Goal: Task Accomplishment & Management: Use online tool/utility

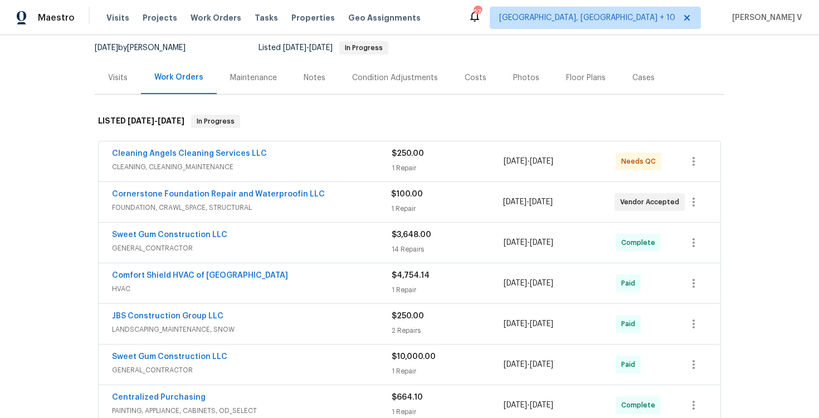
scroll to position [118, 0]
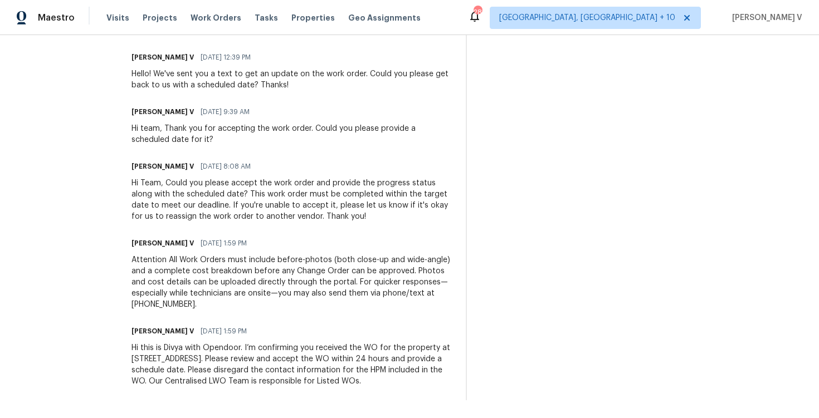
scroll to position [104, 0]
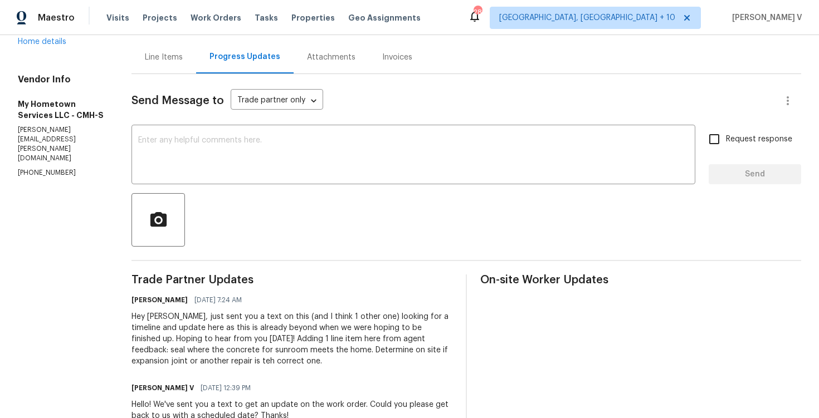
click at [133, 297] on h6 "Kim Peshek" at bounding box center [160, 300] width 56 height 11
copy h6 "Kim"
click at [133, 299] on h6 "Kim Peshek" at bounding box center [160, 300] width 56 height 11
drag, startPoint x: 123, startPoint y: 300, endPoint x: 163, endPoint y: 300, distance: 40.7
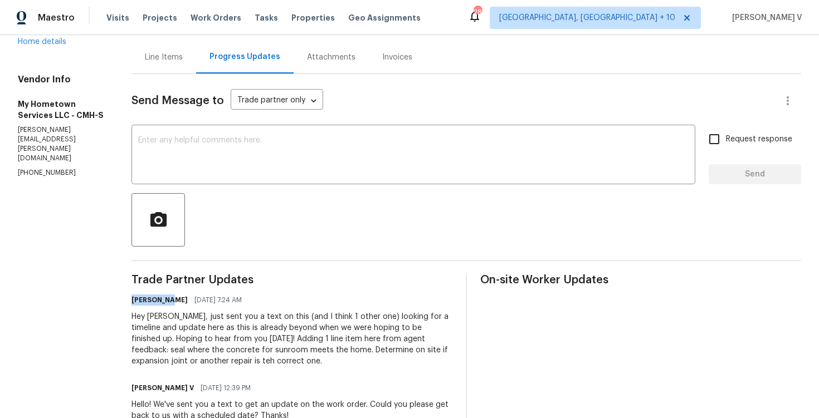
click at [163, 301] on div "All work orders 6775 Centennial Dr Reynoldsburg, OH 43068 Home details Vendor I…" at bounding box center [409, 340] width 819 height 818
copy h6 "Kim Peshek"
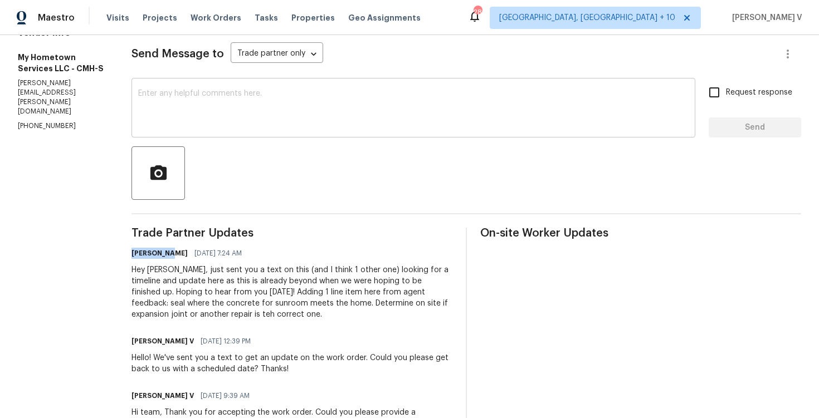
scroll to position [0, 0]
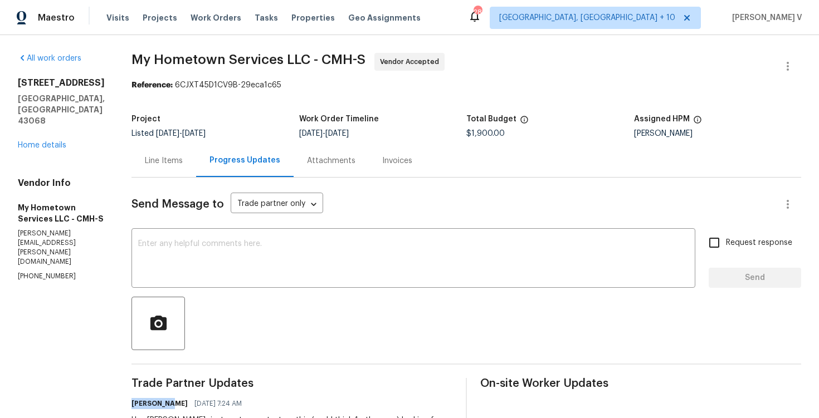
click at [172, 150] on div "Line Items" at bounding box center [164, 160] width 65 height 33
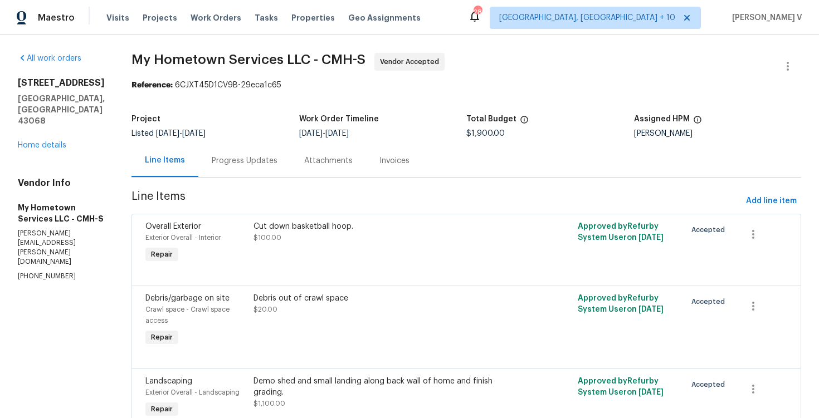
click at [233, 162] on div "Progress Updates" at bounding box center [245, 160] width 66 height 11
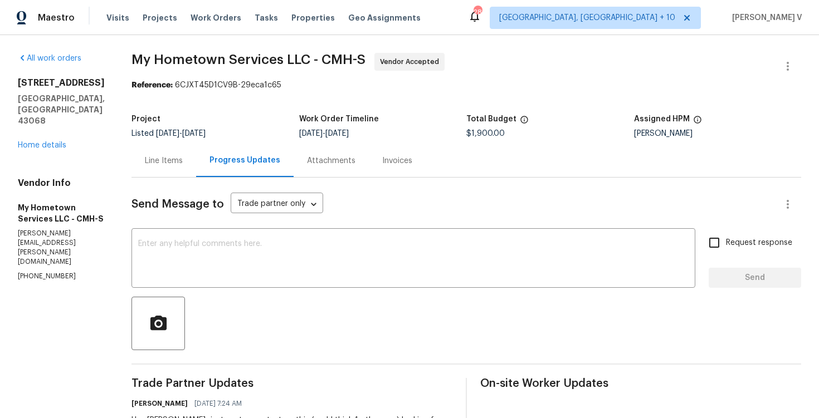
click at [52, 272] on p "(740) 785-6913" at bounding box center [61, 276] width 87 height 9
copy p "(740) 785-6913"
click at [161, 249] on textarea at bounding box center [413, 259] width 551 height 39
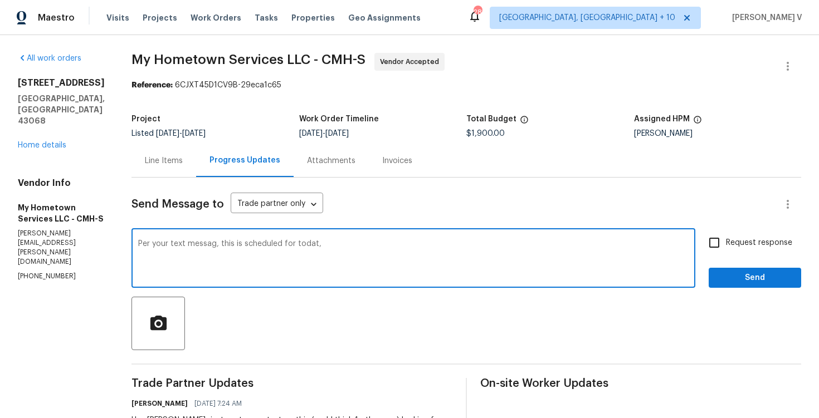
paste textarea "Please let us know if there’s any progress or if the team is already on site to…"
click at [304, 248] on textarea "Per your text messag, this is scheduled for todat, Please let us know if there’…" at bounding box center [413, 259] width 551 height 39
paste textarea "e, this is scheduled for today. Could you please confirm if there’s been any pr…"
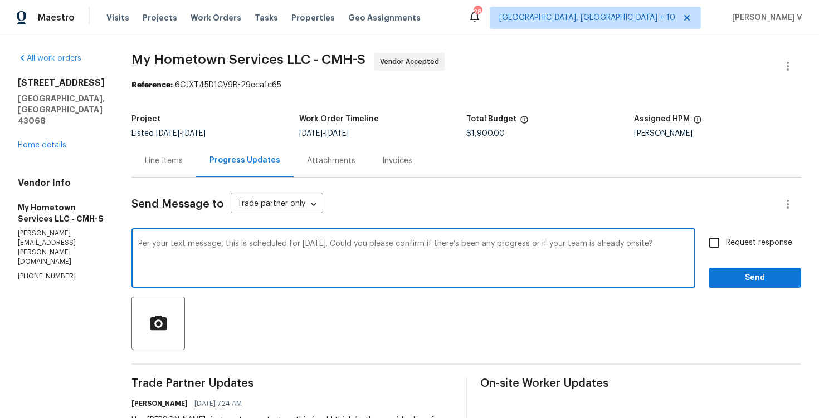
type textarea "Per your text message, this is scheduled for today. Could you please confirm if…"
click at [764, 256] on div "Request response Send" at bounding box center [755, 259] width 92 height 57
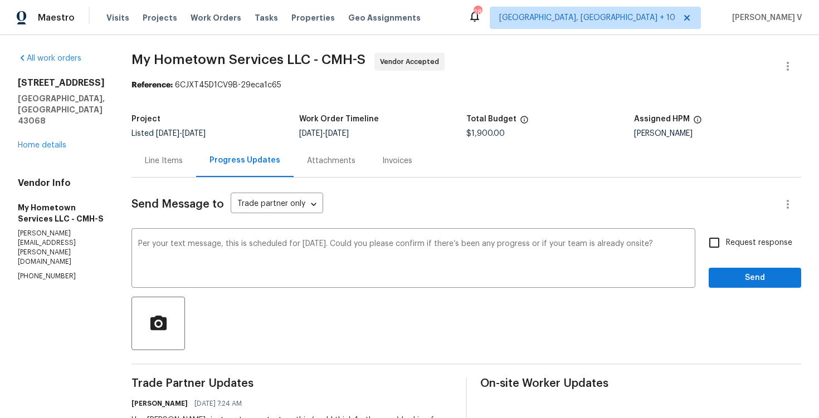
click at [719, 244] on input "Request response" at bounding box center [714, 242] width 23 height 23
checkbox input "true"
click at [742, 271] on span "Send" at bounding box center [755, 278] width 75 height 14
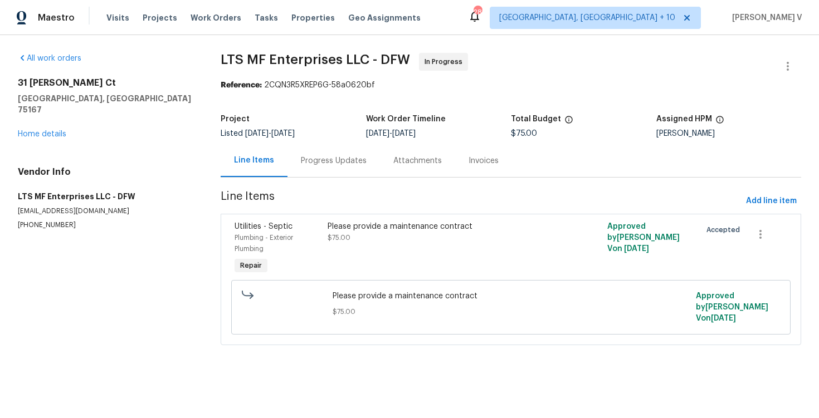
click at [329, 154] on div "Progress Updates" at bounding box center [334, 160] width 92 height 33
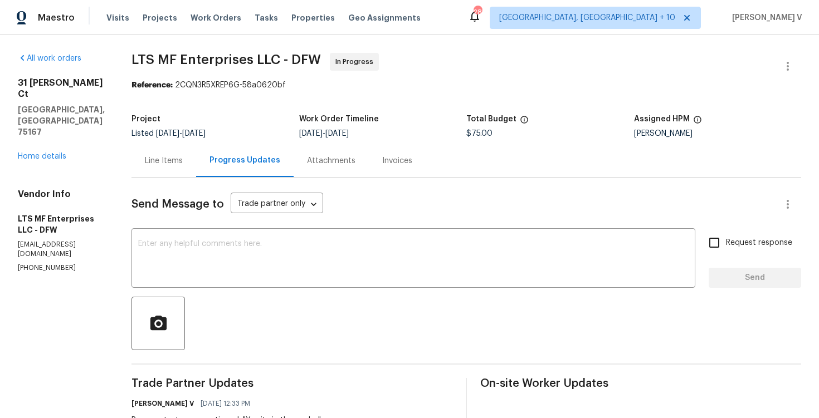
scroll to position [137, 0]
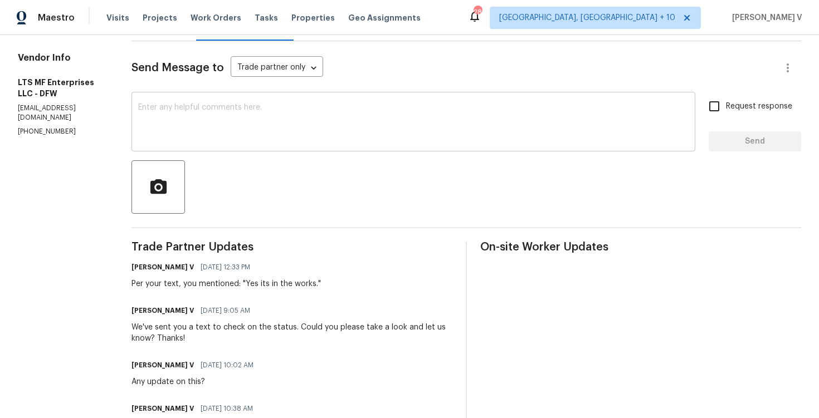
click at [214, 125] on textarea at bounding box center [413, 123] width 551 height 39
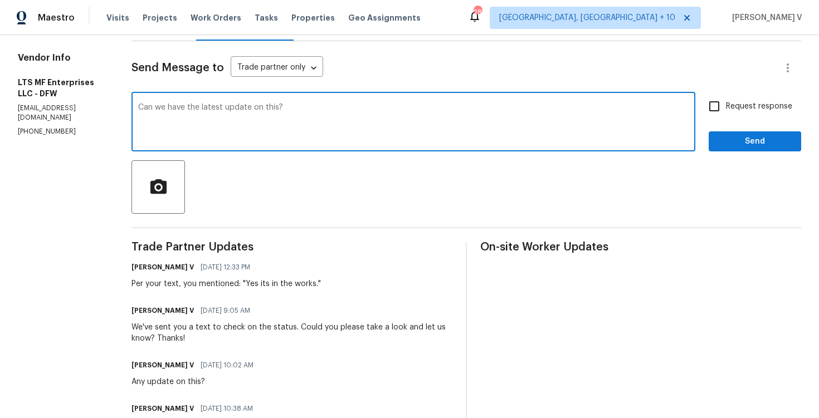
type textarea "Can we have the latest update on this?"
click at [744, 108] on span "Request response" at bounding box center [759, 107] width 66 height 12
click at [726, 108] on input "Request response" at bounding box center [714, 106] width 23 height 23
checkbox input "true"
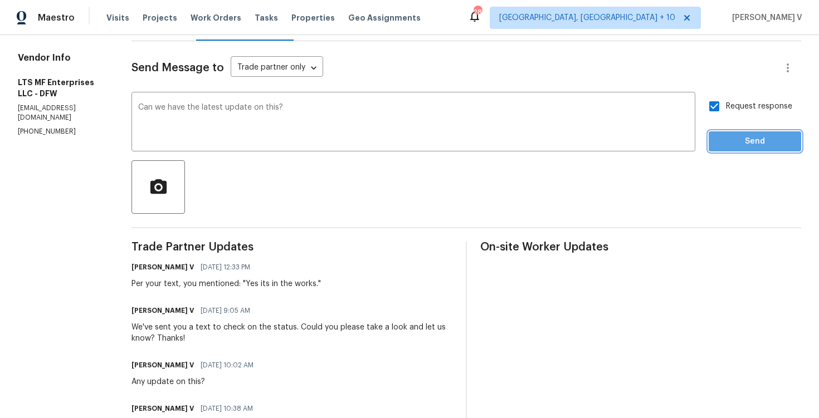
click at [744, 143] on span "Send" at bounding box center [755, 142] width 75 height 14
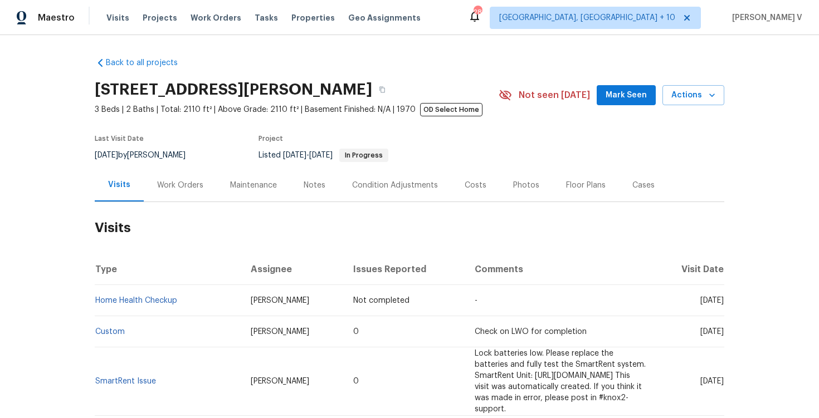
click at [178, 177] on div "Work Orders" at bounding box center [180, 185] width 73 height 33
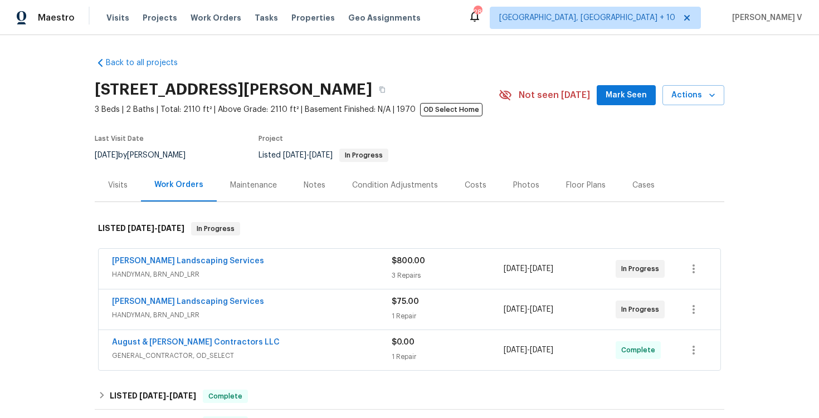
scroll to position [77, 0]
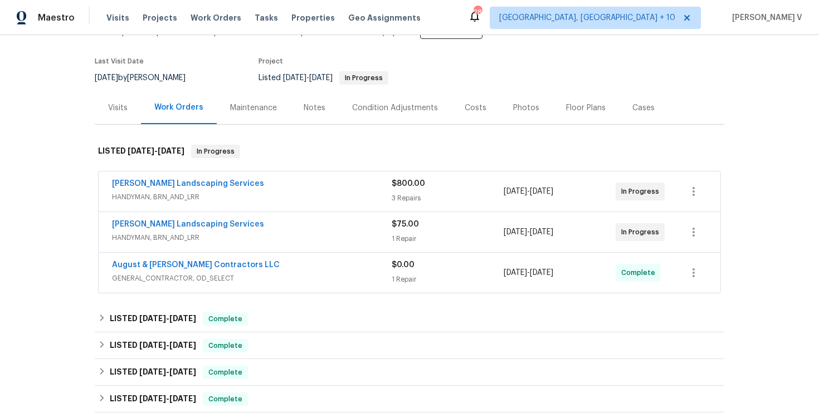
click at [227, 237] on span "HANDYMAN, BRN_AND_LRR" at bounding box center [252, 237] width 280 height 11
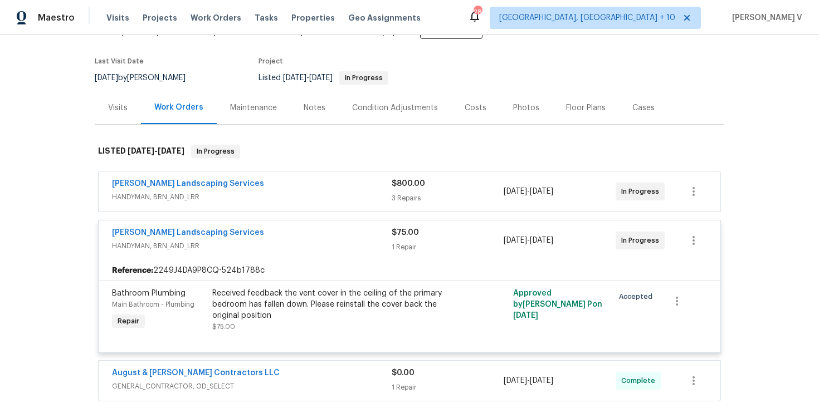
click at [306, 208] on div "Rodriguez Landscaping Services HANDYMAN, BRN_AND_LRR $800.00 3 Repairs 8/29/202…" at bounding box center [410, 192] width 622 height 40
click at [291, 195] on span "HANDYMAN, BRN_AND_LRR" at bounding box center [252, 197] width 280 height 11
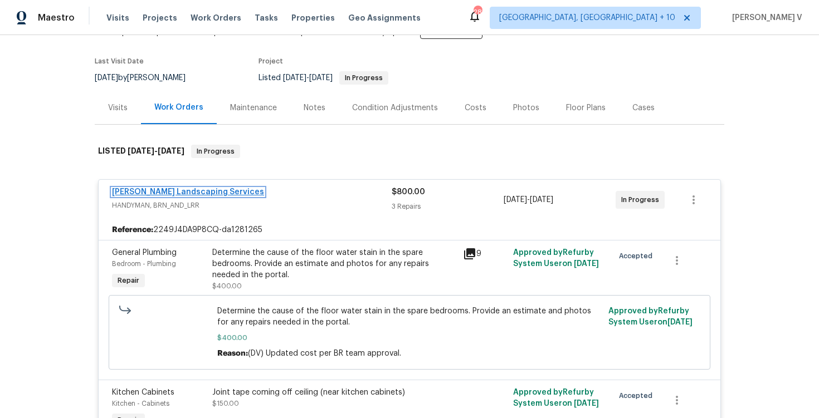
click at [205, 191] on link "Rodriguez Landscaping Services" at bounding box center [188, 192] width 152 height 8
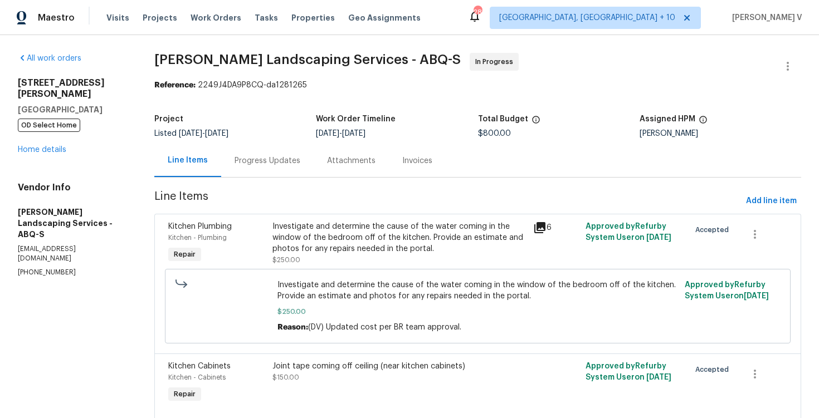
click at [266, 176] on div "Progress Updates" at bounding box center [267, 160] width 92 height 33
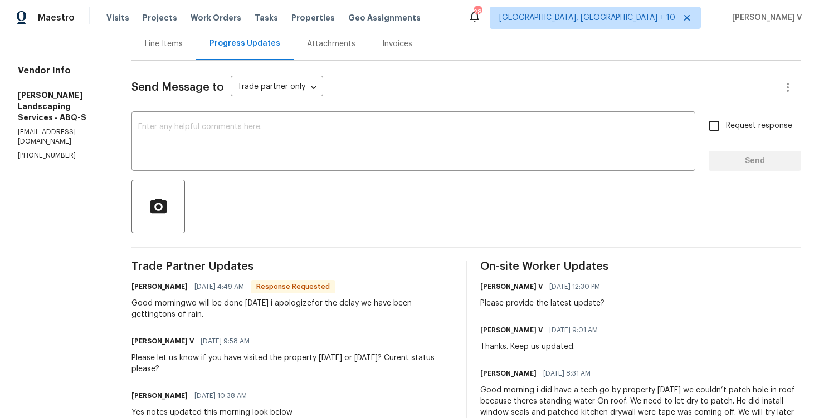
scroll to position [105, 0]
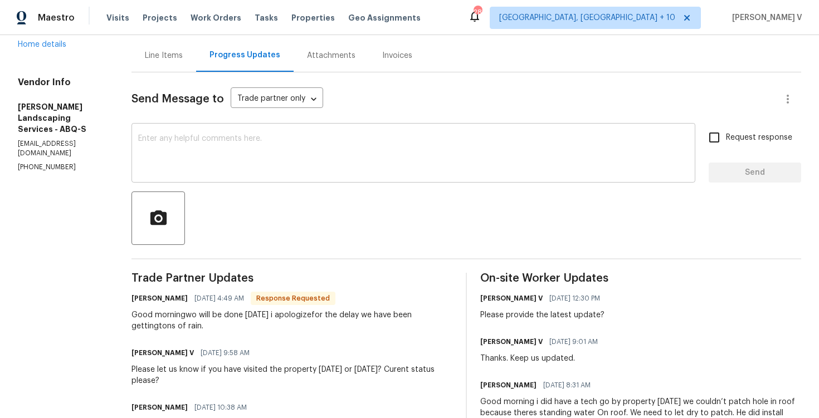
click at [256, 170] on textarea at bounding box center [413, 154] width 551 height 39
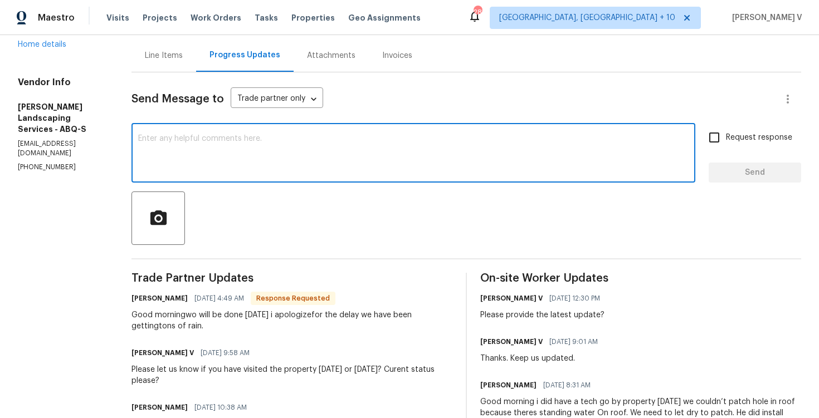
click at [256, 170] on textarea at bounding box center [413, 154] width 551 height 39
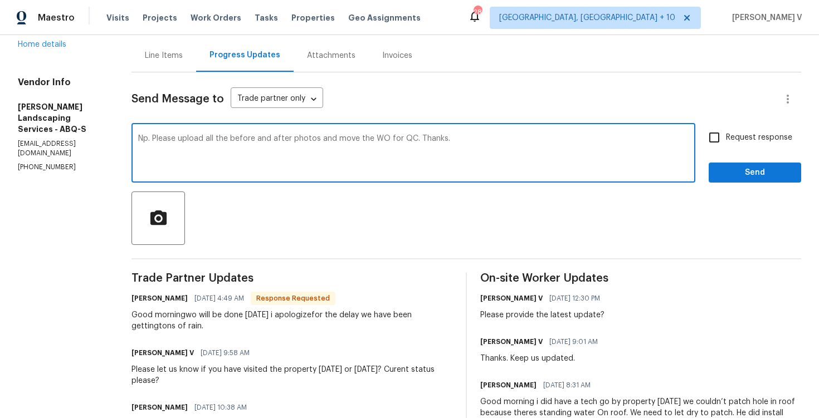
type textarea "Np. Please upload all the before and after photos and move the WO for QC. Thank…"
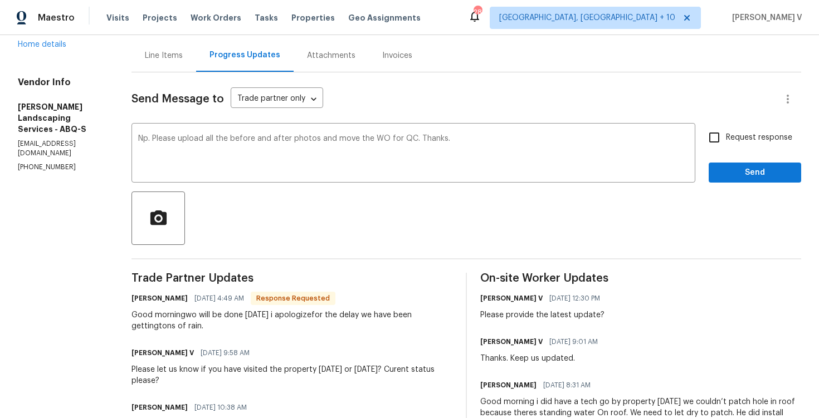
click at [753, 135] on span "Request response" at bounding box center [759, 138] width 66 height 12
click at [726, 135] on input "Request response" at bounding box center [714, 137] width 23 height 23
checkbox input "true"
click at [735, 166] on span "Send" at bounding box center [755, 173] width 75 height 14
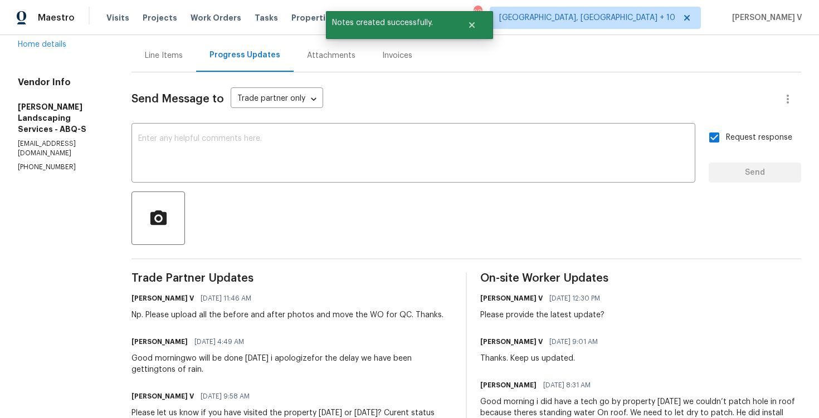
scroll to position [116, 0]
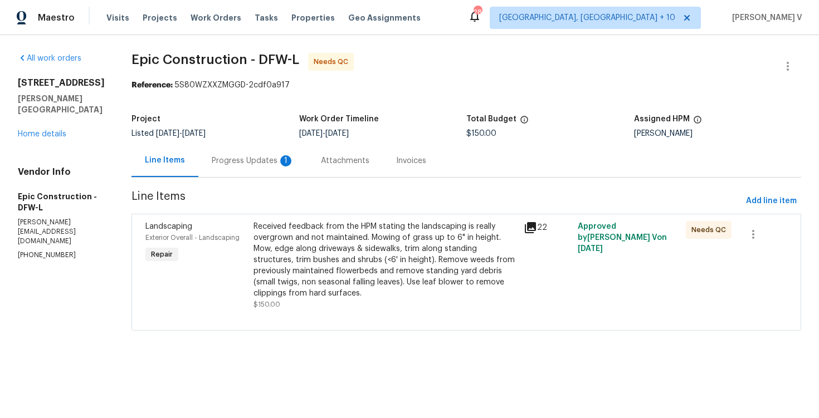
click at [223, 160] on div "Progress Updates 1" at bounding box center [253, 160] width 82 height 11
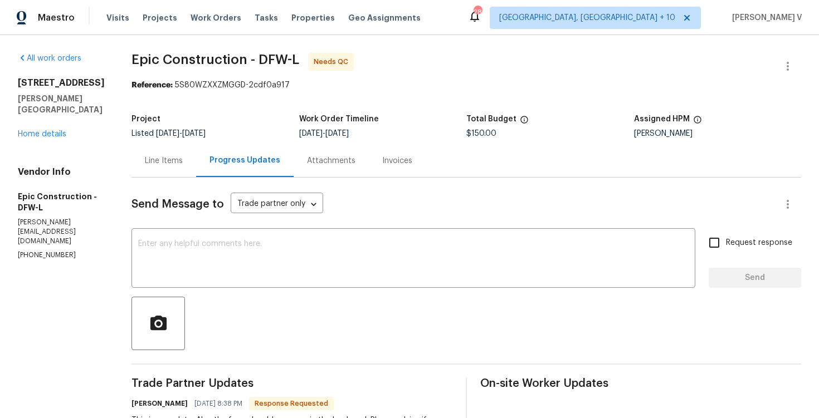
click at [159, 160] on div "Line Items" at bounding box center [164, 160] width 38 height 11
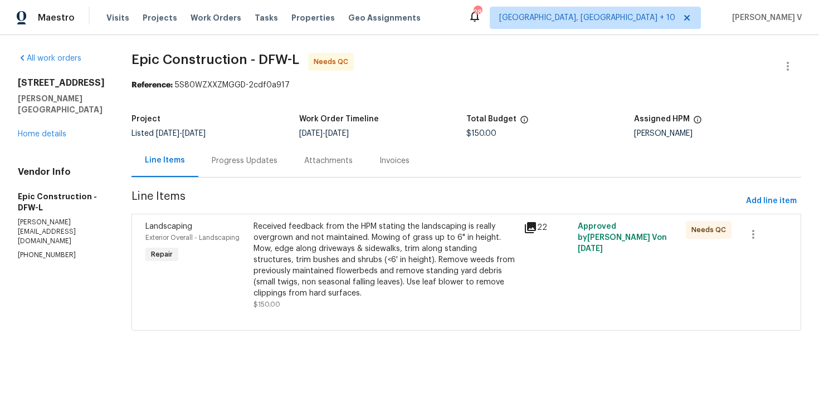
click at [345, 237] on div "Received feedback from the HPM stating the landscaping is really overgrown and …" at bounding box center [386, 260] width 264 height 78
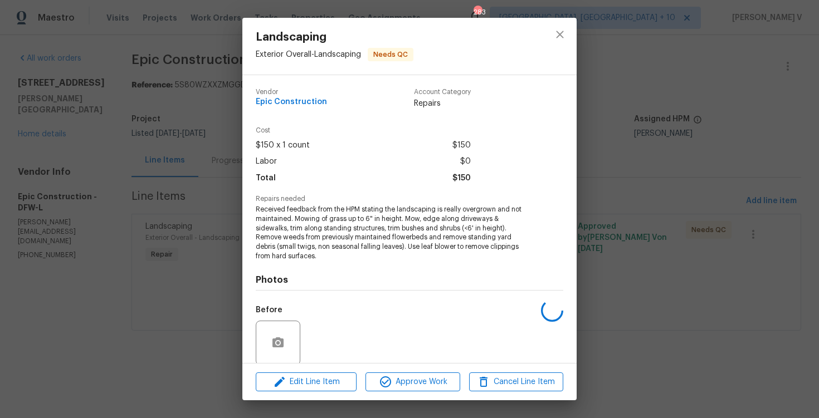
scroll to position [76, 0]
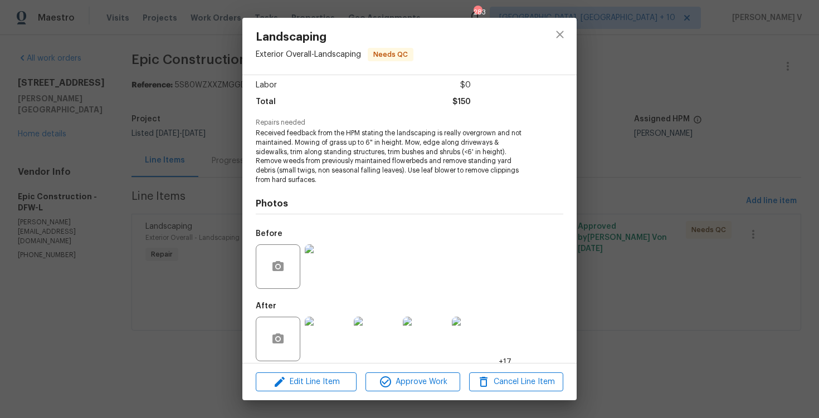
click at [136, 197] on div "Landscaping Exterior Overall - Landscaping Needs QC Vendor Epic Construction Ac…" at bounding box center [409, 209] width 819 height 418
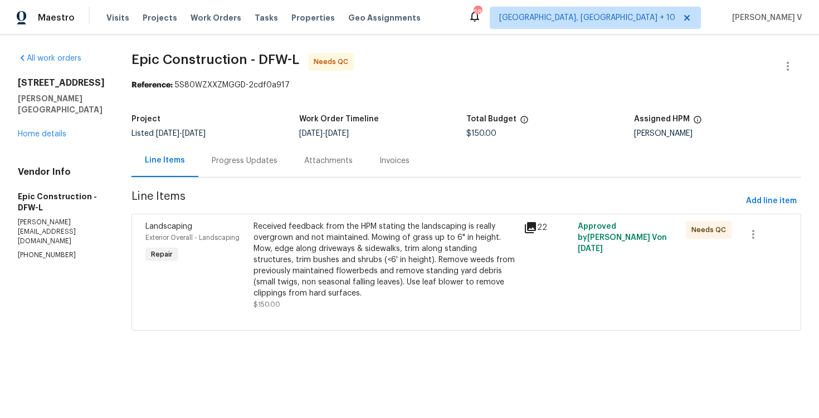
click at [280, 267] on div "Received feedback from the HPM stating the landscaping is really overgrown and …" at bounding box center [386, 260] width 264 height 78
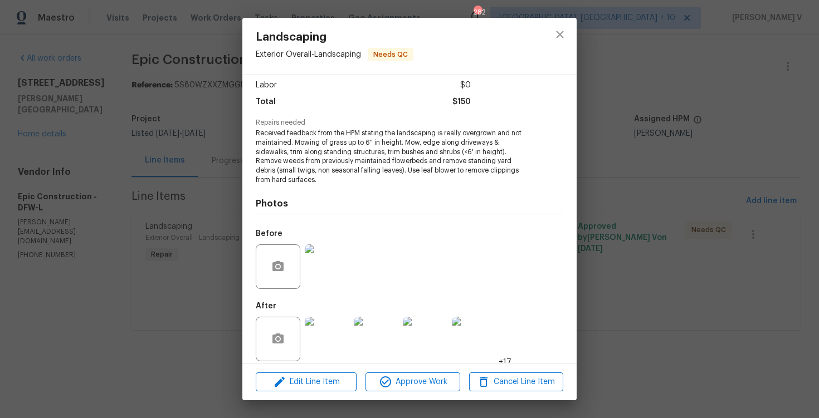
click at [339, 332] on img at bounding box center [327, 339] width 45 height 45
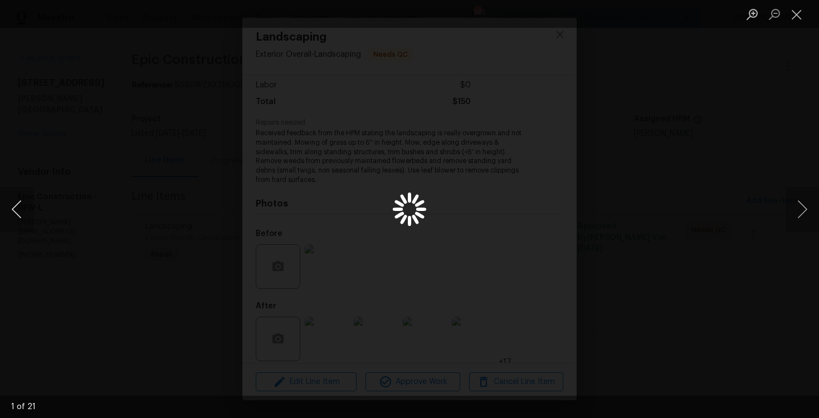
click at [10, 212] on button "Previous image" at bounding box center [16, 209] width 33 height 45
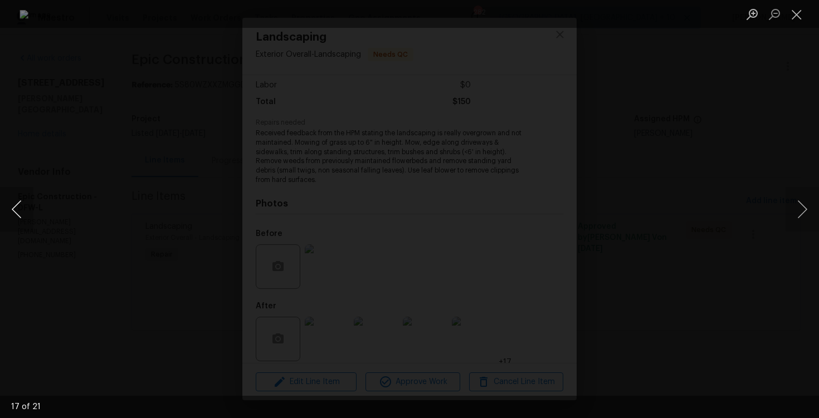
click at [10, 212] on button "Previous image" at bounding box center [16, 209] width 33 height 45
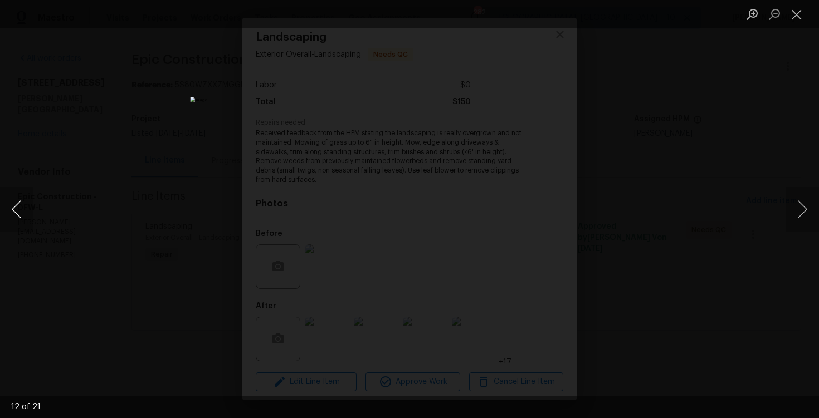
click at [11, 206] on button "Previous image" at bounding box center [16, 209] width 33 height 45
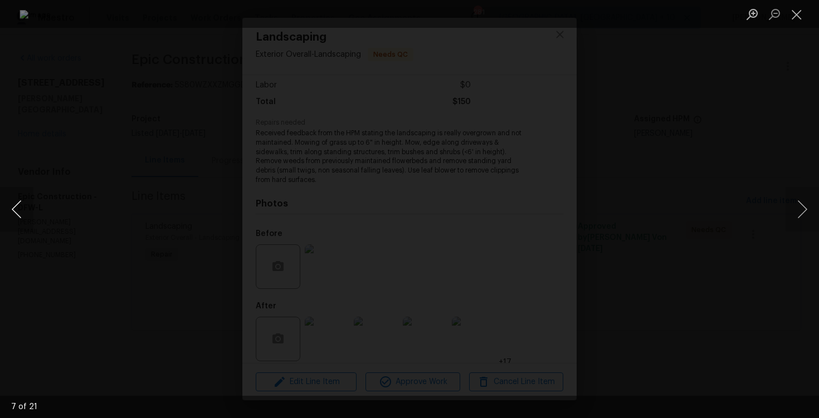
click at [11, 206] on button "Previous image" at bounding box center [16, 209] width 33 height 45
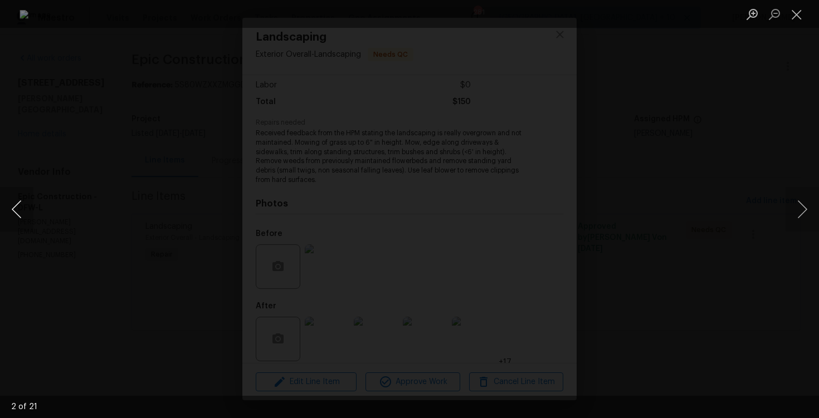
click at [11, 206] on button "Previous image" at bounding box center [16, 209] width 33 height 45
click at [19, 212] on button "Previous image" at bounding box center [16, 209] width 33 height 45
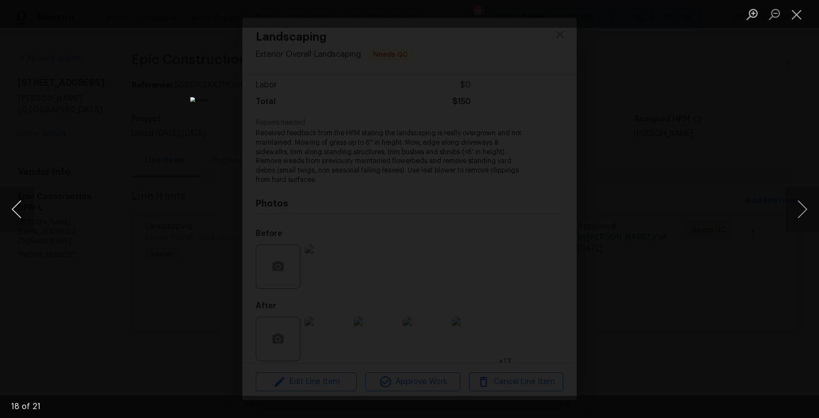
click at [19, 212] on button "Previous image" at bounding box center [16, 209] width 33 height 45
click at [19, 214] on button "Previous image" at bounding box center [16, 209] width 33 height 45
click at [19, 213] on button "Previous image" at bounding box center [16, 209] width 33 height 45
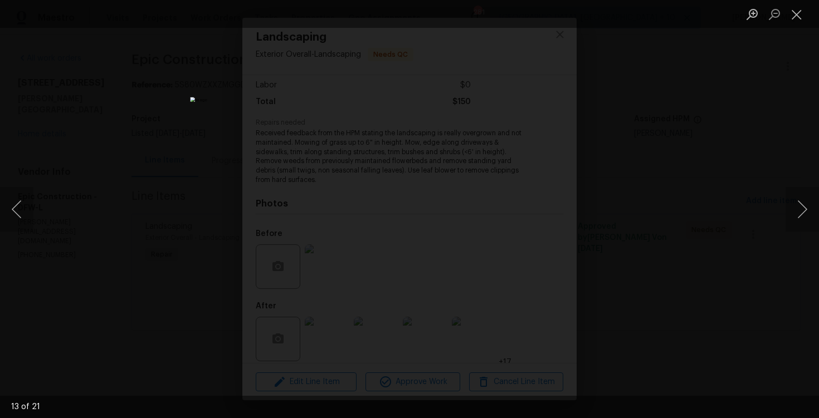
click at [128, 132] on div "Lightbox" at bounding box center [409, 209] width 819 height 418
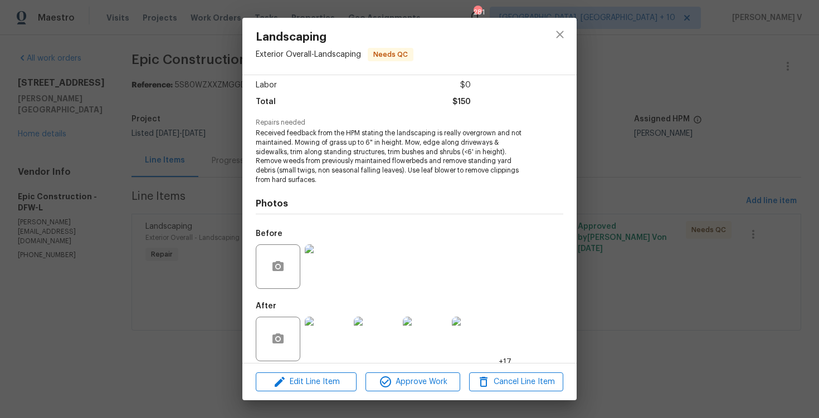
click at [210, 172] on div "Landscaping Exterior Overall - Landscaping Needs QC Vendor Epic Construction Ac…" at bounding box center [409, 209] width 819 height 418
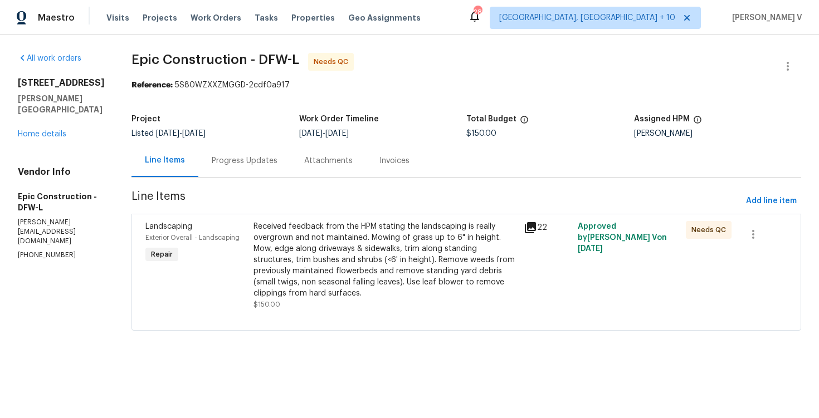
click at [221, 168] on div "Progress Updates" at bounding box center [244, 160] width 92 height 33
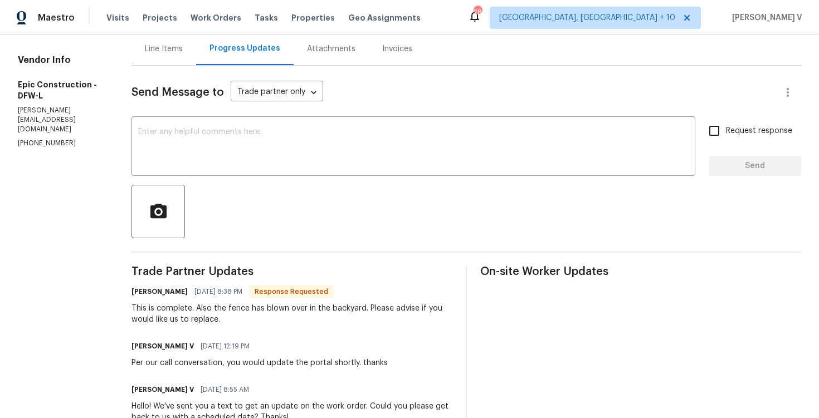
scroll to position [98, 0]
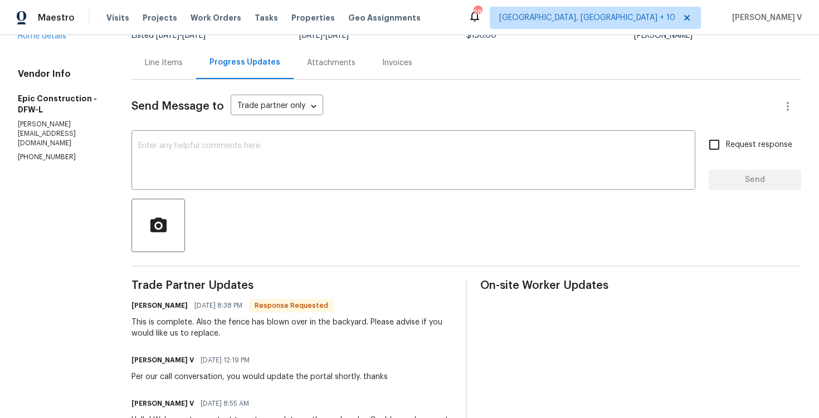
click at [186, 324] on div "This is complete. Also the fence has blown over in the backyard. Please advise …" at bounding box center [292, 328] width 321 height 22
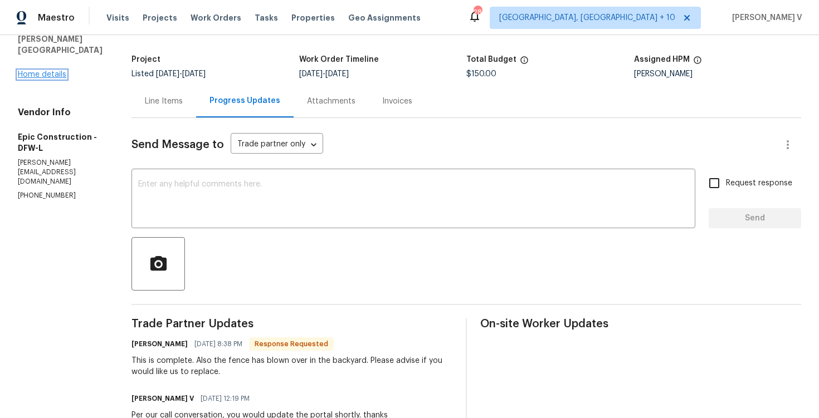
click at [51, 71] on link "Home details" at bounding box center [42, 75] width 48 height 8
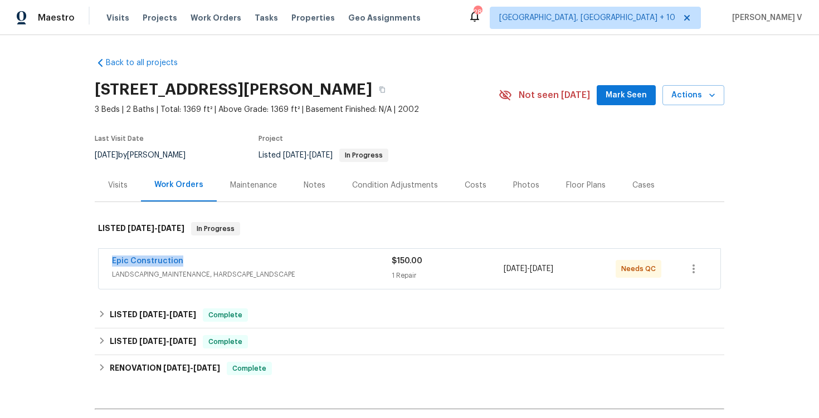
drag, startPoint x: 108, startPoint y: 260, endPoint x: 211, endPoint y: 261, distance: 103.1
click at [211, 261] on div "Epic Construction LANDSCAPING_MAINTENANCE, HARDSCAPE_LANDSCAPE $150.00 1 Repair…" at bounding box center [410, 269] width 622 height 40
copy link "Epic Construction"
click at [161, 260] on link "Epic Construction" at bounding box center [147, 261] width 71 height 8
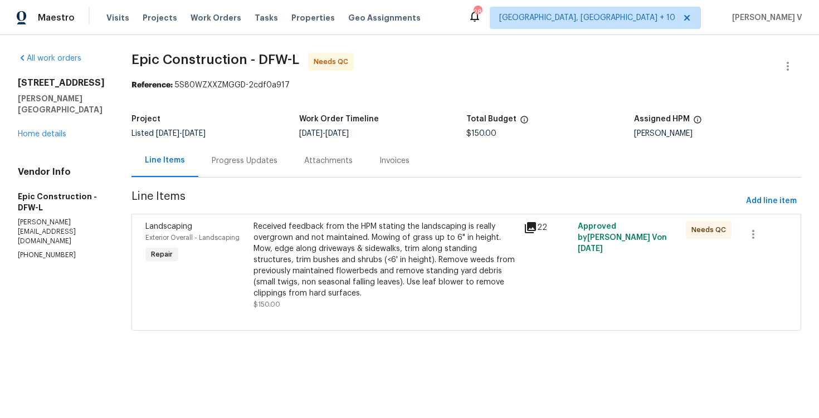
click at [205, 171] on div "Progress Updates" at bounding box center [244, 160] width 92 height 33
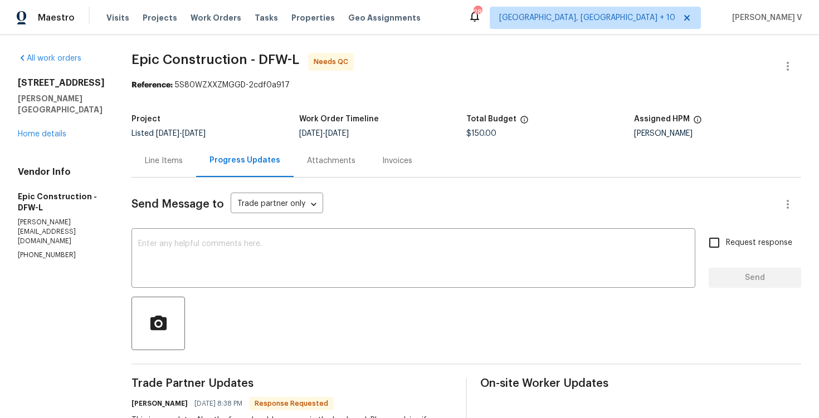
click at [241, 237] on div "x ​" at bounding box center [414, 259] width 564 height 57
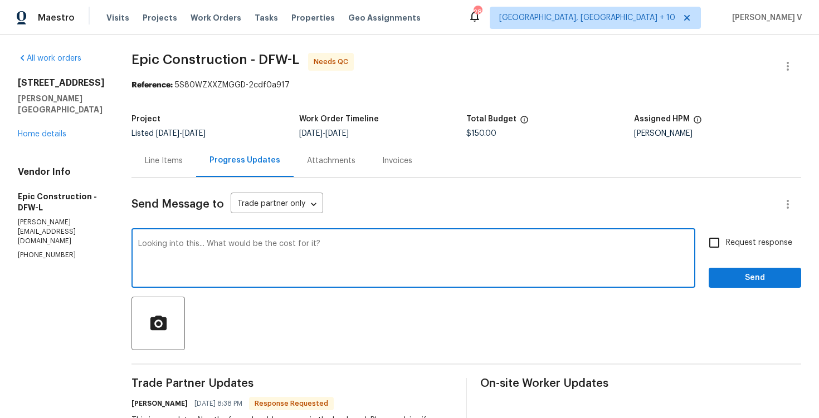
type textarea "Looking into this... What would be the cost for it?"
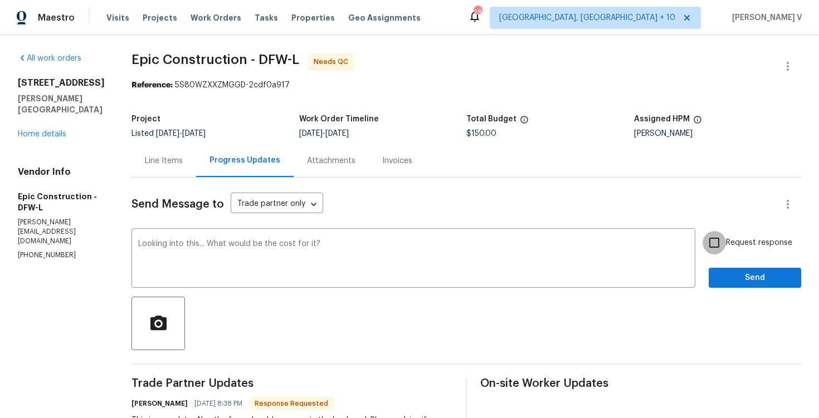
click at [714, 242] on input "Request response" at bounding box center [714, 242] width 23 height 23
checkbox input "true"
click at [745, 281] on span "Send" at bounding box center [755, 278] width 75 height 14
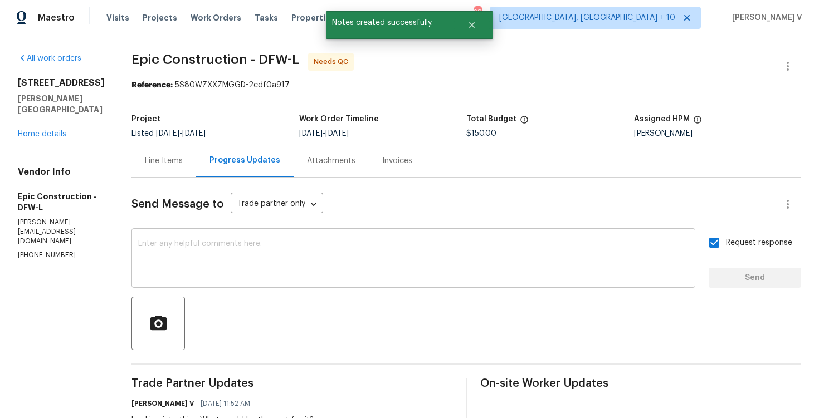
scroll to position [108, 0]
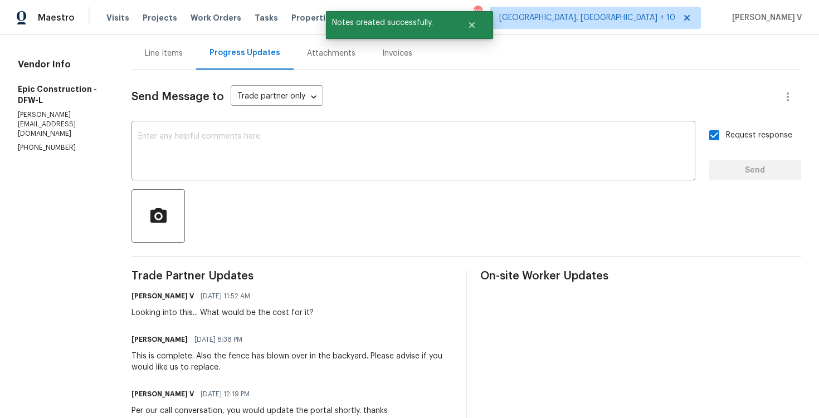
click at [176, 360] on div "This is complete. Also the fence has blown over in the backyard. Please advise …" at bounding box center [292, 362] width 321 height 22
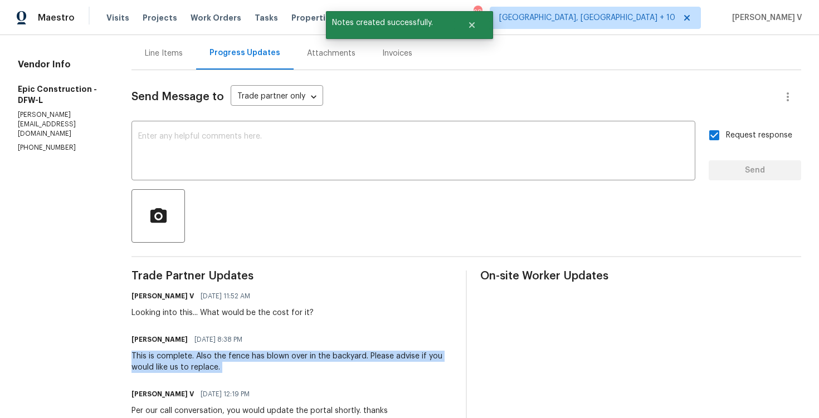
copy div "This is complete. Also the fence has blown over in the backyard. Please advise …"
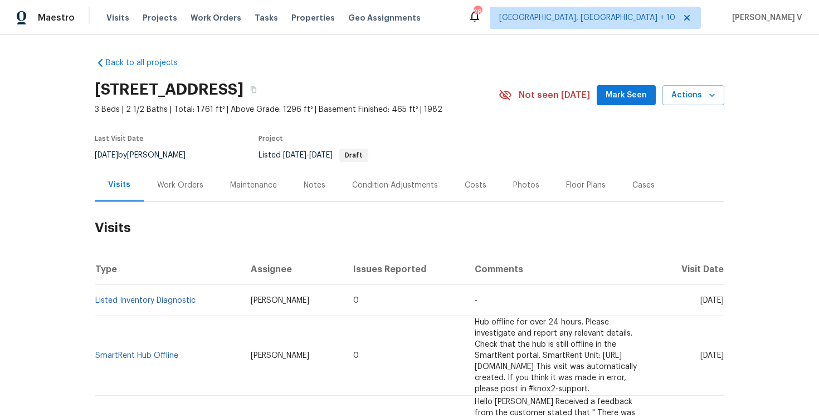
click at [191, 188] on div "Work Orders" at bounding box center [180, 185] width 46 height 11
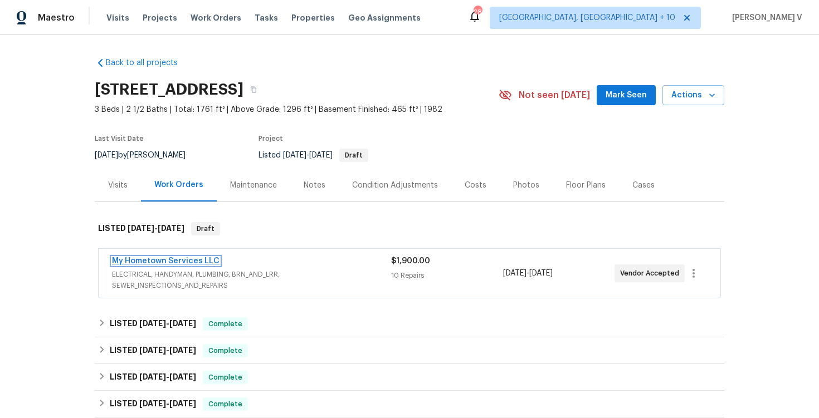
click at [155, 259] on link "My Hometown Services LLC" at bounding box center [166, 261] width 108 height 8
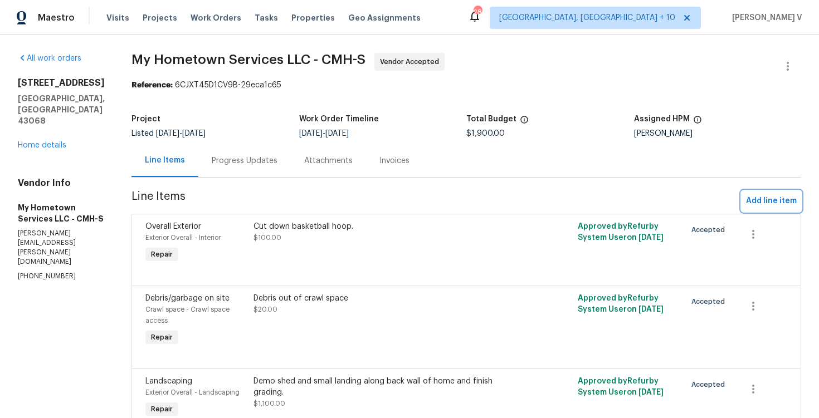
click at [758, 210] on button "Add line item" at bounding box center [772, 201] width 60 height 21
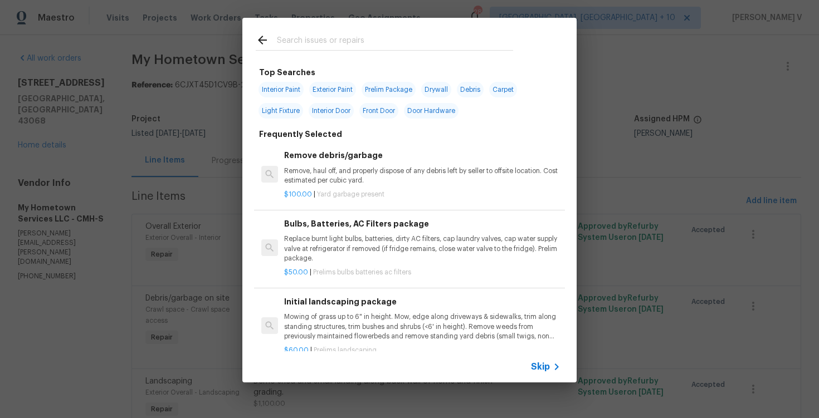
click at [539, 371] on span "Skip" at bounding box center [540, 367] width 19 height 11
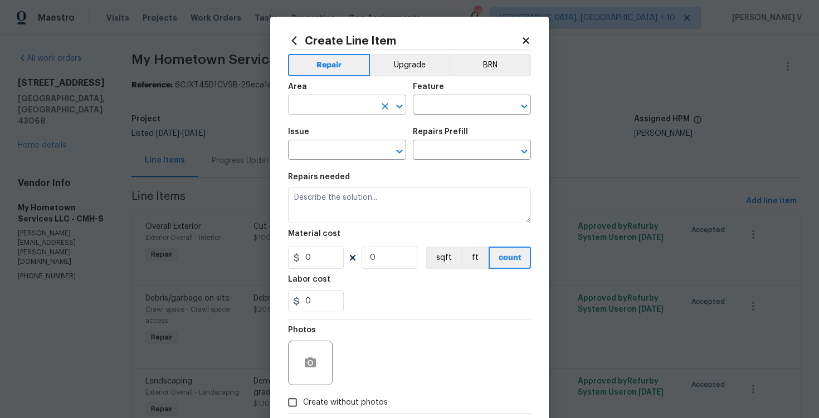
click at [355, 110] on input "text" at bounding box center [331, 106] width 87 height 17
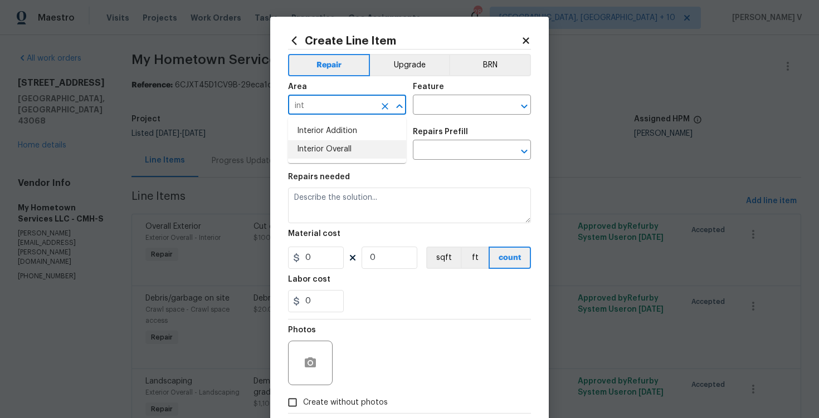
click at [353, 146] on li "Interior Overall" at bounding box center [347, 149] width 118 height 18
type input "Interior Overall"
click at [435, 114] on input "text" at bounding box center [456, 106] width 87 height 17
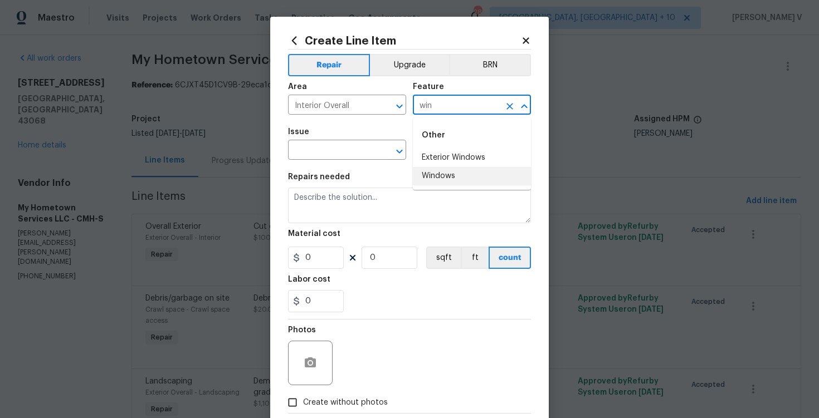
click at [445, 185] on li "Windows" at bounding box center [472, 176] width 118 height 18
type input "Windows"
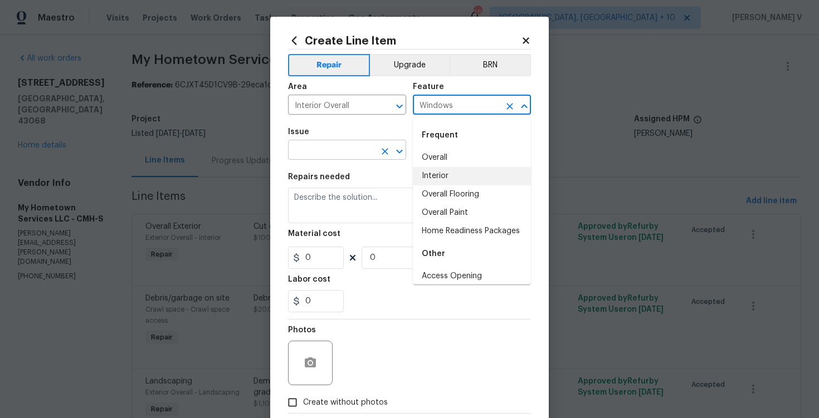
click at [320, 144] on input "text" at bounding box center [331, 151] width 87 height 17
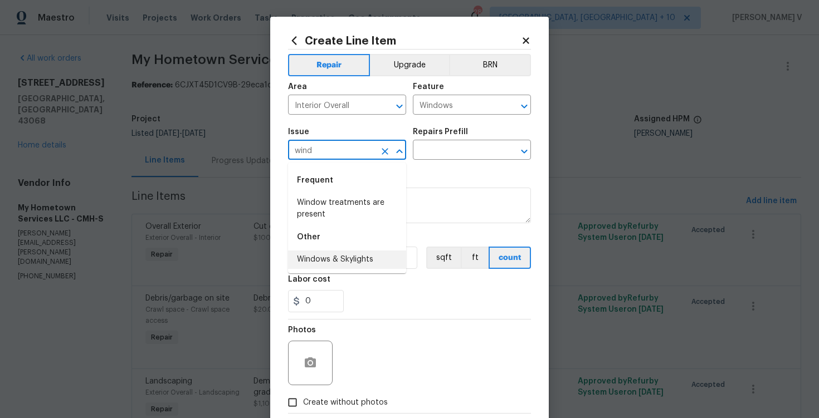
click at [344, 256] on li "Windows & Skylights" at bounding box center [347, 260] width 118 height 18
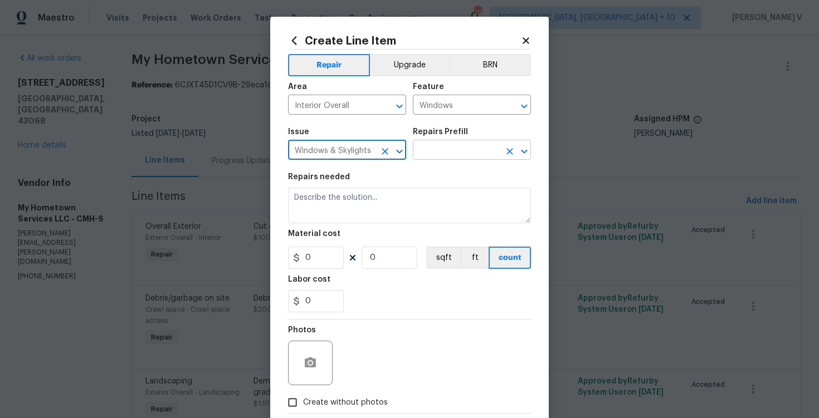
type input "Windows & Skylights"
click at [464, 158] on input "text" at bounding box center [456, 151] width 87 height 17
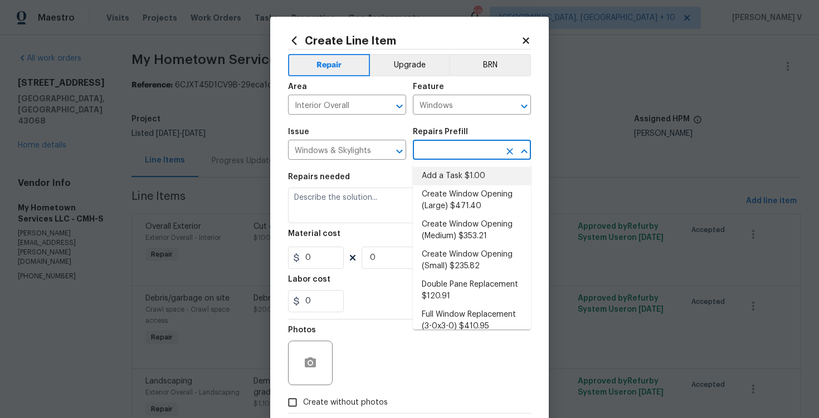
click at [432, 181] on li "Add a Task $1.00" at bounding box center [472, 176] width 118 height 18
type input "Add a Task $1.00"
type textarea "HPM to detail"
type input "1"
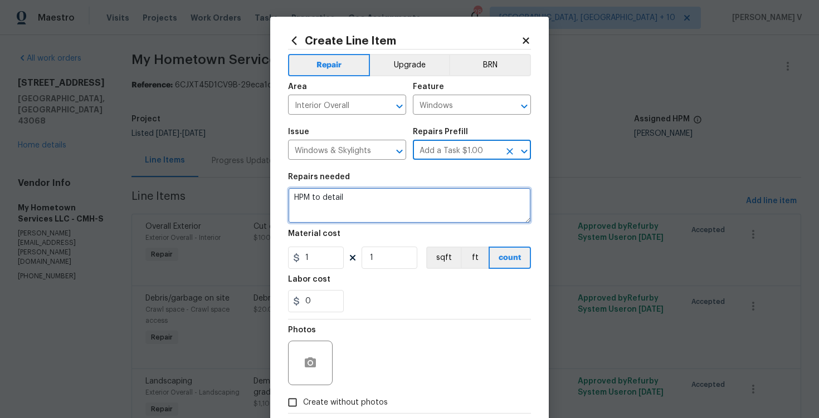
click at [381, 194] on textarea "HPM to detail" at bounding box center [409, 206] width 243 height 36
paste textarea "Received feedback that the windows in the three season room are very easy to sl…"
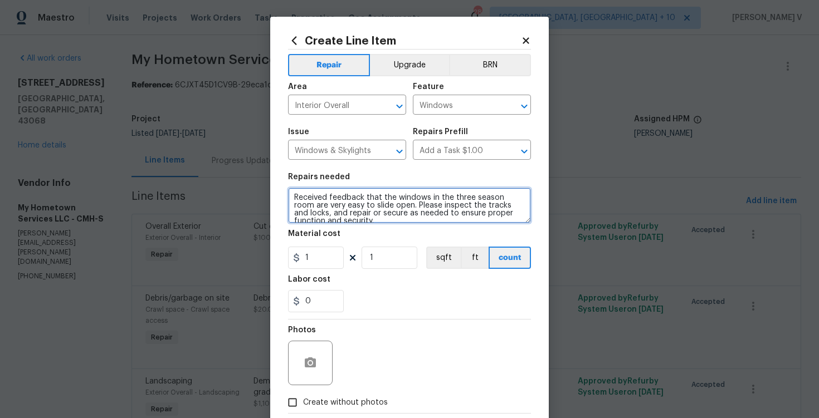
scroll to position [2, 0]
type textarea "Received feedback that the windows in the three season room are very easy to sl…"
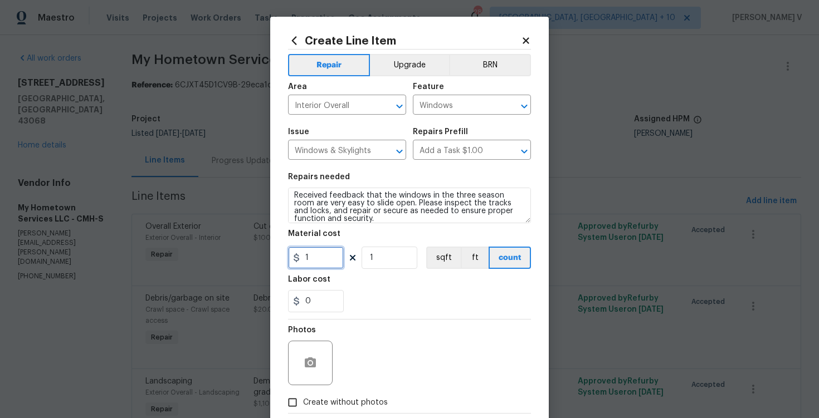
click at [332, 257] on input "1" at bounding box center [316, 258] width 56 height 22
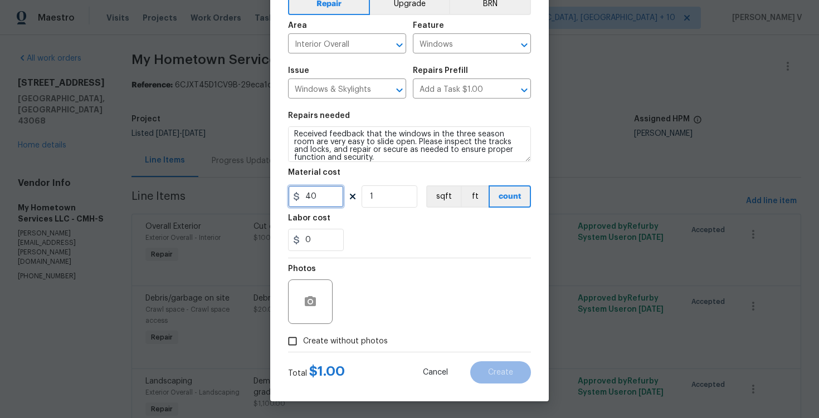
type input "40"
click at [302, 340] on input "Create without photos" at bounding box center [292, 341] width 21 height 21
checkbox input "true"
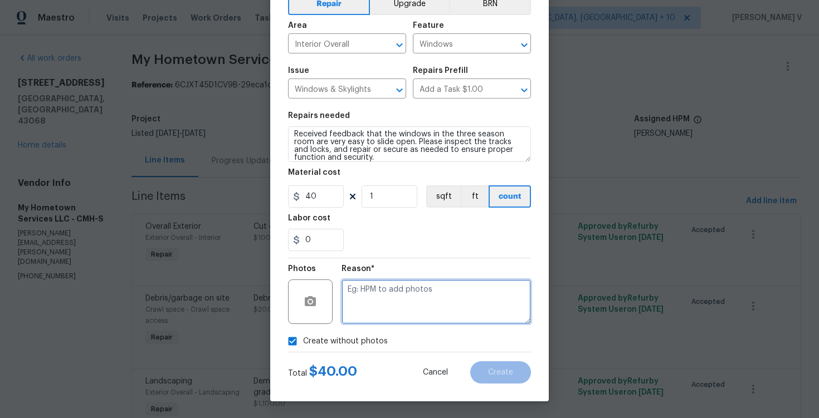
click at [396, 301] on textarea at bounding box center [436, 302] width 189 height 45
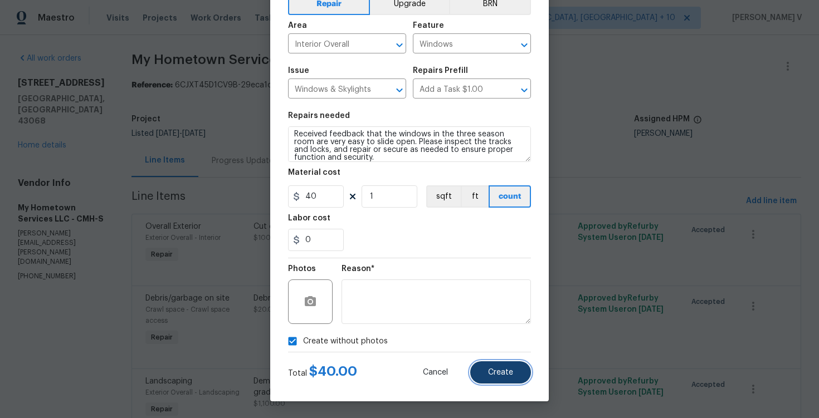
click at [498, 366] on button "Create" at bounding box center [500, 373] width 61 height 22
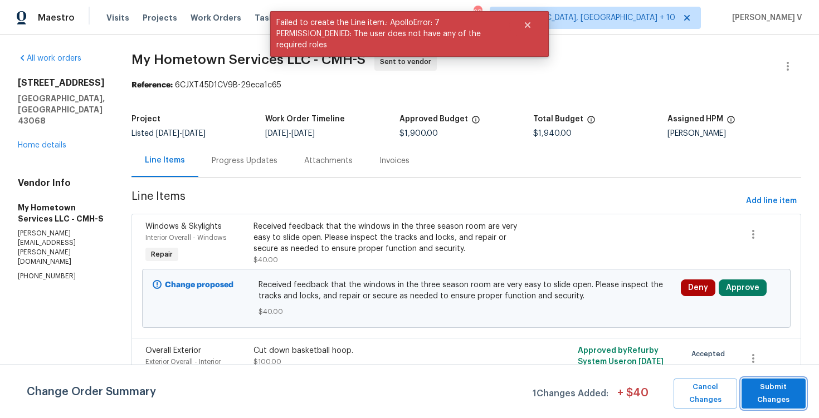
click at [758, 389] on span "Submit Changes" at bounding box center [773, 394] width 53 height 26
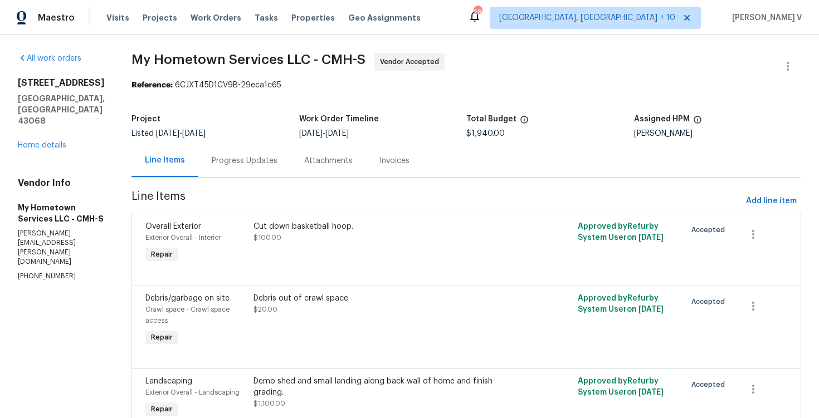
click at [238, 150] on div "Progress Updates" at bounding box center [244, 160] width 92 height 33
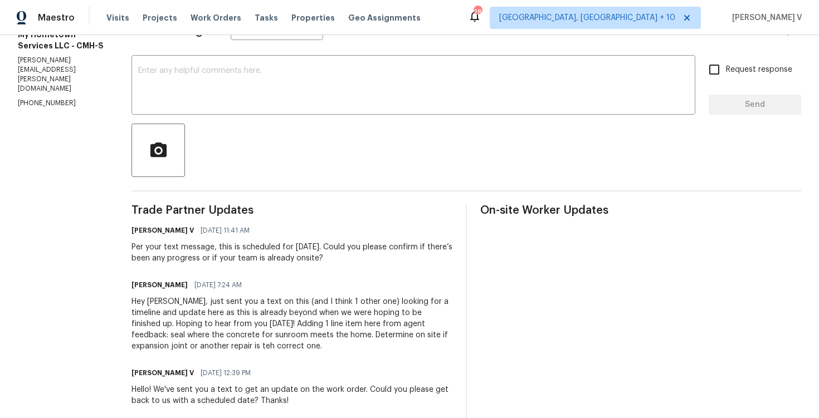
scroll to position [180, 0]
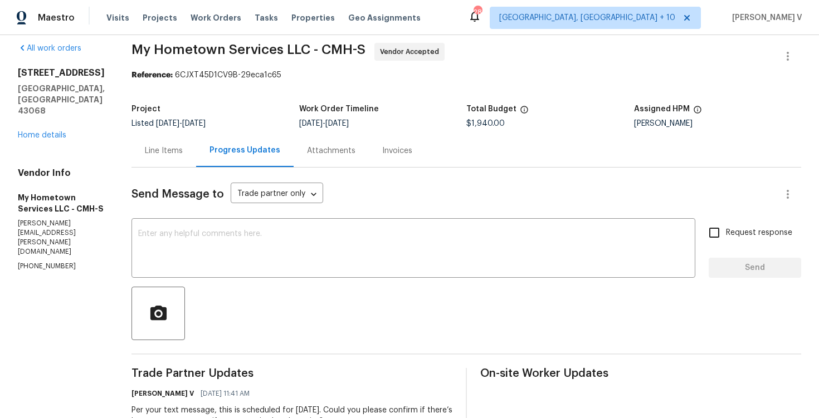
scroll to position [0, 0]
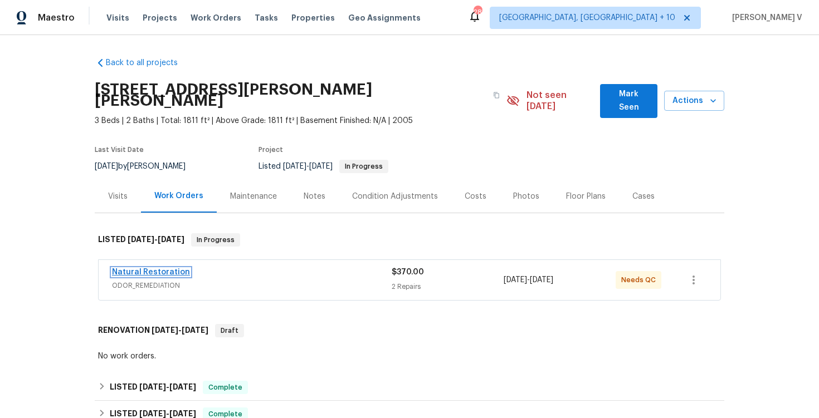
click at [149, 269] on link "Natural Restoration" at bounding box center [151, 273] width 78 height 8
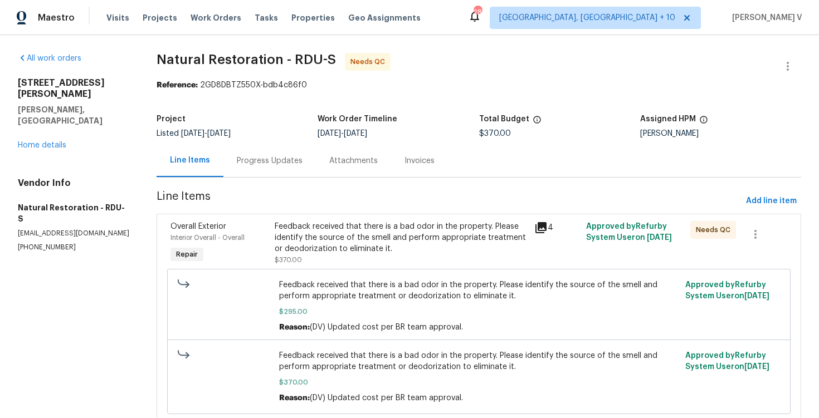
click at [297, 172] on div "Progress Updates" at bounding box center [269, 160] width 92 height 33
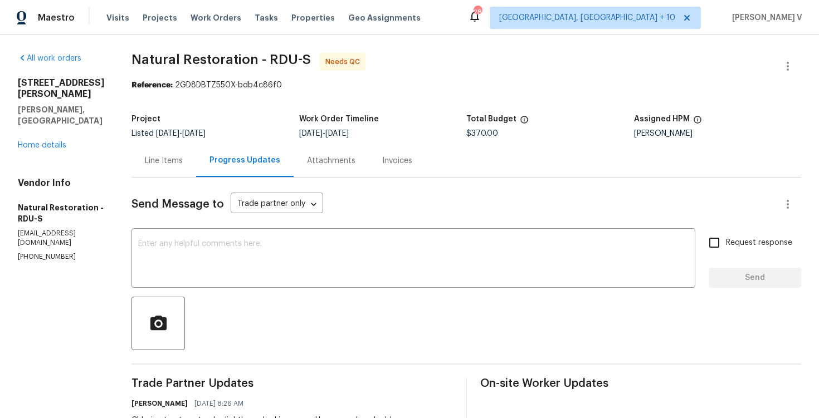
scroll to position [280, 0]
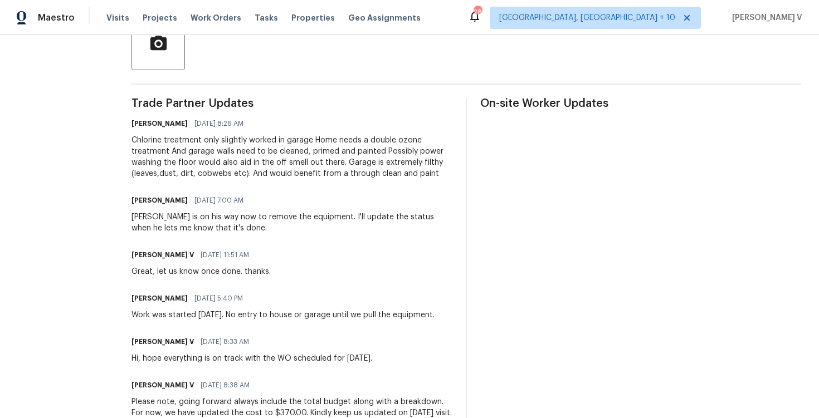
click at [187, 158] on div "Chlorine treatment only slightly worked in garage Home needs a double ozone tre…" at bounding box center [292, 157] width 321 height 45
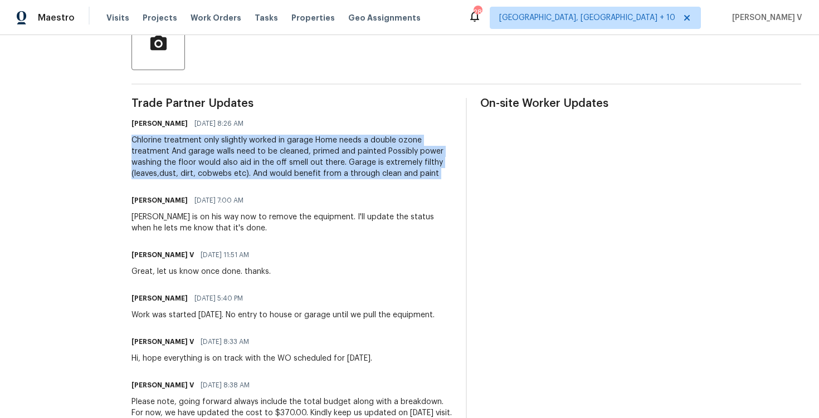
copy div "Chlorine treatment only slightly worked in garage Home needs a double ozone tre…"
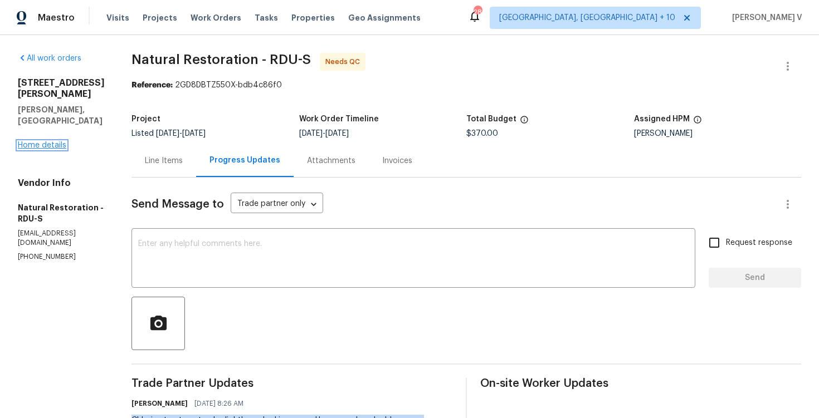
click at [46, 142] on link "Home details" at bounding box center [42, 146] width 48 height 8
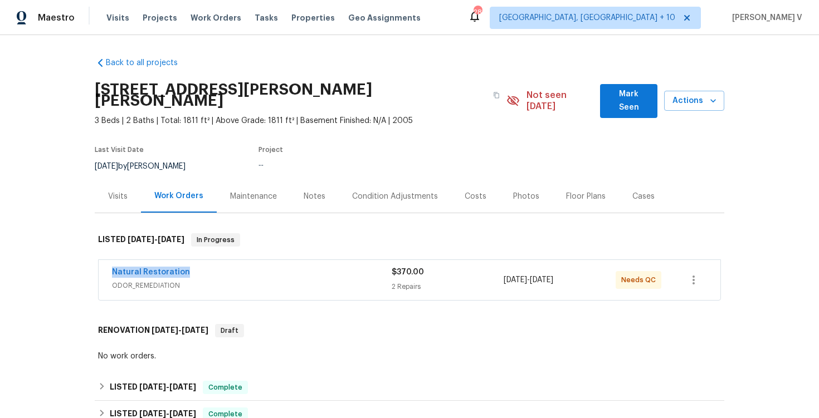
drag, startPoint x: 174, startPoint y: 257, endPoint x: 235, endPoint y: 257, distance: 60.7
click at [235, 260] on div "Natural Restoration ODOR_REMEDIATION $370.00 2 Repairs 9/2/2025 - 9/4/2025 Need…" at bounding box center [410, 280] width 622 height 40
copy link "Natural Restoration"
click at [145, 269] on link "Natural Restoration" at bounding box center [151, 273] width 78 height 8
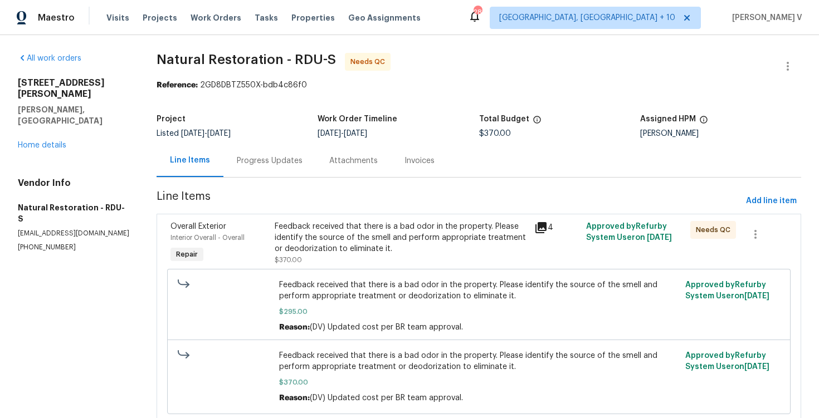
scroll to position [3, 0]
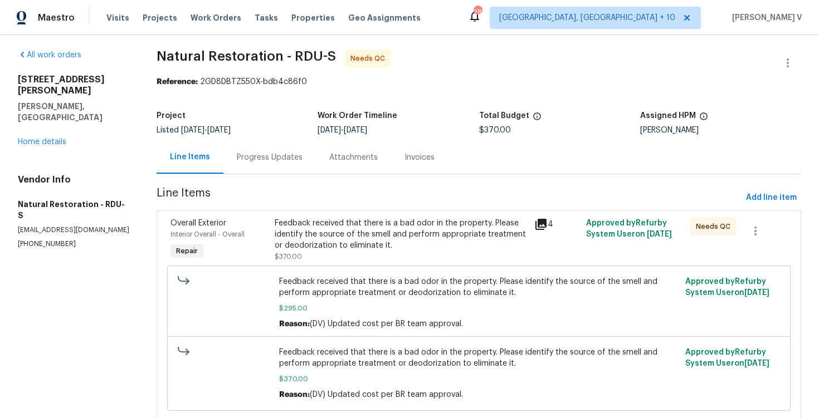
click at [324, 213] on div "Overall Exterior Interior Overall - Overall Repair Feedback received that there…" at bounding box center [479, 316] width 645 height 211
click at [319, 225] on div "Feedback received that there is a bad odor in the property. Please identify the…" at bounding box center [401, 234] width 253 height 33
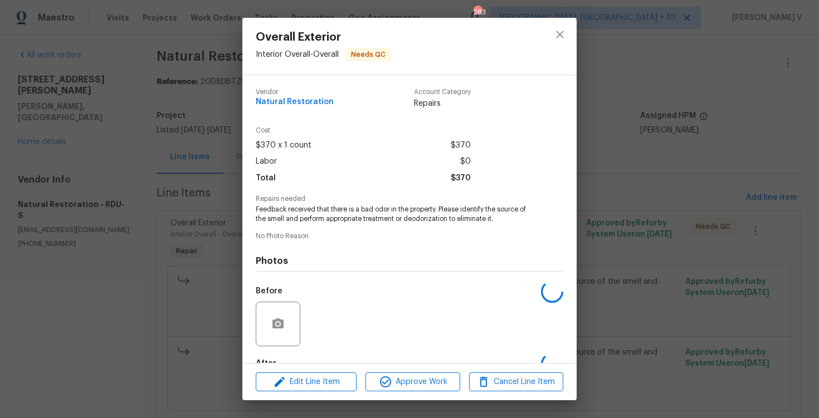
click at [319, 225] on div "Vendor Natural Restoration Account Category Repairs Cost $370 x 1 count $370 La…" at bounding box center [410, 253] width 308 height 346
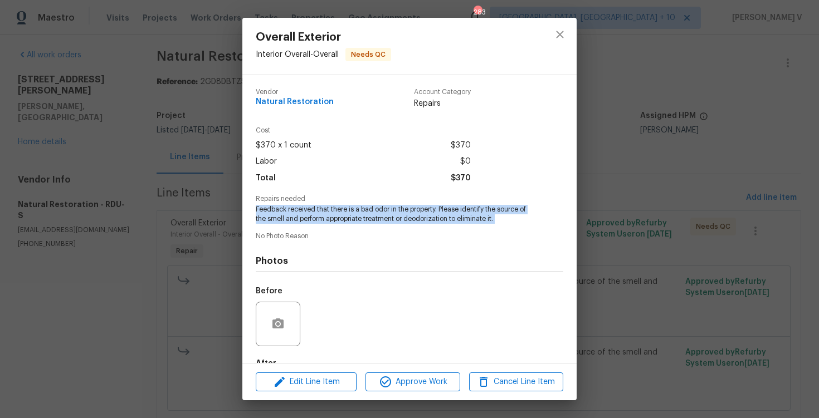
click at [316, 219] on span "Feedback received that there is a bad odor in the property. Please identify the…" at bounding box center [394, 214] width 277 height 19
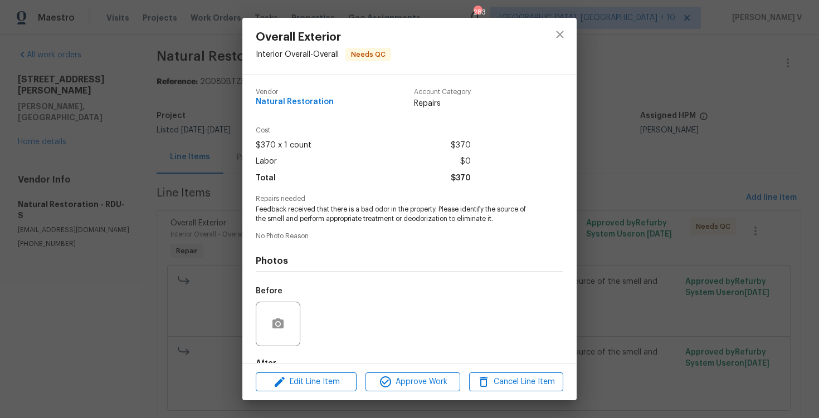
click at [316, 219] on span "Feedback received that there is a bad odor in the property. Please identify the…" at bounding box center [394, 214] width 277 height 19
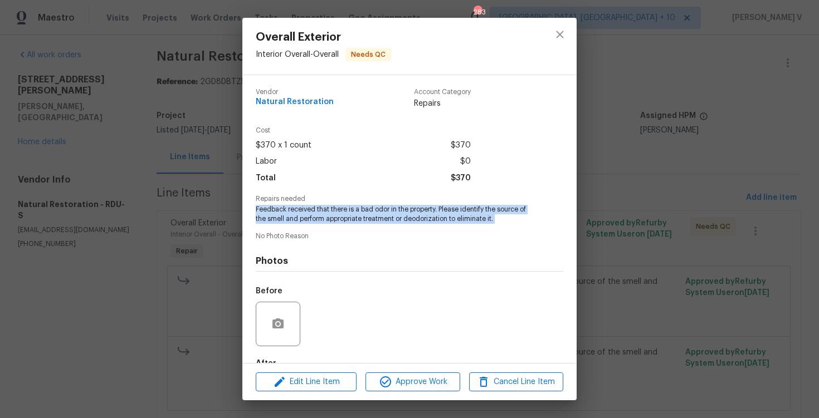
click at [213, 200] on div "Overall Exterior Interior Overall - Overall Needs QC Vendor Natural Restoration…" at bounding box center [409, 209] width 819 height 418
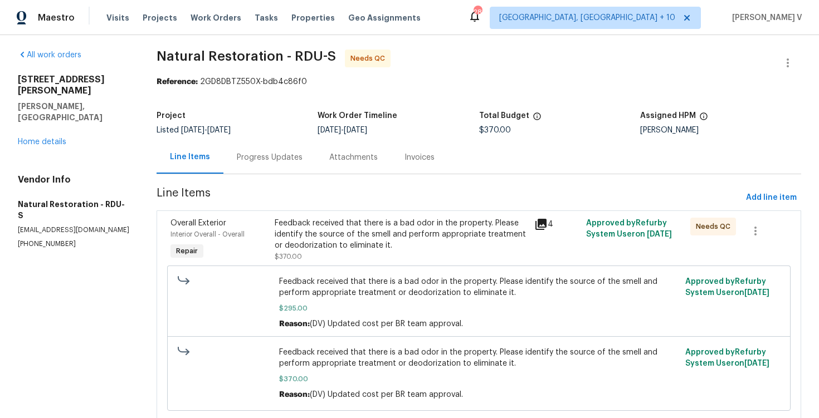
scroll to position [38, 0]
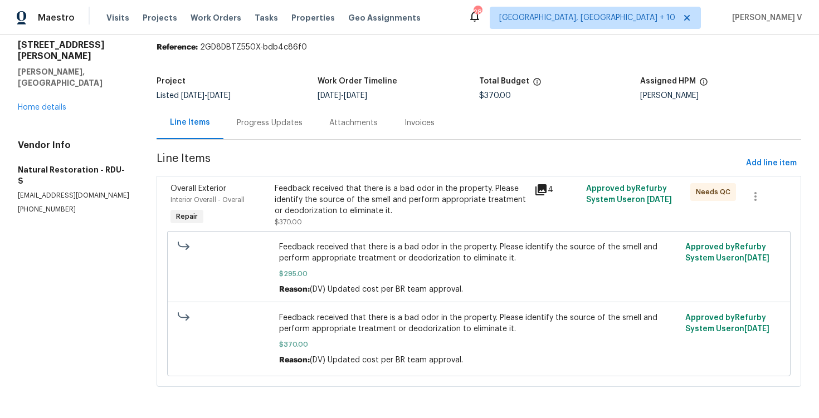
click at [374, 204] on div "Feedback received that there is a bad odor in the property. Please identify the…" at bounding box center [401, 199] width 253 height 33
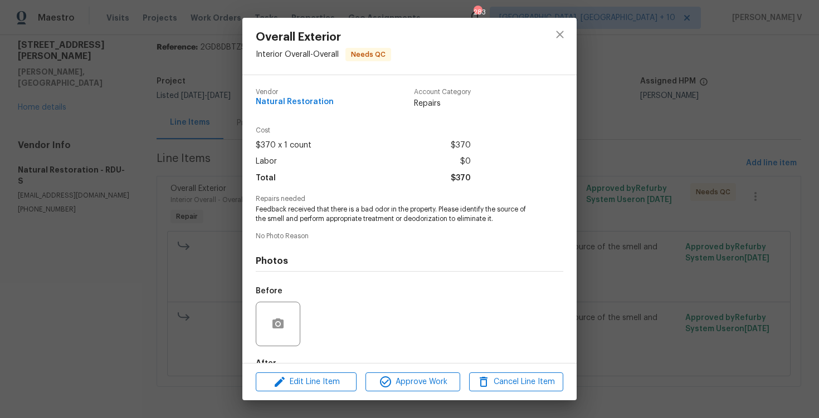
scroll to position [67, 0]
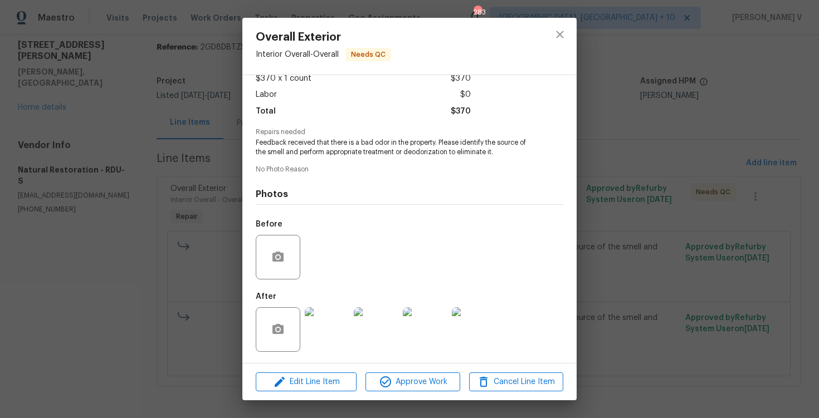
click at [334, 329] on img at bounding box center [327, 330] width 45 height 45
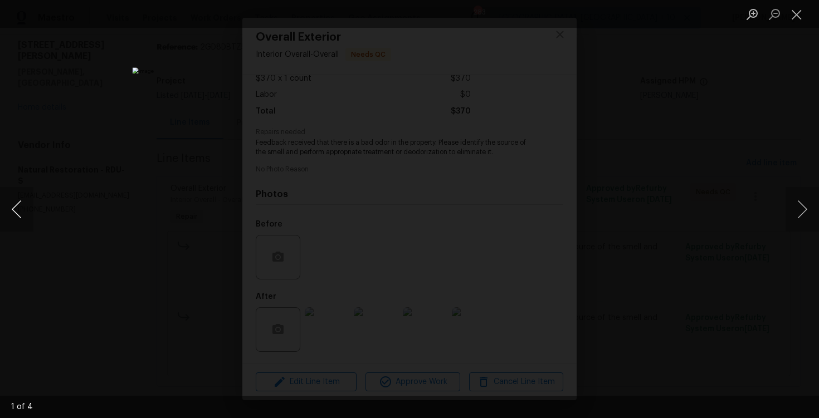
click at [9, 222] on button "Previous image" at bounding box center [16, 209] width 33 height 45
click at [195, 95] on div "Lightbox" at bounding box center [409, 209] width 819 height 418
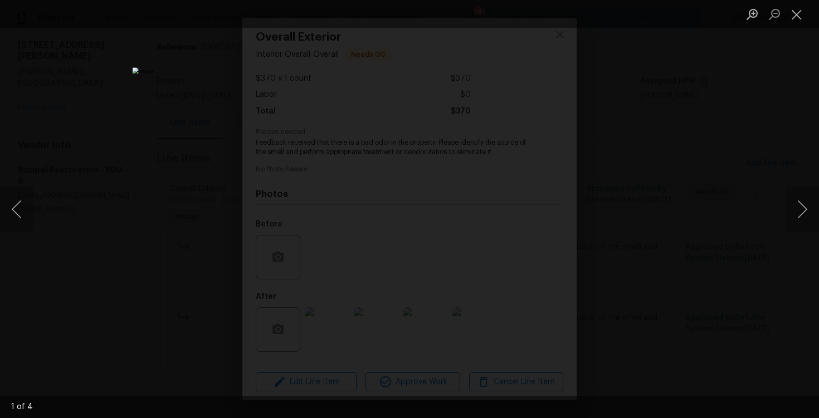
click at [195, 95] on div "Lightbox" at bounding box center [409, 209] width 819 height 418
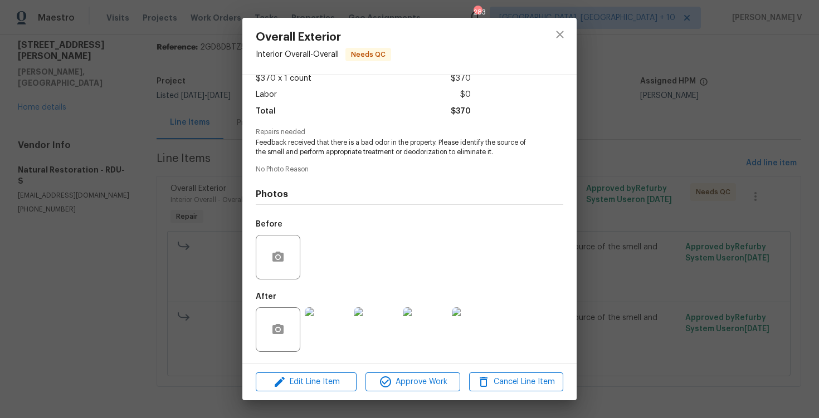
click at [200, 101] on div "Overall Exterior Interior Overall - Overall Needs QC Vendor Natural Restoration…" at bounding box center [409, 209] width 819 height 418
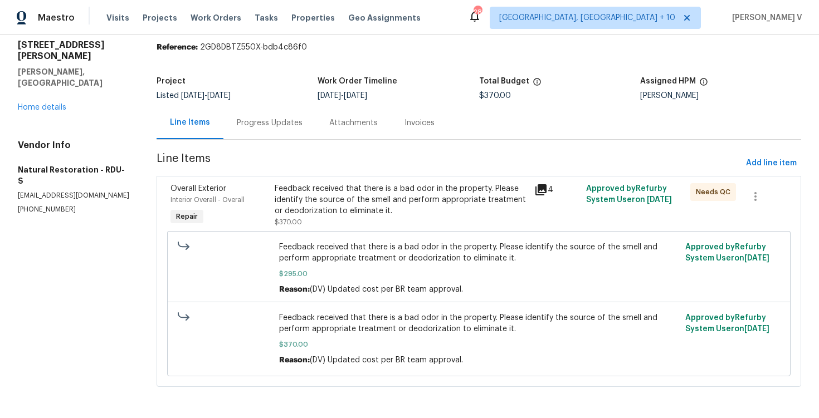
click at [231, 116] on div "Progress Updates" at bounding box center [269, 122] width 92 height 33
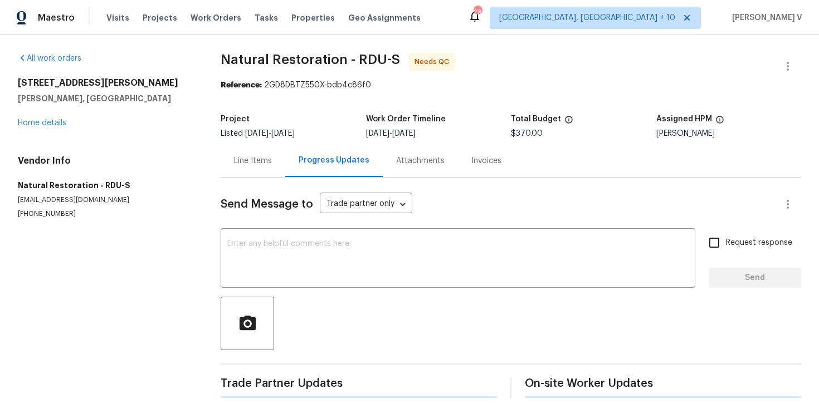
click at [271, 228] on div "Send Message to Trade partner only Trade partner only ​ x ​ Request response Se…" at bounding box center [511, 288] width 581 height 221
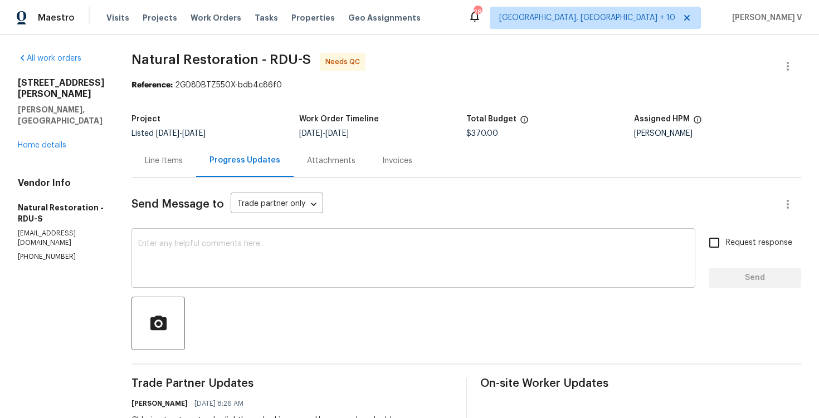
click at [260, 240] on textarea at bounding box center [413, 259] width 551 height 39
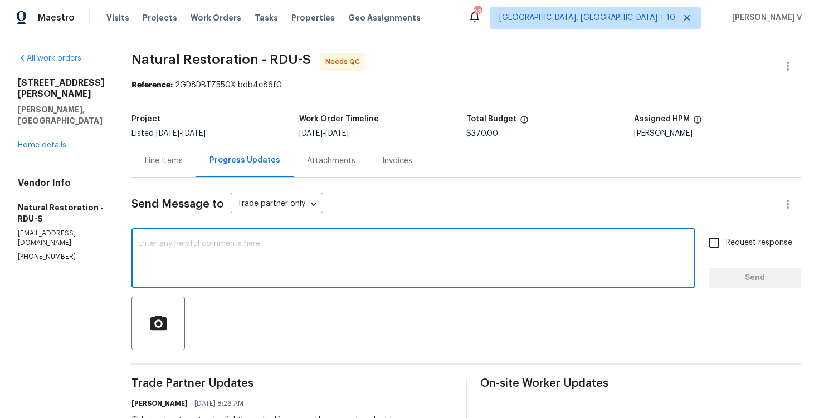
type textarea "C"
drag, startPoint x: 211, startPoint y: 245, endPoint x: 298, endPoint y: 244, distance: 86.9
click at [298, 245] on textarea "Can we have photos to it?" at bounding box center [413, 259] width 551 height 39
type textarea "Can we have photos of it?"
click at [773, 233] on label "Request response" at bounding box center [748, 242] width 90 height 23
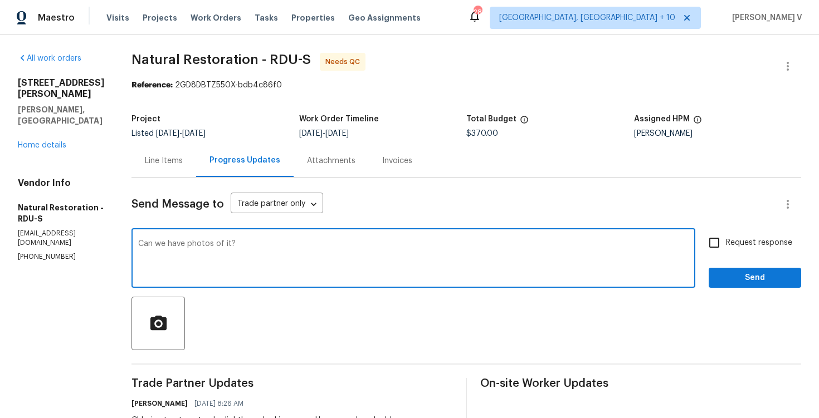
click at [726, 233] on input "Request response" at bounding box center [714, 242] width 23 height 23
checkbox input "true"
click at [139, 243] on textarea "Can we have photos of it?" at bounding box center [413, 259] width 551 height 39
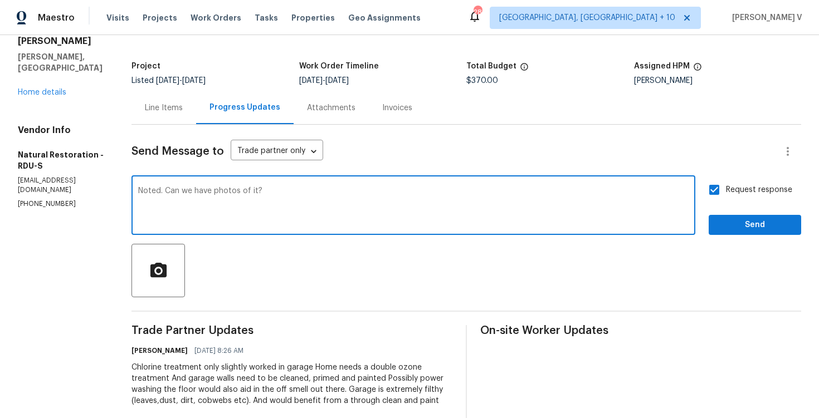
type textarea "Noted. Can we have photos of it?"
click at [731, 217] on button "Send" at bounding box center [755, 225] width 92 height 21
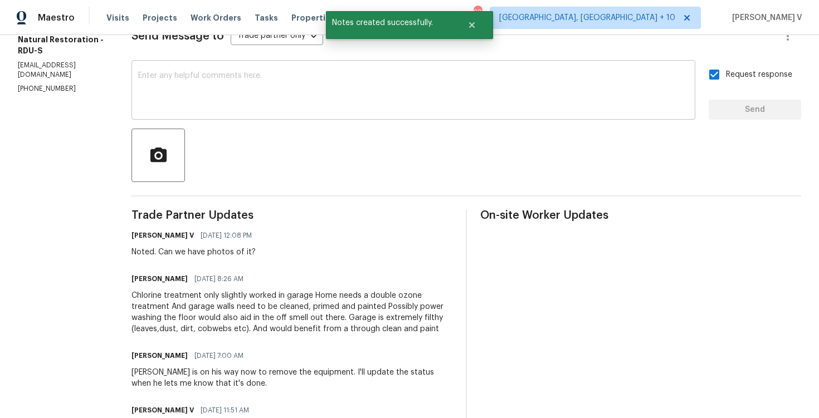
scroll to position [181, 0]
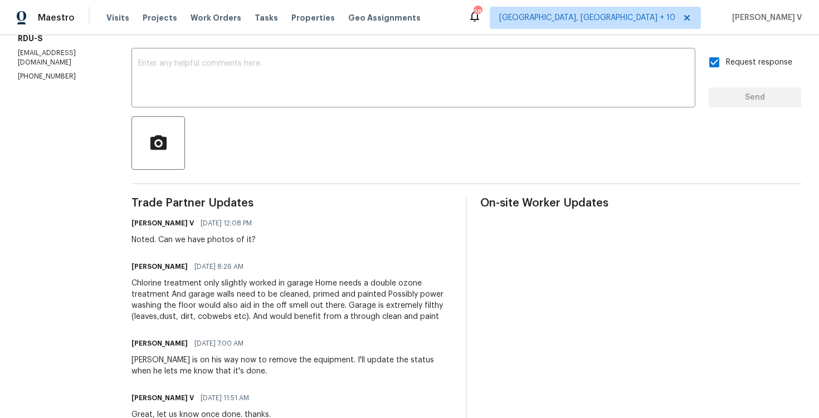
click at [194, 288] on div "Chlorine treatment only slightly worked in garage Home needs a double ozone tre…" at bounding box center [292, 300] width 321 height 45
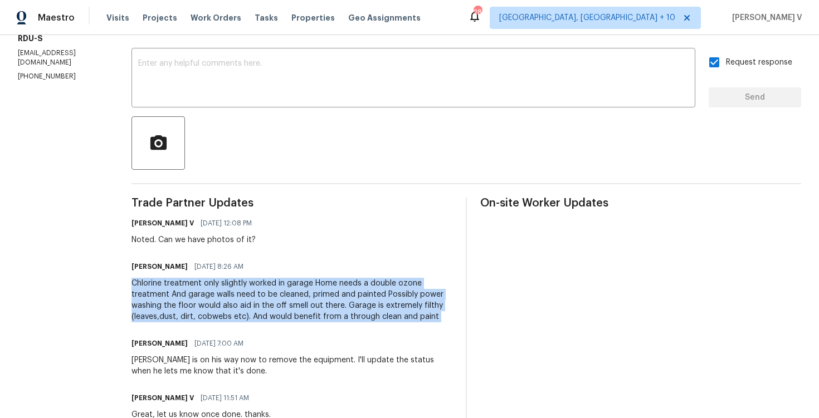
copy div "Chlorine treatment only slightly worked in garage Home needs a double ozone tre…"
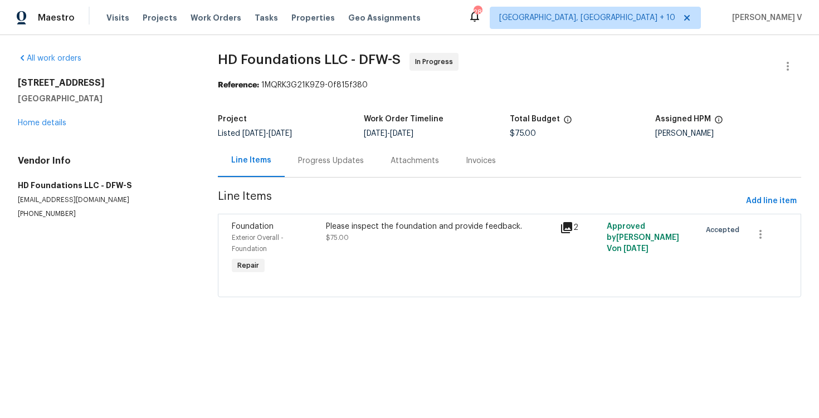
click at [318, 148] on div "Progress Updates" at bounding box center [331, 160] width 92 height 33
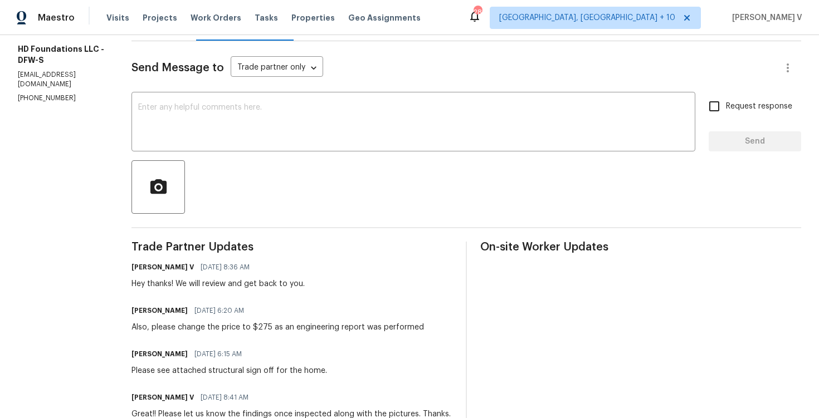
scroll to position [197, 0]
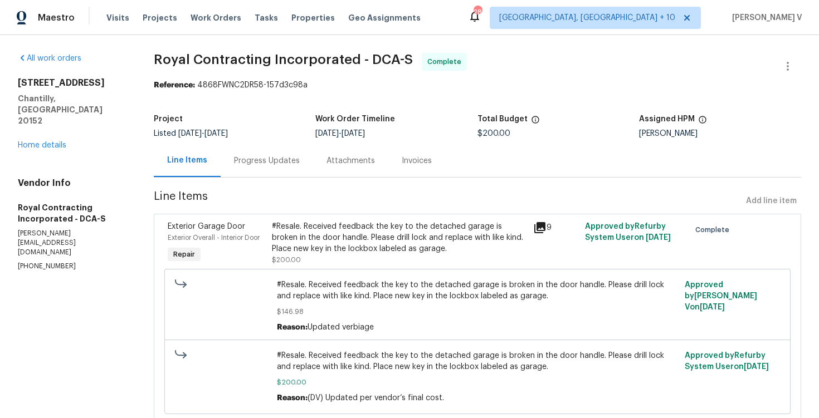
click at [269, 160] on div "Progress Updates" at bounding box center [267, 160] width 66 height 11
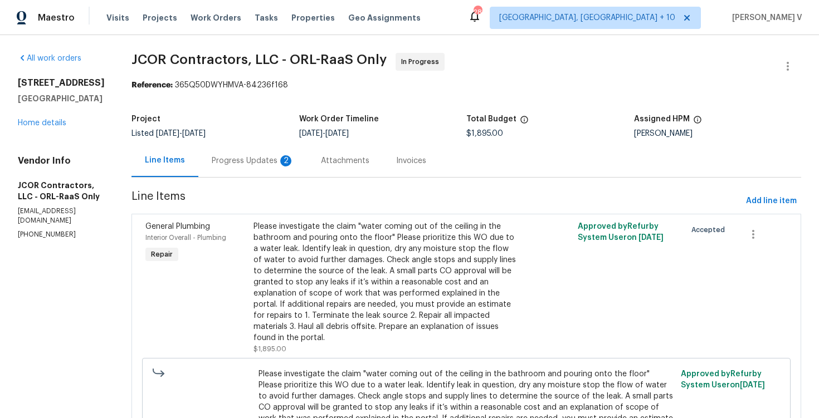
click at [246, 154] on div "Progress Updates 2" at bounding box center [252, 160] width 109 height 33
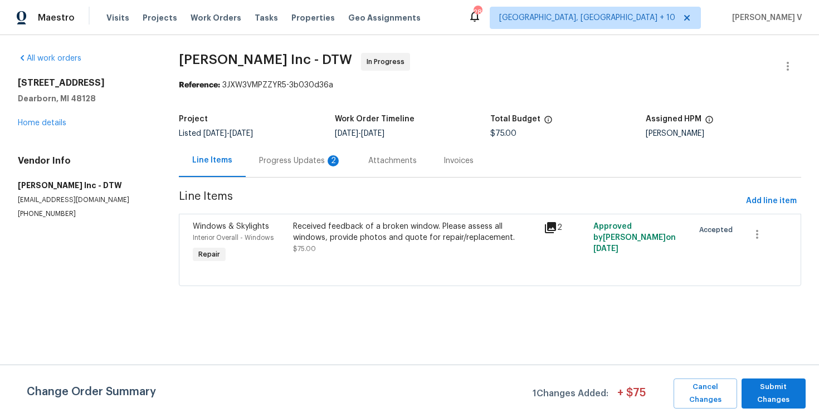
click at [275, 167] on div "Progress Updates 2" at bounding box center [300, 160] width 109 height 33
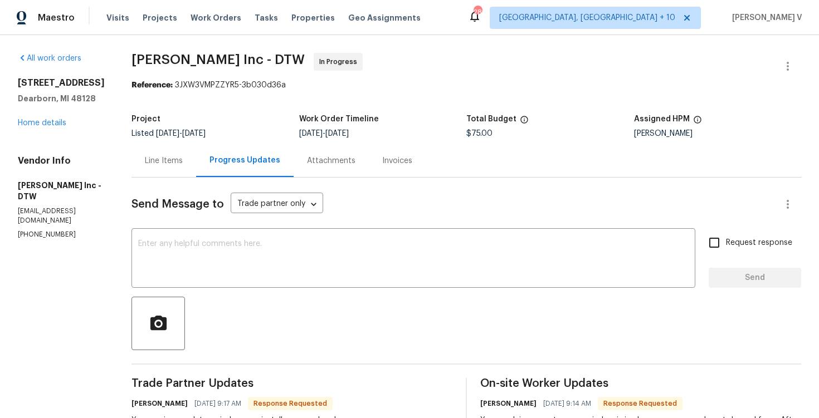
scroll to position [25, 0]
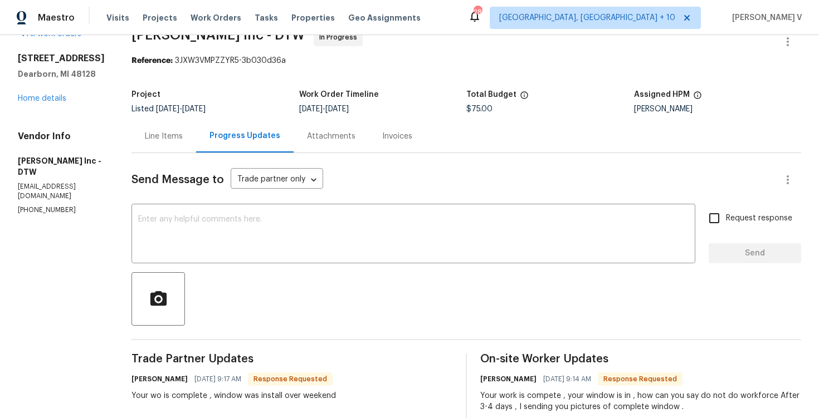
click at [162, 134] on div "Line Items" at bounding box center [164, 136] width 38 height 11
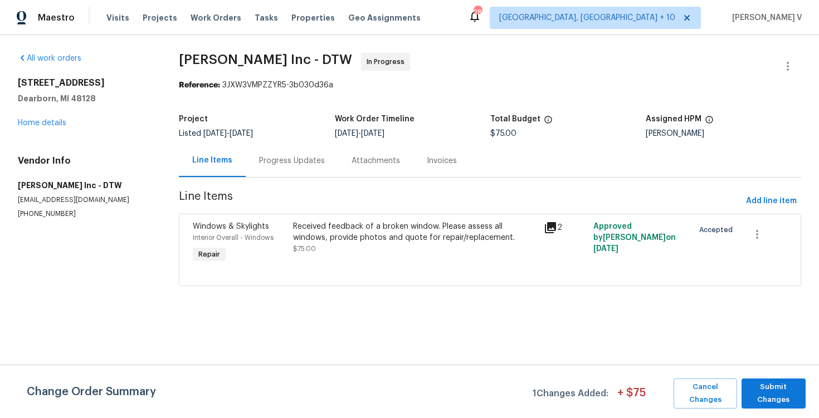
click at [261, 144] on div "Project Listed 9/8/2025 - 9/17/2025 Work Order Timeline 9/8/2025 - 9/10/2025 To…" at bounding box center [490, 127] width 622 height 36
click at [276, 155] on div "Progress Updates" at bounding box center [292, 160] width 66 height 11
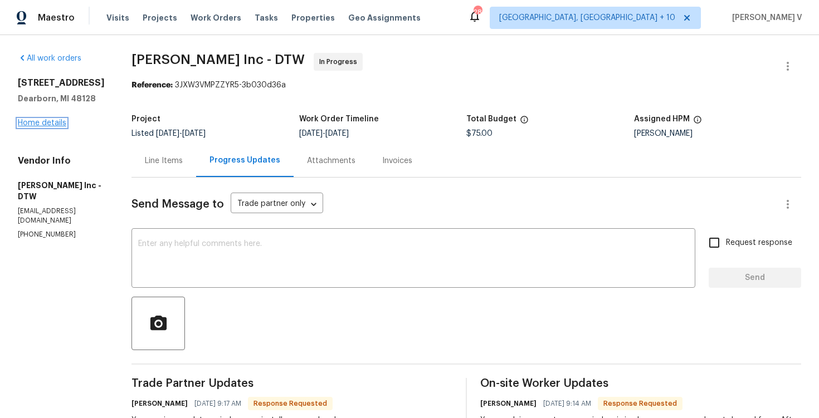
click at [57, 125] on link "Home details" at bounding box center [42, 123] width 48 height 8
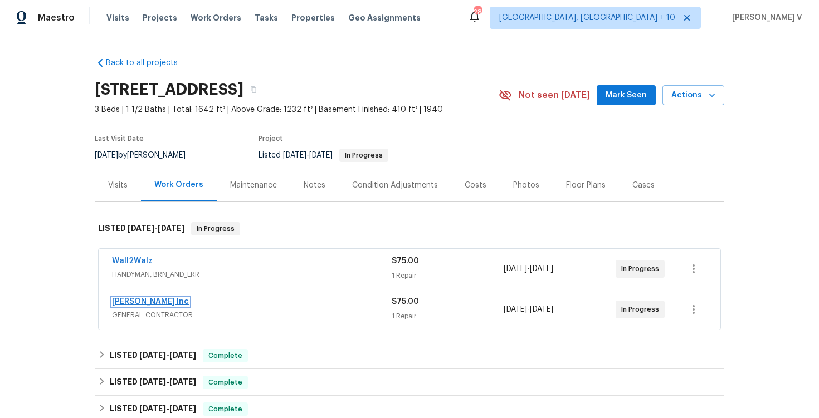
click at [136, 304] on link "Michael Radney Inc" at bounding box center [150, 302] width 77 height 8
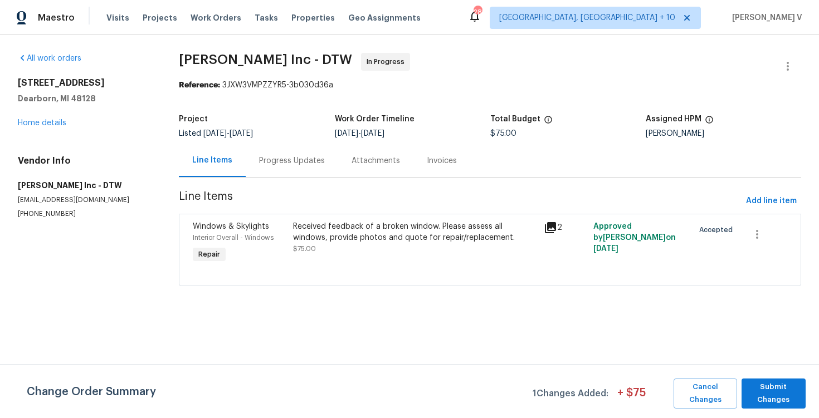
click at [289, 172] on div "Progress Updates" at bounding box center [292, 160] width 92 height 33
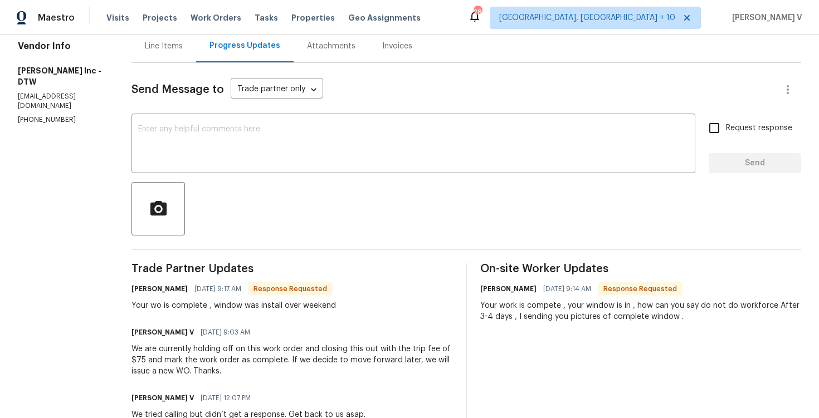
scroll to position [60, 0]
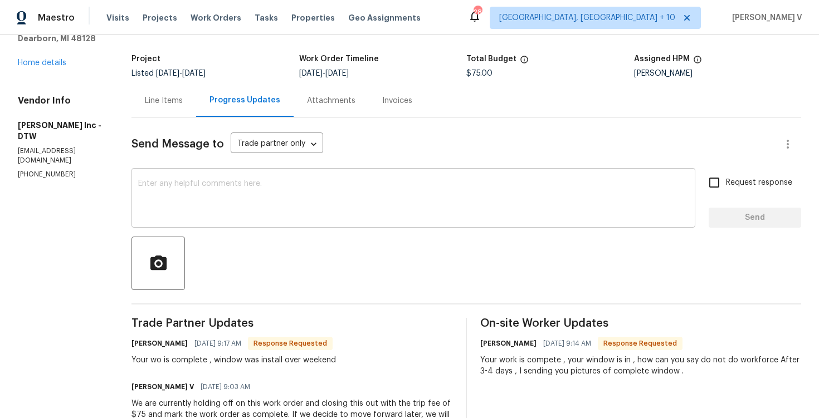
click at [208, 182] on textarea at bounding box center [413, 199] width 551 height 39
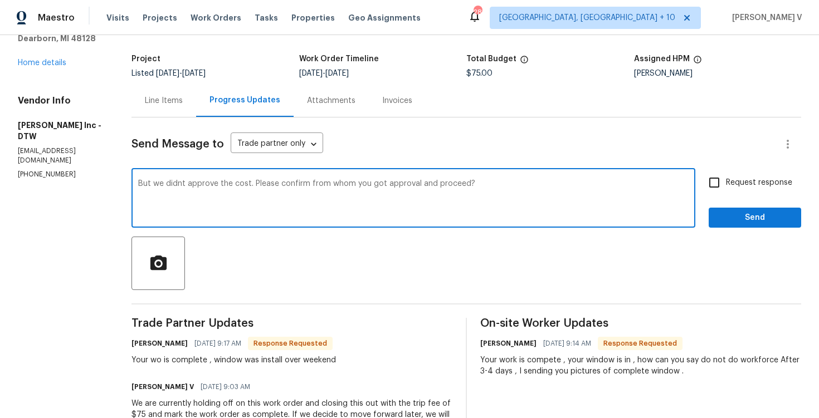
click at [208, 182] on textarea "But we didnt approve the cost. Please confirm from whom you got approval and pr…" at bounding box center [413, 199] width 551 height 39
click at [294, 206] on textarea "But we didnt approve the cost. Please confirm from whom you got approval and pr…" at bounding box center [413, 199] width 551 height 39
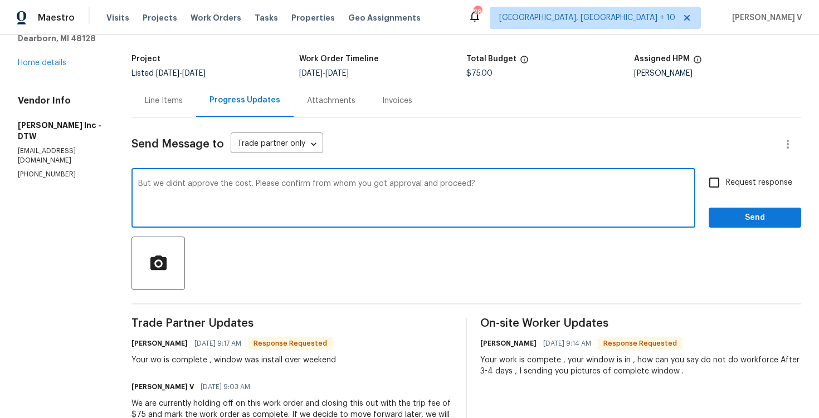
paste textarea "We haven’t approved the cost yet. Could you please confirm from whom you receiv…"
click at [210, 180] on textarea "But we didnt approve the cost. Please confirm from whom you got approval and pr…" at bounding box center [413, 199] width 551 height 39
paste textarea
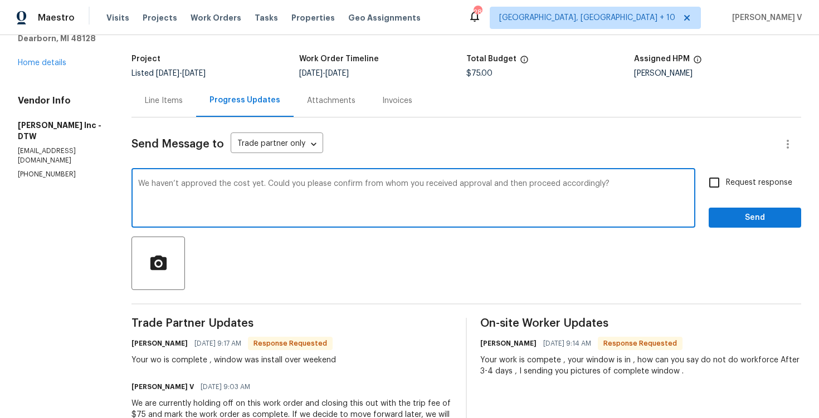
scroll to position [68, 0]
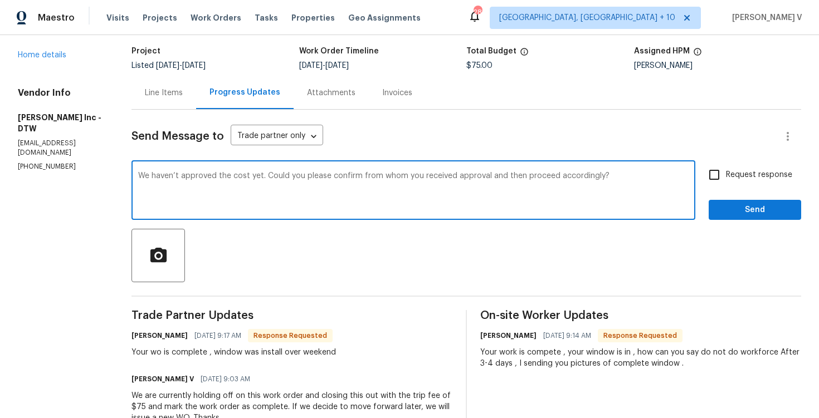
type textarea "We haven’t approved the cost yet. Could you please confirm from whom you receiv…"
click at [779, 163] on label "Request response" at bounding box center [748, 174] width 90 height 23
click at [726, 163] on input "Request response" at bounding box center [714, 174] width 23 height 23
checkbox input "true"
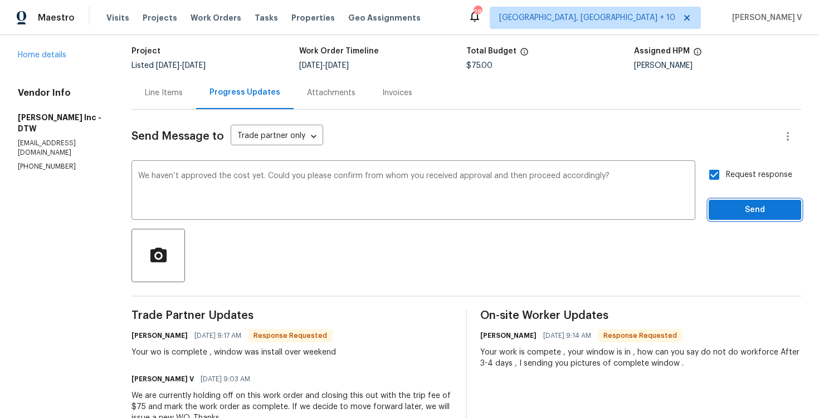
click at [737, 214] on span "Send" at bounding box center [755, 210] width 75 height 14
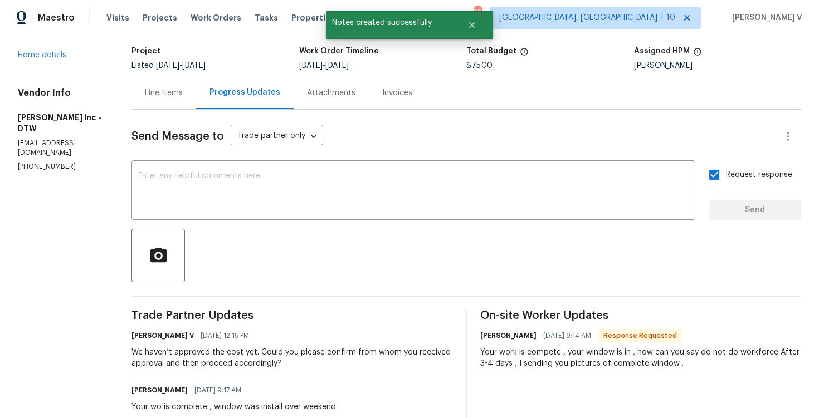
scroll to position [0, 0]
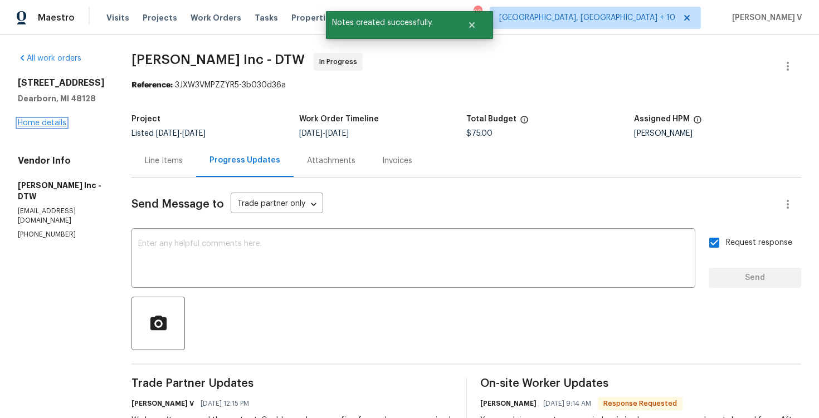
click at [31, 124] on link "Home details" at bounding box center [42, 123] width 48 height 8
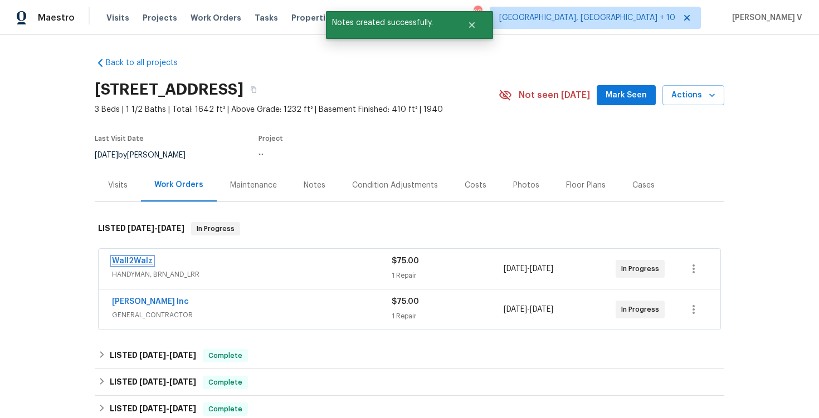
click at [127, 262] on link "Wall2Walz" at bounding box center [132, 261] width 41 height 8
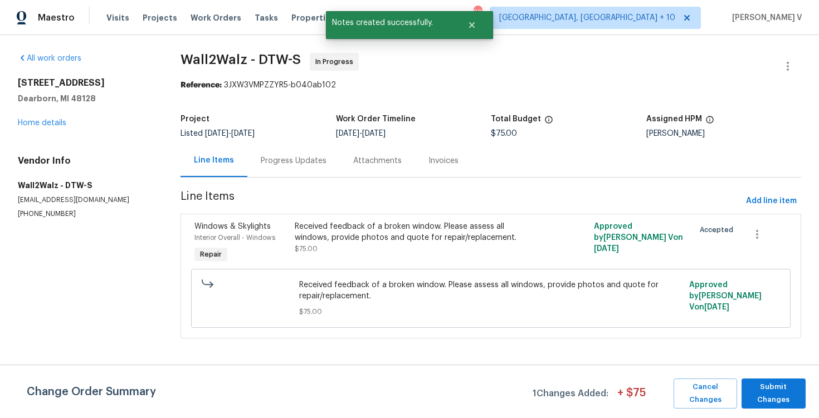
click at [284, 163] on div "Progress Updates" at bounding box center [294, 160] width 66 height 11
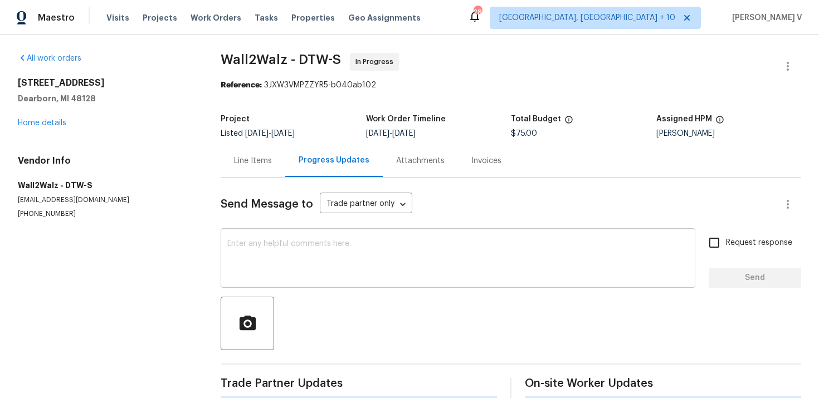
click at [294, 276] on textarea at bounding box center [457, 259] width 461 height 39
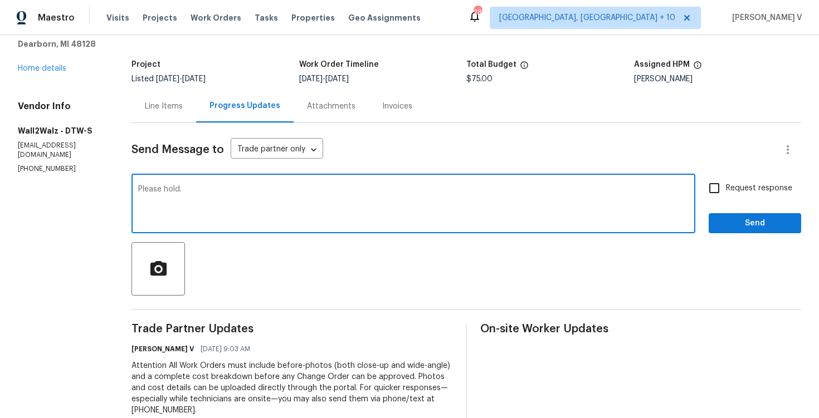
scroll to position [114, 0]
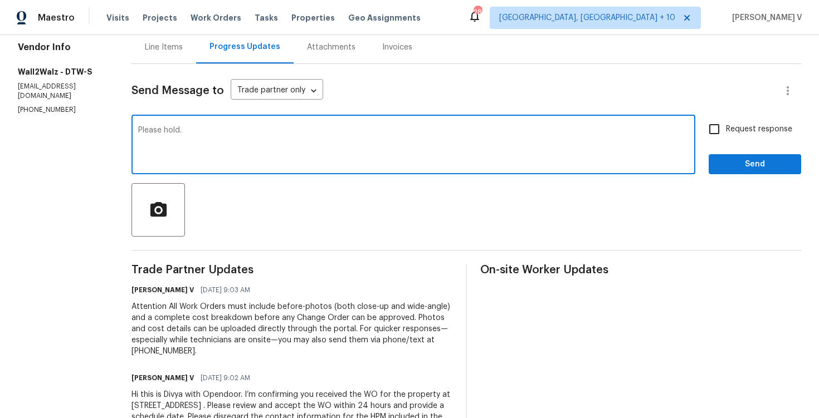
type textarea "Please hold."
click at [754, 130] on span "Request response" at bounding box center [759, 130] width 66 height 12
click at [726, 130] on input "Request response" at bounding box center [714, 129] width 23 height 23
checkbox input "true"
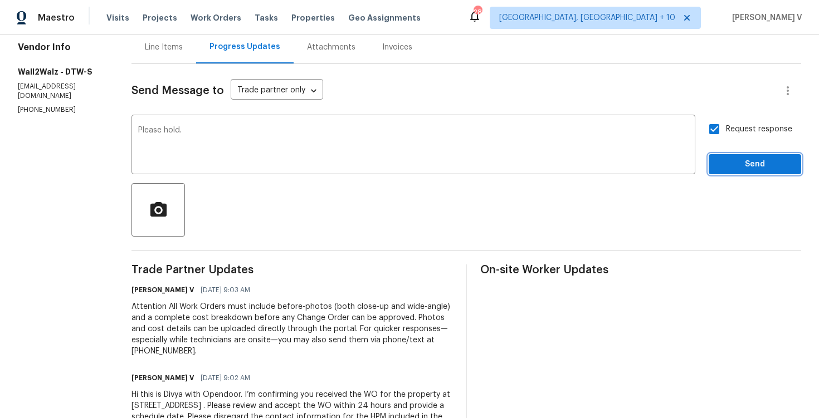
click at [745, 159] on span "Send" at bounding box center [755, 165] width 75 height 14
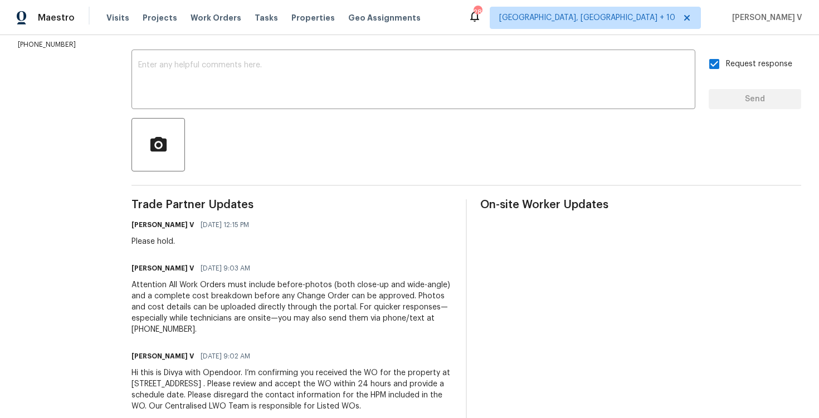
scroll to position [0, 0]
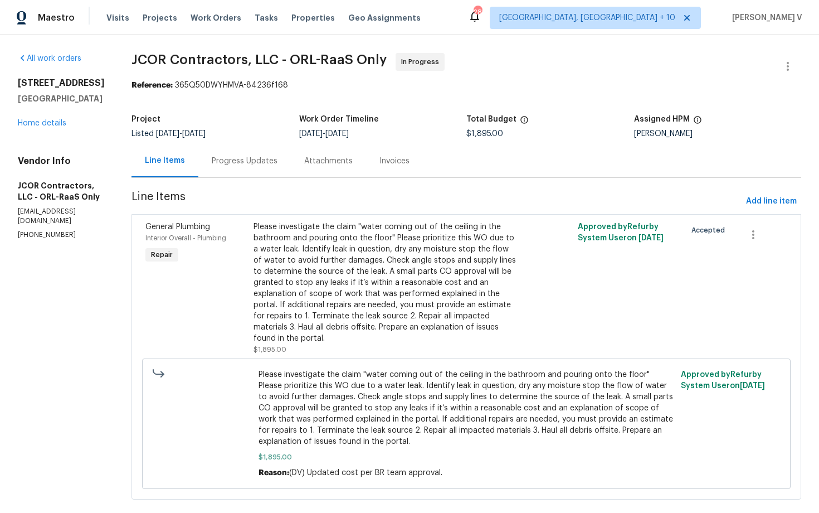
click at [248, 160] on div "Progress Updates" at bounding box center [245, 160] width 66 height 11
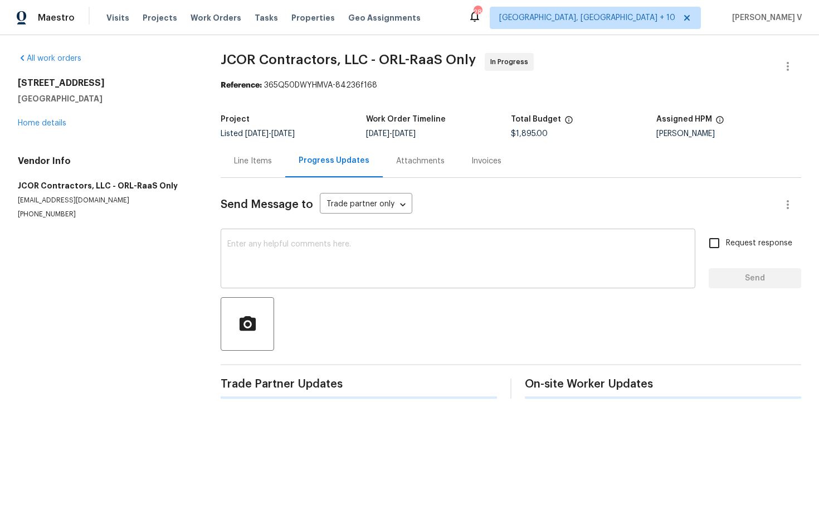
click at [294, 279] on textarea at bounding box center [457, 259] width 461 height 39
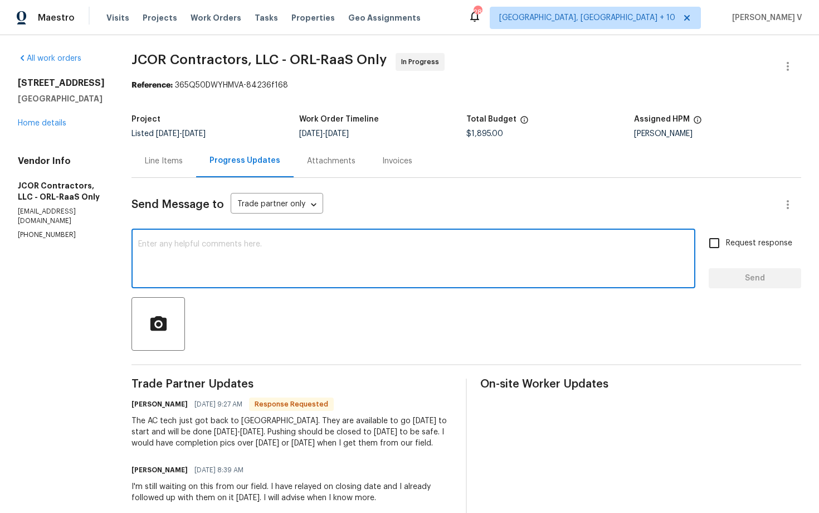
click at [264, 253] on textarea at bounding box center [413, 259] width 551 height 39
type textarea "Noted thanks."
click at [764, 282] on span "Send" at bounding box center [755, 278] width 75 height 14
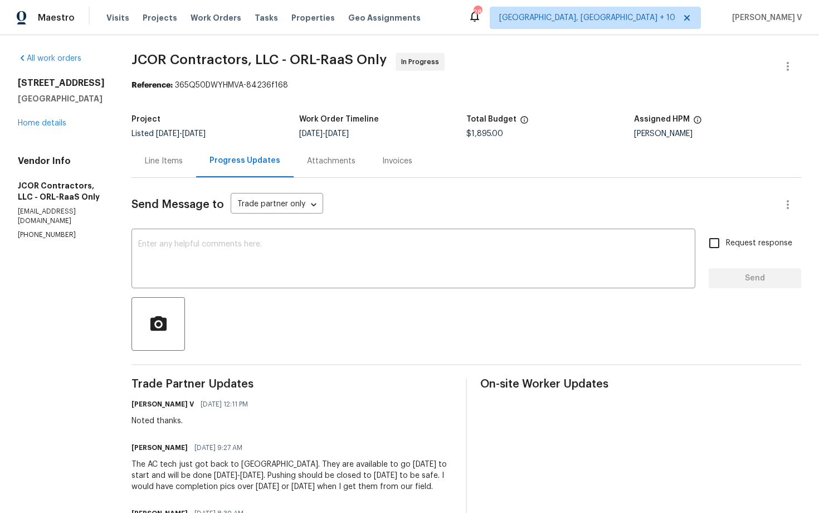
scroll to position [38, 0]
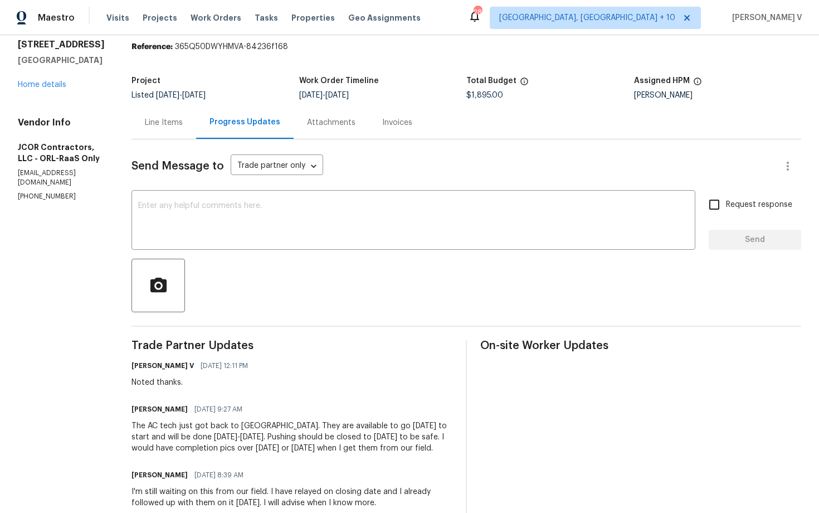
click at [198, 432] on div "The AC tech just got back to [GEOGRAPHIC_DATA]. They are available to go [DATE]…" at bounding box center [292, 436] width 321 height 33
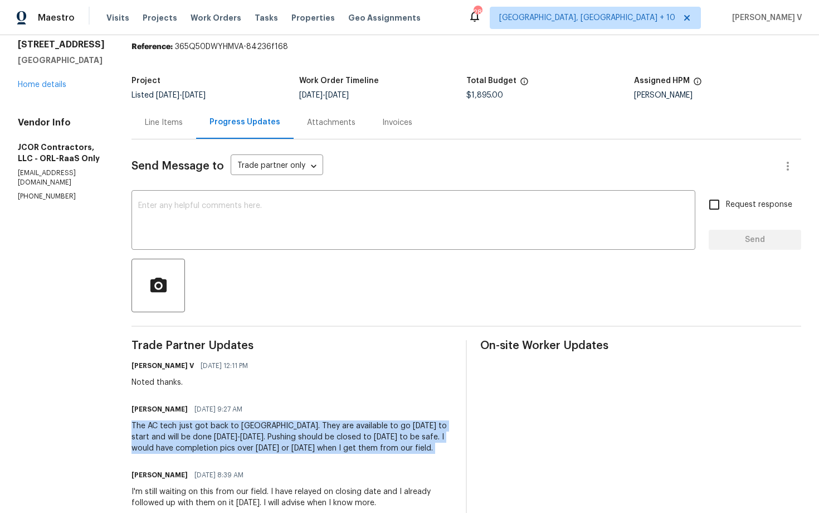
copy div "The AC tech just got back to [GEOGRAPHIC_DATA]. They are available to go [DATE]…"
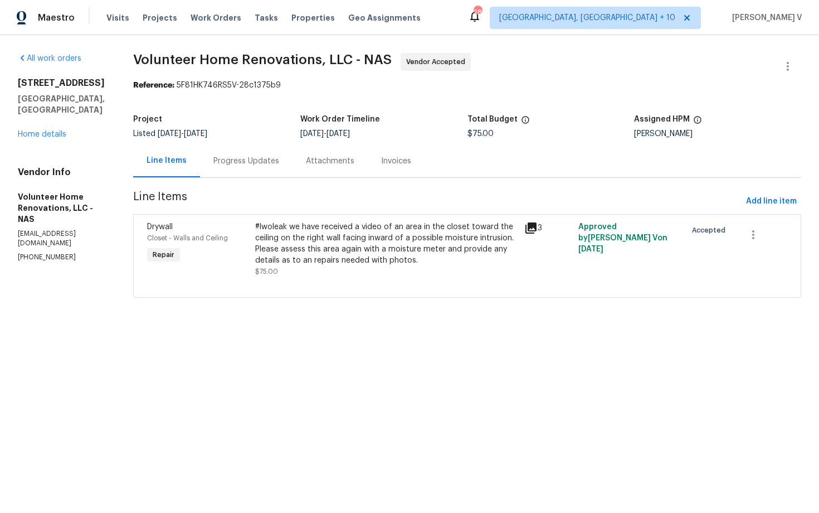
click at [292, 173] on div "Progress Updates" at bounding box center [246, 160] width 92 height 33
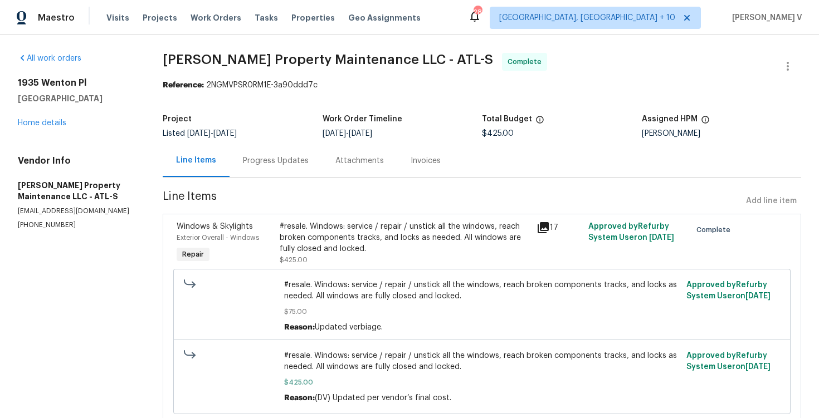
click at [292, 156] on div "Progress Updates" at bounding box center [276, 160] width 66 height 11
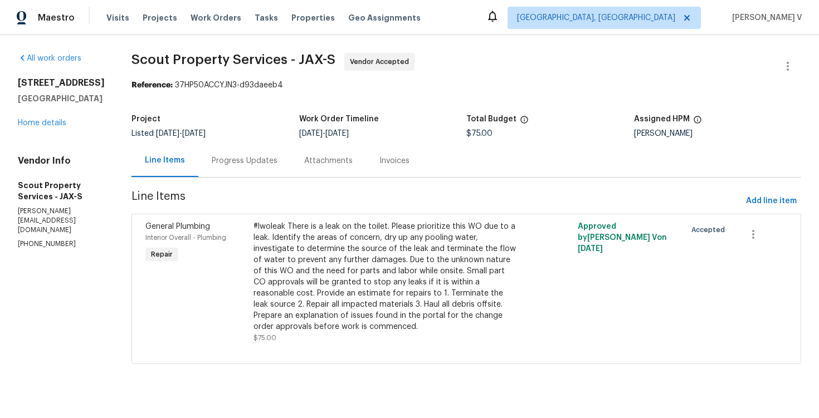
click at [201, 168] on div "Progress Updates" at bounding box center [244, 160] width 92 height 33
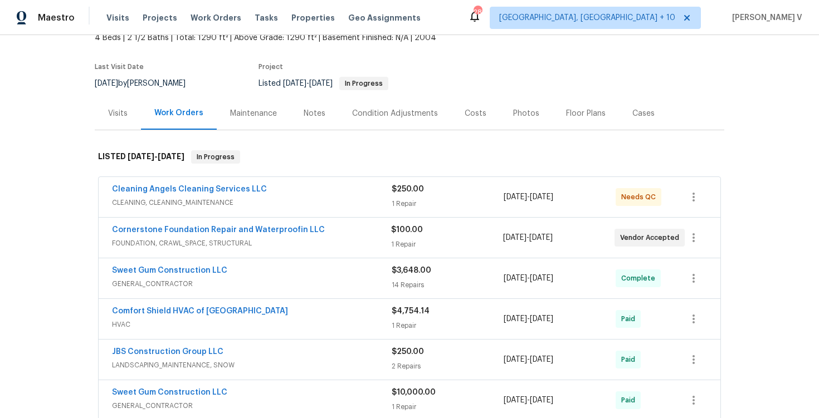
scroll to position [88, 0]
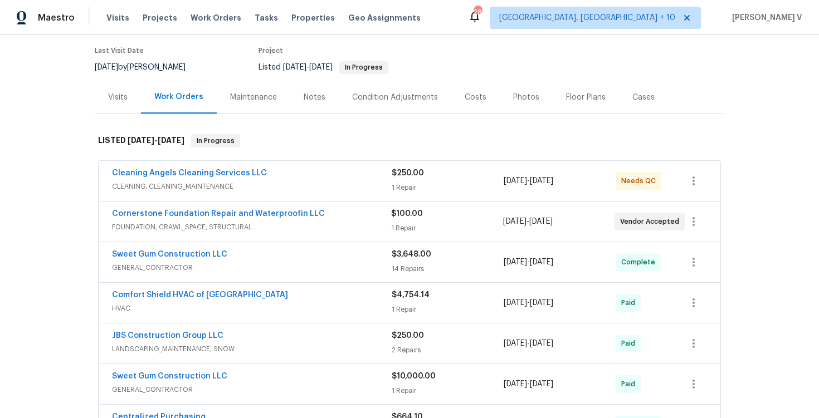
click at [304, 97] on div "Notes" at bounding box center [315, 97] width 22 height 11
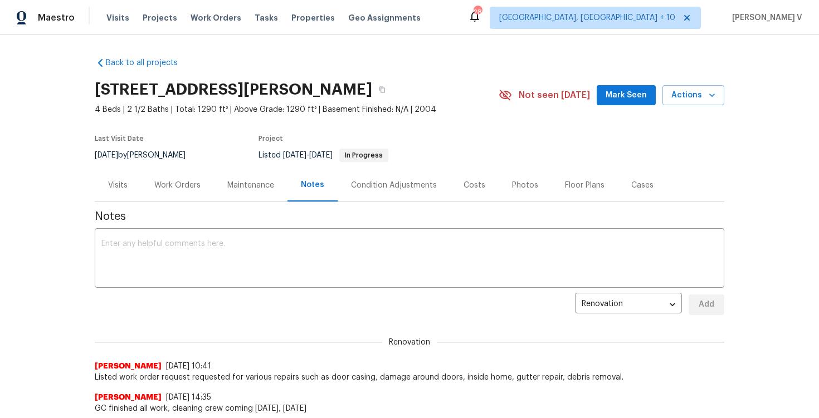
scroll to position [127, 0]
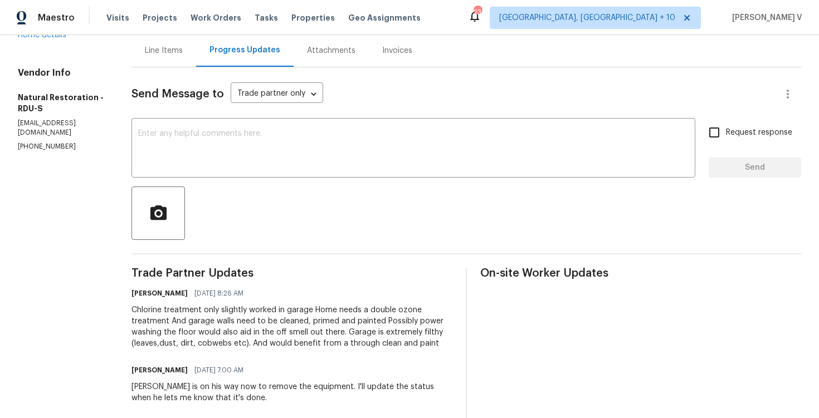
scroll to position [178, 0]
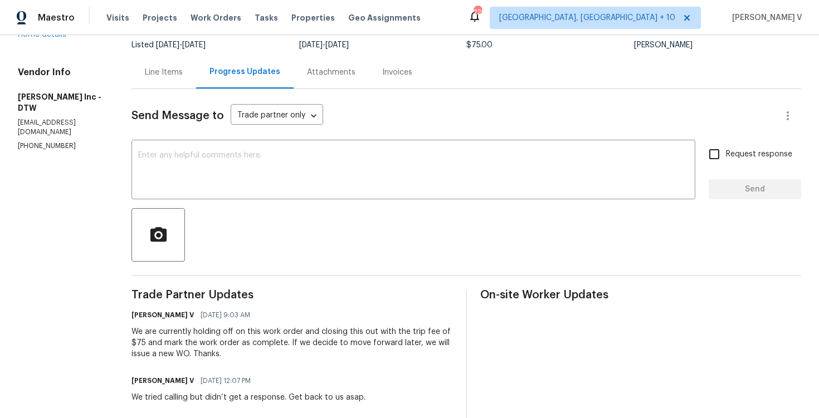
scroll to position [159, 0]
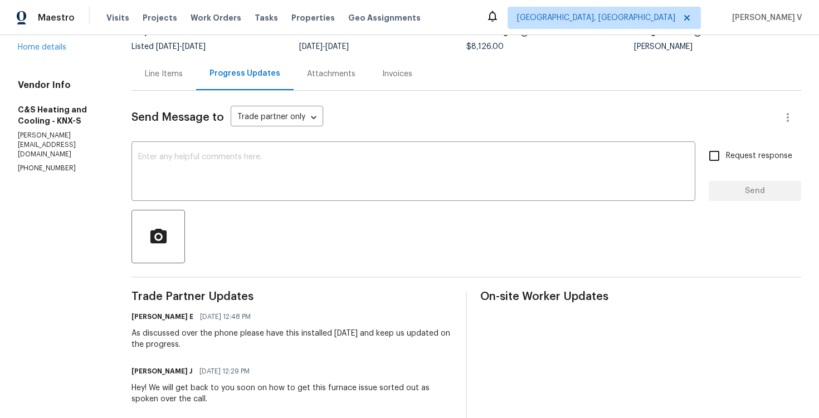
scroll to position [84, 0]
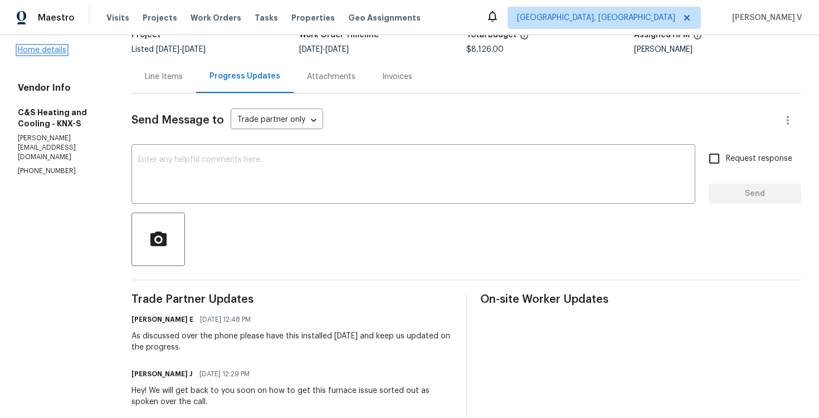
click at [53, 46] on link "Home details" at bounding box center [42, 50] width 48 height 8
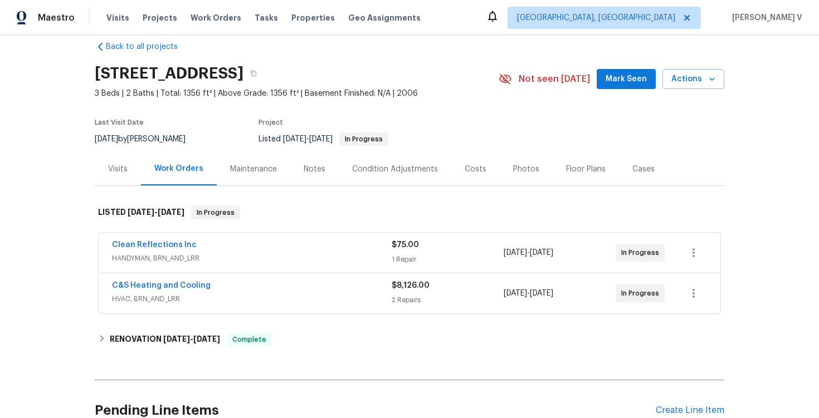
scroll to position [17, 0]
click at [240, 298] on span "HVAC, BRN_AND_LRR" at bounding box center [252, 298] width 280 height 11
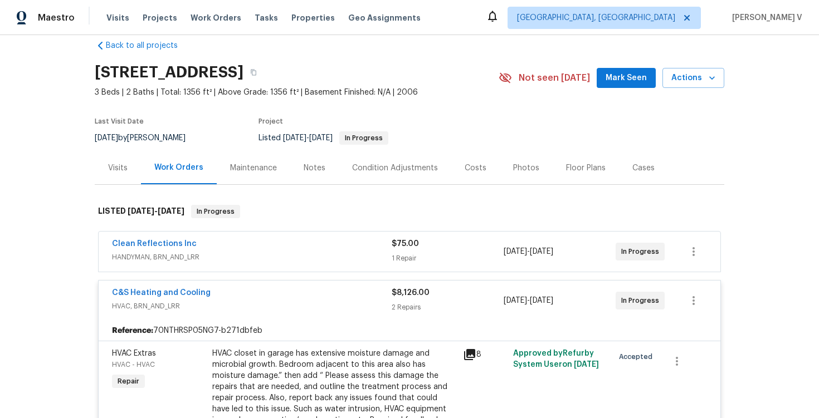
click at [289, 249] on div "Clean Reflections Inc" at bounding box center [252, 244] width 280 height 13
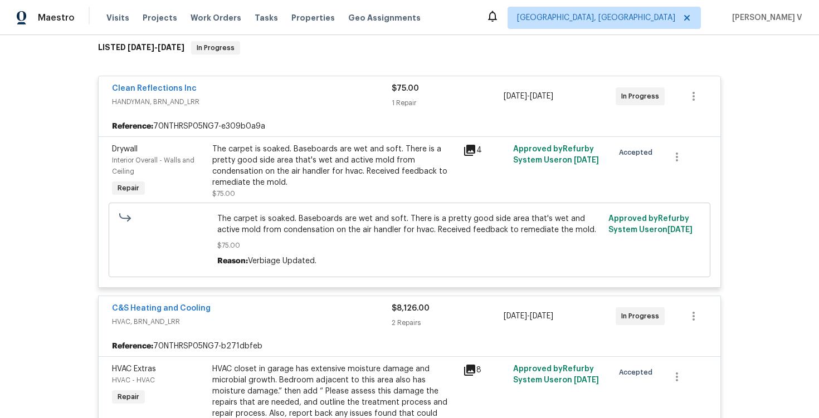
scroll to position [185, 0]
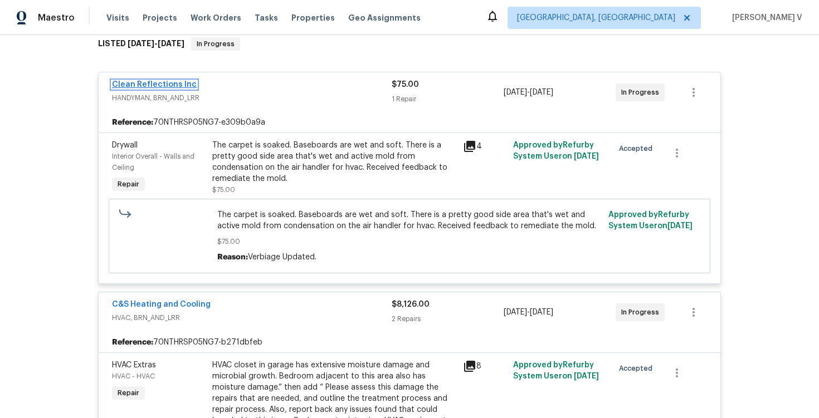
click at [175, 86] on link "Clean Reflections Inc" at bounding box center [154, 85] width 85 height 8
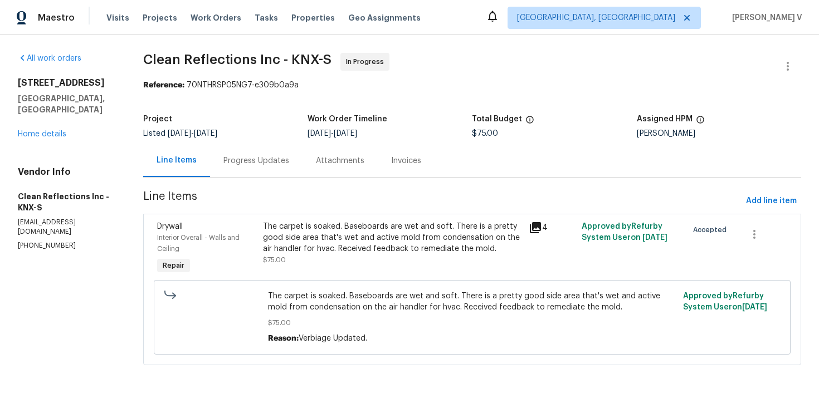
click at [270, 155] on div "Progress Updates" at bounding box center [256, 160] width 92 height 33
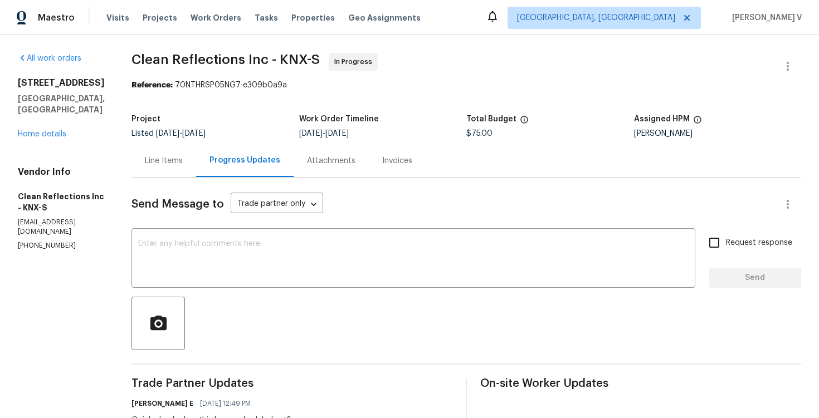
scroll to position [270, 0]
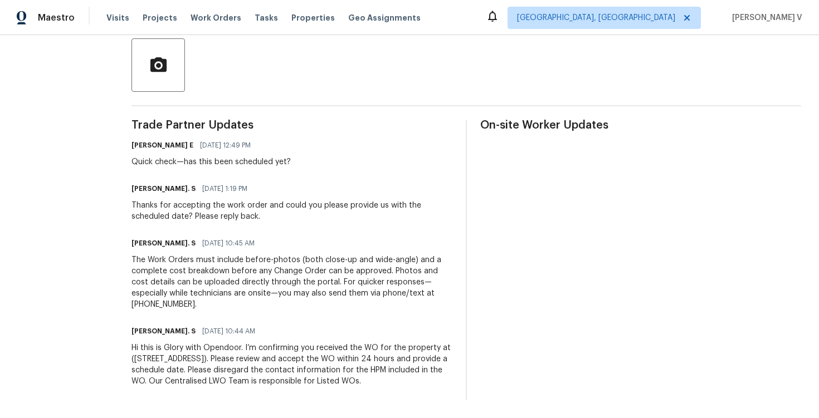
click at [270, 157] on div "Quick check—has this been scheduled yet?" at bounding box center [211, 162] width 159 height 11
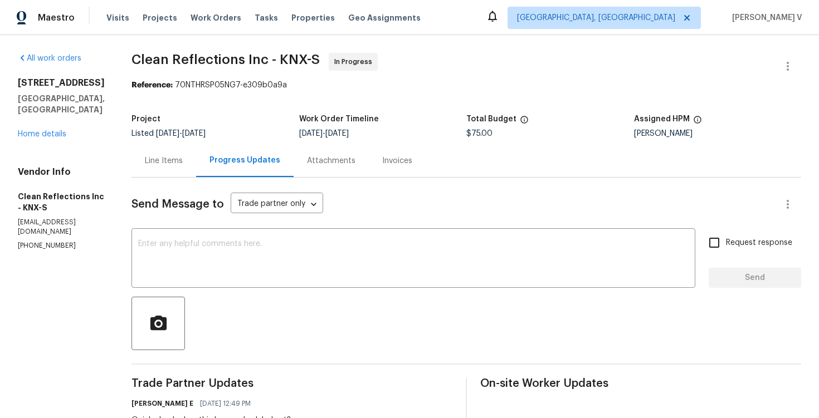
click at [55, 241] on p "[PHONE_NUMBER]" at bounding box center [61, 245] width 87 height 9
copy p "[PHONE_NUMBER]"
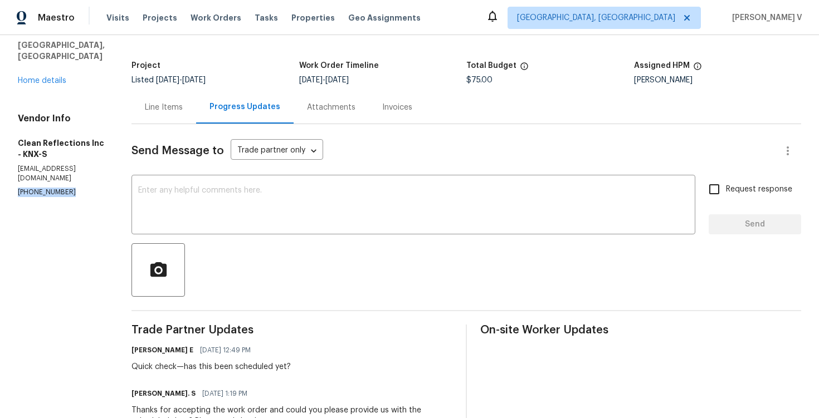
scroll to position [97, 0]
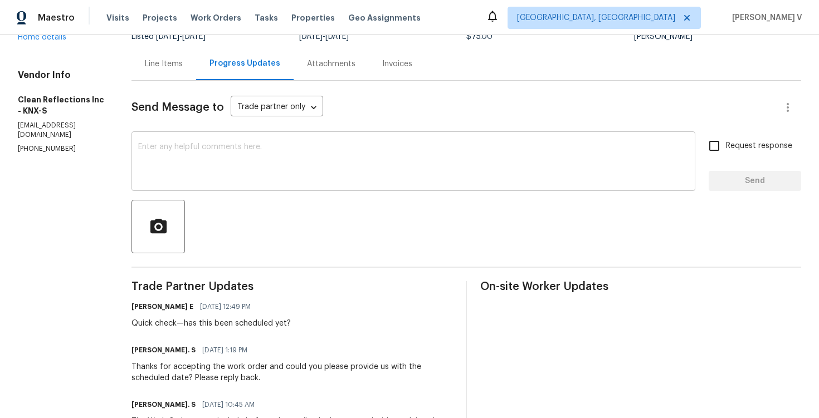
click at [238, 147] on textarea at bounding box center [413, 162] width 551 height 39
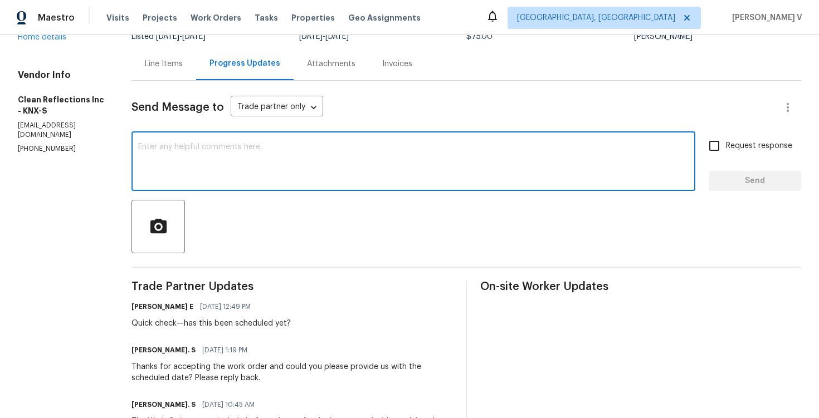
paste textarea "Hello! We've sent you a text to get an update on the work order. Could you plea…"
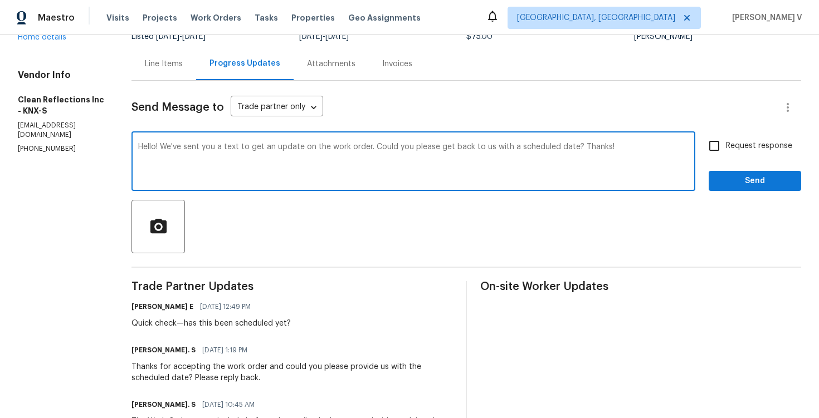
type textarea "Hello! We've sent you a text to get an update on the work order. Could you plea…"
click at [719, 152] on input "Request response" at bounding box center [714, 145] width 23 height 23
checkbox input "true"
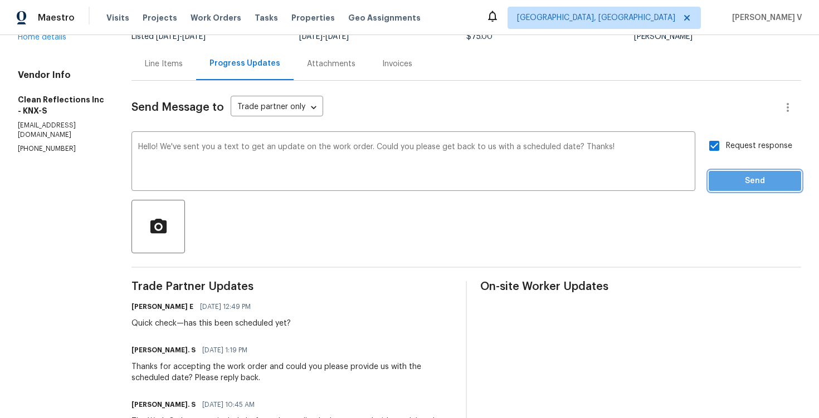
click at [720, 187] on span "Send" at bounding box center [755, 181] width 75 height 14
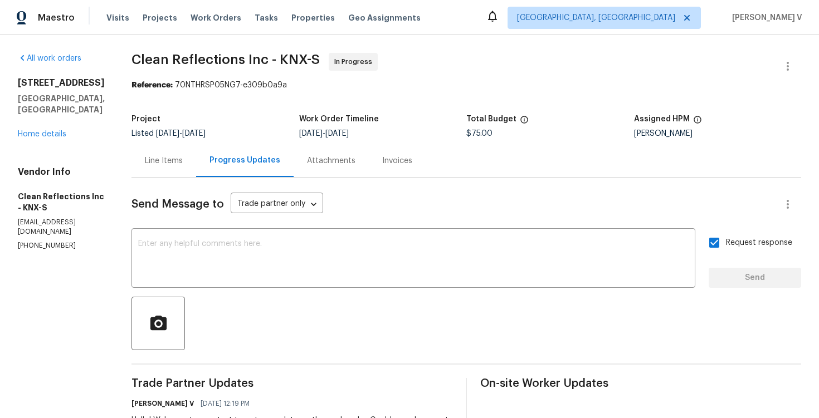
click at [48, 128] on div "[STREET_ADDRESS] Home details" at bounding box center [61, 108] width 87 height 62
click at [48, 130] on link "Home details" at bounding box center [42, 134] width 48 height 8
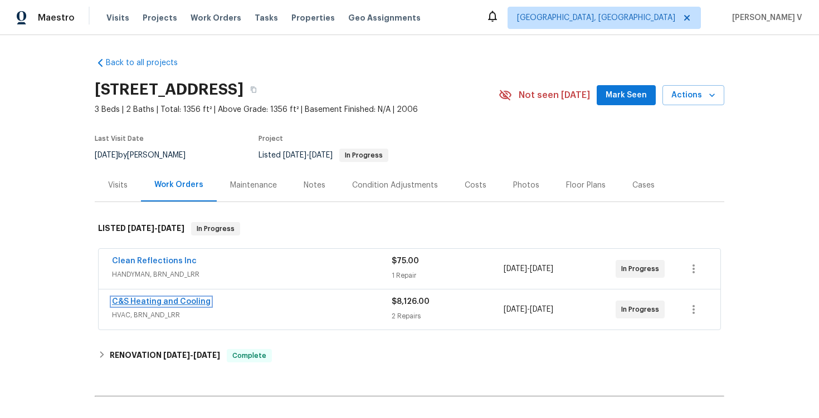
click at [141, 302] on link "C&S Heating and Cooling" at bounding box center [161, 302] width 99 height 8
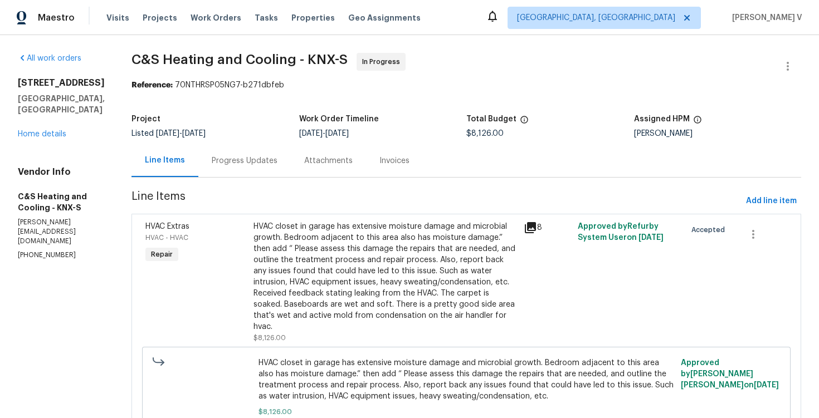
click at [275, 157] on div "Progress Updates" at bounding box center [245, 160] width 66 height 11
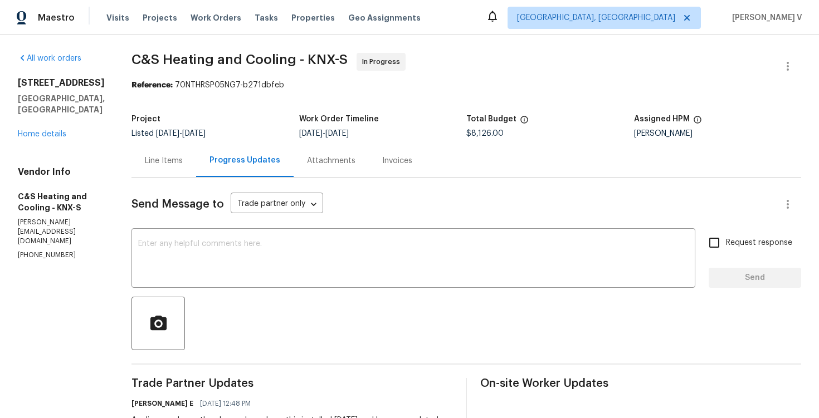
click at [196, 167] on div "Line Items" at bounding box center [164, 160] width 65 height 33
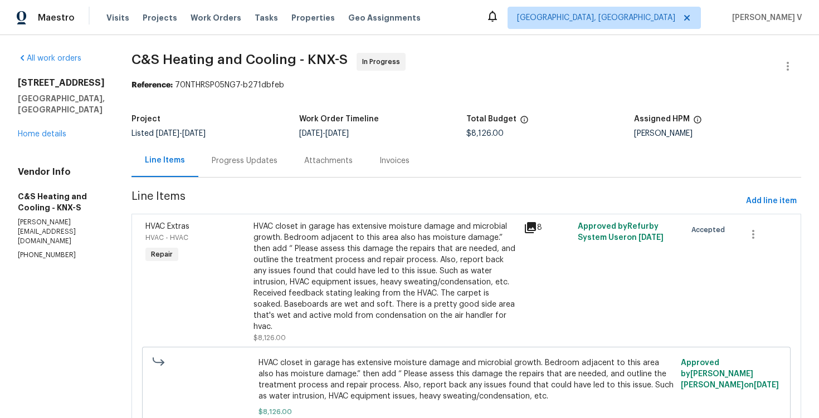
click at [56, 119] on div "[STREET_ADDRESS] Home details" at bounding box center [61, 108] width 87 height 62
click at [54, 116] on div "[STREET_ADDRESS] Home details" at bounding box center [61, 108] width 87 height 62
click at [54, 130] on link "Home details" at bounding box center [42, 134] width 48 height 8
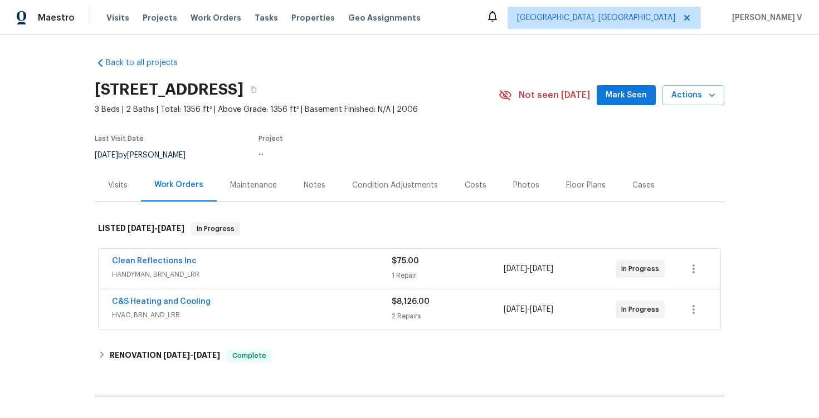
click at [322, 274] on span "HANDYMAN, BRN_AND_LRR" at bounding box center [252, 274] width 280 height 11
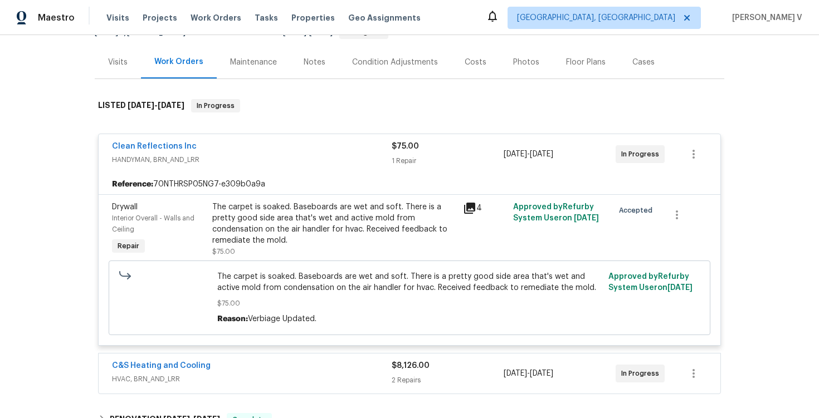
scroll to position [147, 0]
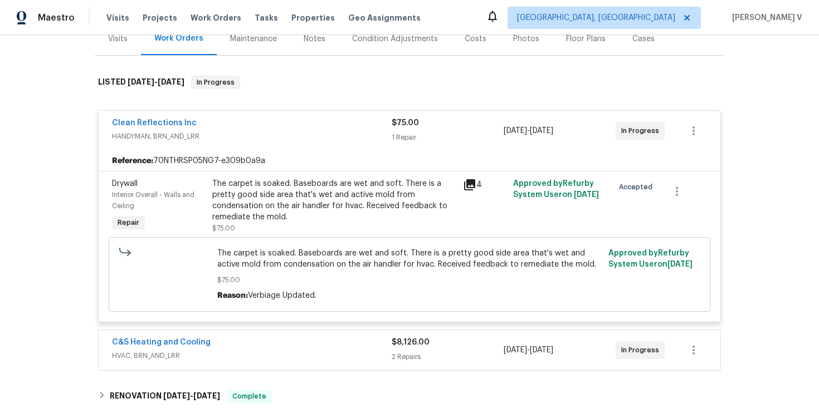
click at [325, 339] on div "C&S Heating and Cooling" at bounding box center [252, 343] width 280 height 13
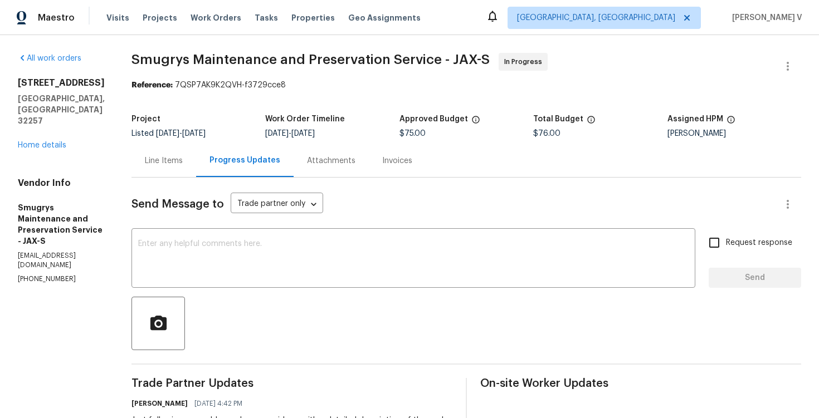
click at [155, 159] on div "Line Items" at bounding box center [164, 160] width 38 height 11
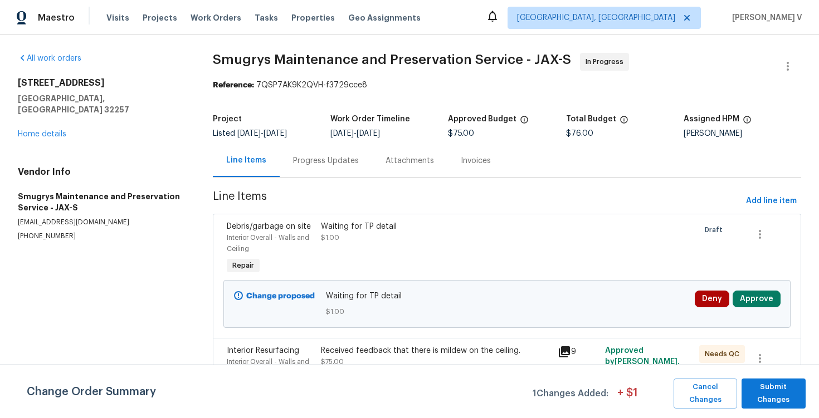
click at [309, 154] on div "Progress Updates" at bounding box center [326, 160] width 92 height 33
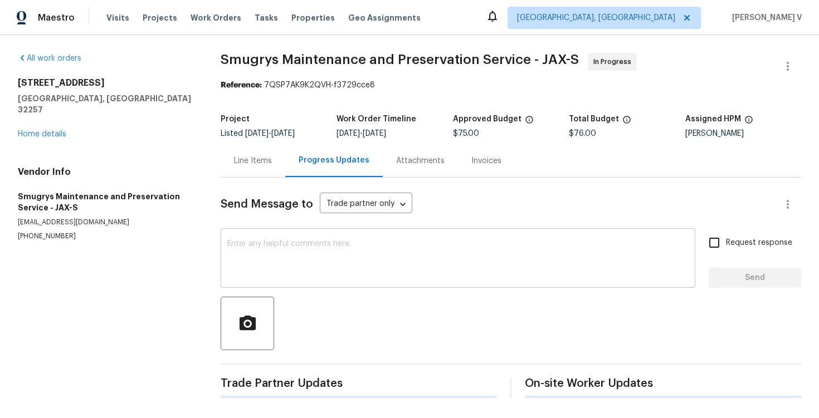
click at [313, 278] on textarea at bounding box center [457, 259] width 461 height 39
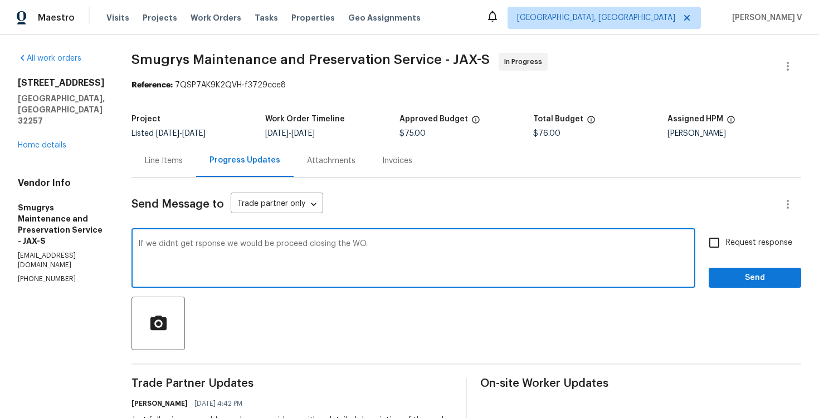
click at [313, 278] on textarea "If we didnt get rsponse we would be proceed closing the WO." at bounding box center [413, 259] width 551 height 39
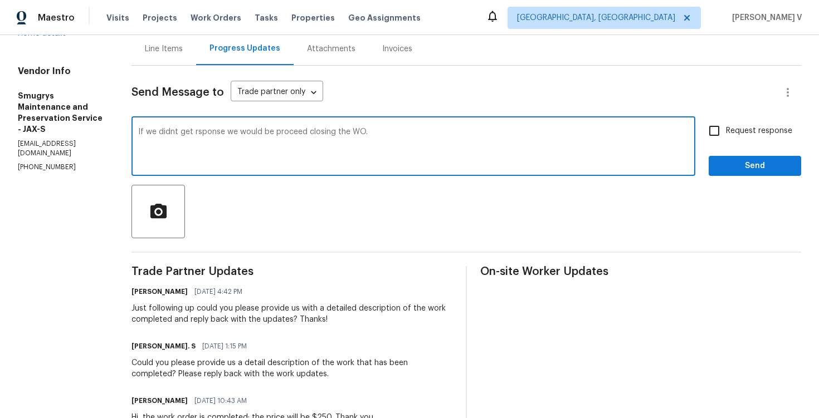
click at [199, 319] on div "Just following up could you please provide us with a detailed description of th…" at bounding box center [292, 314] width 321 height 22
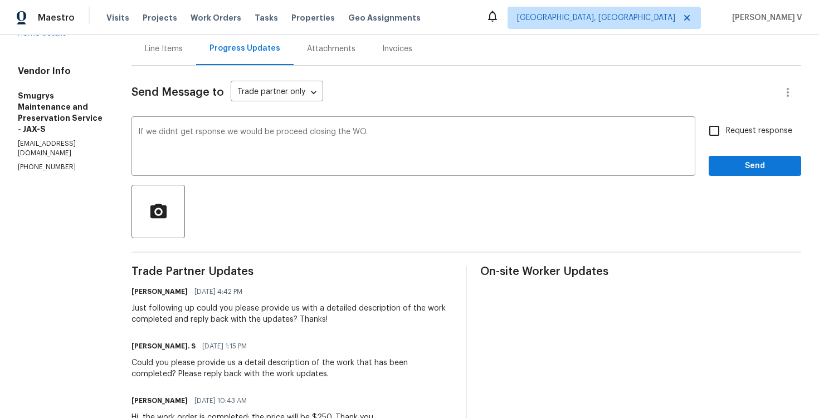
click at [199, 319] on div "Just following up could you please provide us with a detailed description of th…" at bounding box center [292, 314] width 321 height 22
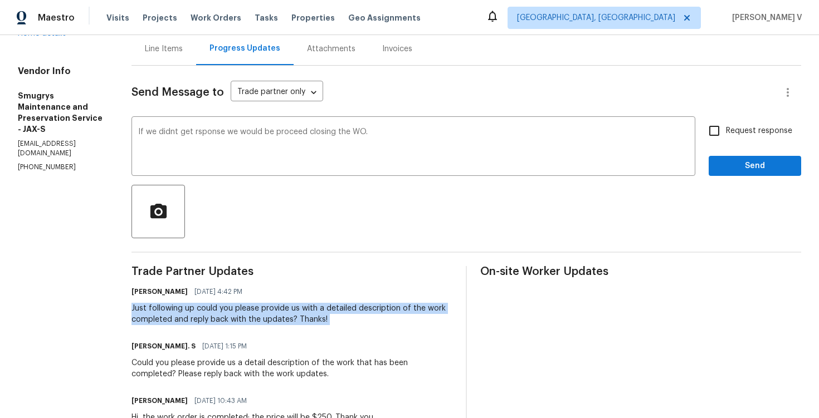
copy div "Just following up could you please provide us with a detailed description of th…"
click at [359, 145] on textarea "If we didnt get rsponse we would be proceed closing the WO." at bounding box center [413, 147] width 551 height 39
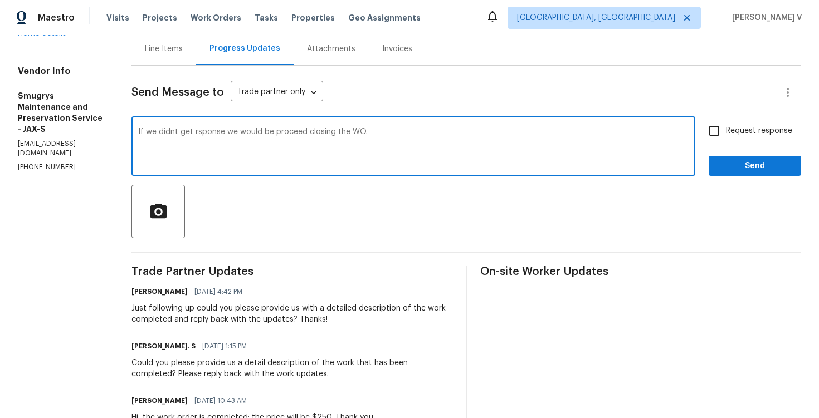
click at [359, 145] on textarea "If we didnt get rsponse we would be proceed closing the WO." at bounding box center [413, 147] width 551 height 39
paste textarea "Just following up—if we don’t receive a response, we will proceed with closing …"
type textarea "Just following up—if we don’t receive a response, we will proceed with closing …"
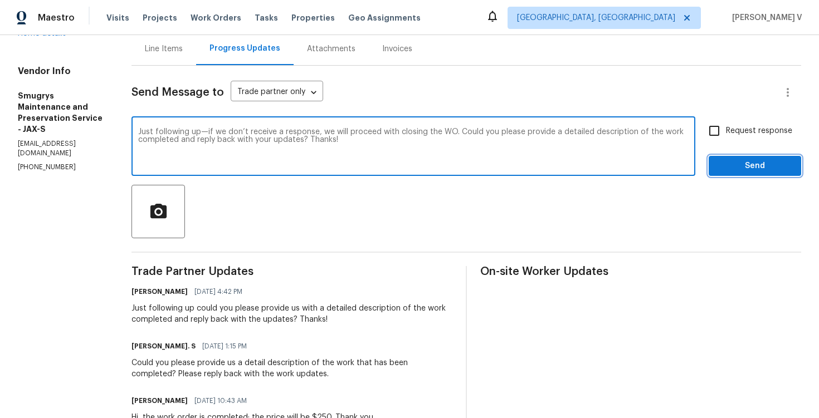
click at [745, 171] on span "Send" at bounding box center [755, 166] width 75 height 14
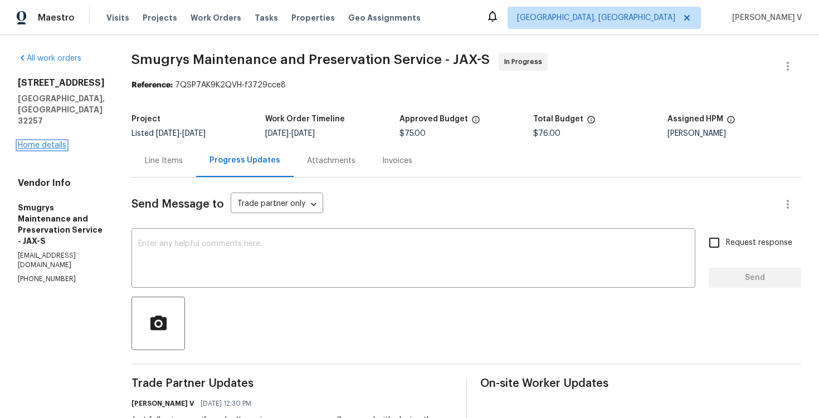
click at [29, 145] on link "Home details" at bounding box center [42, 146] width 48 height 8
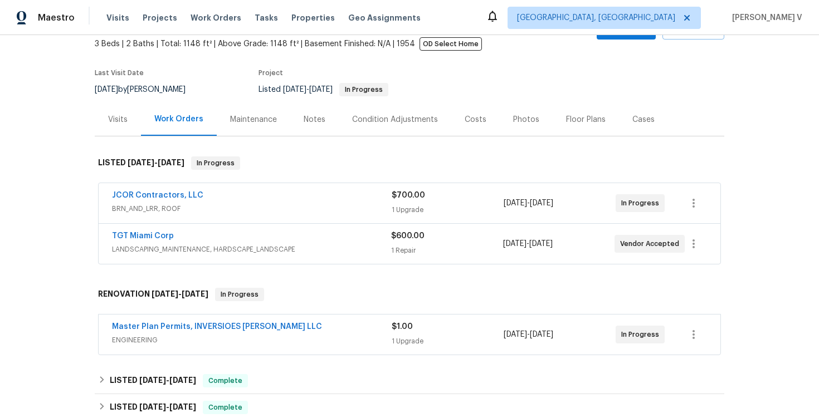
scroll to position [145, 0]
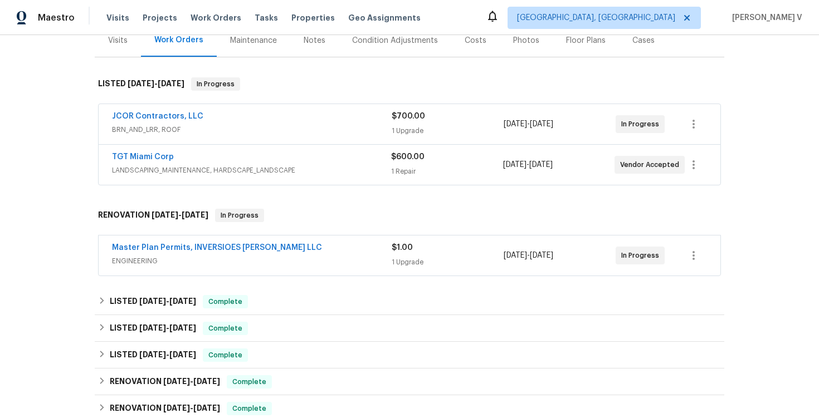
click at [288, 271] on div "Master Plan Permits, INVERSIOES [PERSON_NAME] LLC ENGINEERING $1.00 1 Upgrade […" at bounding box center [410, 256] width 622 height 40
click at [288, 270] on div "Master Plan Permits, INVERSIOES [PERSON_NAME] LLC ENGINEERING $1.00 1 Upgrade […" at bounding box center [410, 256] width 622 height 40
click at [296, 266] on span "ENGINEERING" at bounding box center [252, 261] width 280 height 11
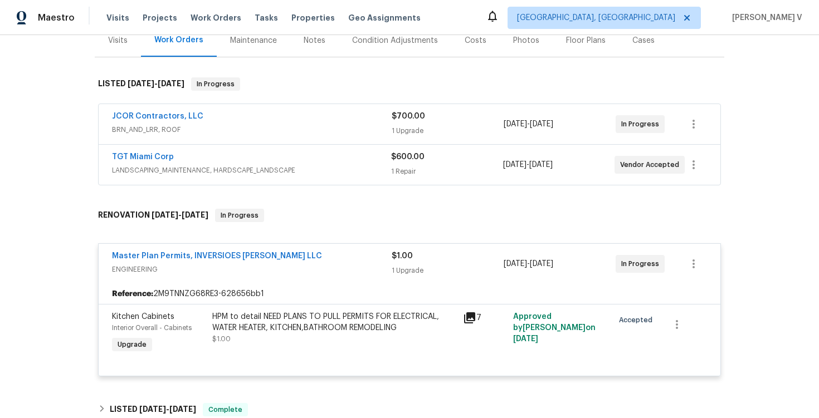
click at [274, 148] on div "TGT Miami Corp LANDSCAPING_MAINTENANCE, HARDSCAPE_LANDSCAPE $600.00 1 Repair [D…" at bounding box center [410, 165] width 622 height 40
click at [247, 160] on div "TGT Miami Corp" at bounding box center [251, 158] width 279 height 13
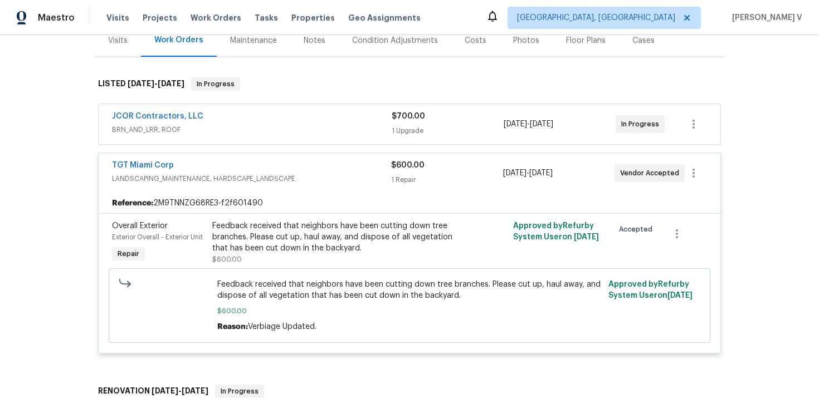
click at [316, 109] on div "JCOR Contractors, LLC BRN_AND_LRR, ROOF $700.00 1 Upgrade [DATE] - [DATE] In Pr…" at bounding box center [410, 124] width 622 height 40
click at [269, 129] on span "BRN_AND_LRR, ROOF" at bounding box center [252, 129] width 280 height 11
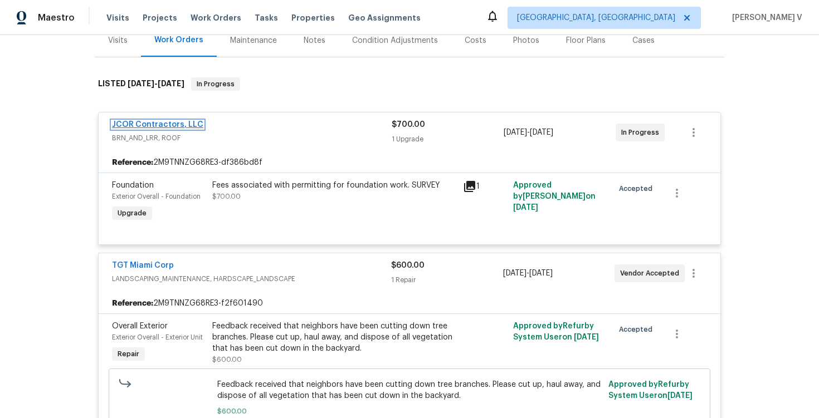
click at [168, 122] on link "JCOR Contractors, LLC" at bounding box center [157, 125] width 91 height 8
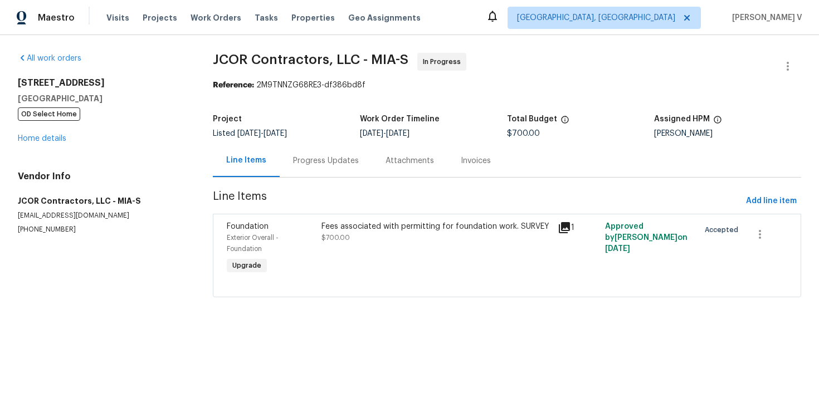
click at [281, 173] on div "Progress Updates" at bounding box center [326, 160] width 92 height 33
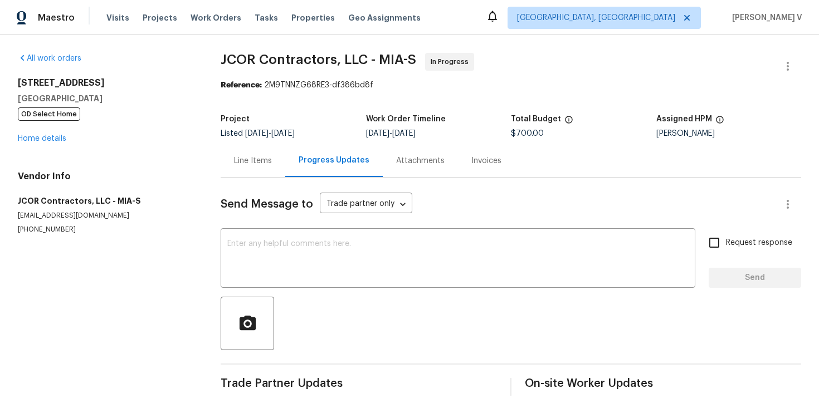
click at [12, 133] on div "All work orders [STREET_ADDRESS] OD Select Home Home details Vendor Info JCOR C…" at bounding box center [409, 224] width 819 height 379
click at [25, 133] on div "[STREET_ADDRESS] OD Select Home Home details" at bounding box center [106, 110] width 176 height 67
click at [27, 139] on link "Home details" at bounding box center [42, 139] width 48 height 8
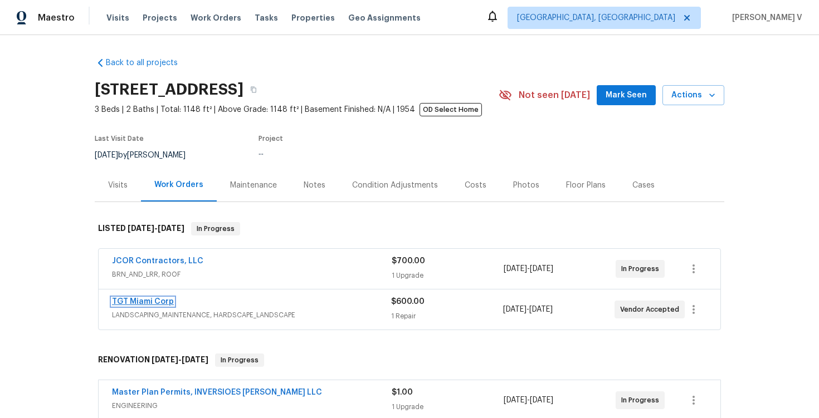
click at [143, 304] on link "TGT Miami Corp" at bounding box center [143, 302] width 62 height 8
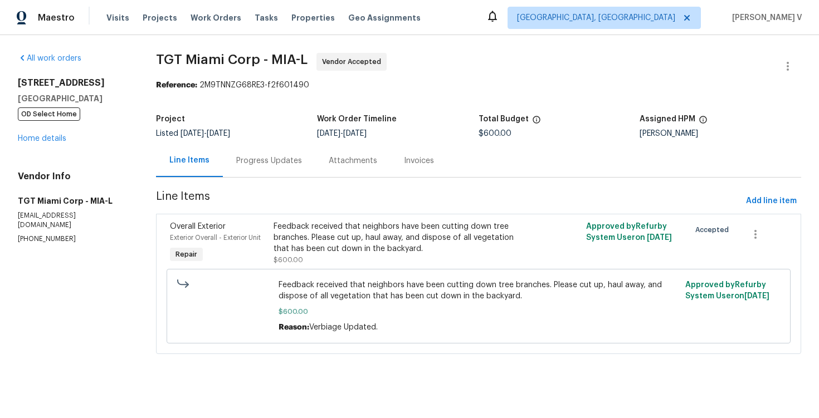
click at [276, 169] on div "Progress Updates" at bounding box center [269, 160] width 92 height 33
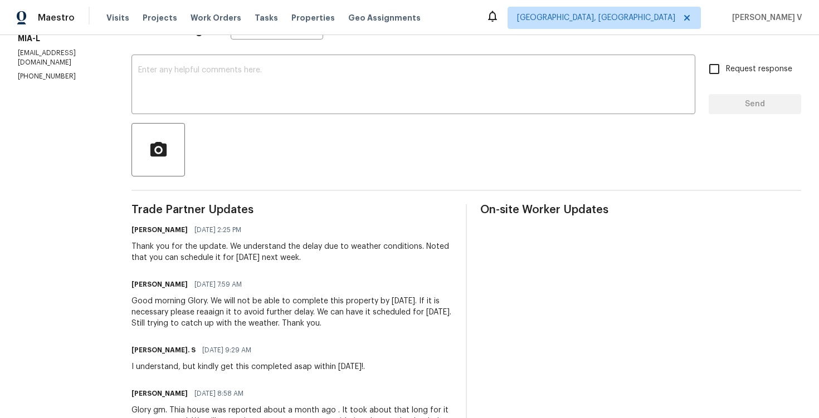
scroll to position [160, 0]
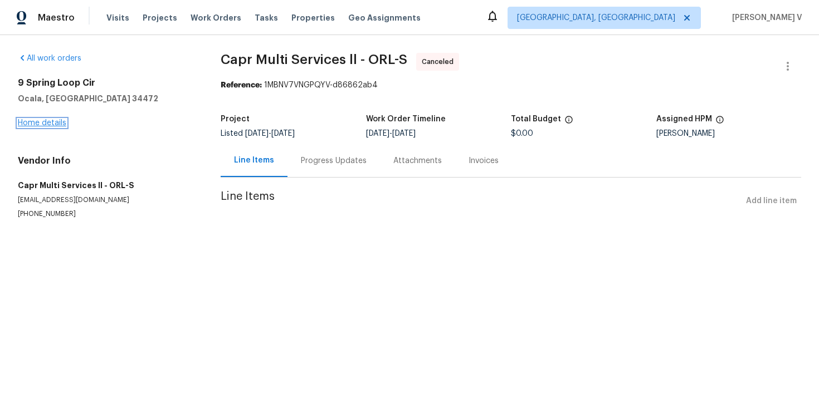
click at [45, 126] on link "Home details" at bounding box center [42, 123] width 48 height 8
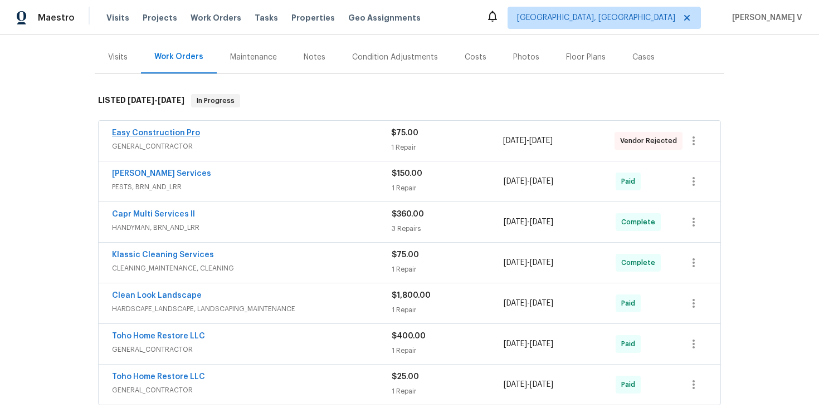
scroll to position [169, 0]
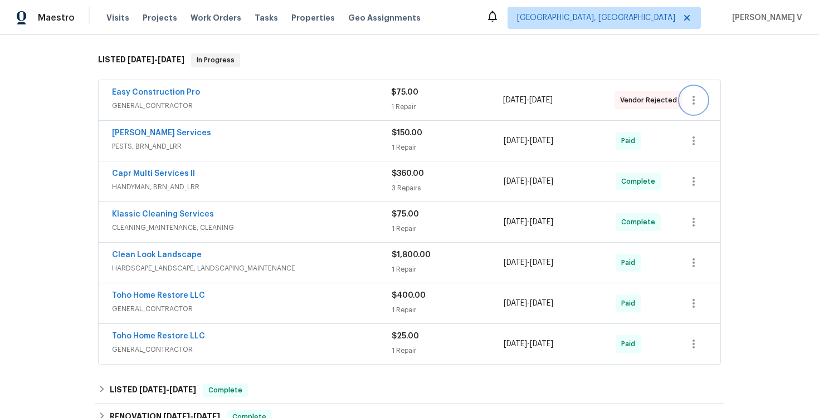
click at [690, 98] on icon "button" at bounding box center [693, 100] width 13 height 13
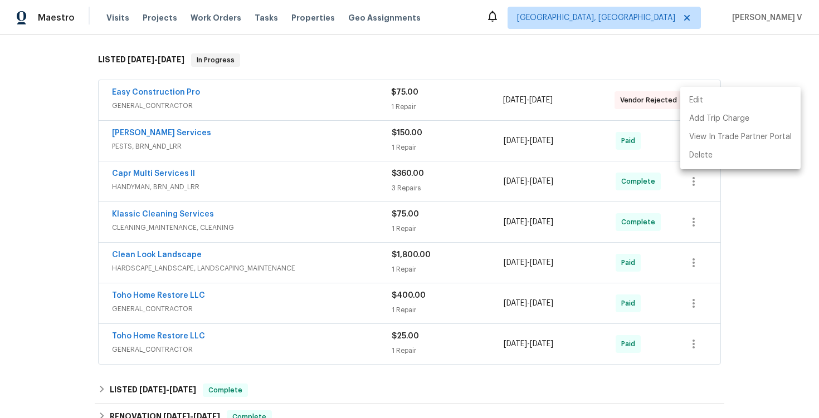
click at [690, 99] on li "Edit" at bounding box center [740, 100] width 120 height 18
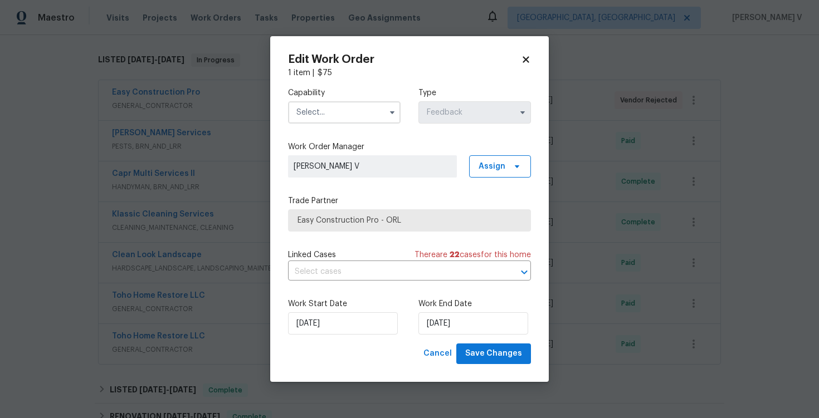
click at [298, 105] on input "text" at bounding box center [344, 112] width 113 height 22
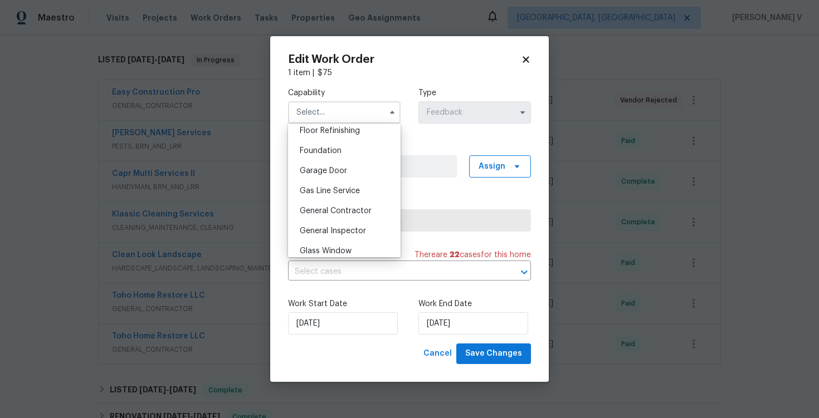
scroll to position [457, 0]
click at [317, 221] on div "General Contractor" at bounding box center [344, 212] width 107 height 20
type input "General Contractor"
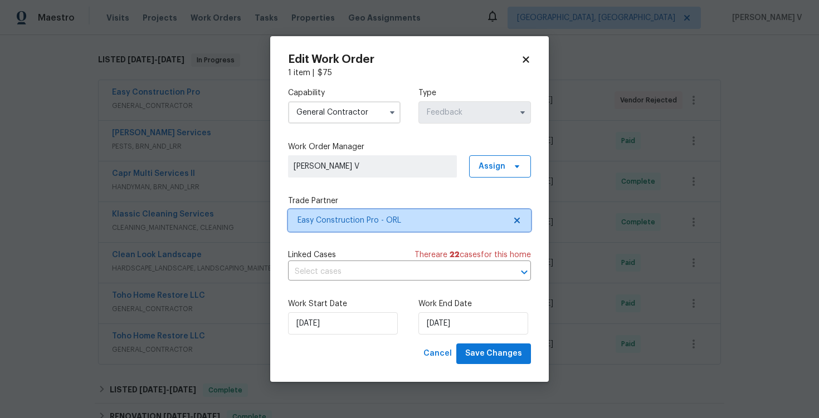
click at [515, 219] on icon at bounding box center [517, 221] width 6 height 6
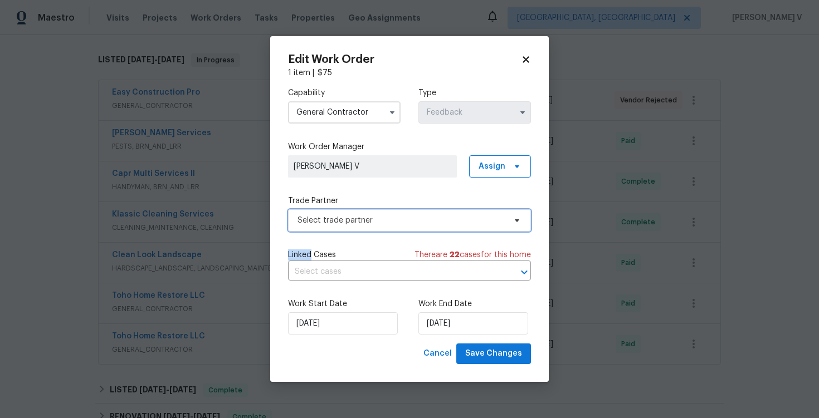
click at [515, 220] on icon at bounding box center [517, 221] width 4 height 3
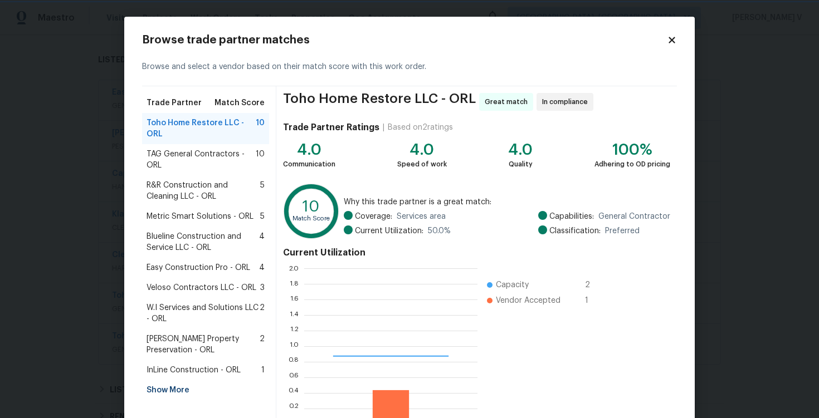
scroll to position [156, 173]
click at [207, 251] on span "Blueline Construction and Service LLC - ORL" at bounding box center [203, 242] width 113 height 22
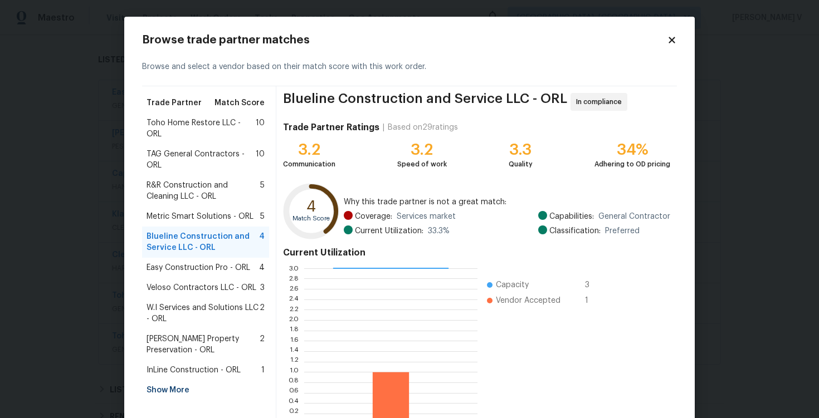
click at [182, 288] on span "Veloso Contractors LLC - ORL" at bounding box center [202, 288] width 110 height 11
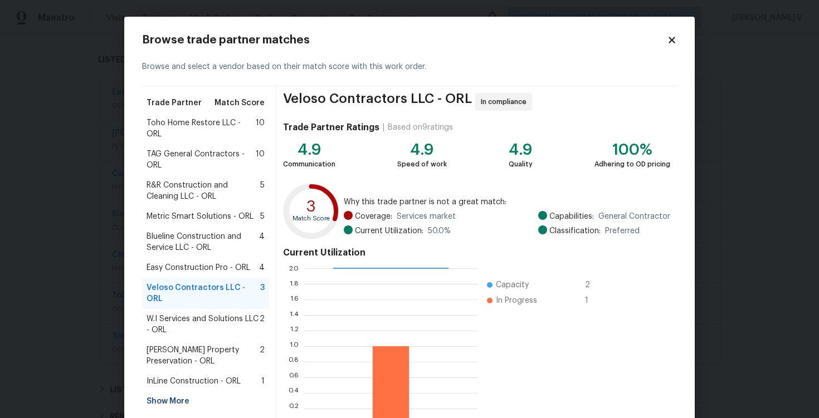
click at [182, 223] on div "Metric Smart Solutions - ORL 5" at bounding box center [205, 217] width 127 height 20
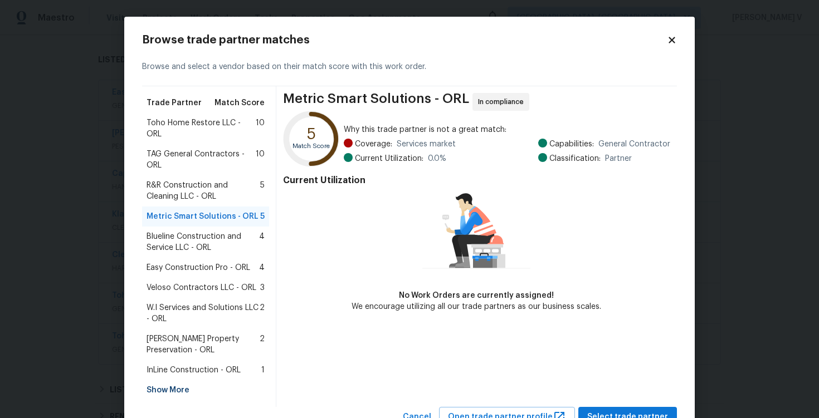
click at [184, 242] on span "Blueline Construction and Service LLC - ORL" at bounding box center [203, 242] width 113 height 22
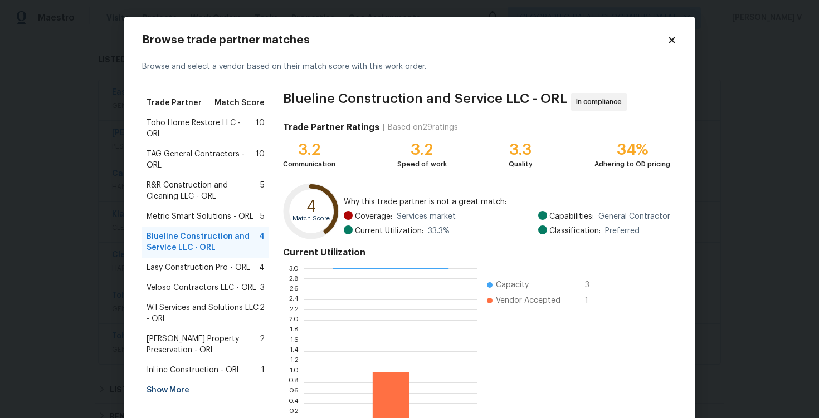
click at [173, 182] on span "R&R Construction and Cleaning LLC - ORL" at bounding box center [204, 191] width 114 height 22
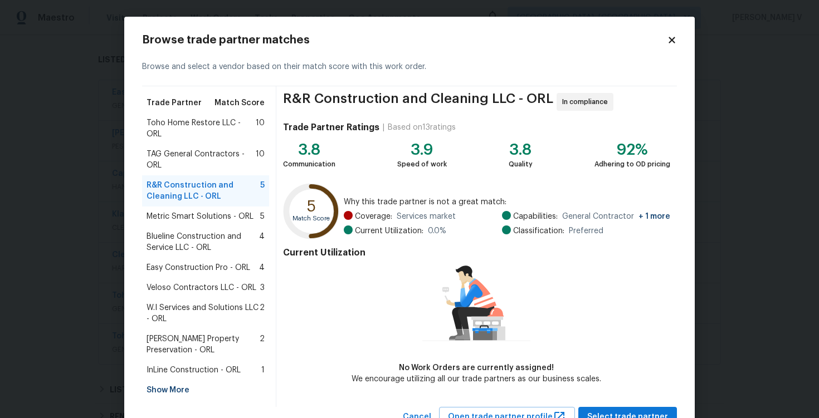
click at [172, 164] on span "TAG General Contractors - ORL" at bounding box center [201, 160] width 109 height 22
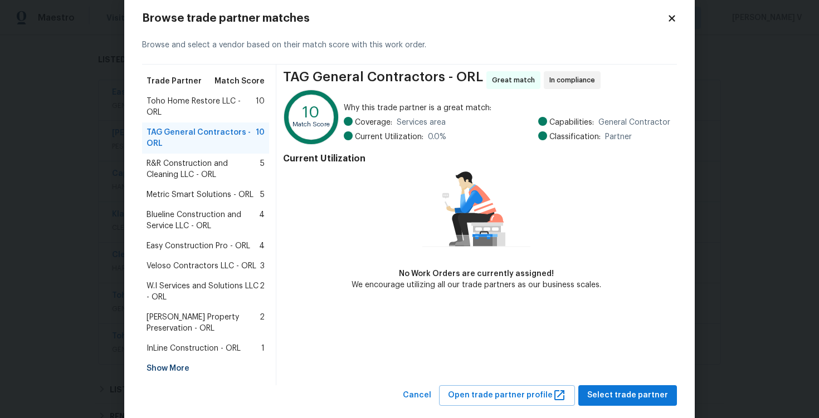
scroll to position [43, 0]
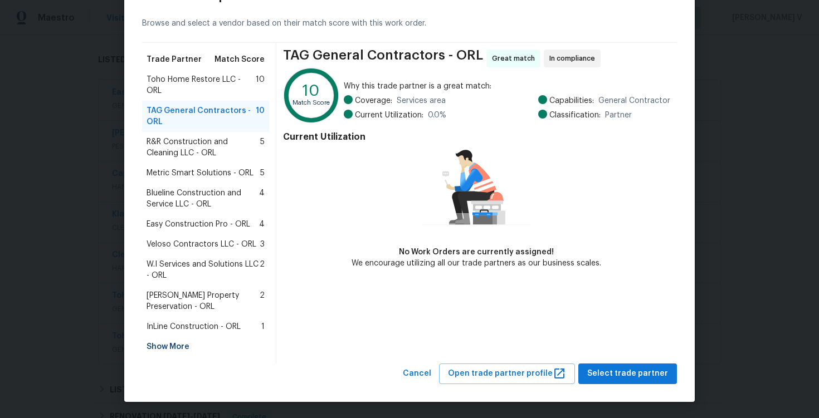
click at [179, 295] on span "Witt's Property Preservation - ORL" at bounding box center [203, 301] width 113 height 22
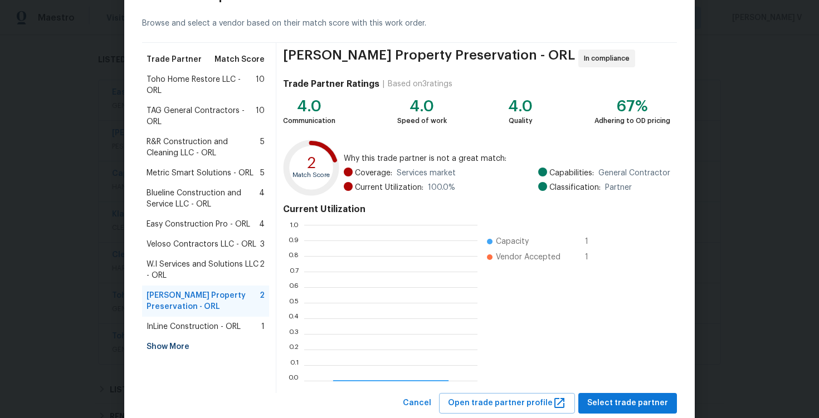
scroll to position [156, 173]
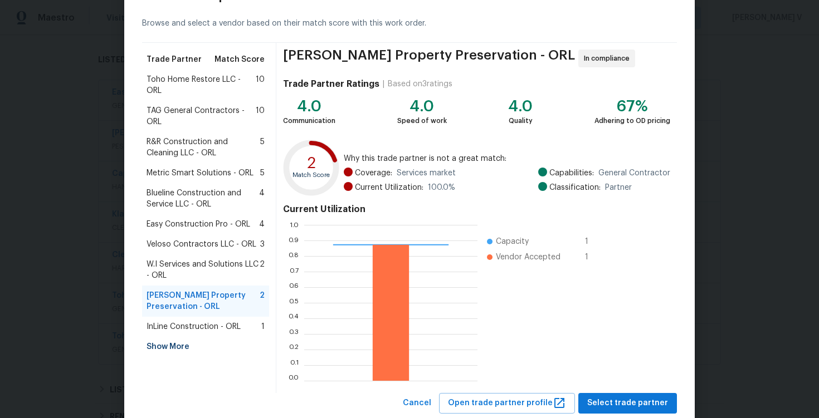
click at [178, 267] on span "W.I Services and Solutions LLC - ORL" at bounding box center [203, 270] width 113 height 22
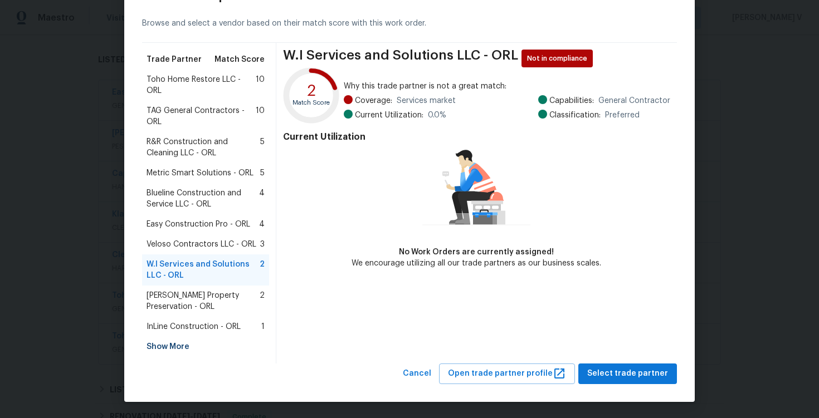
click at [210, 243] on span "Veloso Contractors LLC - ORL" at bounding box center [202, 244] width 110 height 11
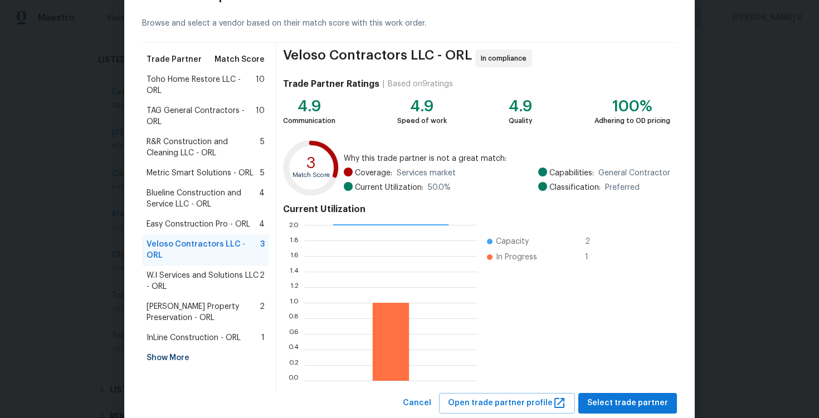
scroll to position [73, 0]
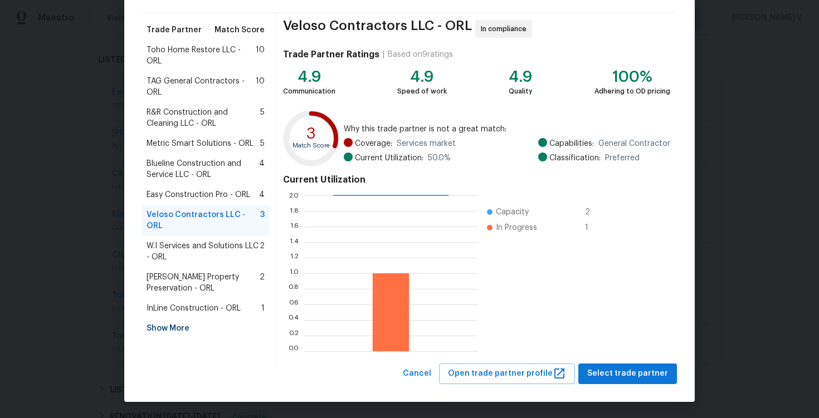
click at [184, 303] on span "InLine Construction - ORL" at bounding box center [194, 308] width 94 height 11
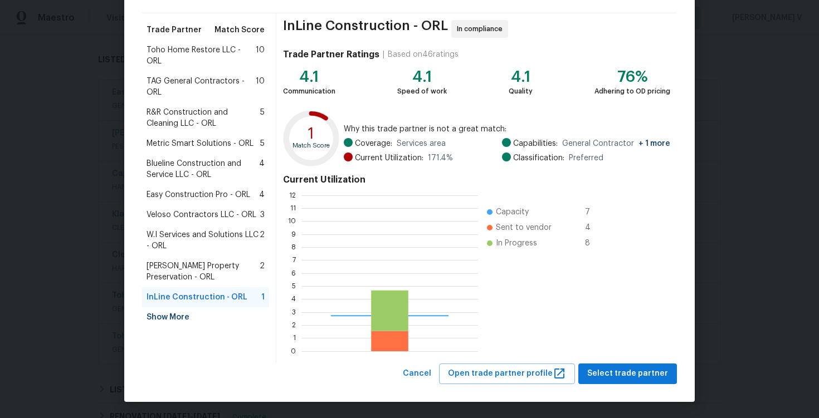
scroll to position [156, 177]
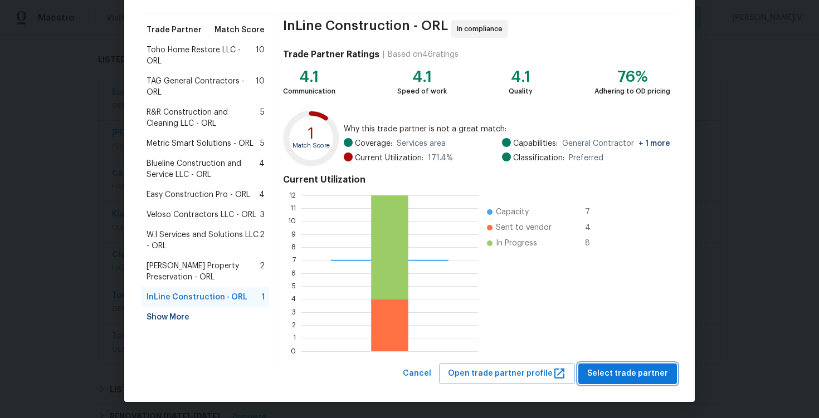
click at [632, 366] on button "Select trade partner" at bounding box center [627, 374] width 99 height 21
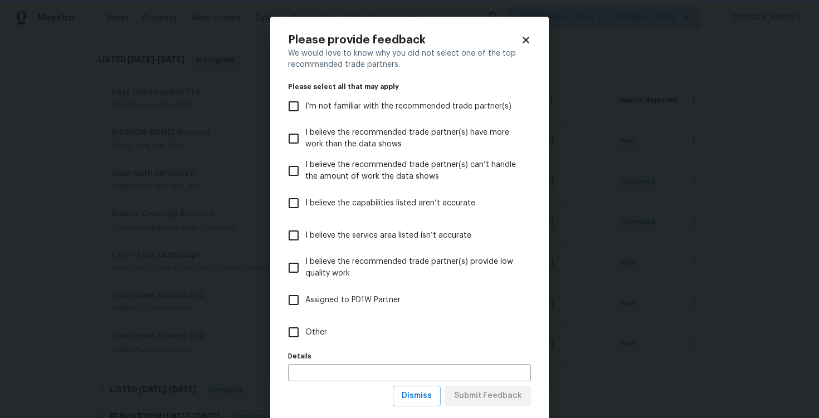
scroll to position [0, 0]
click at [382, 343] on label "Other" at bounding box center [402, 332] width 240 height 32
click at [305, 343] on input "Other" at bounding box center [293, 332] width 23 height 23
checkbox input "true"
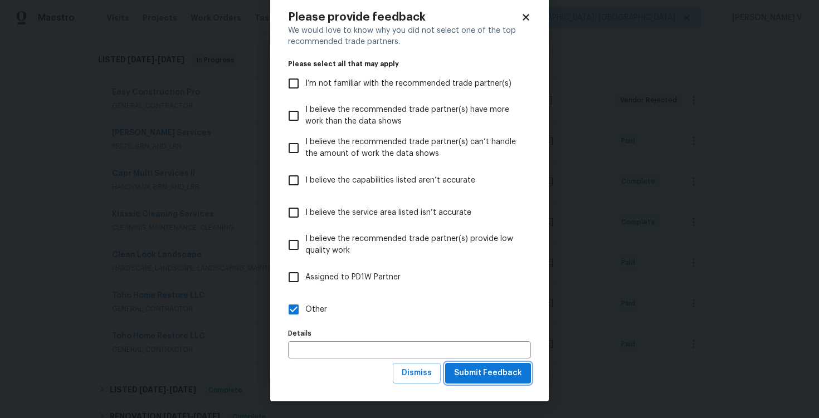
click at [491, 382] on button "Submit Feedback" at bounding box center [488, 373] width 86 height 21
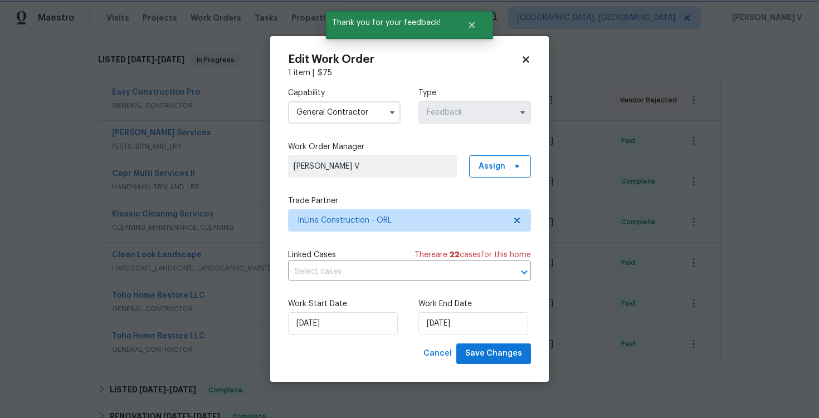
scroll to position [0, 0]
click at [418, 328] on div "Work Start Date 12/09/2025 Work End Date 16/09/2025" at bounding box center [409, 317] width 243 height 54
click at [433, 324] on input "16/09/2025" at bounding box center [473, 324] width 110 height 22
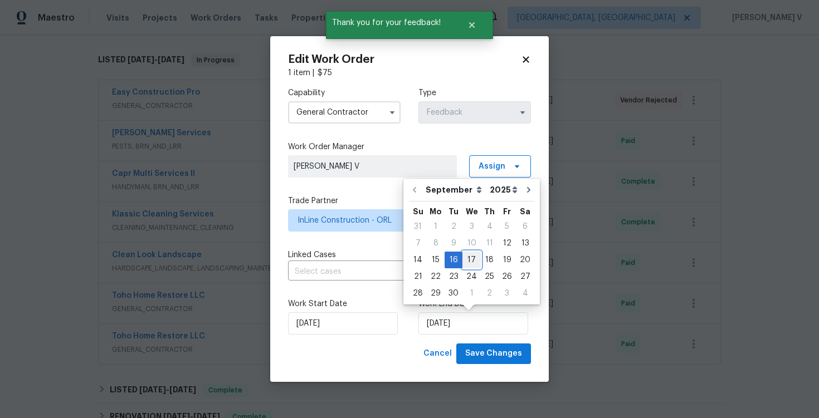
click at [469, 262] on div "17" at bounding box center [471, 260] width 18 height 16
type input "17/09/2025"
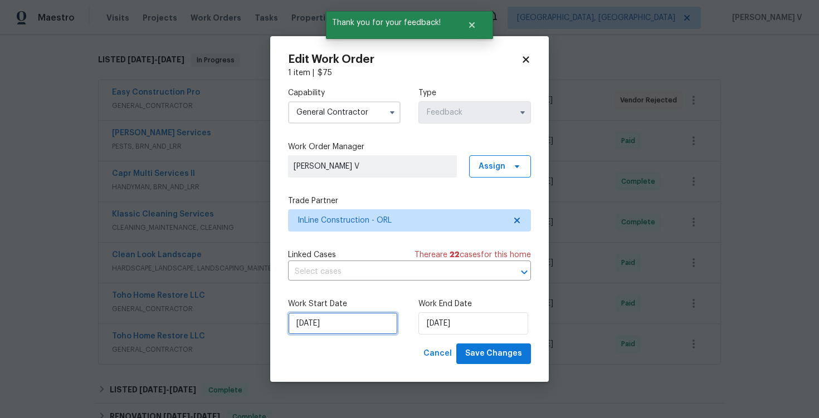
click at [358, 318] on input "12/09/2025" at bounding box center [343, 324] width 110 height 22
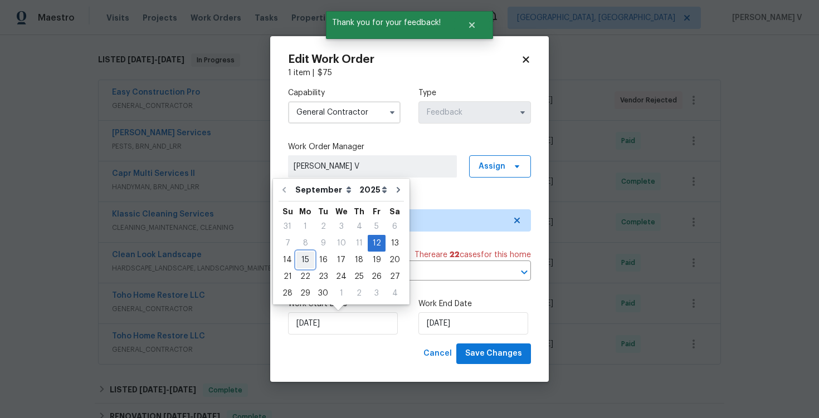
click at [301, 261] on div "15" at bounding box center [305, 260] width 18 height 16
type input "15/09/2025"
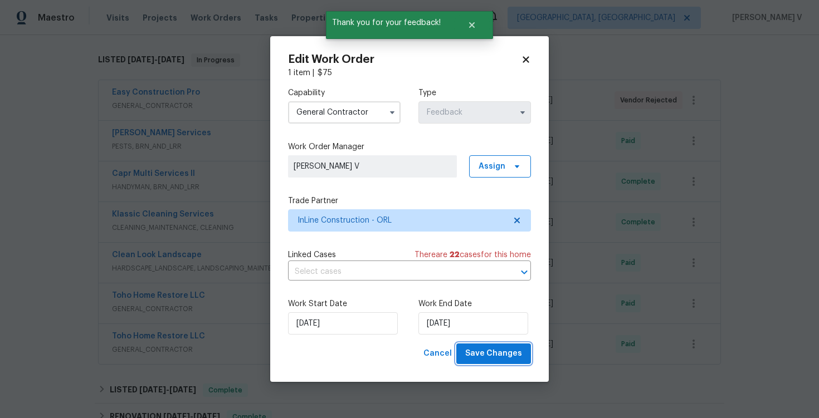
click at [478, 357] on span "Save Changes" at bounding box center [493, 354] width 57 height 14
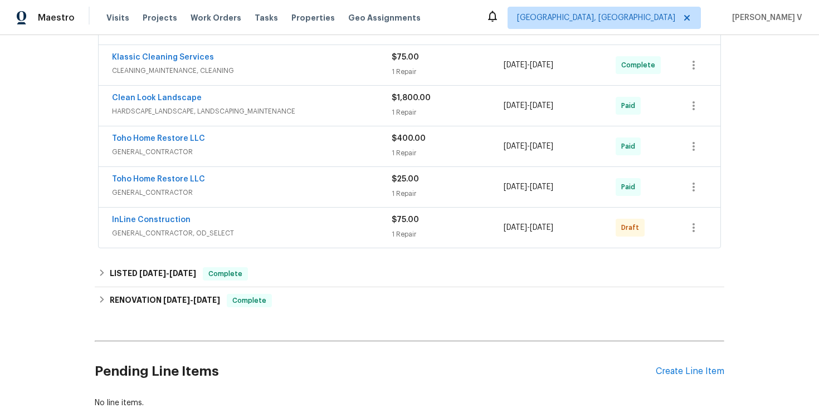
scroll to position [301, 0]
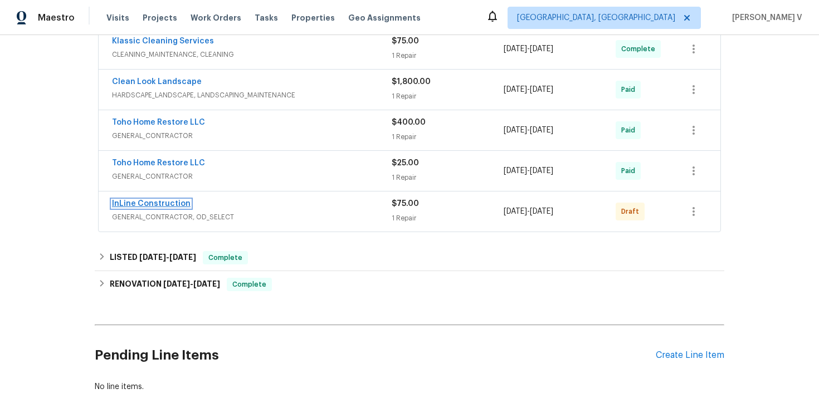
click at [167, 202] on link "InLine Construction" at bounding box center [151, 204] width 79 height 8
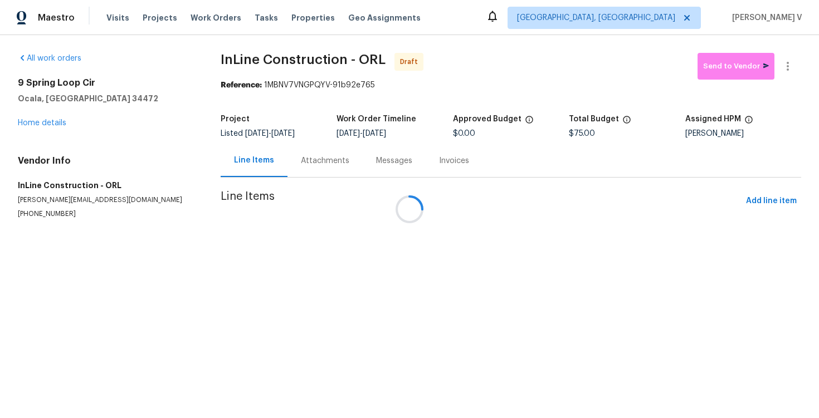
click at [363, 153] on div "Messages" at bounding box center [394, 160] width 63 height 33
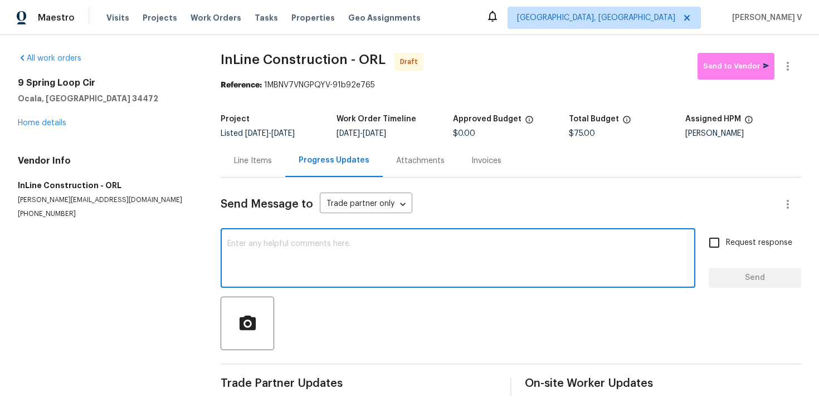
click at [322, 261] on textarea at bounding box center [457, 259] width 461 height 39
paste textarea "Hi this is Divya with Opendoor. I’m confirming you received the WO for the prop…"
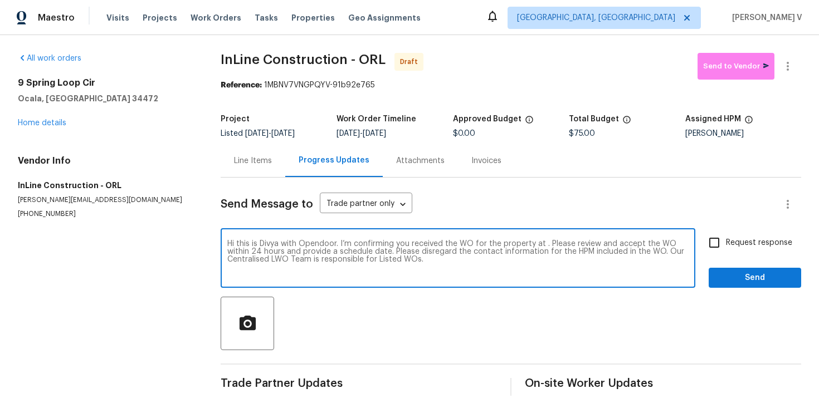
click at [543, 244] on textarea "Hi this is Divya with Opendoor. I’m confirming you received the WO for the prop…" at bounding box center [457, 259] width 461 height 39
paste textarea "[STREET_ADDRESS]"
type textarea "Hi this is Divya with Opendoor. I’m confirming you received the WO for the prop…"
click at [723, 244] on input "Request response" at bounding box center [714, 242] width 23 height 23
checkbox input "true"
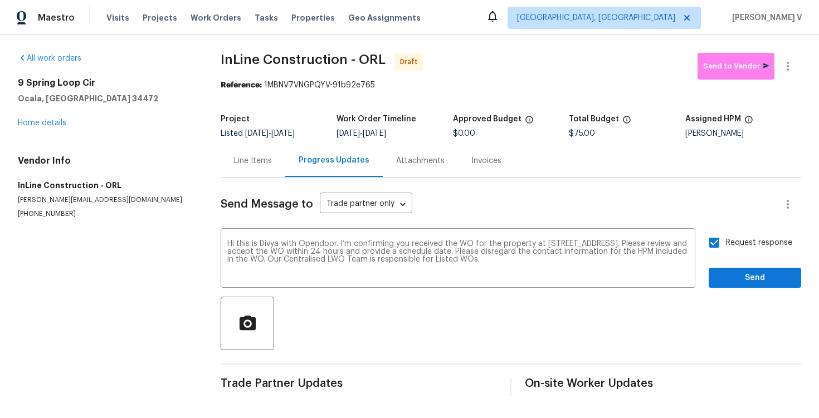
click at [753, 293] on div "Send Message to Trade partner only Trade partner only ​ Hi this is Divya with O…" at bounding box center [511, 287] width 581 height 218
click at [754, 279] on span "Send" at bounding box center [755, 278] width 75 height 14
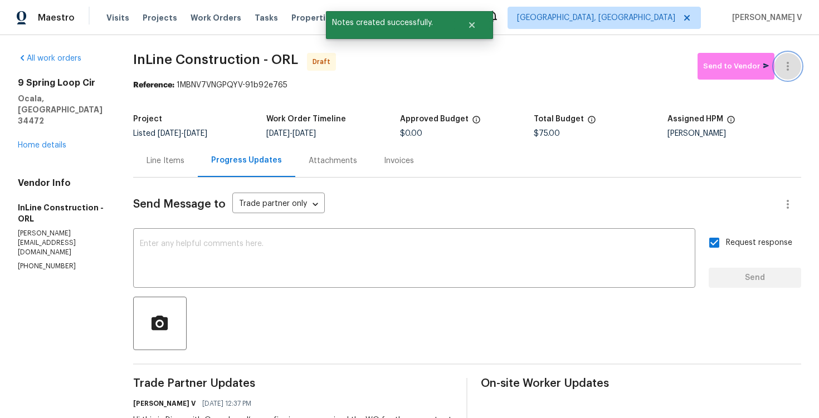
click at [782, 78] on button "button" at bounding box center [788, 66] width 27 height 27
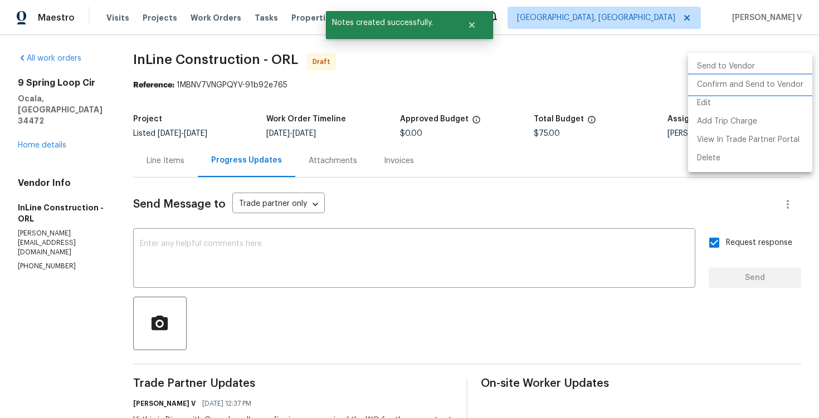
click at [742, 86] on li "Confirm and Send to Vendor" at bounding box center [750, 85] width 124 height 18
click at [195, 75] on div at bounding box center [409, 209] width 819 height 418
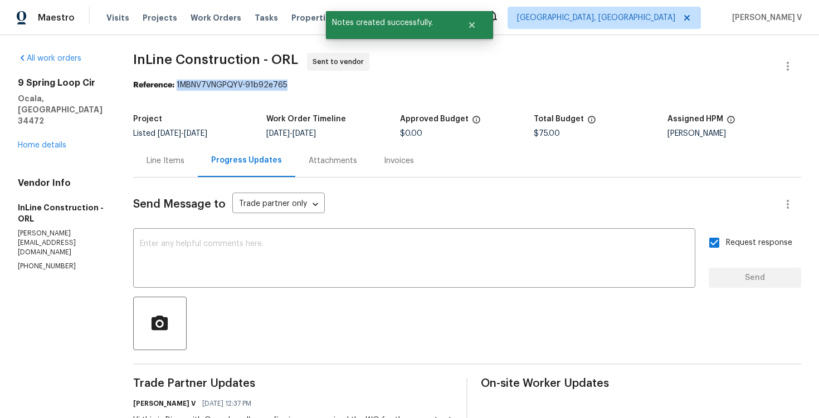
drag, startPoint x: 178, startPoint y: 84, endPoint x: 353, endPoint y: 84, distance: 175.0
click at [354, 84] on div "Reference: 1MBNV7VNGPQYV-91b92e765" at bounding box center [467, 85] width 668 height 11
copy div "1MBNV7VNGPQYV-91b92e765"
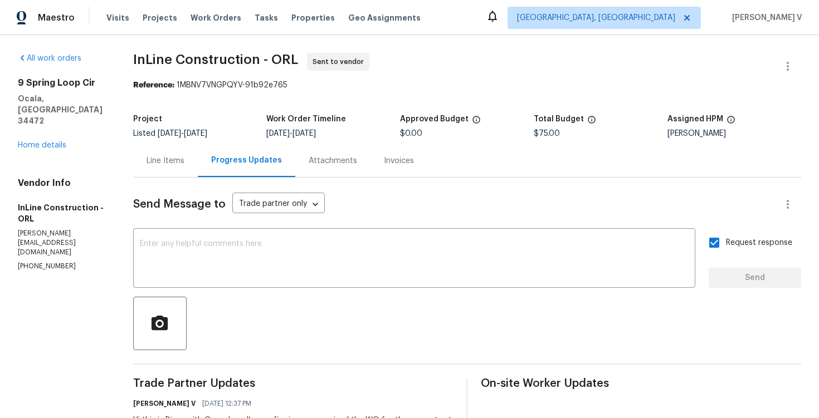
click at [152, 141] on div "Project Listed 7/23/2025 - 9/16/2025 Work Order Timeline 9/15/2025 - 9/17/2025 …" at bounding box center [467, 127] width 668 height 36
click at [171, 163] on div "Line Items" at bounding box center [166, 160] width 38 height 11
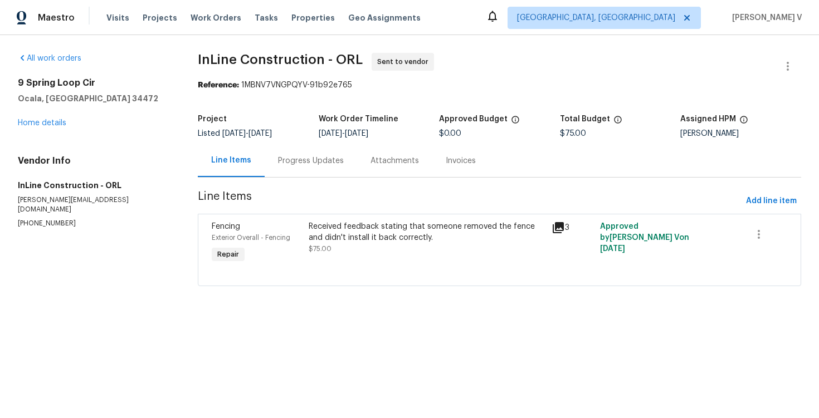
click at [279, 165] on div "Progress Updates" at bounding box center [311, 160] width 66 height 11
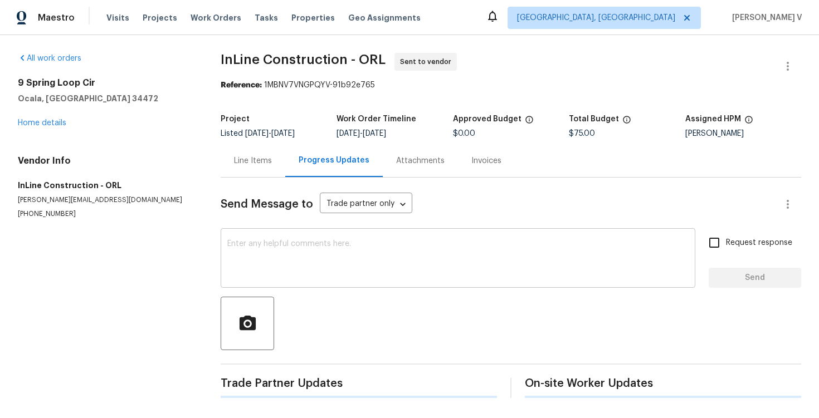
click at [322, 256] on textarea at bounding box center [457, 259] width 461 height 39
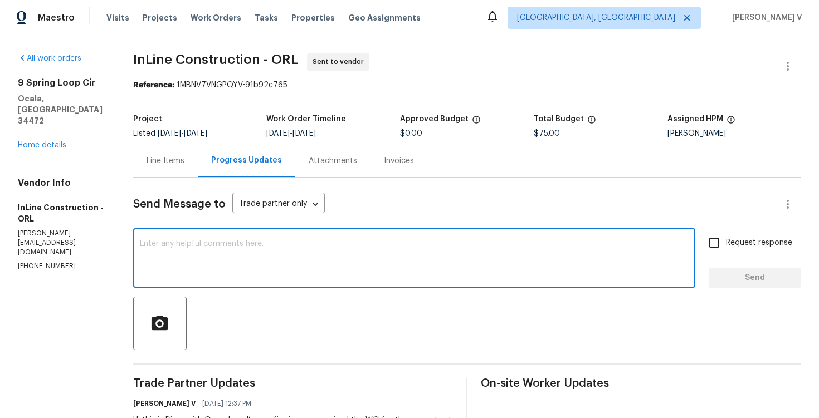
paste textarea "Attention All Work Orders must include before-photos (both close-up and wide-an…"
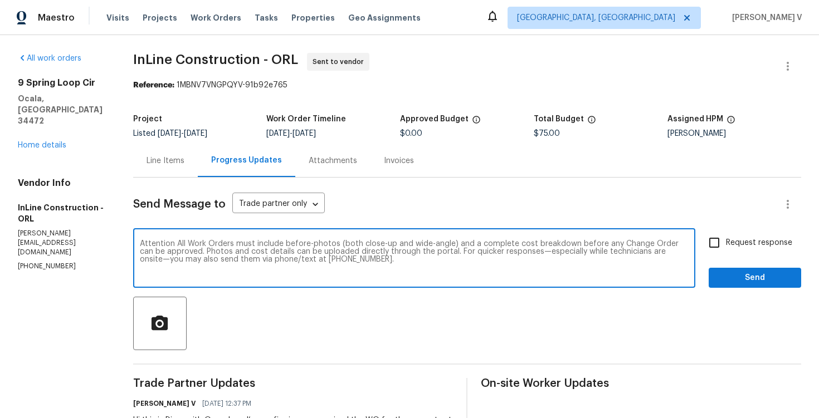
type textarea "Attention All Work Orders must include before-photos (both close-up and wide-an…"
click at [719, 230] on div "Send Message to Trade partner only Trade partner only ​ Attention All Work Orde…" at bounding box center [467, 325] width 668 height 295
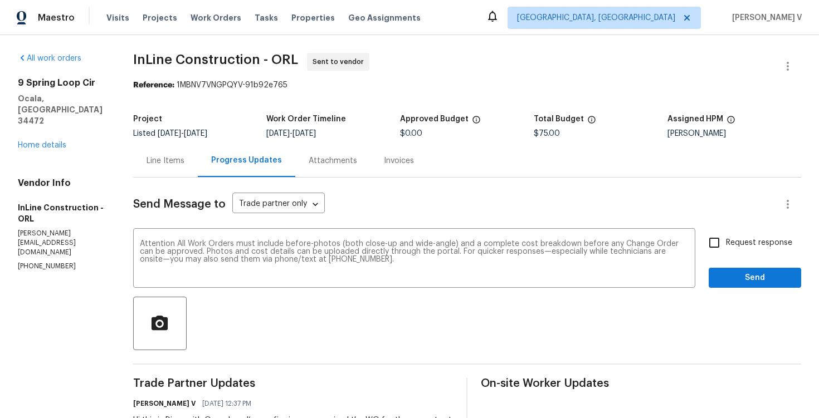
click at [723, 240] on input "Request response" at bounding box center [714, 242] width 23 height 23
checkbox input "true"
click at [737, 284] on span "Send" at bounding box center [755, 278] width 75 height 14
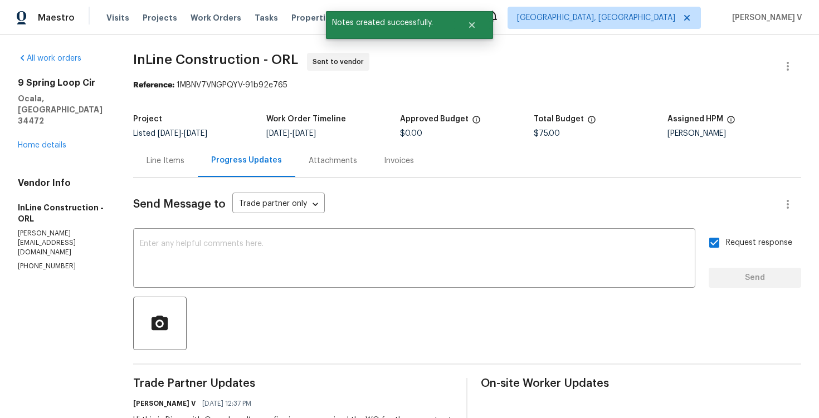
click at [174, 173] on div "Line Items" at bounding box center [165, 160] width 65 height 33
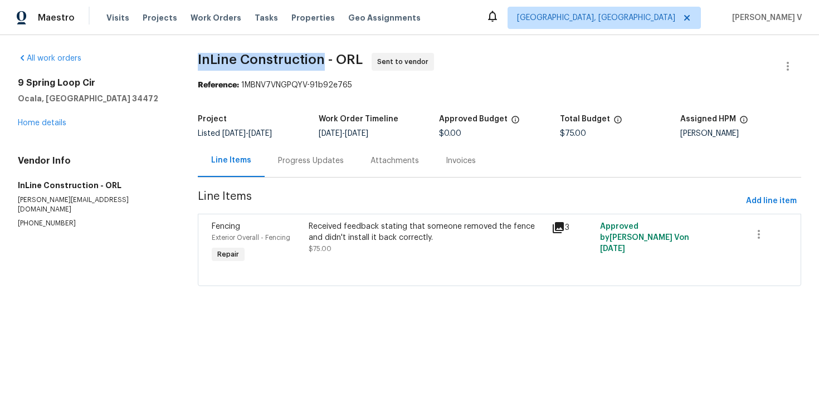
drag, startPoint x: 194, startPoint y: 55, endPoint x: 324, endPoint y: 57, distance: 129.8
click at [324, 57] on div "All work orders 9 Spring Loop Cir Ocala, FL 34472 Home details Vendor Info InLi…" at bounding box center [409, 176] width 819 height 283
copy span "InLine Construction"
click at [52, 126] on link "Home details" at bounding box center [42, 123] width 48 height 8
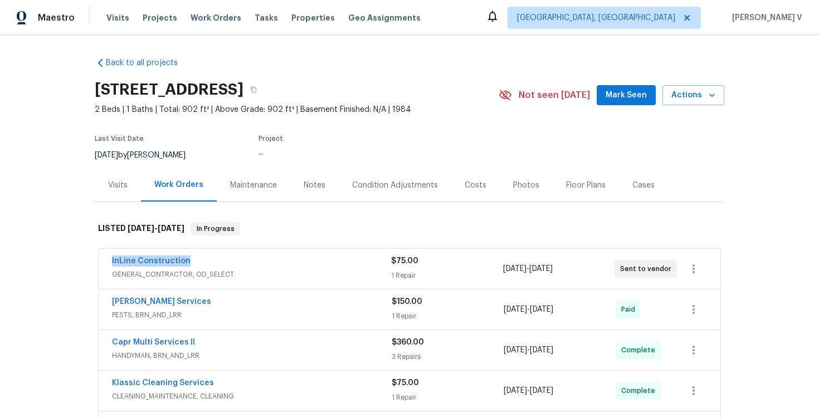
drag, startPoint x: 98, startPoint y: 262, endPoint x: 294, endPoint y: 263, distance: 196.1
click at [294, 263] on div "InLine Construction GENERAL_CONTRACTOR, OD_SELECT $75.00 1 Repair 9/15/2025 - 9…" at bounding box center [410, 392] width 630 height 290
copy link "InLine Construction"
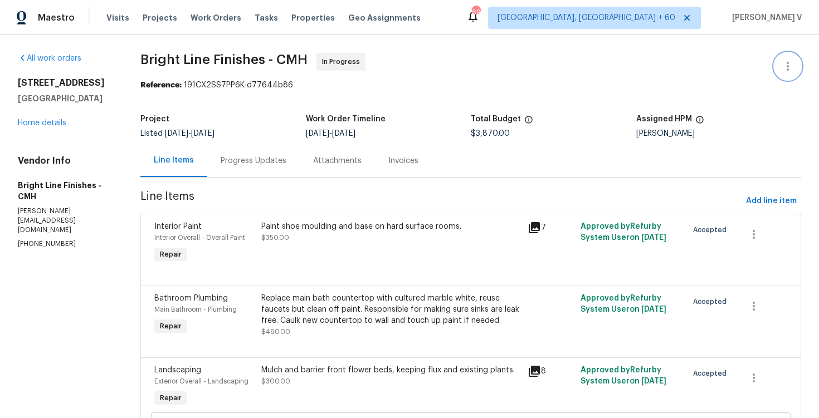
click at [780, 73] on button "button" at bounding box center [788, 66] width 27 height 27
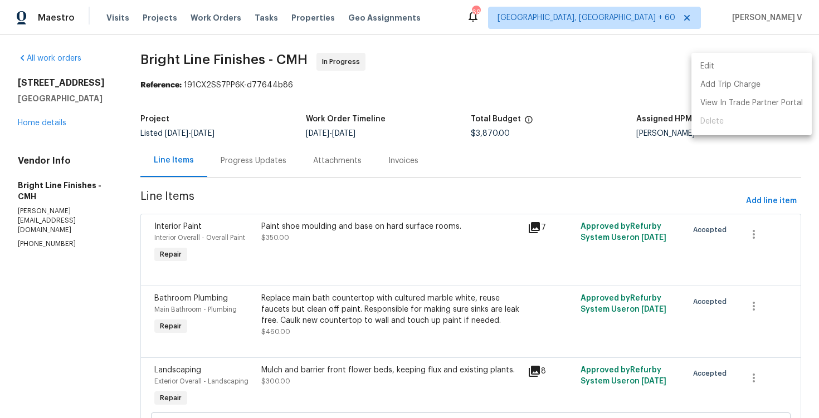
click at [762, 69] on li "Edit" at bounding box center [751, 66] width 120 height 18
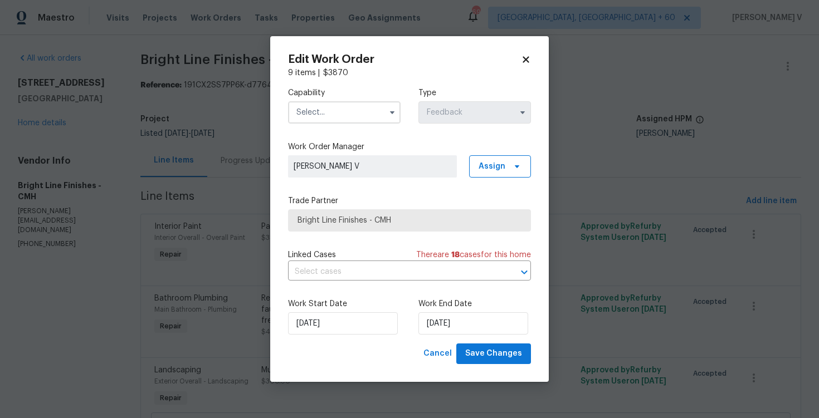
click at [245, 315] on body "Maestro Visits Projects Work Orders Tasks Properties Geo Assignments 696 [GEOGR…" at bounding box center [409, 209] width 819 height 418
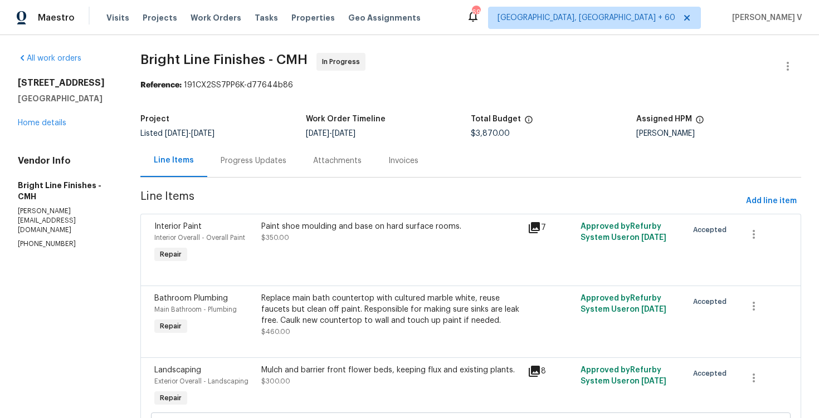
click at [289, 267] on div at bounding box center [470, 272] width 633 height 13
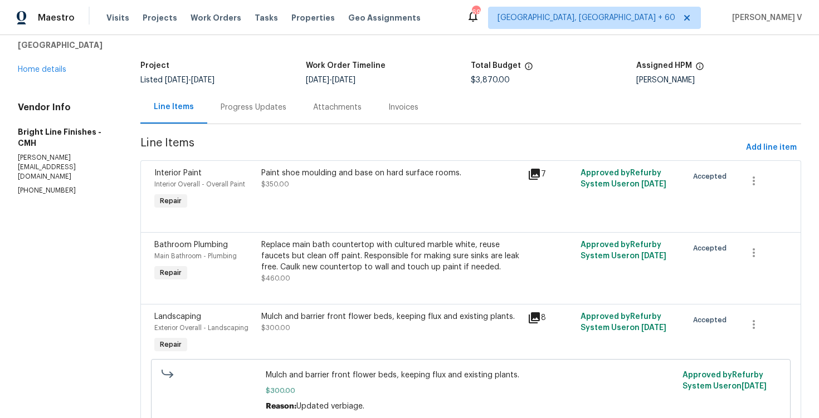
scroll to position [56, 0]
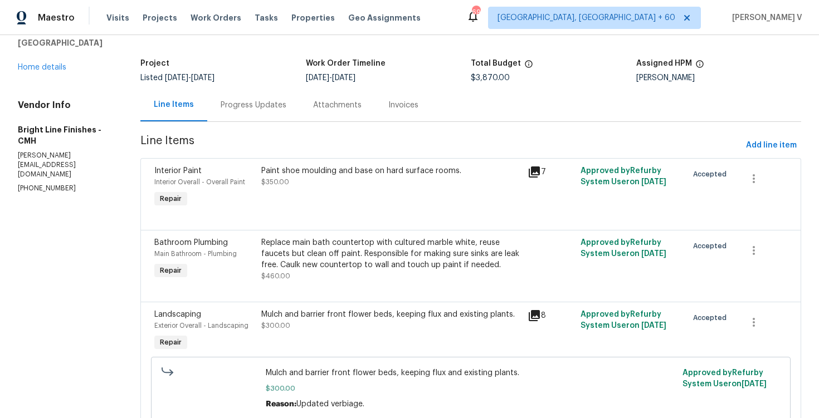
click at [361, 204] on div "Paint shoe moulding and base on hard surface rooms. $350.00" at bounding box center [391, 187] width 266 height 51
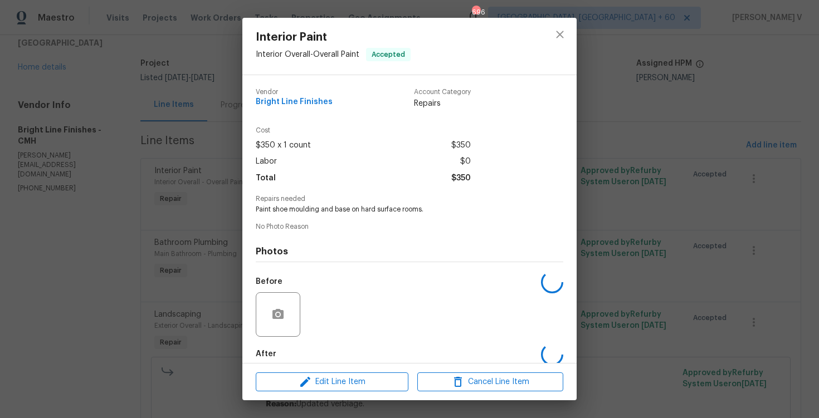
scroll to position [57, 0]
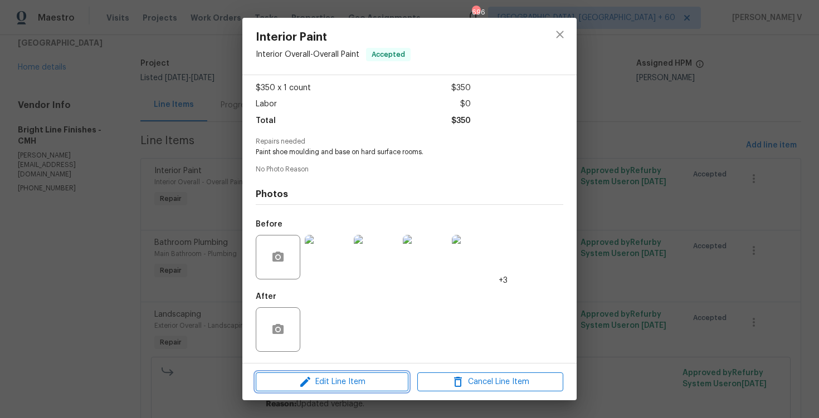
click at [330, 373] on button "Edit Line Item" at bounding box center [332, 383] width 153 height 20
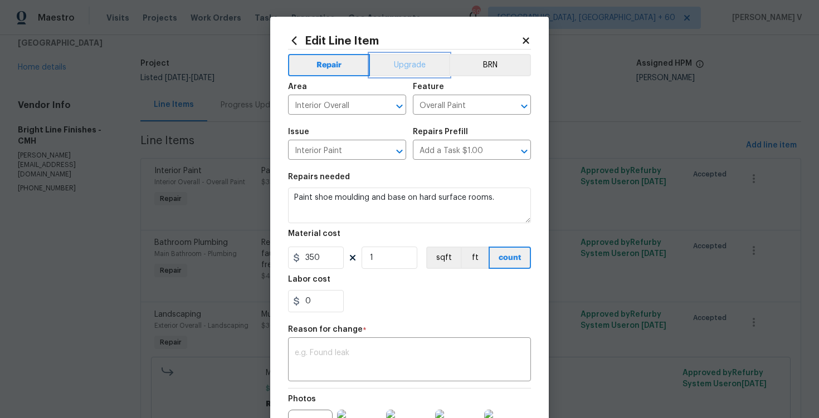
click at [412, 63] on button "Upgrade" at bounding box center [410, 65] width 80 height 22
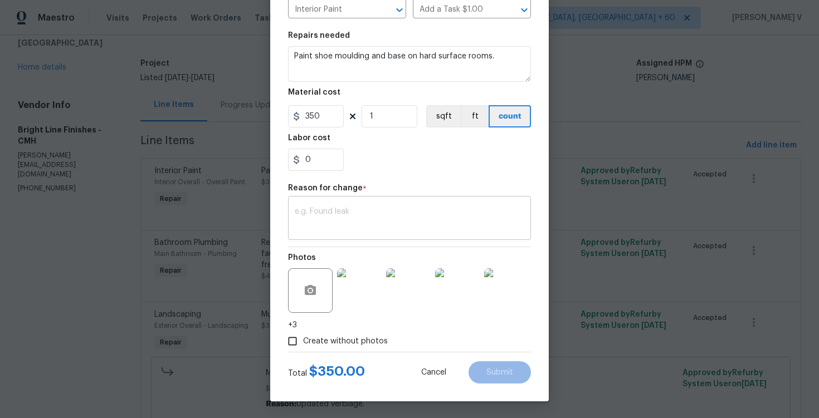
click at [409, 219] on textarea at bounding box center [410, 219] width 230 height 23
click at [503, 369] on span "Submit" at bounding box center [499, 373] width 27 height 8
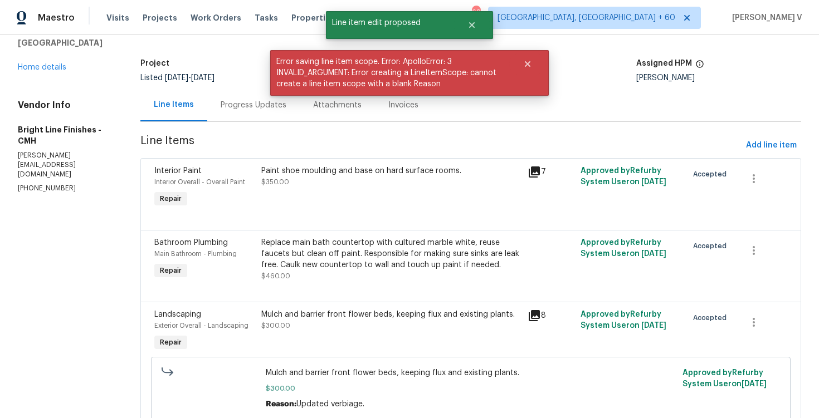
scroll to position [0, 0]
click at [744, 176] on button "button" at bounding box center [754, 178] width 27 height 27
click at [466, 187] on div at bounding box center [409, 209] width 819 height 418
click at [375, 186] on div "Paint shoe moulding and base on hard surface rooms. $350.00" at bounding box center [391, 176] width 260 height 22
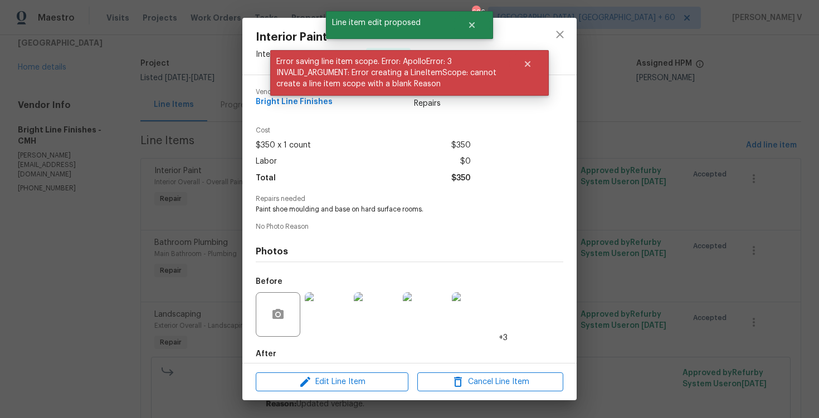
scroll to position [57, 0]
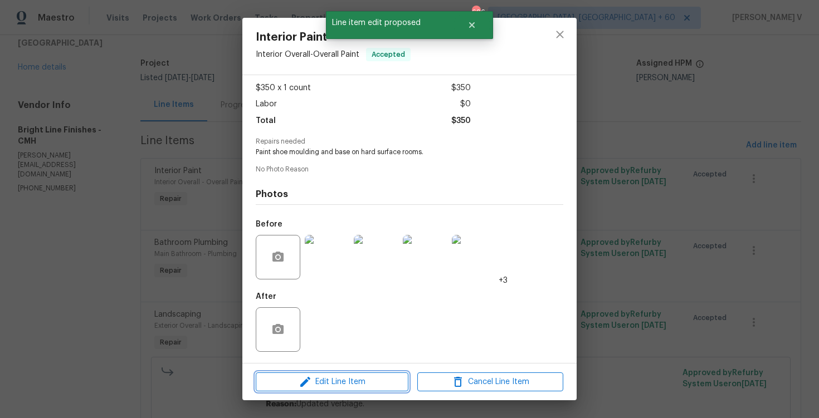
click at [315, 380] on span "Edit Line Item" at bounding box center [332, 383] width 146 height 14
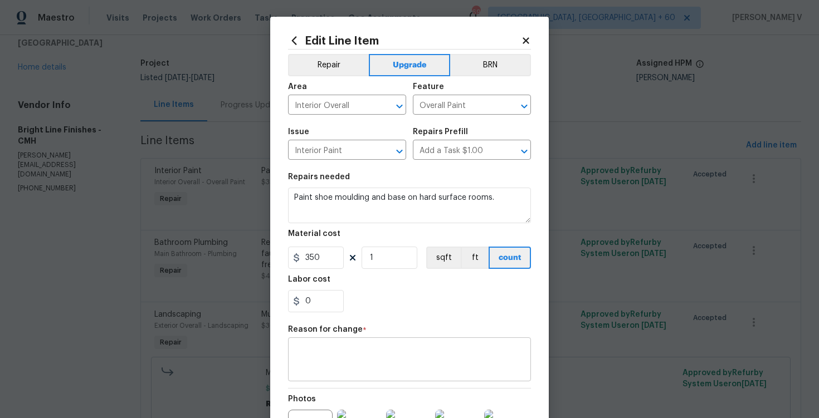
click at [317, 363] on textarea at bounding box center [410, 360] width 230 height 23
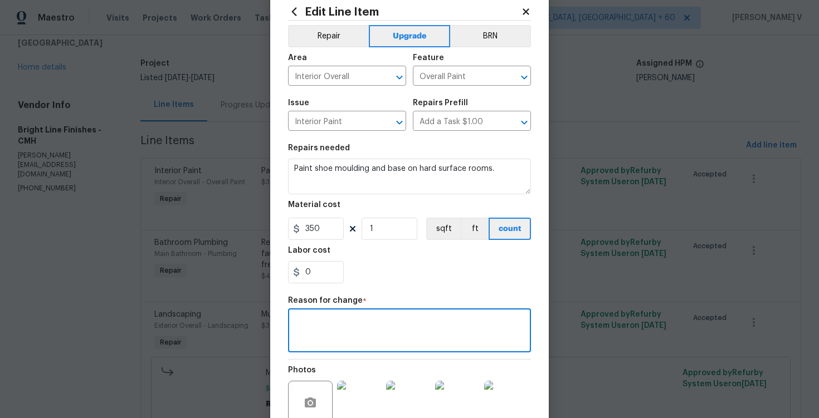
scroll to position [56, 0]
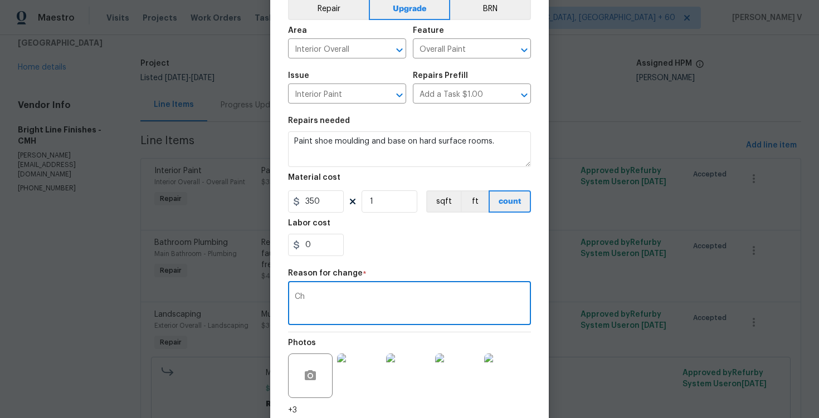
type textarea "C"
click at [351, 314] on textarea "Updated verb" at bounding box center [410, 304] width 230 height 23
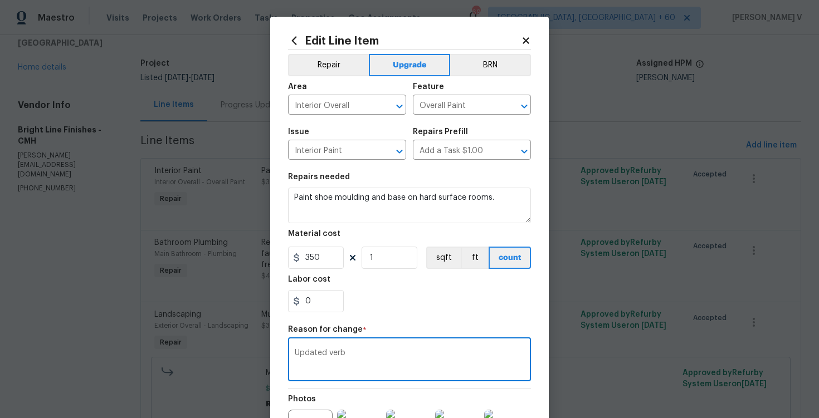
click at [337, 359] on textarea "Updated verb" at bounding box center [410, 360] width 230 height 23
drag, startPoint x: 329, startPoint y: 355, endPoint x: 406, endPoint y: 354, distance: 76.9
click at [406, 354] on textarea "Updated verb" at bounding box center [410, 360] width 230 height 23
click at [379, 354] on textarea "Updated verb" at bounding box center [410, 360] width 230 height 23
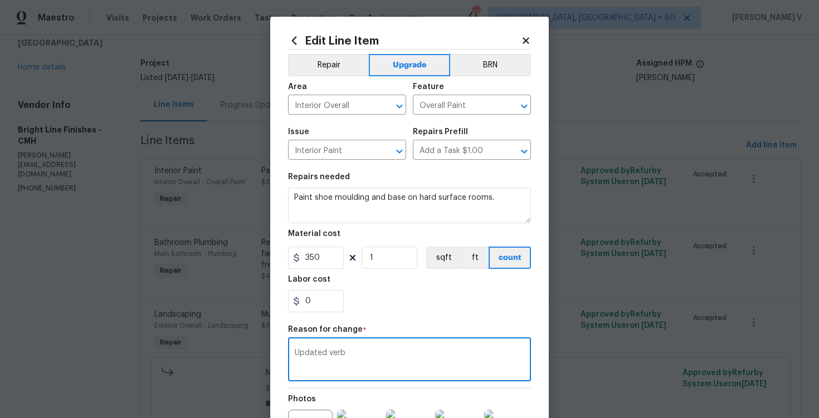
click at [379, 354] on textarea "Updated verb" at bounding box center [410, 360] width 230 height 23
click at [300, 353] on textarea "Updated to upgrade" at bounding box center [410, 360] width 230 height 23
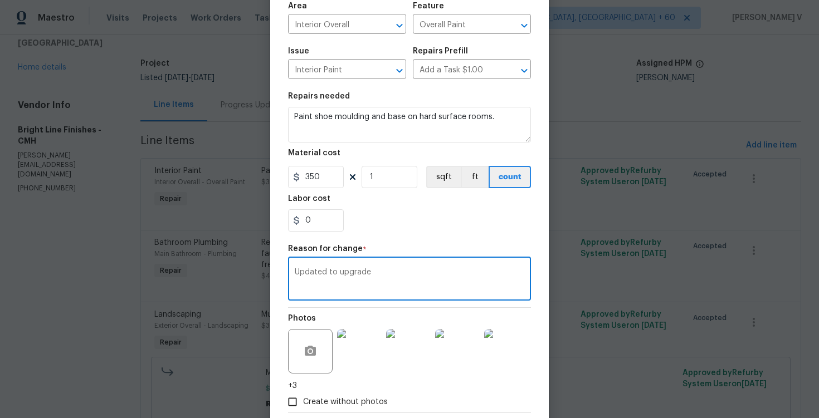
click at [408, 278] on textarea "Updated to upgrade" at bounding box center [410, 280] width 230 height 23
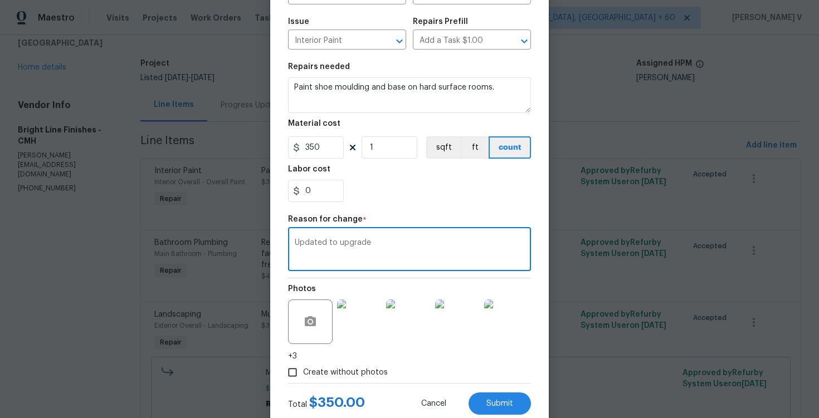
scroll to position [116, 0]
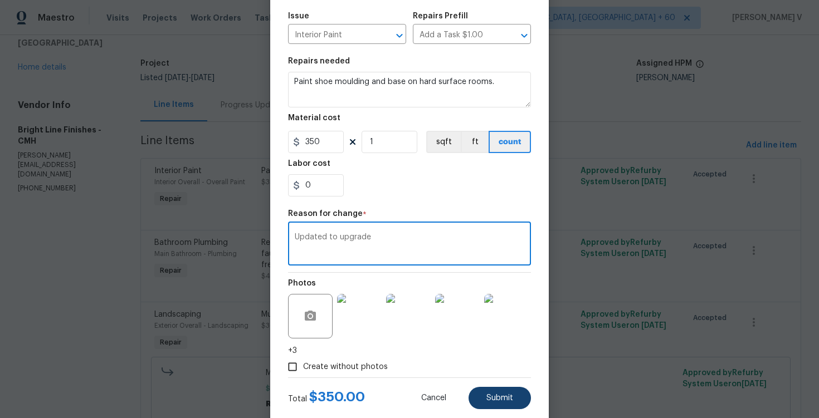
type textarea "Updated to upgrade"
click at [520, 402] on button "Submit" at bounding box center [500, 398] width 62 height 22
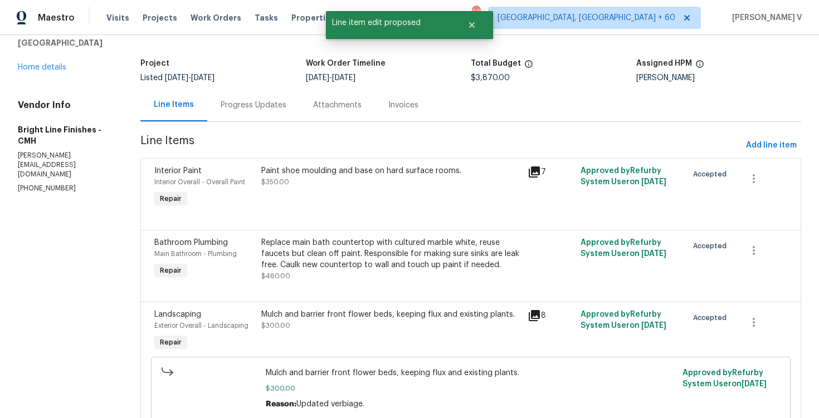
scroll to position [0, 0]
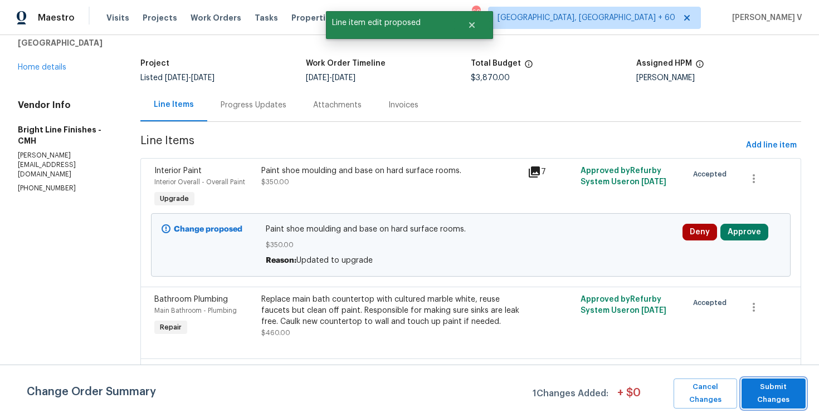
click at [773, 395] on span "Submit Changes" at bounding box center [773, 394] width 53 height 26
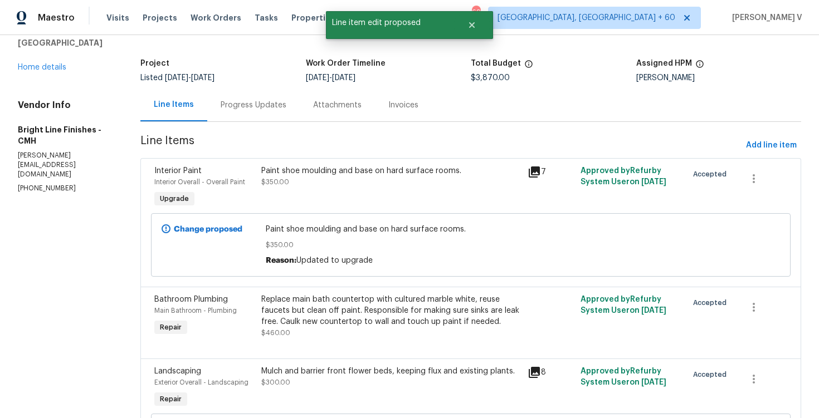
scroll to position [162, 0]
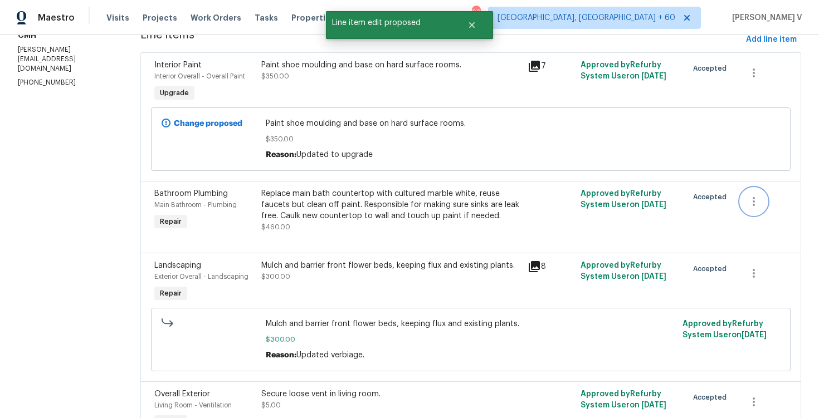
click at [752, 194] on button "button" at bounding box center [754, 201] width 27 height 27
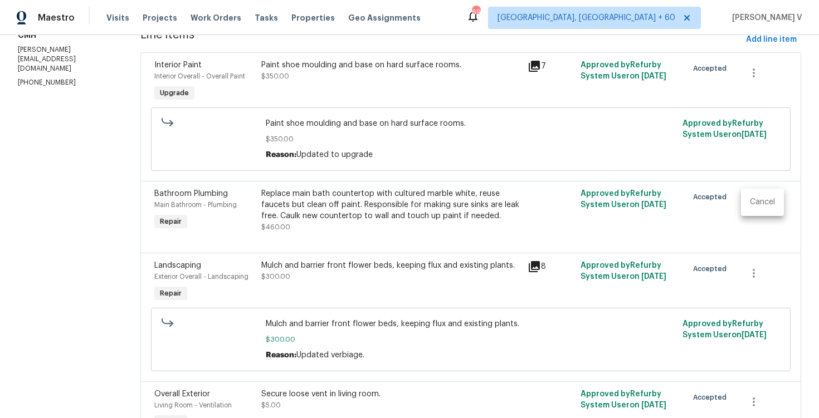
click at [373, 228] on div at bounding box center [409, 209] width 819 height 418
click at [342, 202] on div "Replace main bath countertop with cultured marble white, reuse faucets but clea…" at bounding box center [391, 204] width 260 height 33
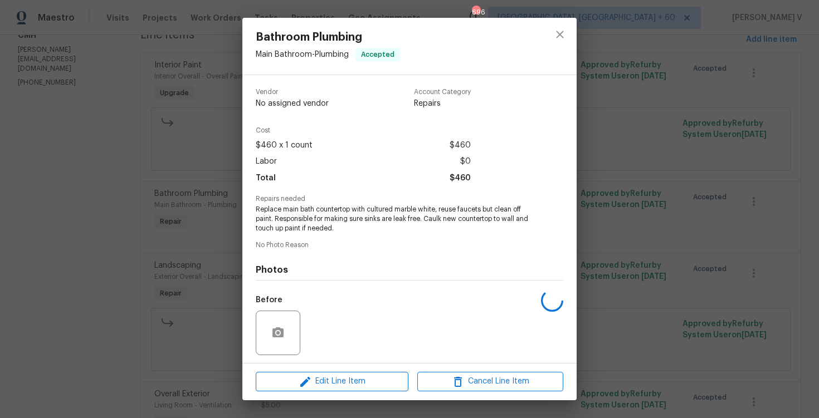
scroll to position [76, 0]
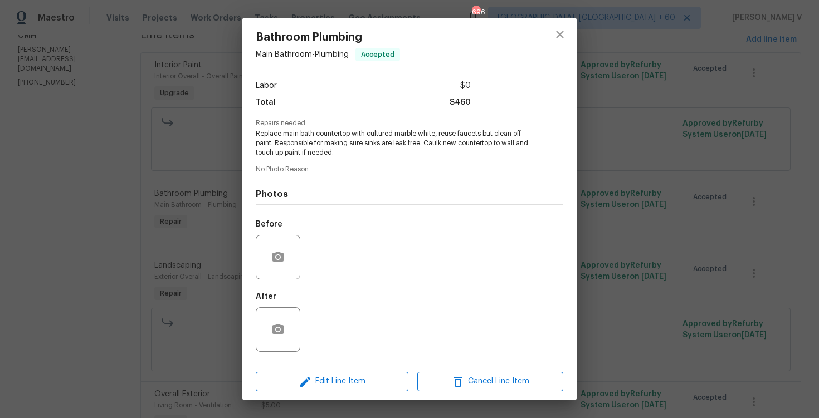
click at [320, 395] on div "Edit Line Item Cancel Line Item" at bounding box center [409, 381] width 334 height 37
click at [319, 391] on button "Edit Line Item" at bounding box center [332, 382] width 153 height 20
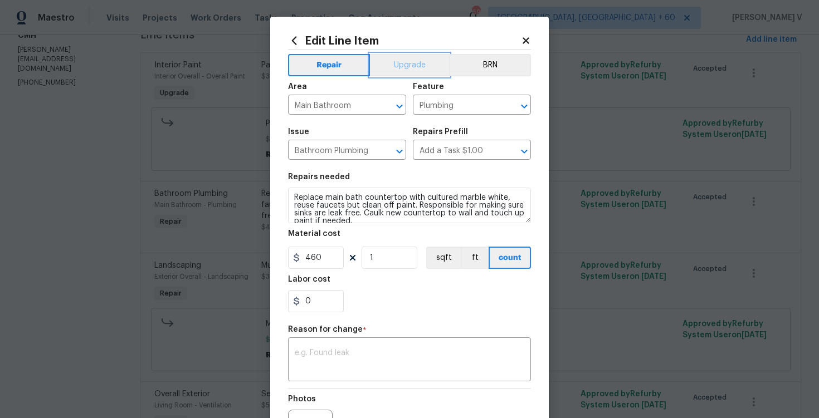
click at [413, 65] on button "Upgrade" at bounding box center [410, 65] width 80 height 22
click at [364, 352] on textarea at bounding box center [410, 360] width 230 height 23
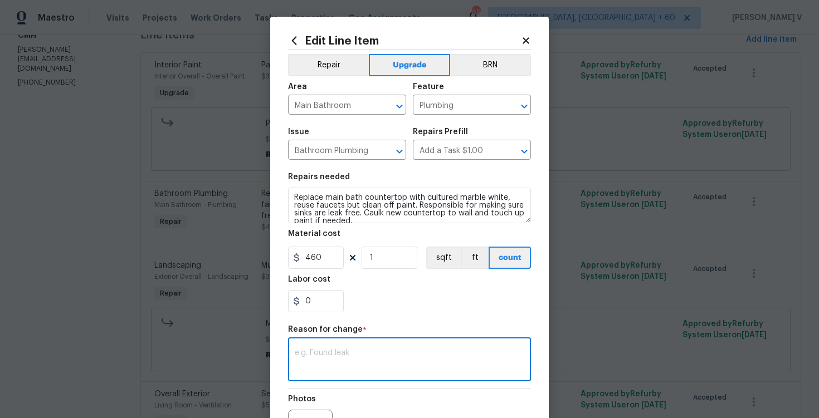
paste textarea "Updated to upgrade"
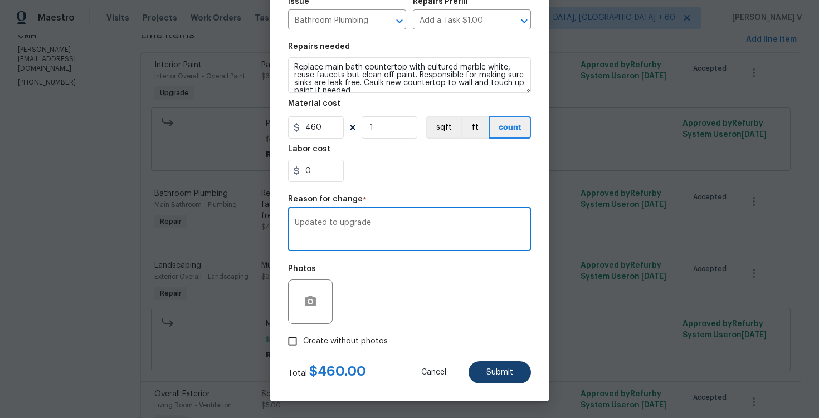
type textarea "Updated to upgrade"
click at [503, 376] on span "Submit" at bounding box center [499, 373] width 27 height 8
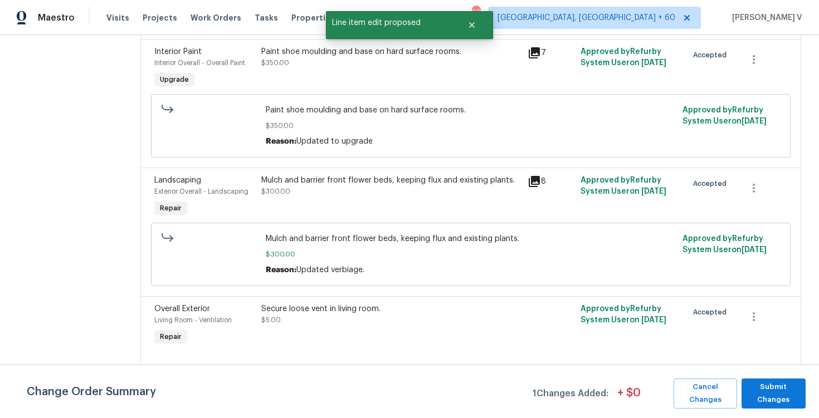
scroll to position [335, 0]
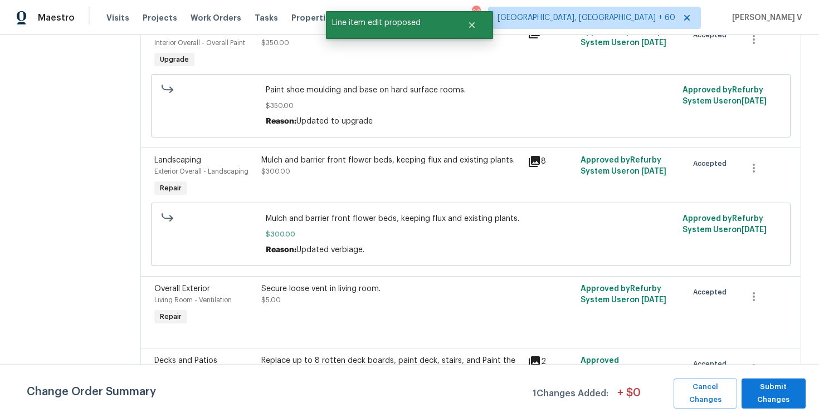
click at [369, 194] on div "Mulch and barrier front flower beds, keeping flux and existing plants. $300.00" at bounding box center [391, 177] width 266 height 51
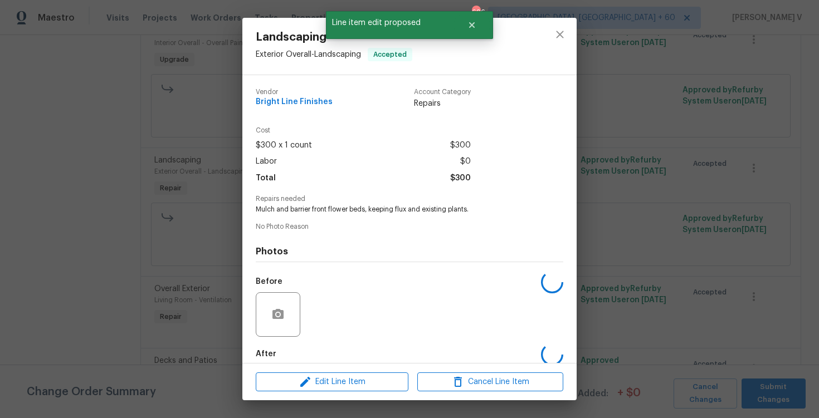
scroll to position [57, 0]
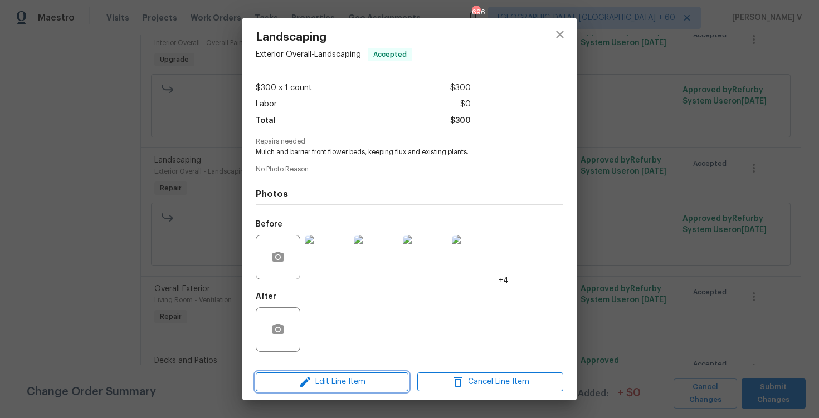
click at [335, 381] on span "Edit Line Item" at bounding box center [332, 383] width 146 height 14
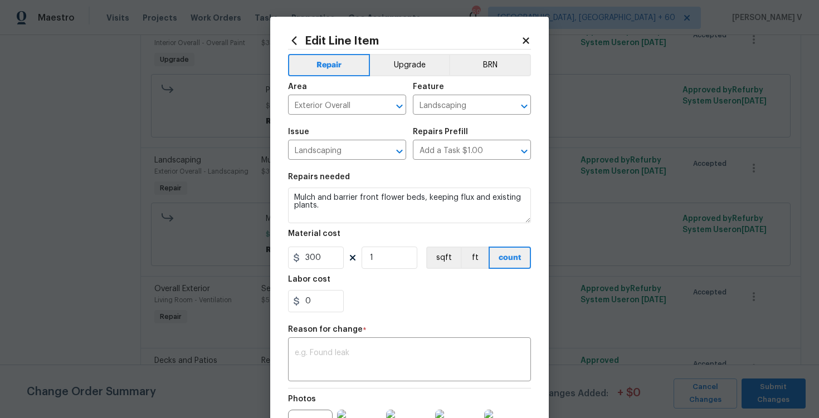
click at [390, 77] on span "Area Exterior Overall ​" at bounding box center [347, 98] width 118 height 45
click at [397, 68] on button "Upgrade" at bounding box center [410, 65] width 80 height 22
click at [332, 355] on textarea at bounding box center [410, 360] width 230 height 23
paste textarea "Updated to upgrade"
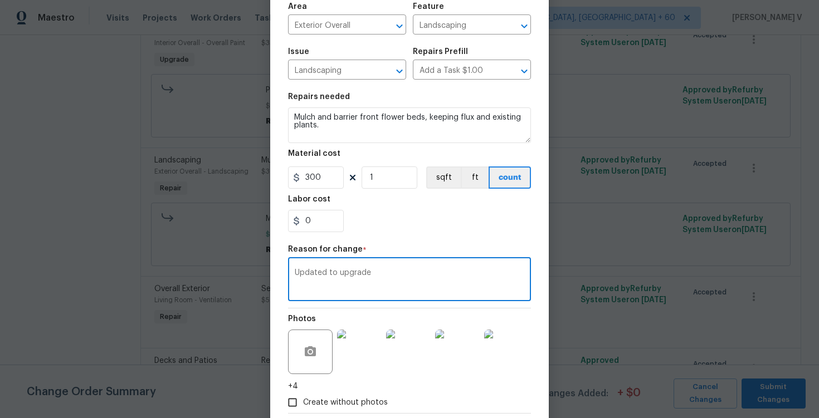
scroll to position [142, 0]
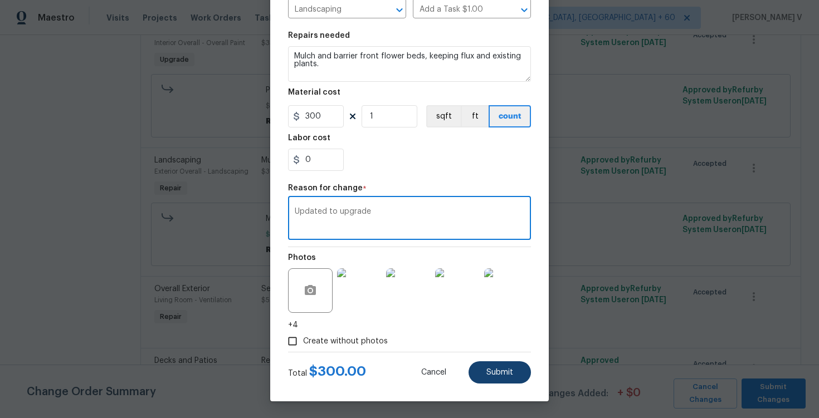
type textarea "Updated to upgrade"
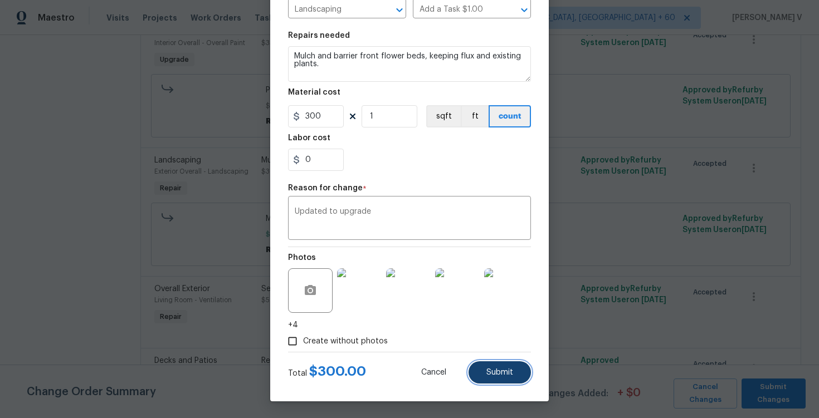
click at [504, 367] on button "Submit" at bounding box center [500, 373] width 62 height 22
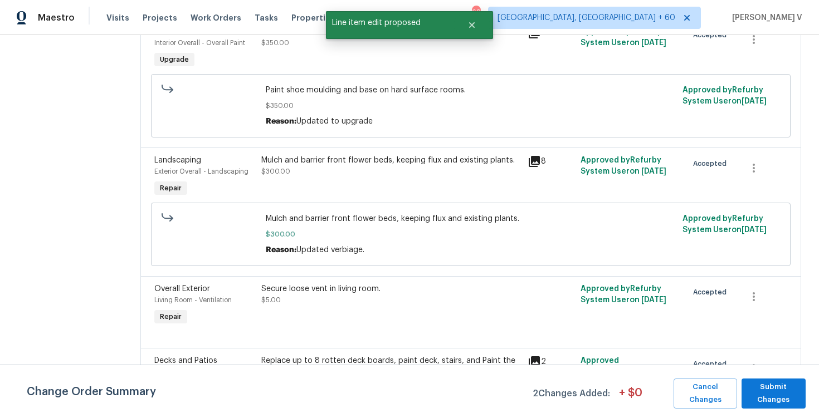
scroll to position [0, 0]
click at [763, 385] on span "Submit Changes" at bounding box center [773, 394] width 53 height 26
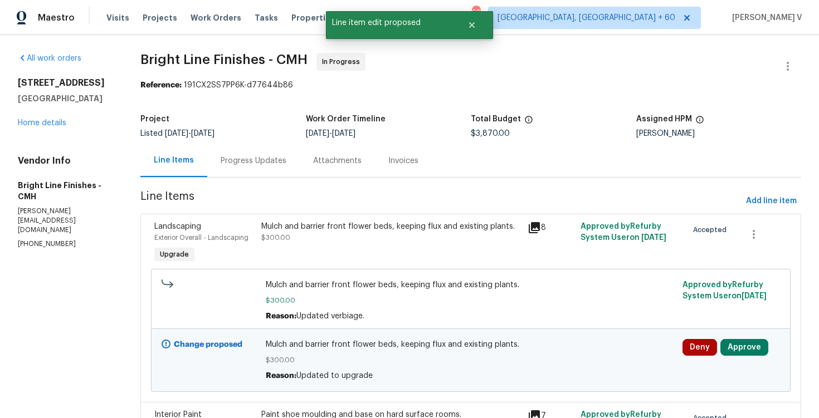
click at [369, 238] on div "Mulch and barrier front flower beds, keeping flux and existing plants. $300.00" at bounding box center [391, 232] width 260 height 22
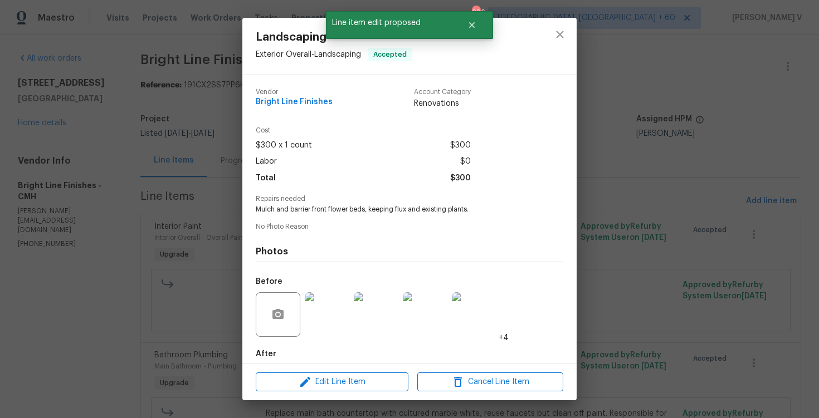
click at [221, 262] on div "Landscaping Exterior Overall - Landscaping Accepted Vendor Bright Line Finishes…" at bounding box center [409, 209] width 819 height 418
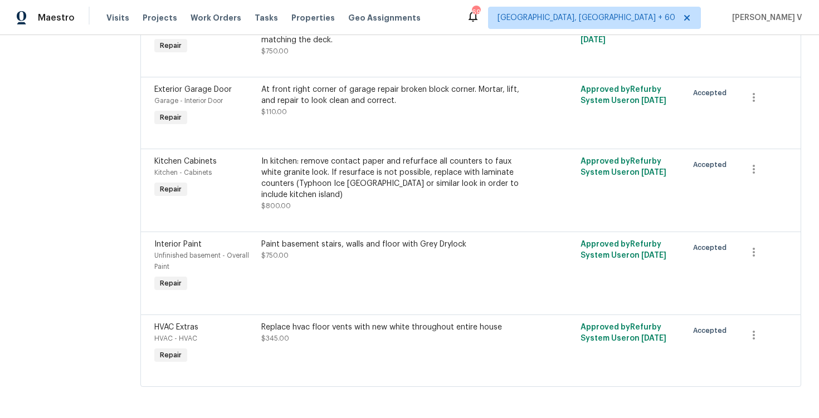
scroll to position [551, 0]
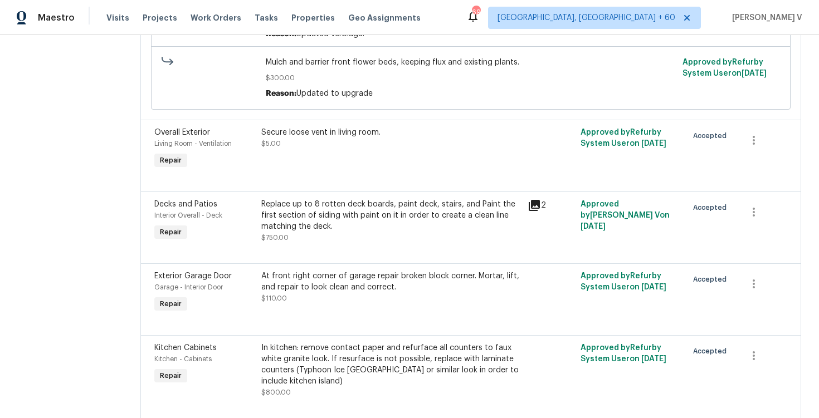
click at [360, 163] on div "Secure loose vent in living room. $5.00" at bounding box center [391, 149] width 266 height 51
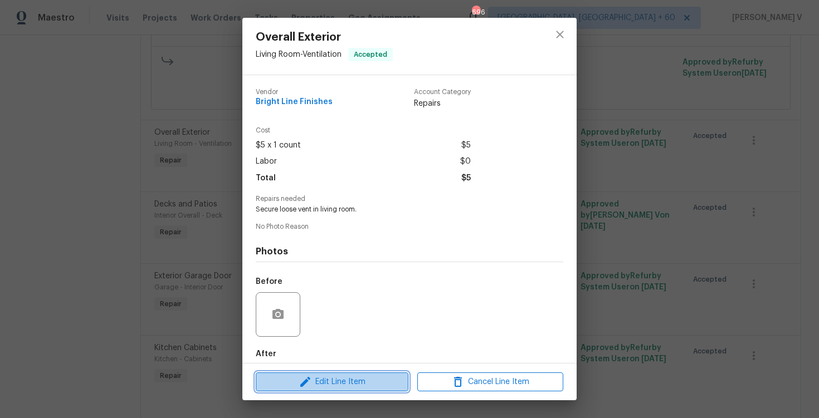
click at [336, 381] on span "Edit Line Item" at bounding box center [332, 383] width 146 height 14
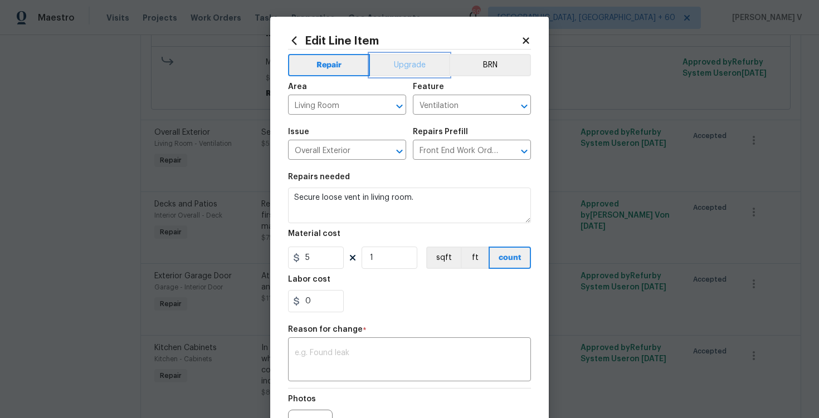
click at [398, 72] on button "Upgrade" at bounding box center [410, 65] width 80 height 22
click at [356, 368] on textarea at bounding box center [410, 360] width 230 height 23
paste textarea "Updated to upgrade"
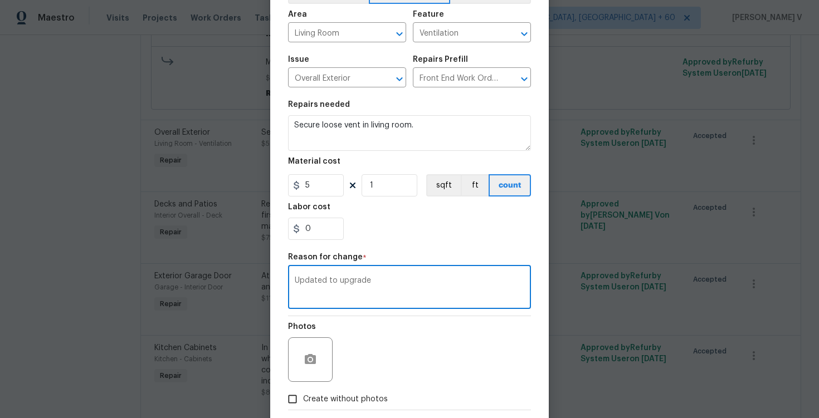
scroll to position [131, 0]
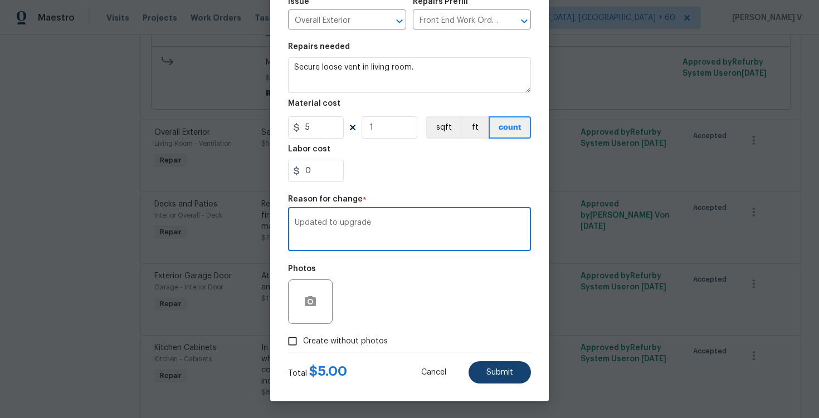
type textarea "Updated to upgrade"
click at [485, 373] on button "Submit" at bounding box center [500, 373] width 62 height 22
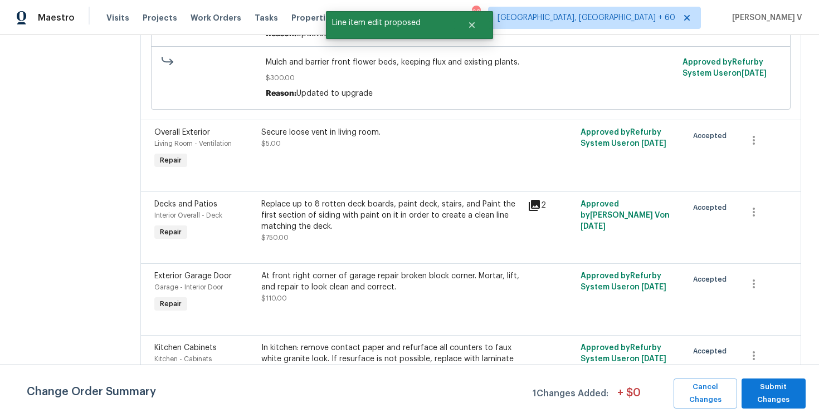
scroll to position [0, 0]
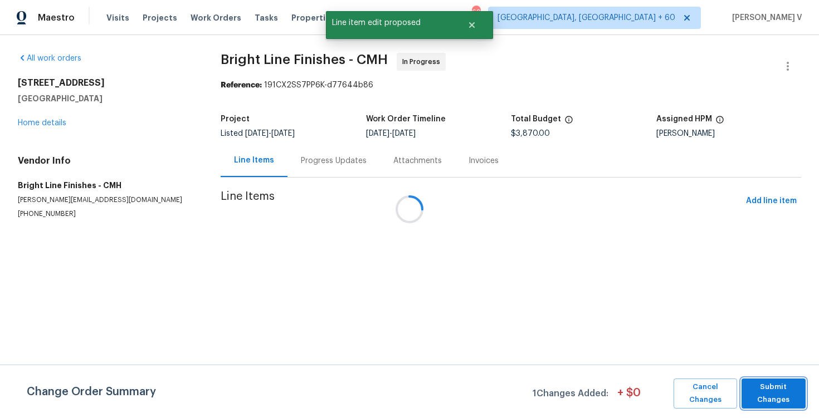
click at [776, 392] on span "Submit Changes" at bounding box center [773, 394] width 53 height 26
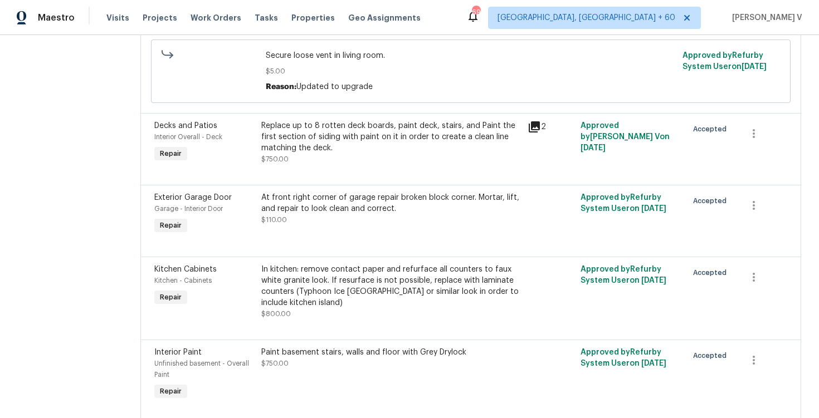
scroll to position [656, 0]
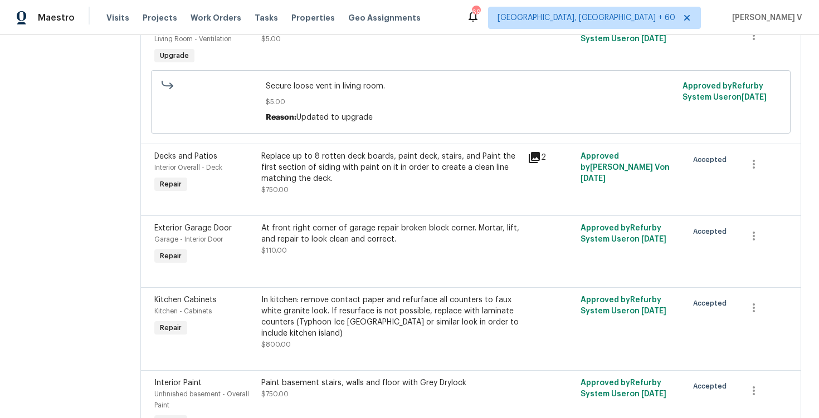
click at [359, 199] on div at bounding box center [470, 202] width 633 height 13
click at [356, 181] on div "Replace up to 8 rotten deck boards, paint deck, stairs, and Paint the first sec…" at bounding box center [391, 167] width 260 height 33
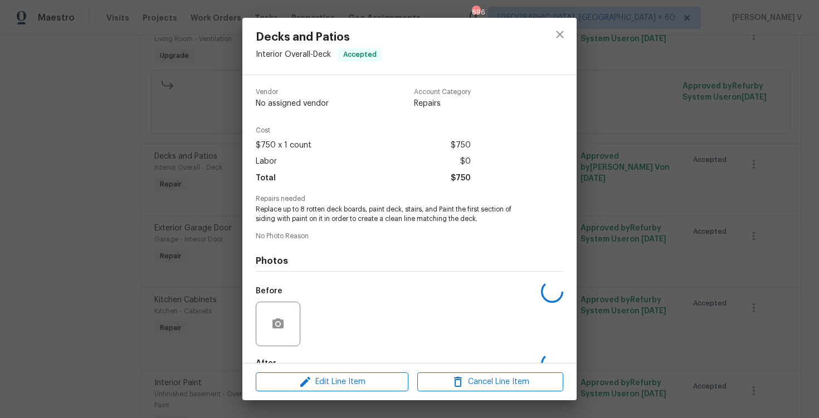
scroll to position [67, 0]
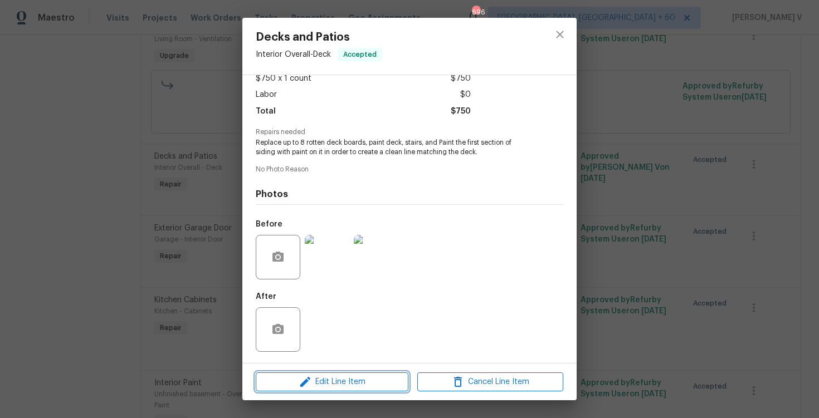
click at [325, 379] on span "Edit Line Item" at bounding box center [332, 383] width 146 height 14
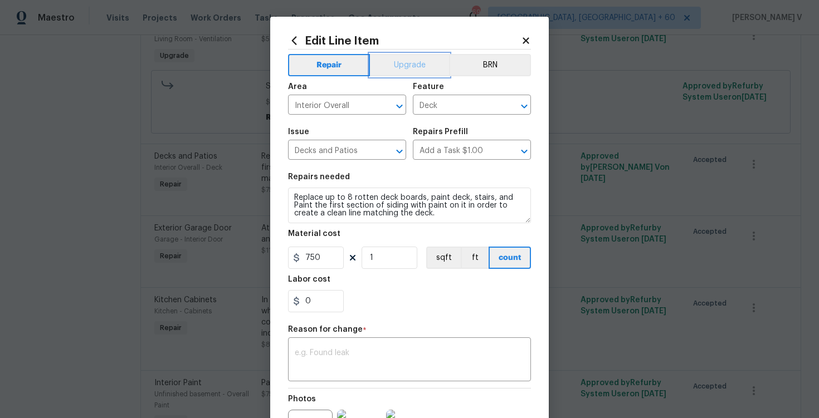
click at [400, 72] on button "Upgrade" at bounding box center [410, 65] width 80 height 22
click at [326, 351] on textarea at bounding box center [410, 360] width 230 height 23
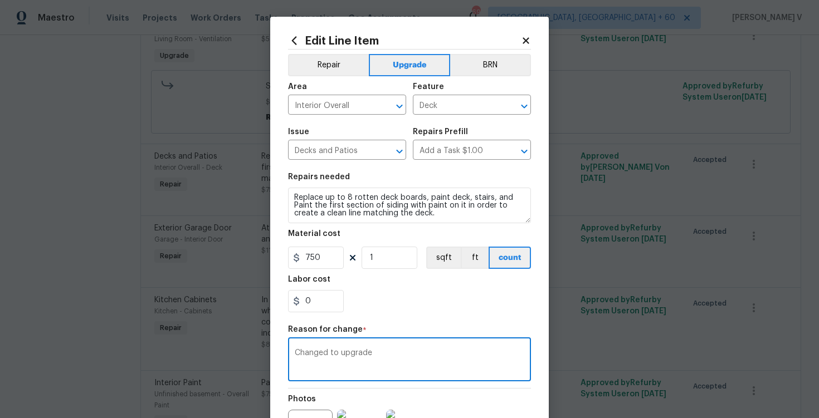
scroll to position [131, 0]
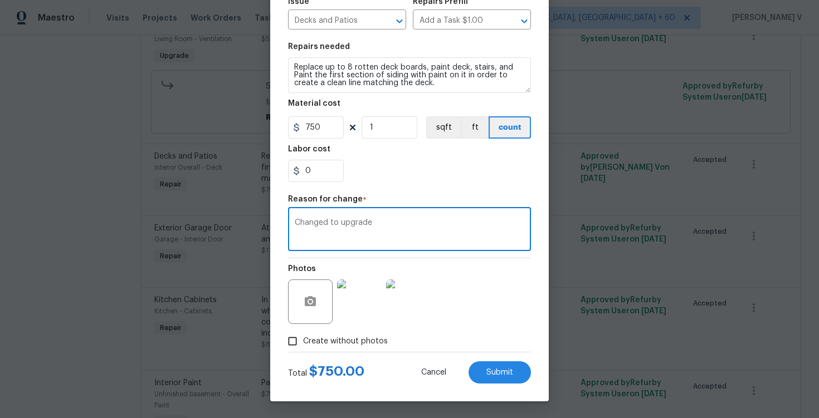
type textarea "Changed to upgrade"
click at [304, 355] on div "Total $ 750.00 Cancel Submit" at bounding box center [409, 368] width 243 height 31
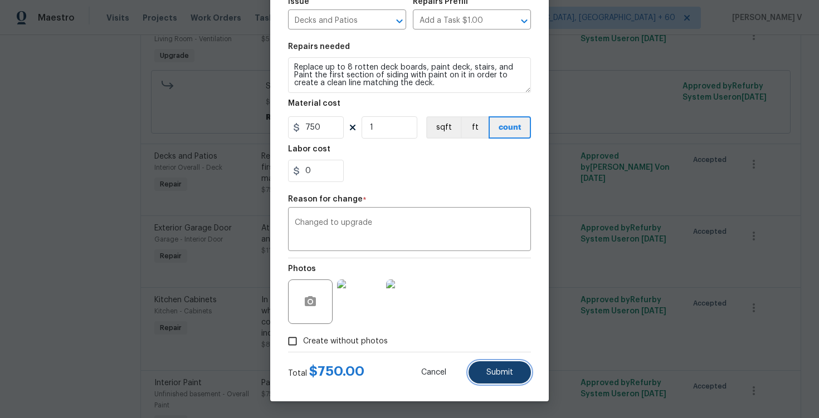
click at [494, 377] on span "Submit" at bounding box center [499, 373] width 27 height 8
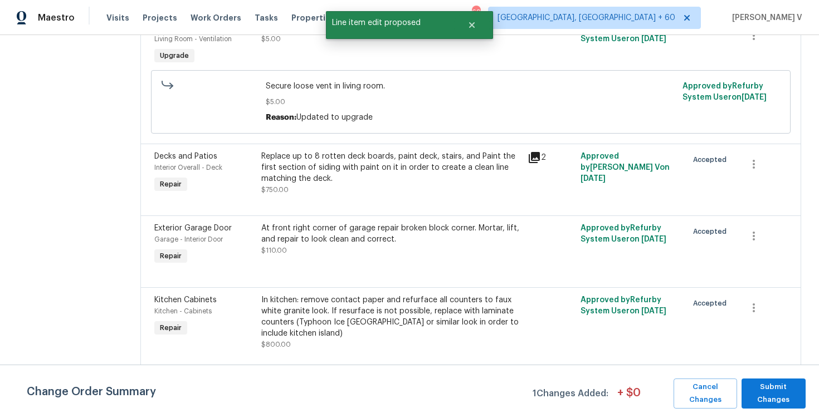
scroll to position [0, 0]
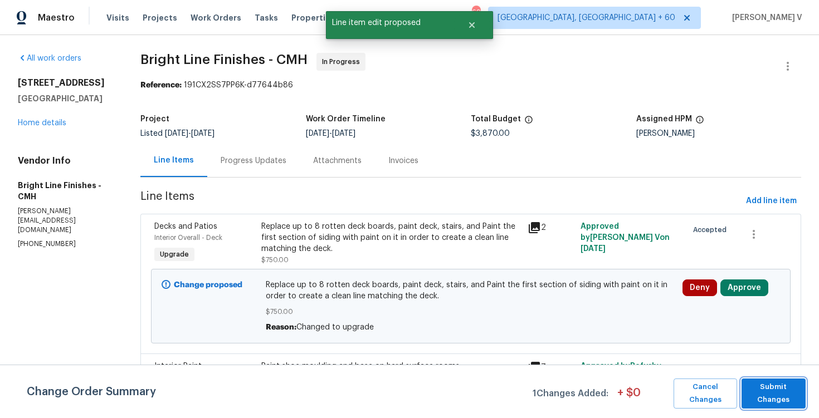
click at [770, 382] on span "Submit Changes" at bounding box center [773, 394] width 53 height 26
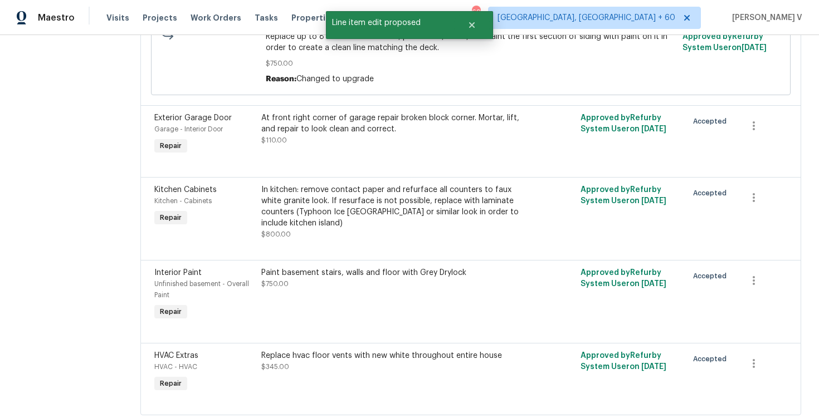
scroll to position [801, 0]
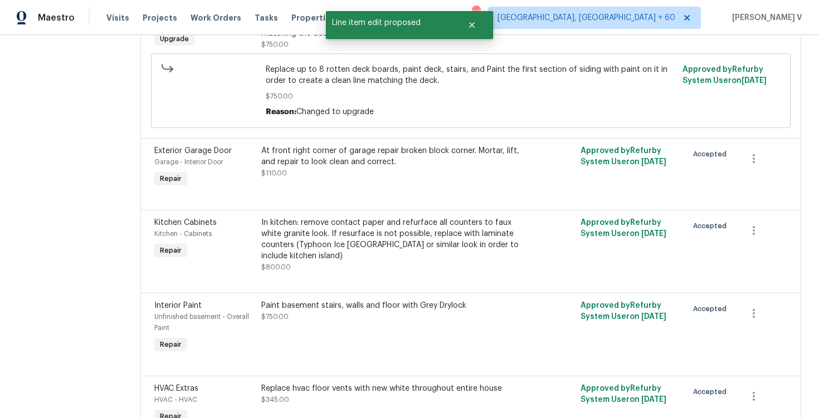
click at [328, 148] on div "At front right corner of garage repair broken block corner. Mortar, lift, and r…" at bounding box center [391, 156] width 260 height 22
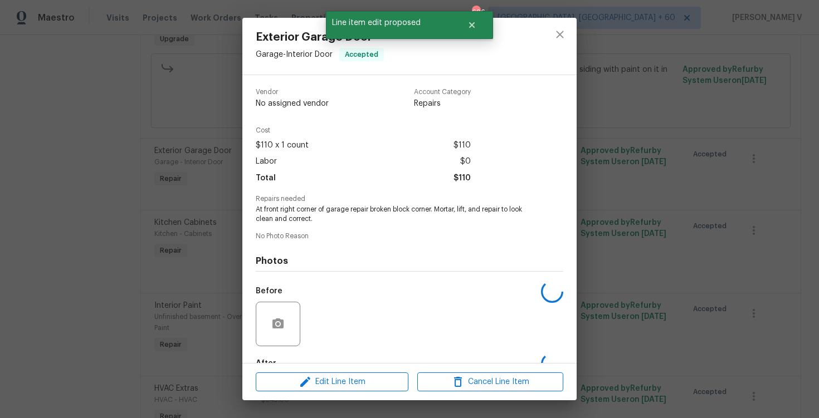
scroll to position [67, 0]
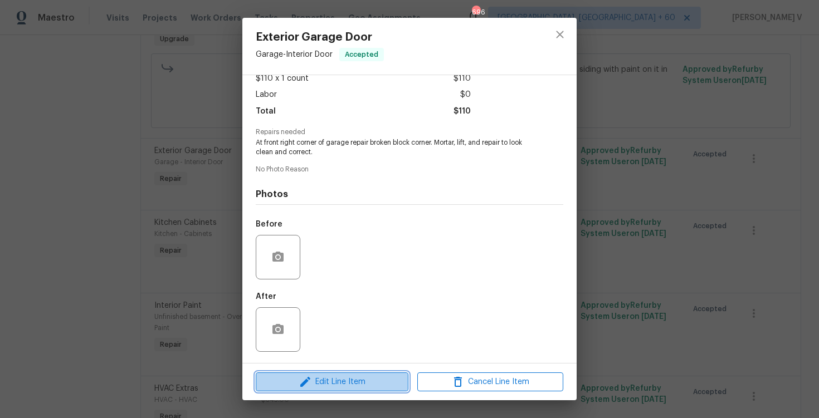
click at [313, 384] on span "Edit Line Item" at bounding box center [332, 383] width 146 height 14
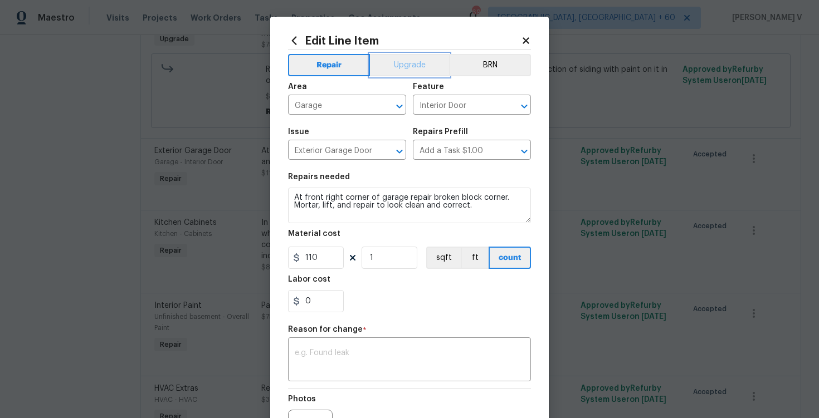
click at [400, 72] on button "Upgrade" at bounding box center [410, 65] width 80 height 22
click at [367, 362] on textarea at bounding box center [410, 360] width 230 height 23
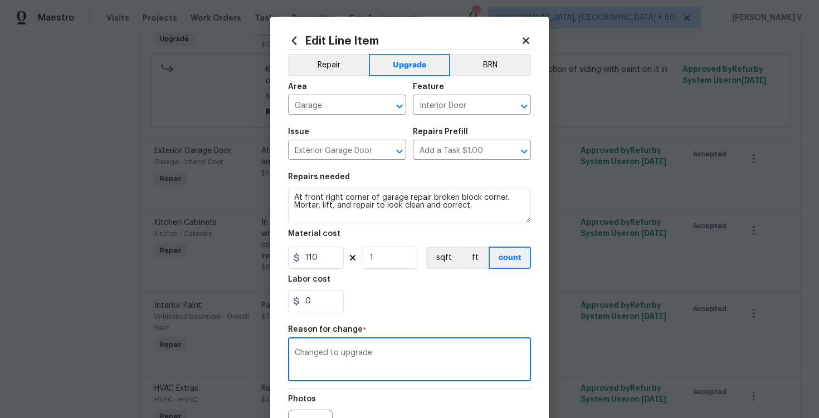
scroll to position [131, 0]
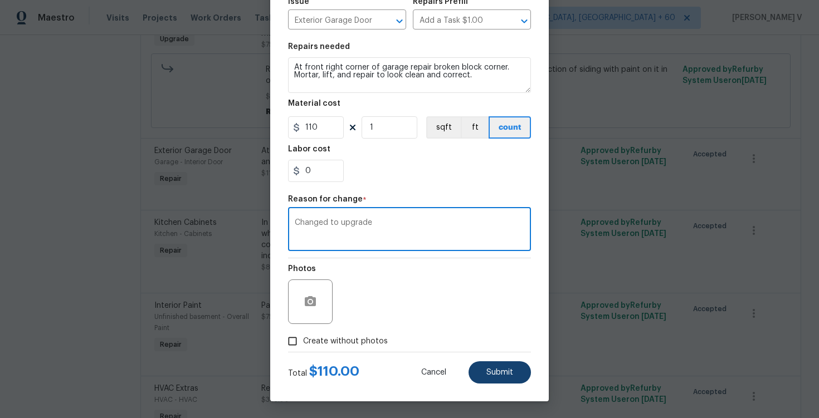
type textarea "Changed to upgrade"
click at [490, 367] on button "Submit" at bounding box center [500, 373] width 62 height 22
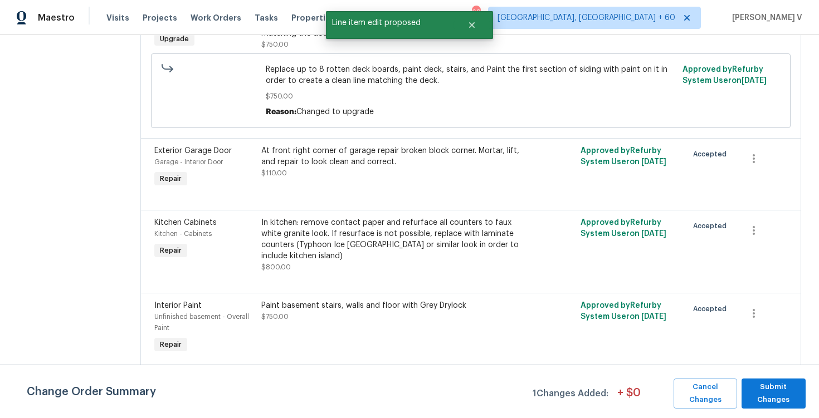
scroll to position [0, 0]
click at [768, 395] on span "Submit Changes" at bounding box center [773, 394] width 53 height 26
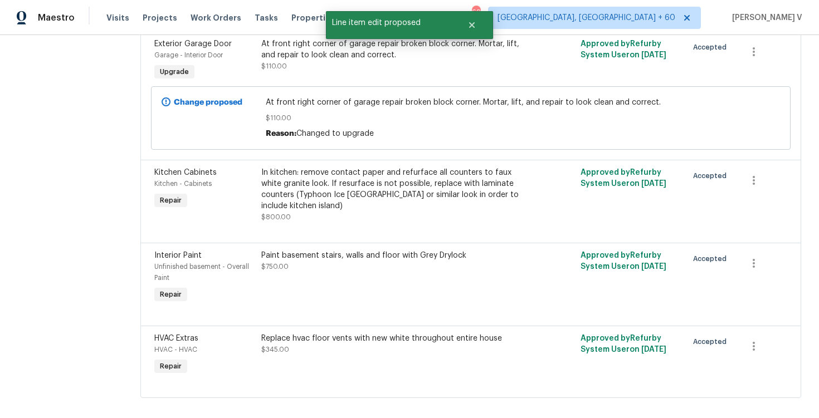
scroll to position [924, 0]
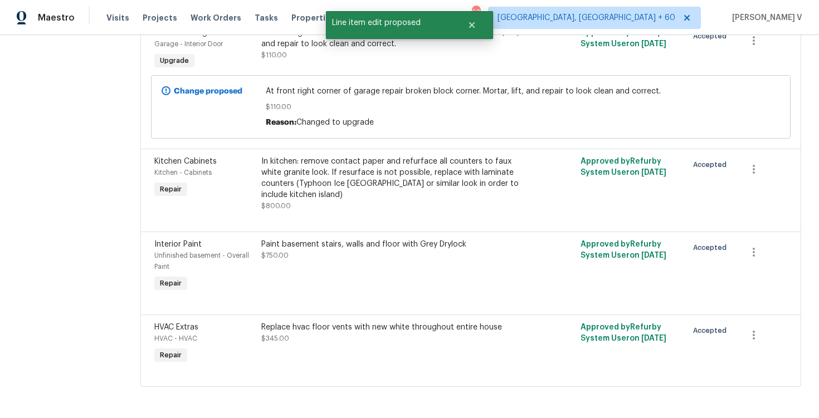
click at [344, 202] on div "In kitchen: remove contact paper and refurface all counters to faux white grani…" at bounding box center [391, 184] width 260 height 56
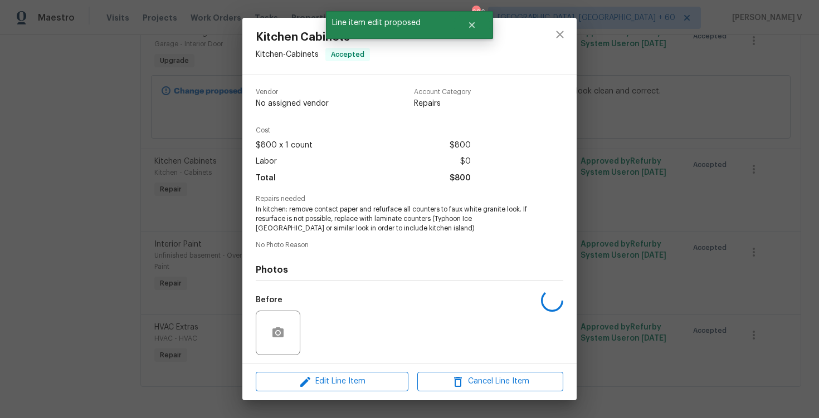
scroll to position [76, 0]
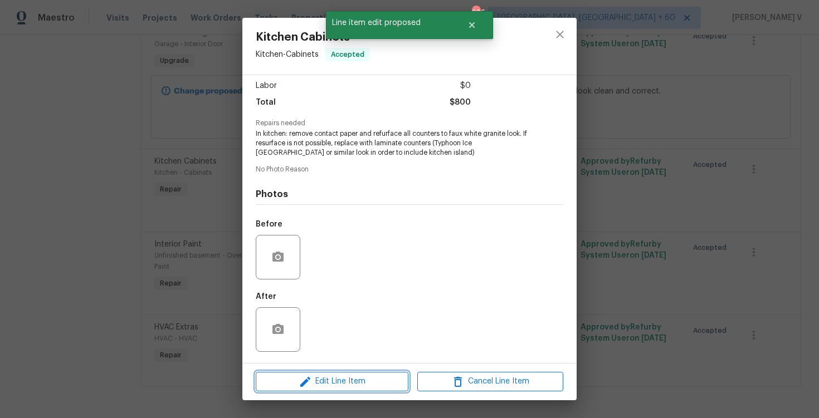
click at [337, 383] on span "Edit Line Item" at bounding box center [332, 382] width 146 height 14
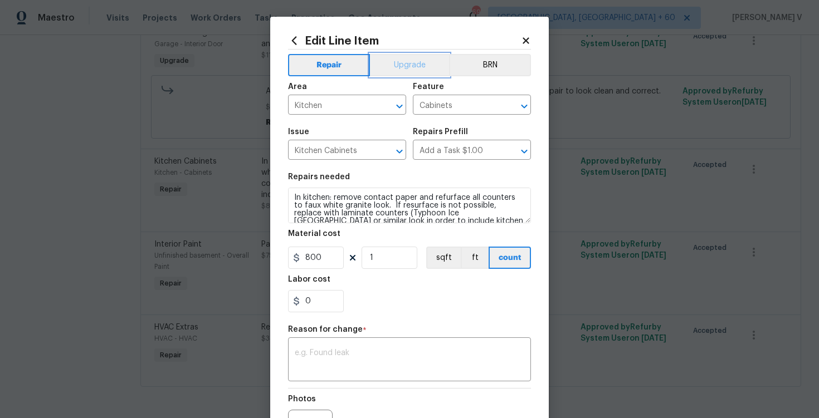
click at [400, 74] on button "Upgrade" at bounding box center [410, 65] width 80 height 22
click at [362, 333] on div "Reason for change *" at bounding box center [409, 333] width 243 height 14
click at [349, 347] on div "x ​" at bounding box center [409, 360] width 243 height 41
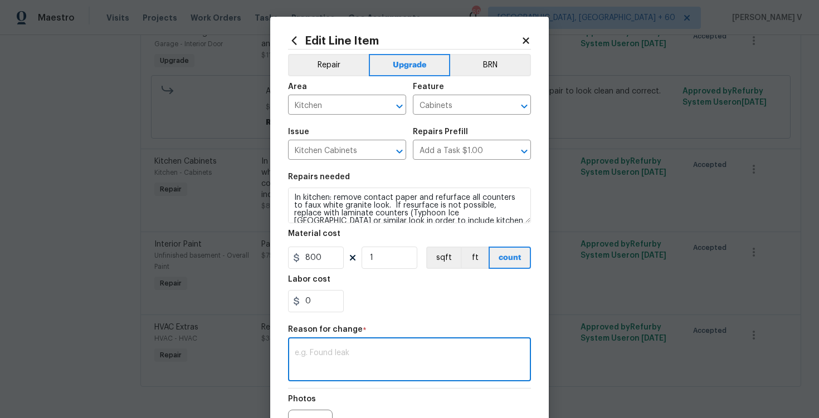
type textarea "h"
type textarea "Changed to upgrade."
click at [349, 347] on div "Changed to upgrade. x ​" at bounding box center [409, 360] width 243 height 41
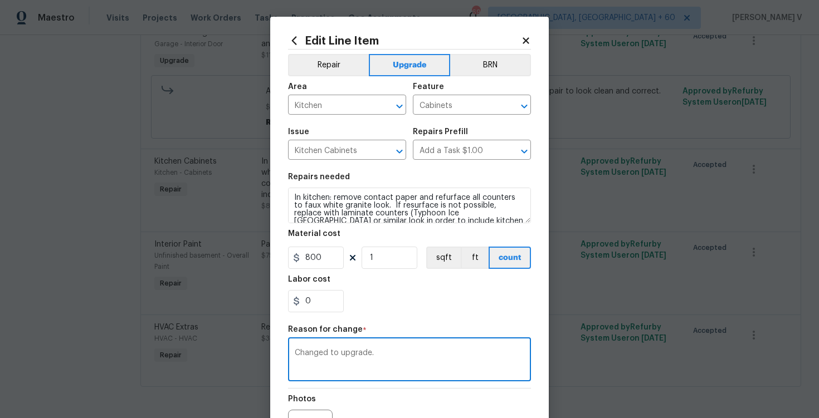
click at [345, 355] on textarea "Changed to upgrade." at bounding box center [410, 360] width 230 height 23
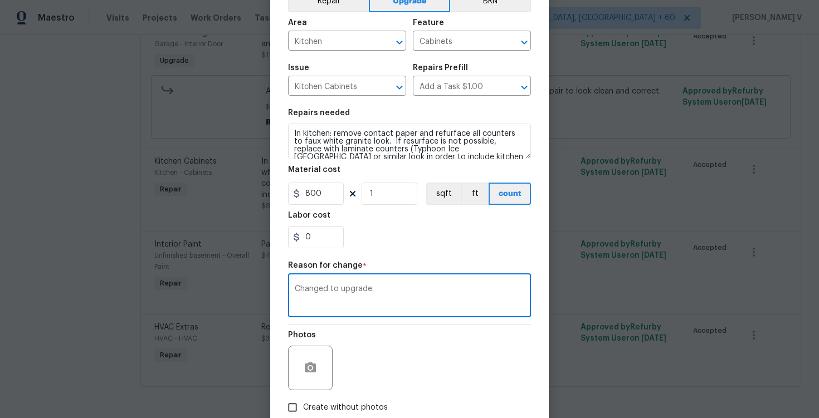
scroll to position [131, 0]
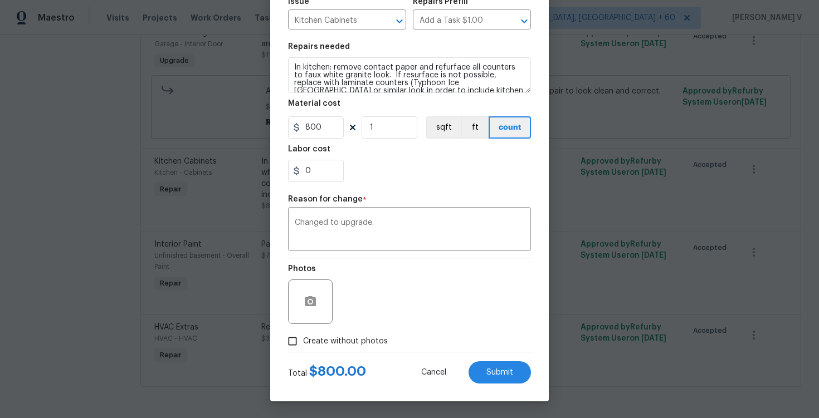
click at [511, 358] on div "Total $ 800.00 Cancel Submit" at bounding box center [409, 368] width 243 height 31
click at [508, 372] on span "Submit" at bounding box center [499, 373] width 27 height 8
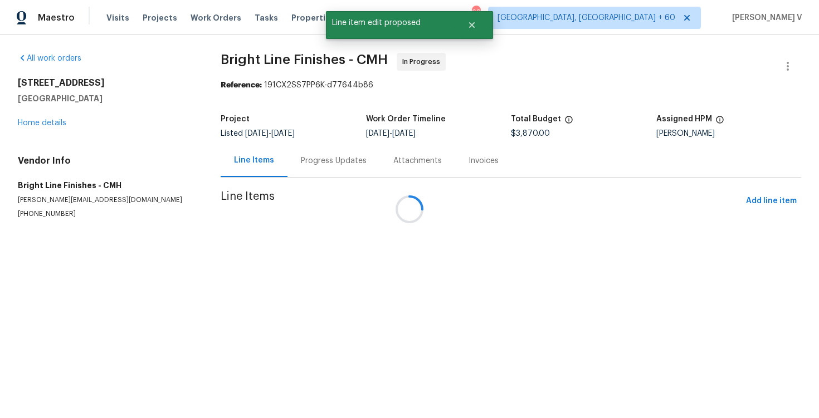
scroll to position [0, 0]
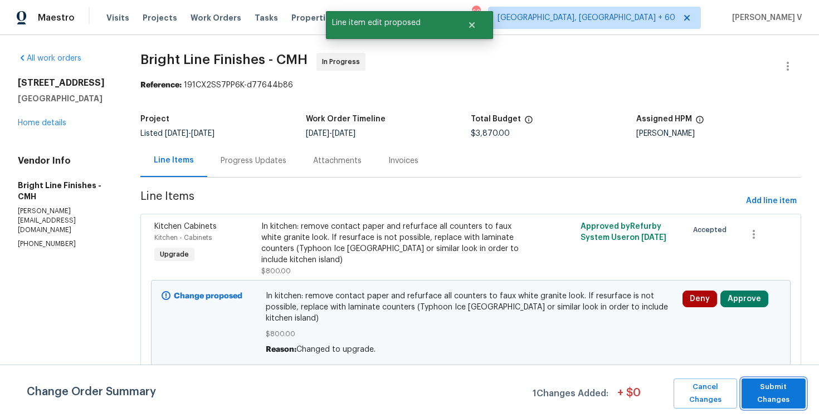
click at [766, 392] on span "Submit Changes" at bounding box center [773, 394] width 53 height 26
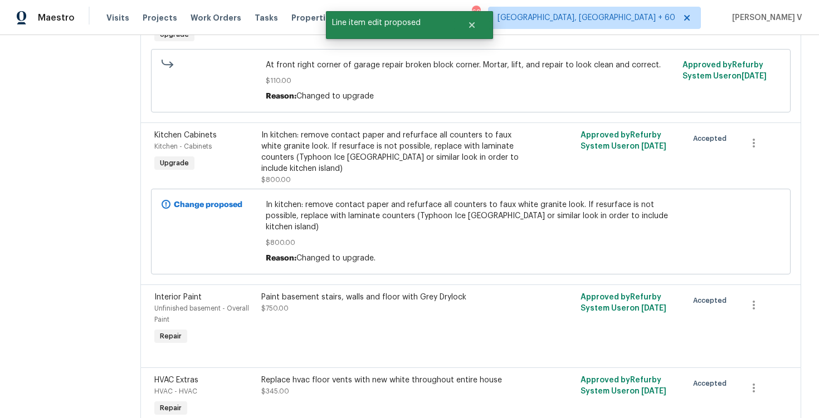
scroll to position [1004, 0]
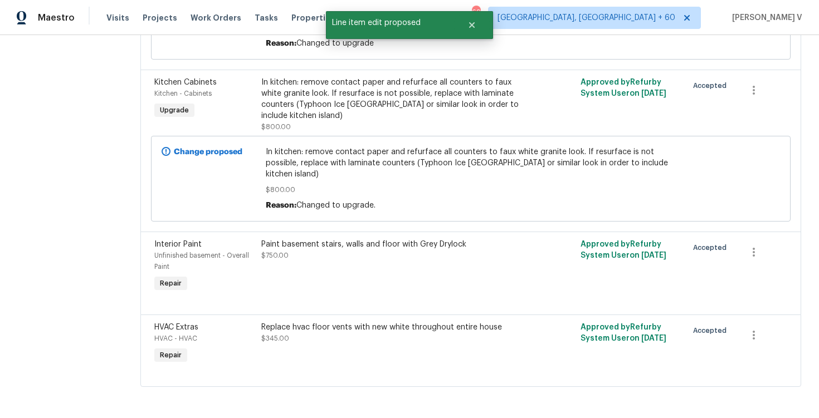
click at [374, 284] on div "Paint basement stairs, walls and floor with Grey Drylock $750.00" at bounding box center [391, 267] width 266 height 62
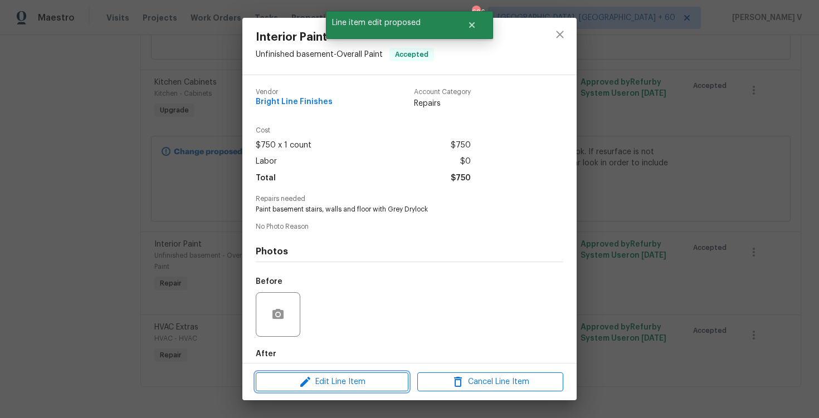
click at [288, 377] on span "Edit Line Item" at bounding box center [332, 383] width 146 height 14
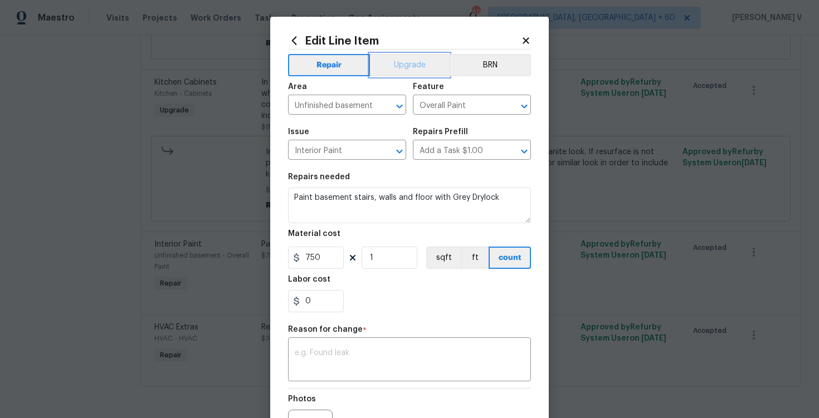
click at [392, 65] on button "Upgrade" at bounding box center [410, 65] width 80 height 22
click at [323, 344] on div "x ​" at bounding box center [409, 360] width 243 height 41
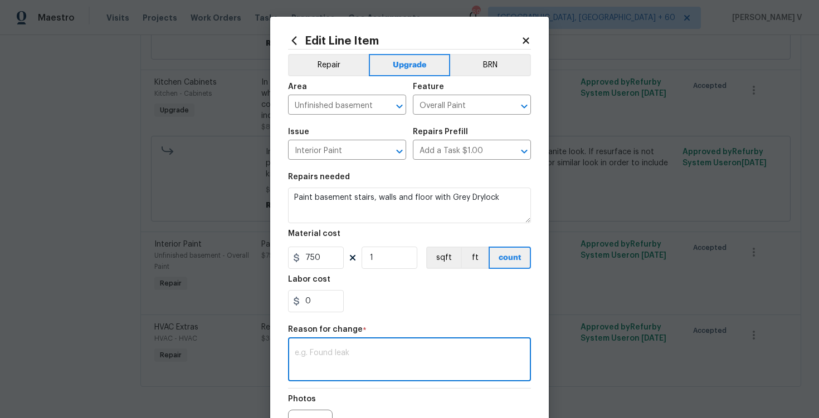
paste textarea "Changed to upgrade."
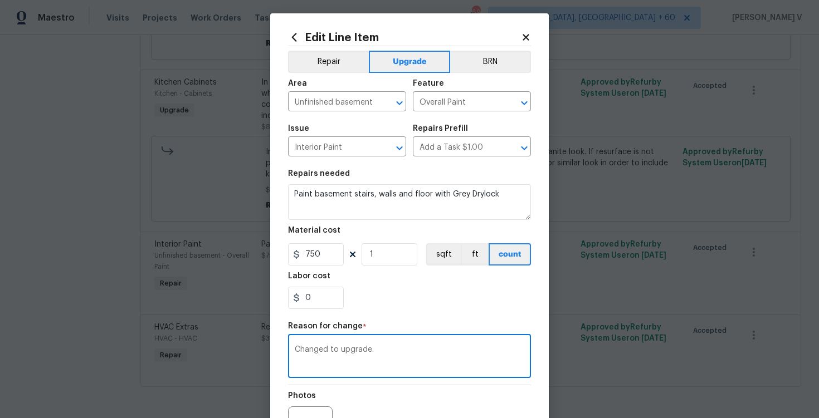
scroll to position [0, 0]
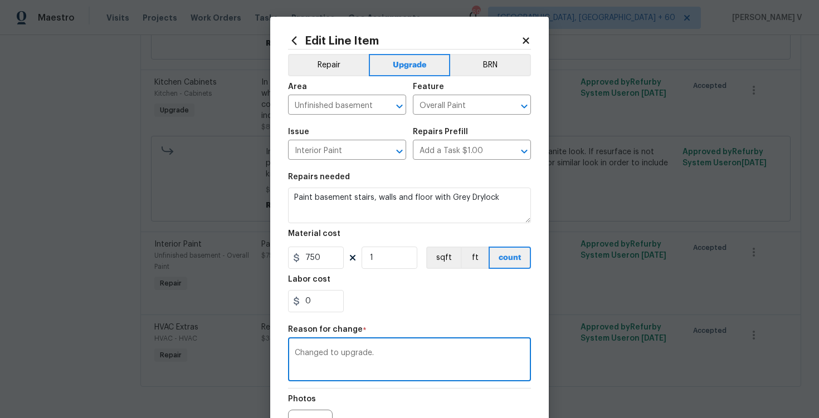
click at [385, 355] on textarea "Changed to upgrade." at bounding box center [410, 360] width 230 height 23
click at [340, 352] on textarea "Changed to upgrade"." at bounding box center [410, 360] width 230 height 23
click at [340, 352] on textarea "Changed to "upgrade"." at bounding box center [410, 360] width 230 height 23
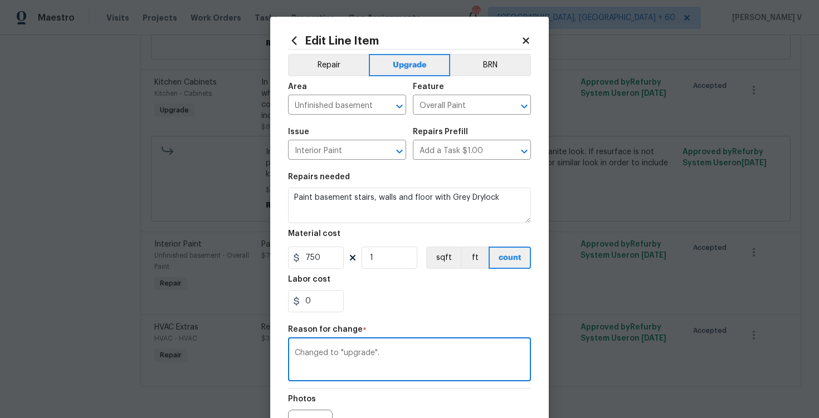
scroll to position [131, 0]
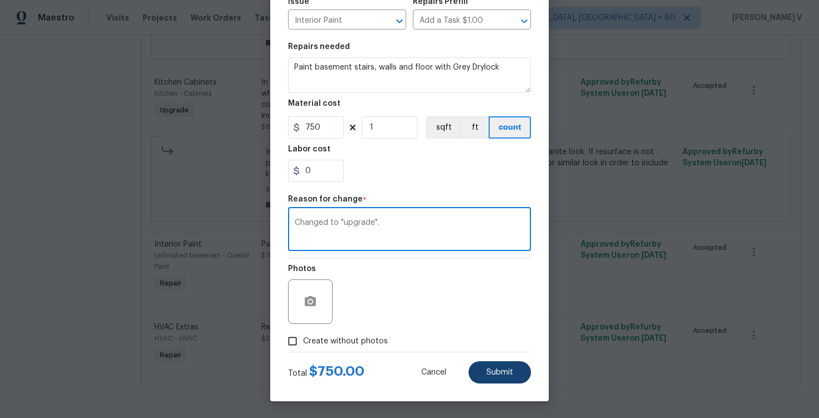
type textarea "Changed to "upgrade"."
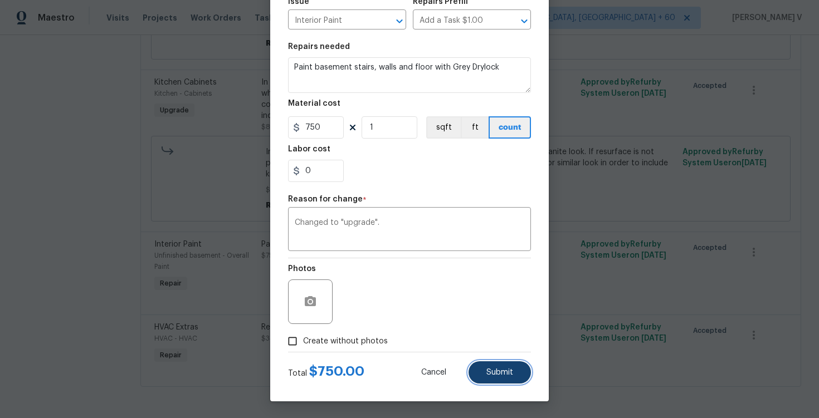
click at [486, 372] on span "Submit" at bounding box center [499, 373] width 27 height 8
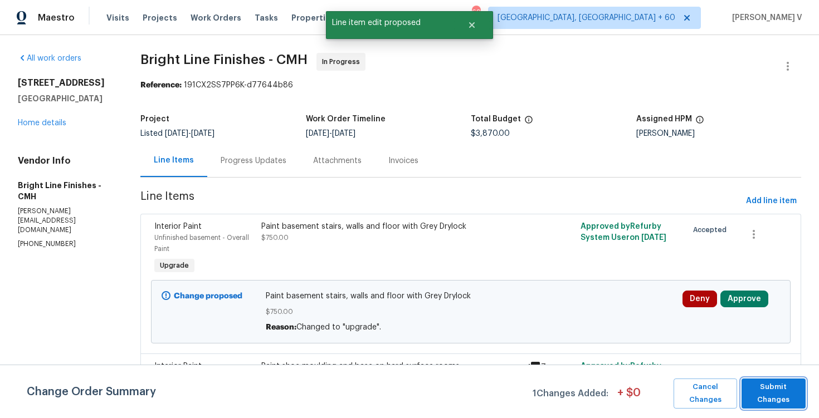
click at [803, 396] on button "Submit Changes" at bounding box center [774, 394] width 64 height 30
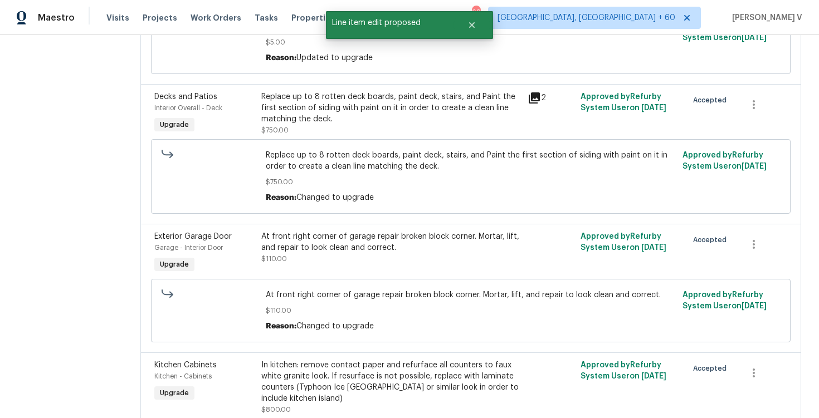
scroll to position [1060, 0]
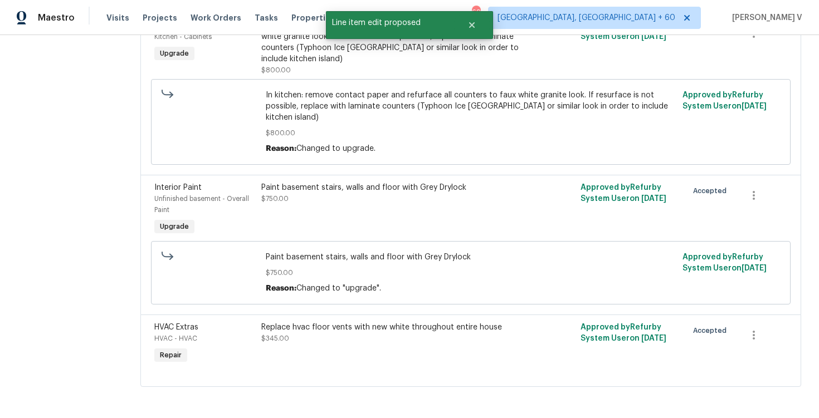
click at [313, 322] on div "Replace hvac floor vents with new white throughout entire house" at bounding box center [391, 327] width 260 height 11
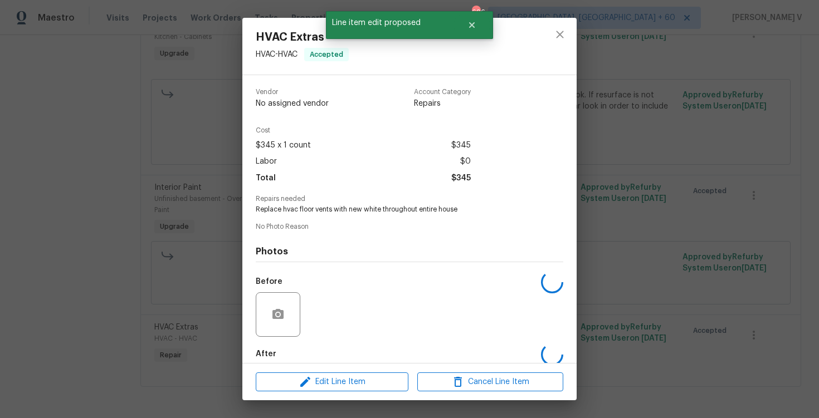
scroll to position [57, 0]
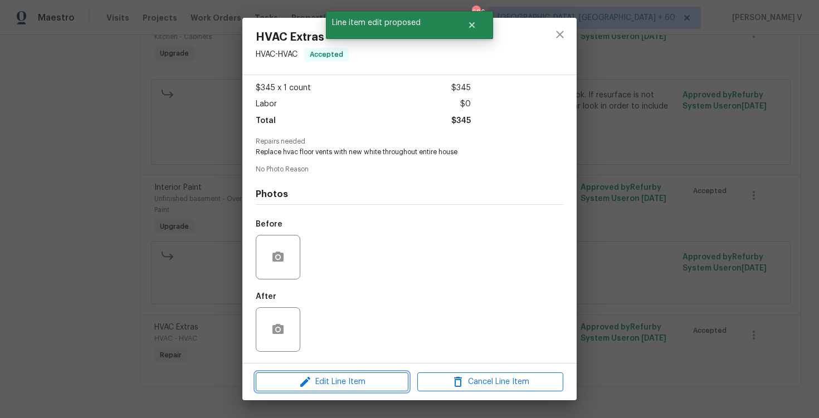
click at [311, 379] on icon "button" at bounding box center [305, 382] width 13 height 13
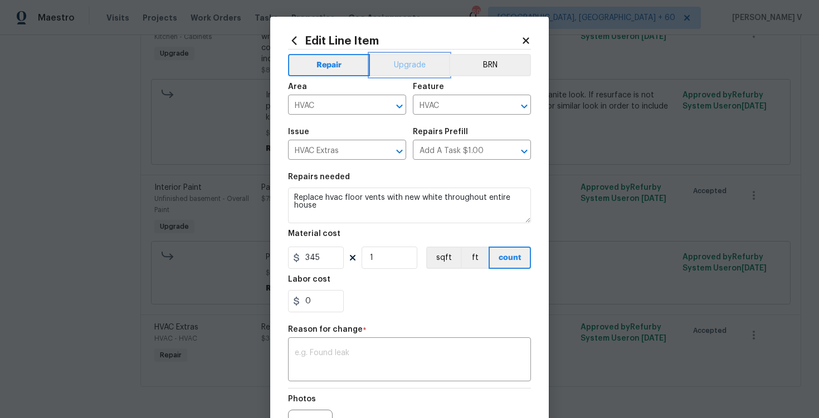
click at [395, 63] on button "Upgrade" at bounding box center [410, 65] width 80 height 22
click at [384, 363] on textarea at bounding box center [410, 360] width 230 height 23
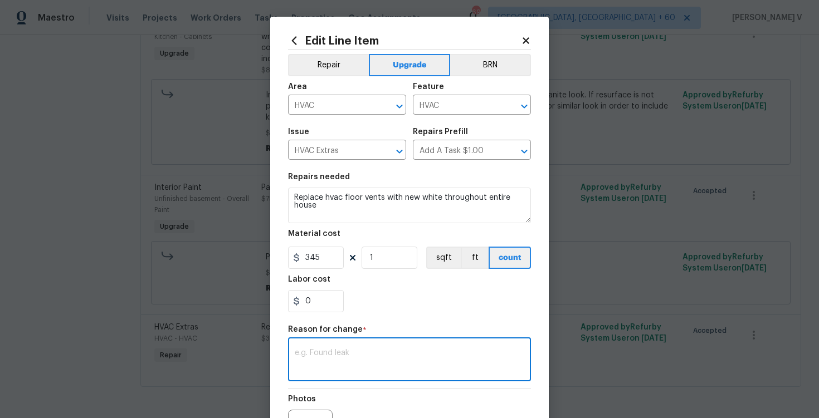
paste textarea "Changed to "upgrade"."
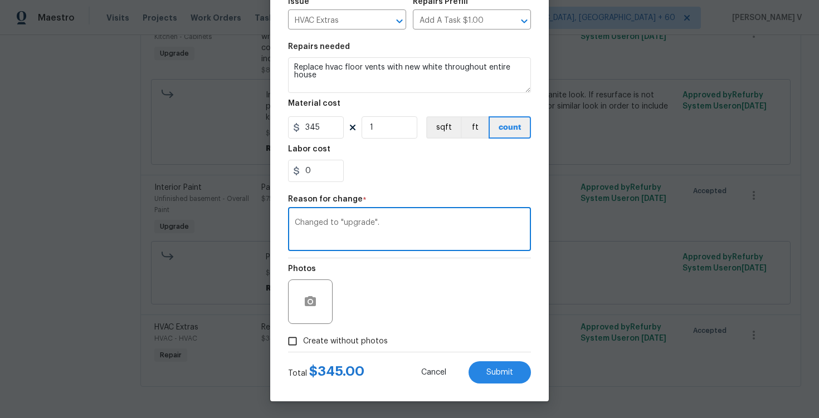
type textarea "Changed to "upgrade"."
click at [503, 355] on div "Total $ 345.00 Cancel Submit" at bounding box center [409, 368] width 243 height 31
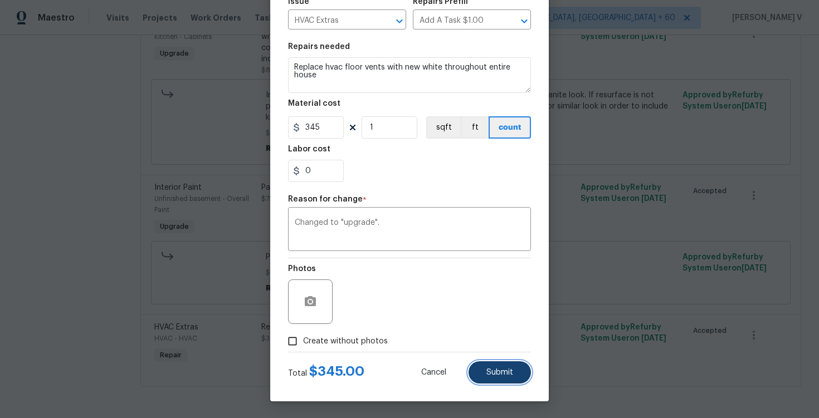
click at [499, 369] on span "Submit" at bounding box center [499, 373] width 27 height 8
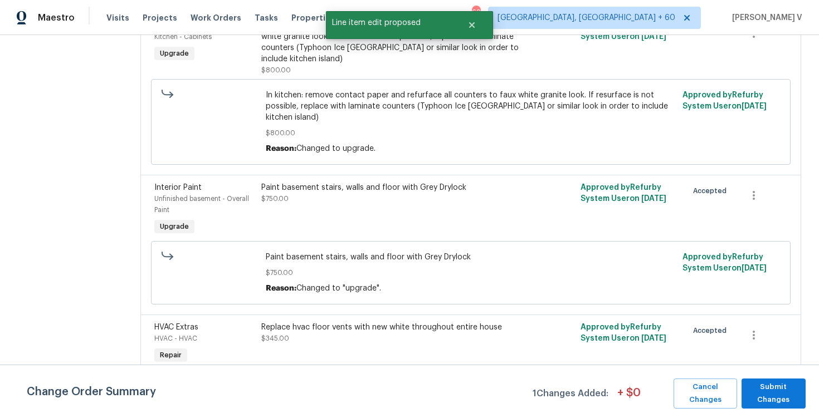
scroll to position [0, 0]
click at [776, 403] on span "Submit Changes" at bounding box center [773, 394] width 53 height 26
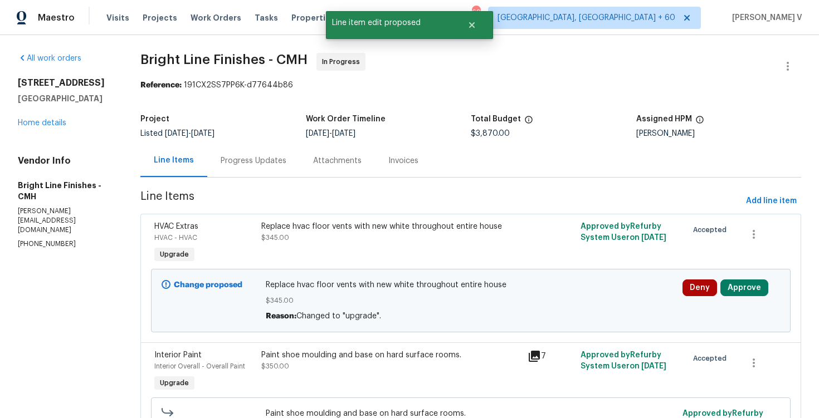
click at [433, 347] on div "Paint shoe moulding and base on hard surface rooms. $350.00" at bounding box center [391, 372] width 266 height 51
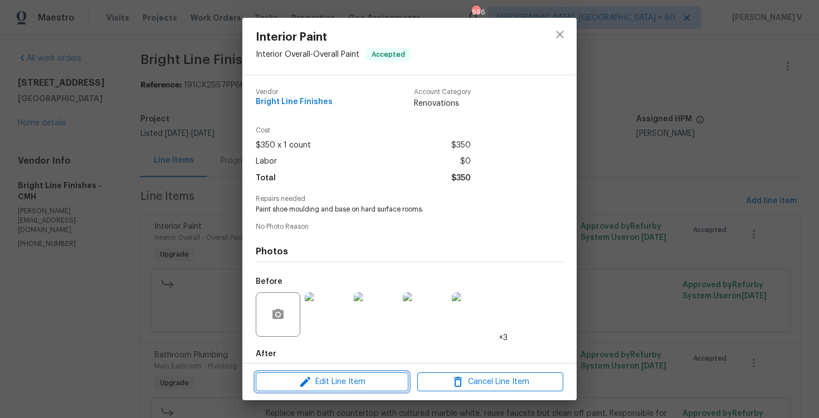
click at [384, 379] on span "Edit Line Item" at bounding box center [332, 383] width 146 height 14
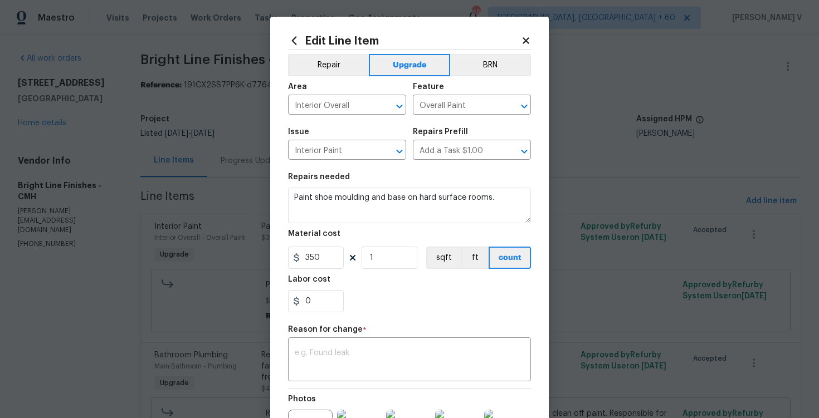
click at [182, 276] on body "Maestro Visits Projects Work Orders Tasks Properties Geo Assignments 696 [GEOGR…" at bounding box center [409, 209] width 819 height 418
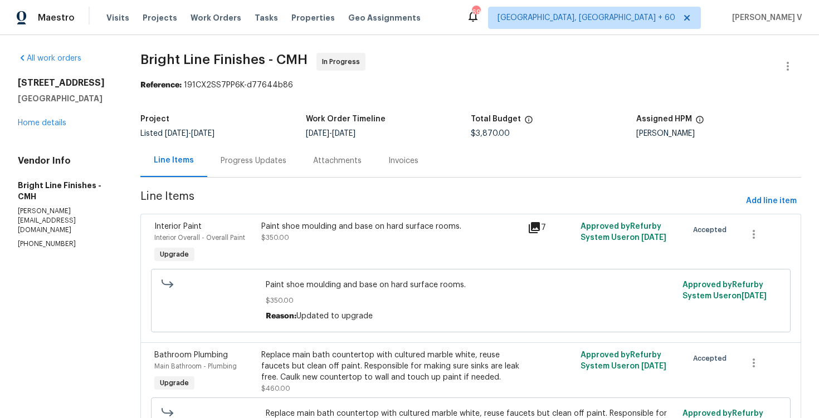
scroll to position [85, 0]
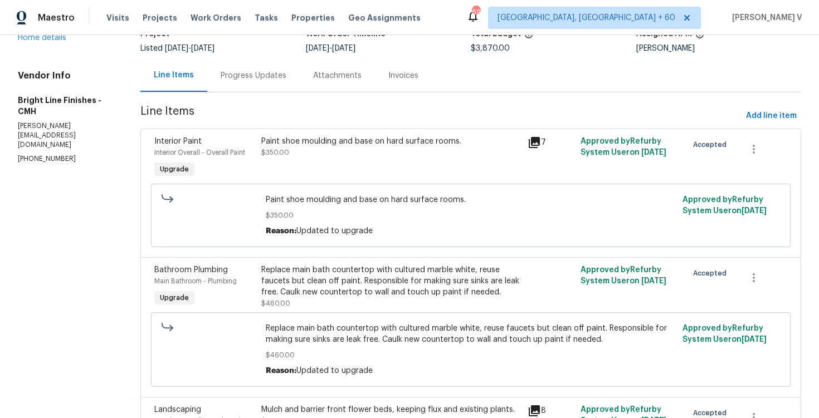
click at [304, 288] on div "Replace main bath countertop with cultured marble white, reuse faucets but clea…" at bounding box center [391, 281] width 260 height 33
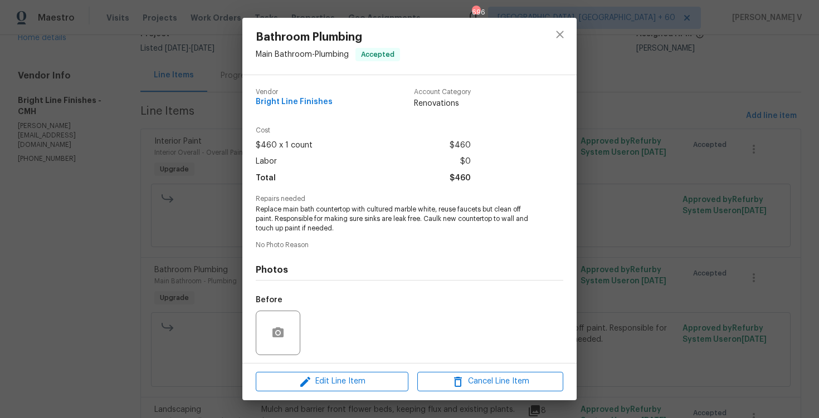
scroll to position [76, 0]
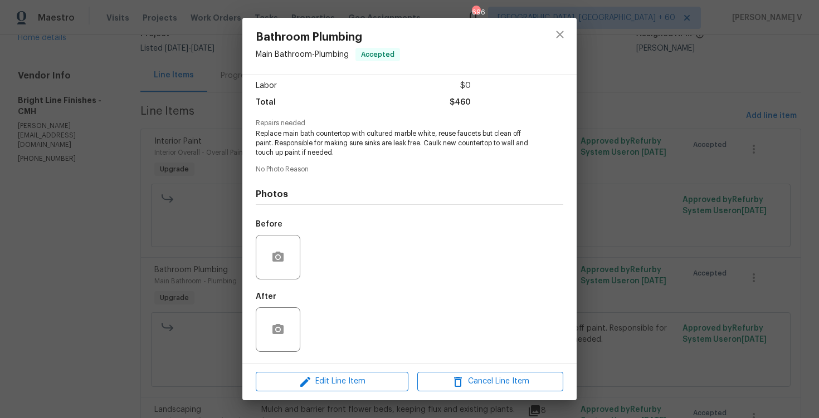
click at [327, 372] on div "Edit Line Item Cancel Line Item" at bounding box center [409, 381] width 334 height 37
click at [320, 381] on span "Edit Line Item" at bounding box center [332, 382] width 146 height 14
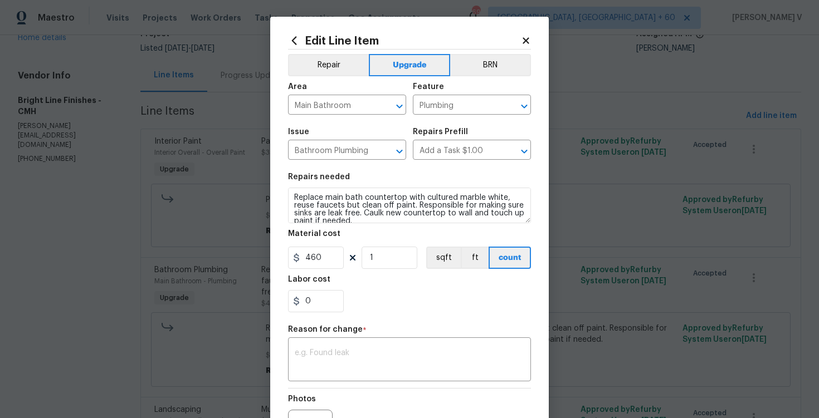
click at [171, 296] on body "Maestro Visits Projects Work Orders Tasks Properties Geo Assignments 696 [GEOGR…" at bounding box center [409, 209] width 819 height 418
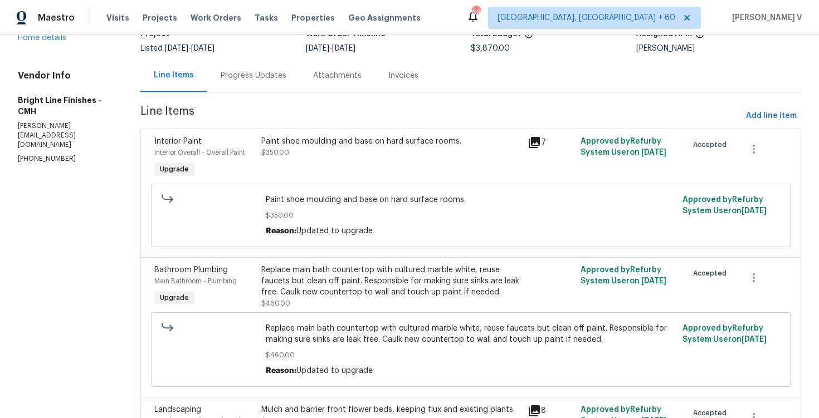
scroll to position [178, 0]
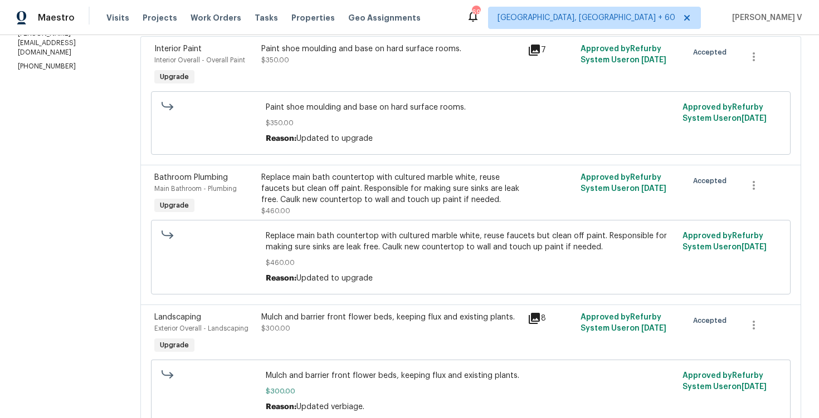
click at [304, 322] on div "Mulch and barrier front flower beds, keeping flux and existing plants." at bounding box center [391, 317] width 260 height 11
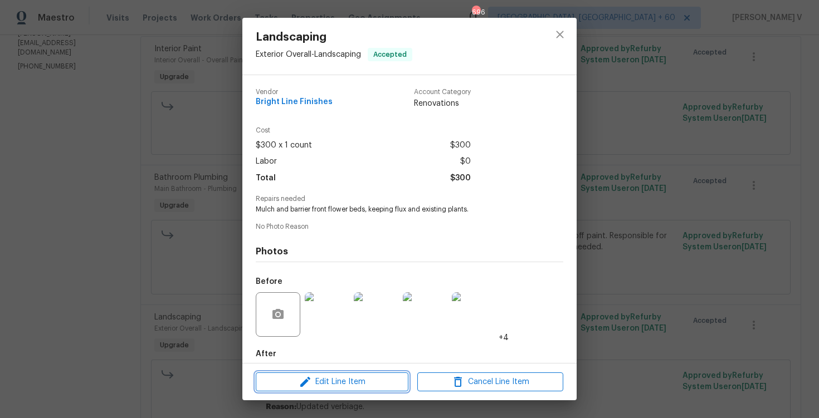
click at [305, 376] on icon "button" at bounding box center [305, 382] width 13 height 13
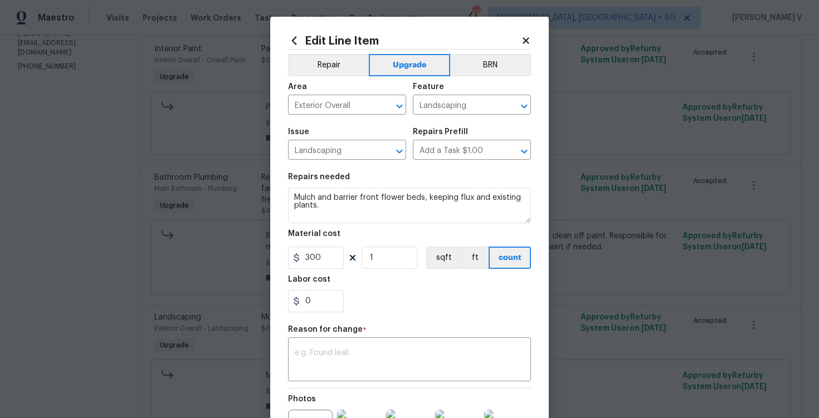
click at [179, 309] on body "Maestro Visits Projects Work Orders Tasks Properties Geo Assignments 696 [GEOGR…" at bounding box center [409, 209] width 819 height 418
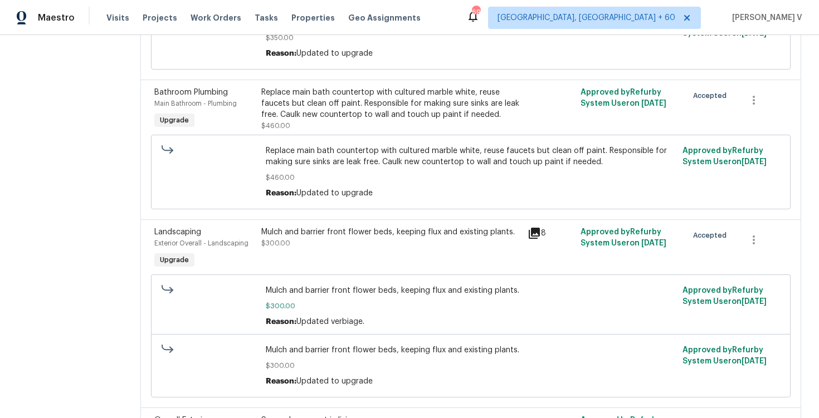
scroll to position [278, 0]
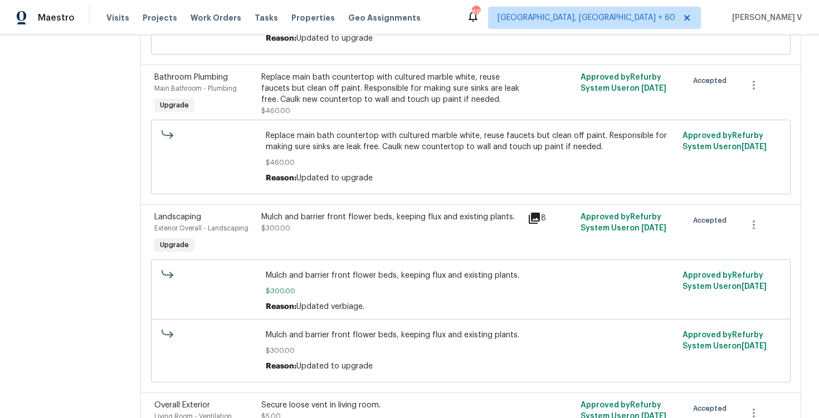
click at [327, 348] on span "$300.00" at bounding box center [471, 350] width 410 height 11
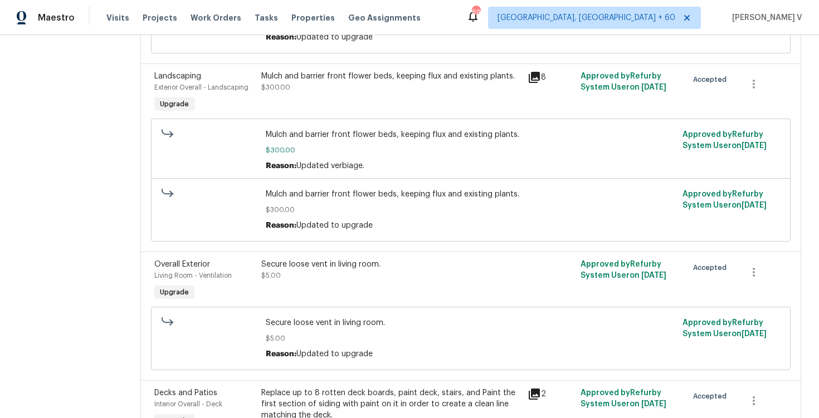
scroll to position [434, 0]
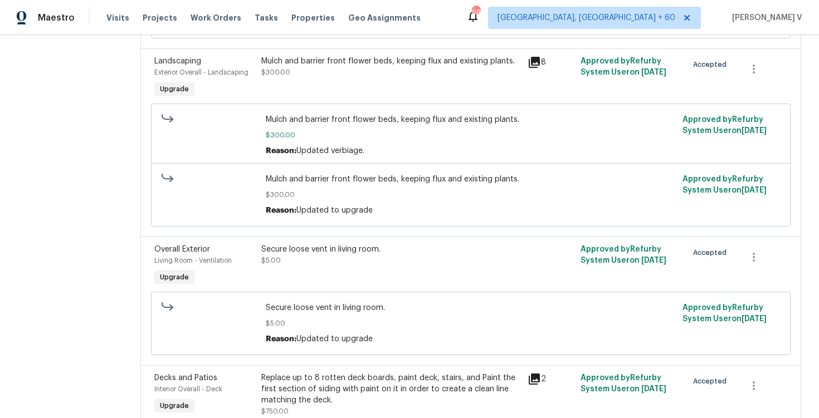
click at [339, 269] on div "Secure loose vent in living room. $5.00" at bounding box center [391, 266] width 266 height 51
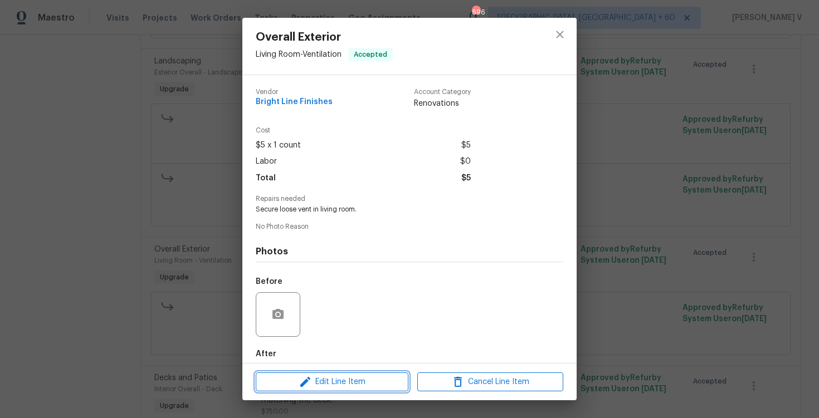
click at [328, 381] on span "Edit Line Item" at bounding box center [332, 383] width 146 height 14
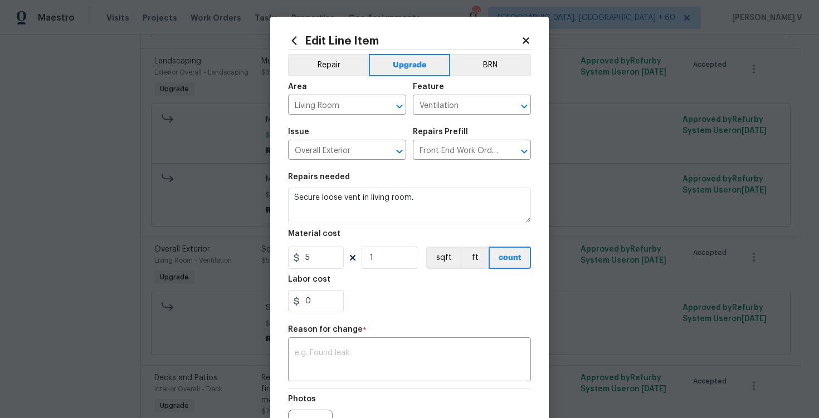
click at [182, 261] on body "Maestro Visits Projects Work Orders Tasks Properties Geo Assignments 696 [GEOGR…" at bounding box center [409, 209] width 819 height 418
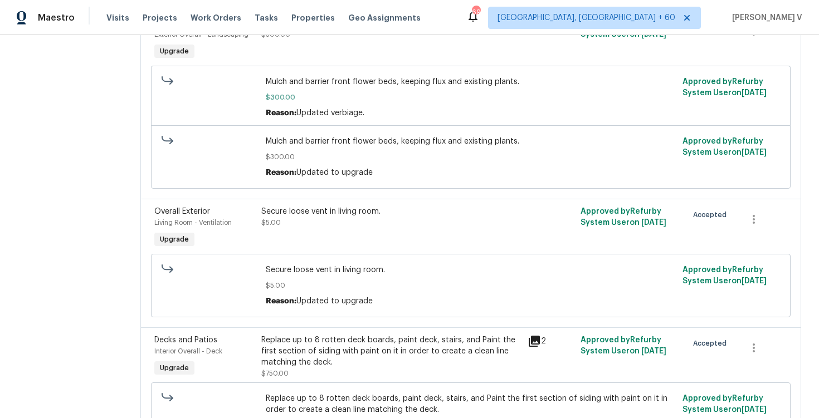
scroll to position [537, 0]
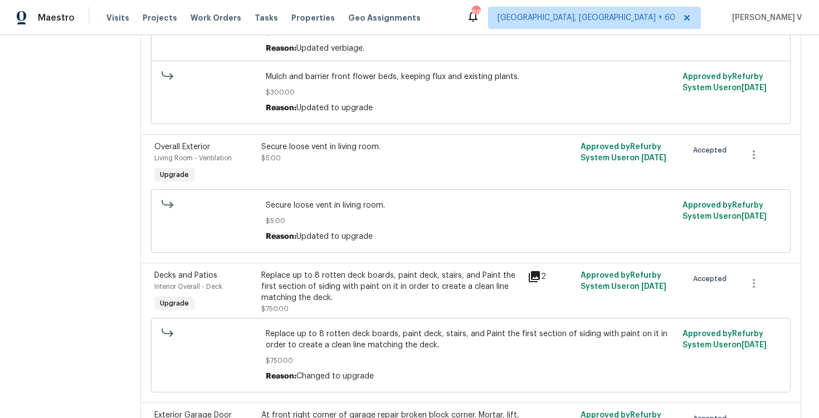
click at [304, 281] on div "Replace up to 8 rotten deck boards, paint deck, stairs, and Paint the first sec…" at bounding box center [391, 286] width 260 height 33
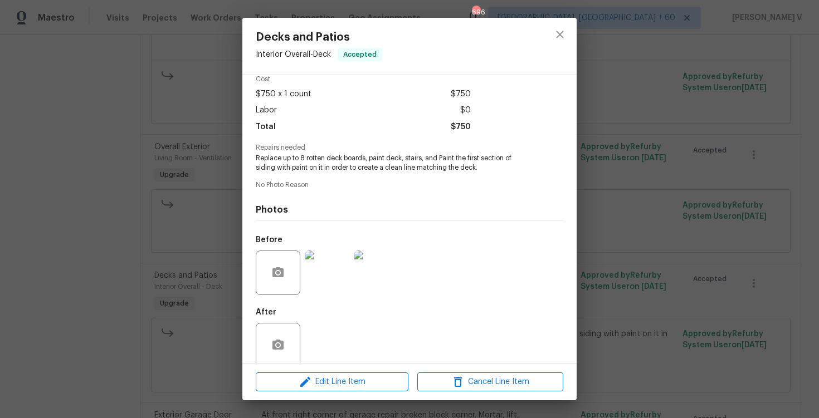
scroll to position [67, 0]
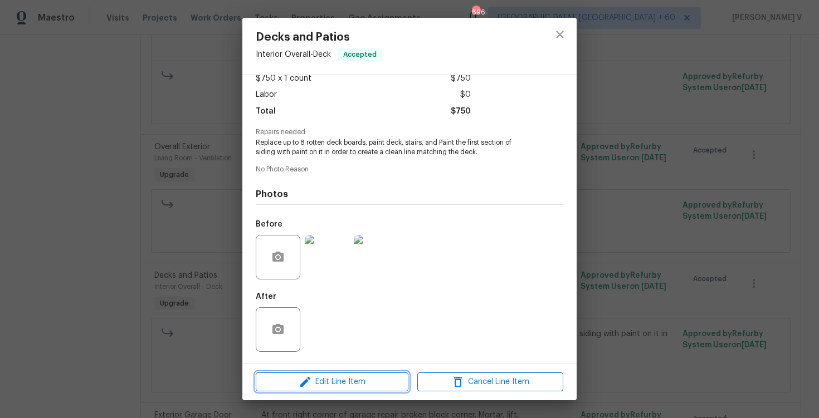
click at [319, 384] on span "Edit Line Item" at bounding box center [332, 383] width 146 height 14
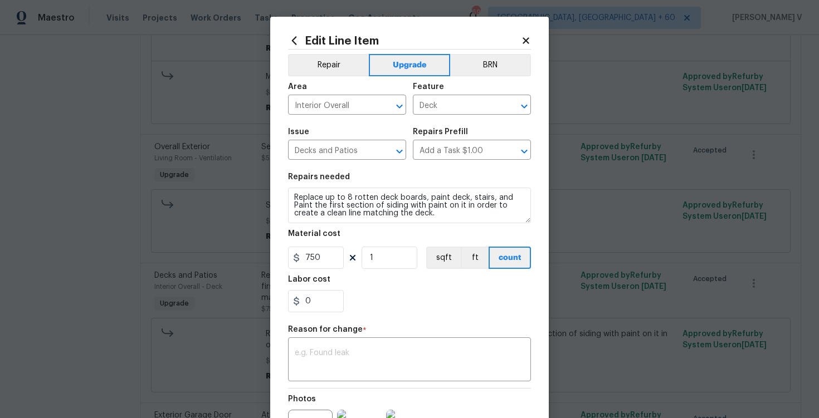
click at [210, 298] on body "Maestro Visits Projects Work Orders Tasks Properties Geo Assignments 696 [GEOGR…" at bounding box center [409, 209] width 819 height 418
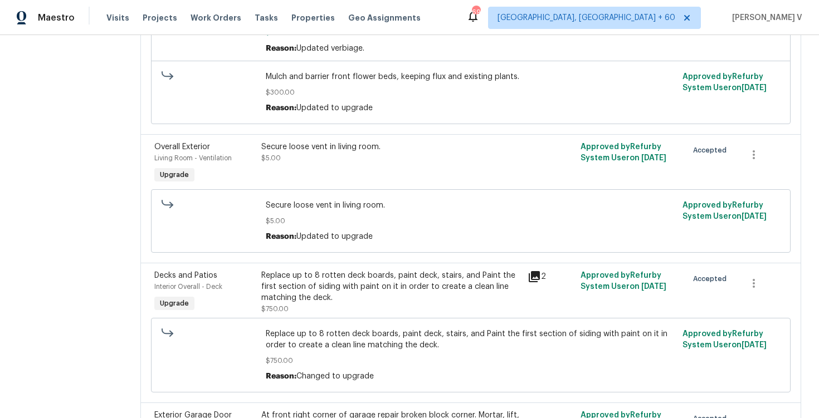
scroll to position [646, 0]
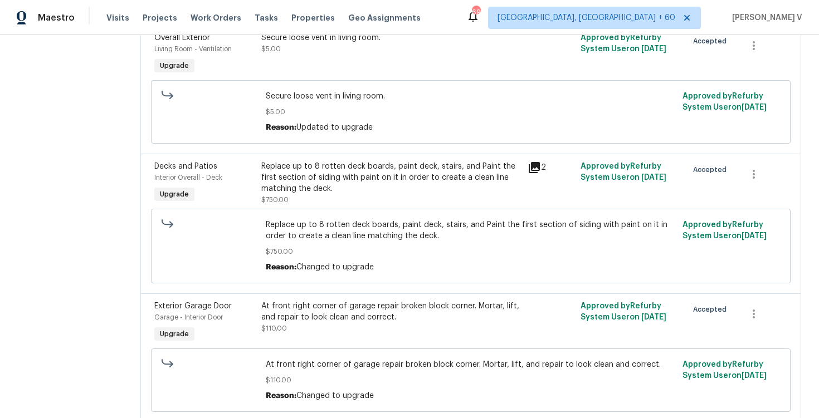
click at [325, 321] on div "At front right corner of garage repair broken block corner. Mortar, lift, and r…" at bounding box center [391, 312] width 260 height 22
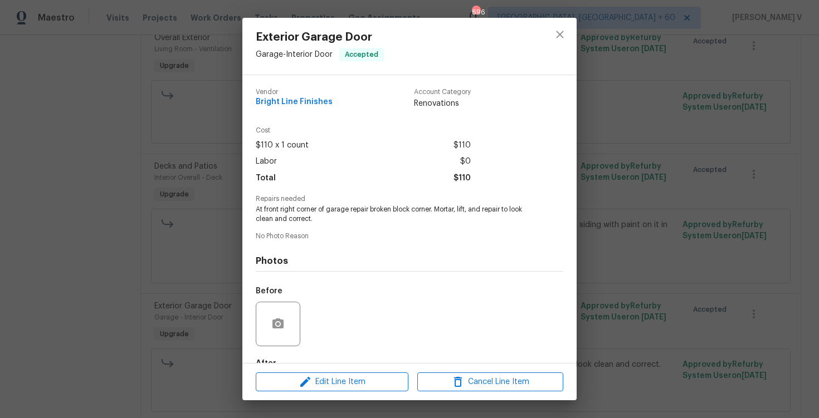
scroll to position [67, 0]
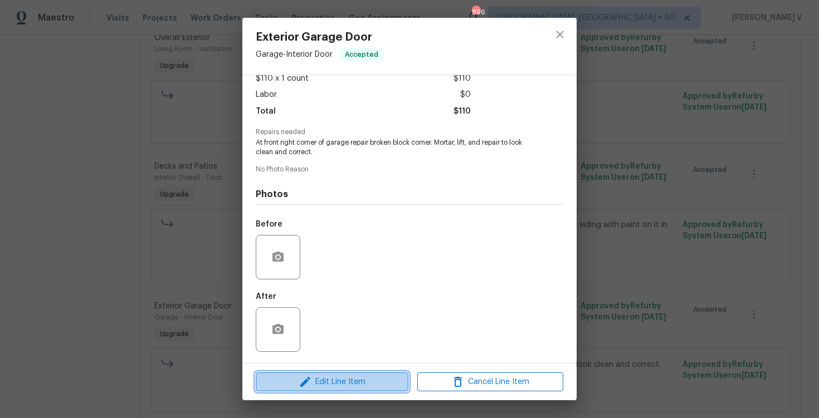
click at [318, 382] on span "Edit Line Item" at bounding box center [332, 383] width 146 height 14
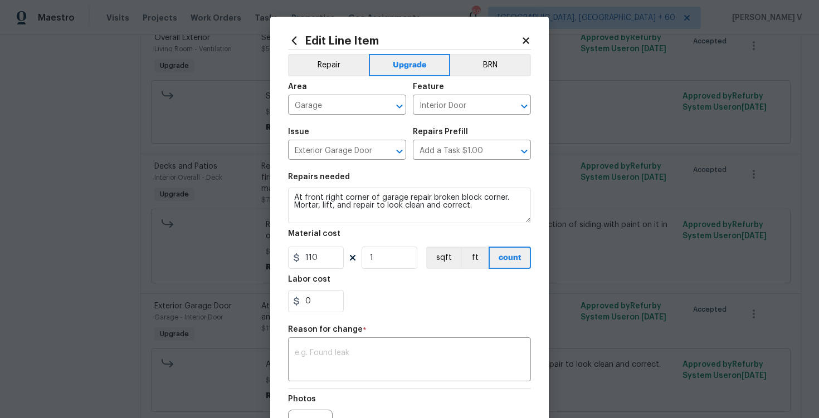
click at [170, 289] on body "Maestro Visits Projects Work Orders Tasks Properties Geo Assignments 696 [GEOGR…" at bounding box center [409, 209] width 819 height 418
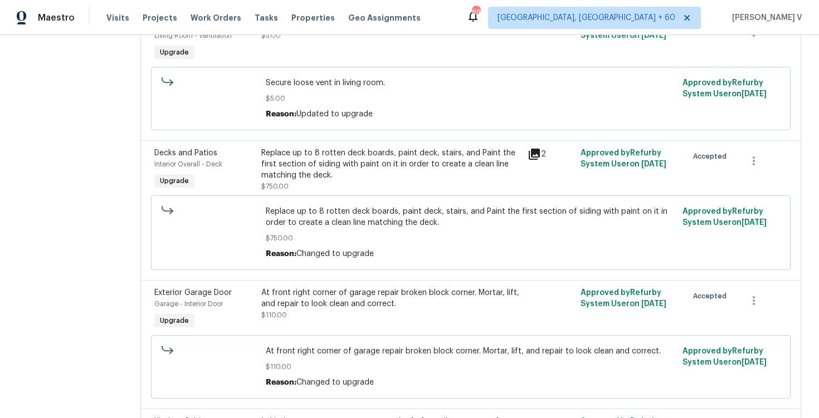
scroll to position [683, 0]
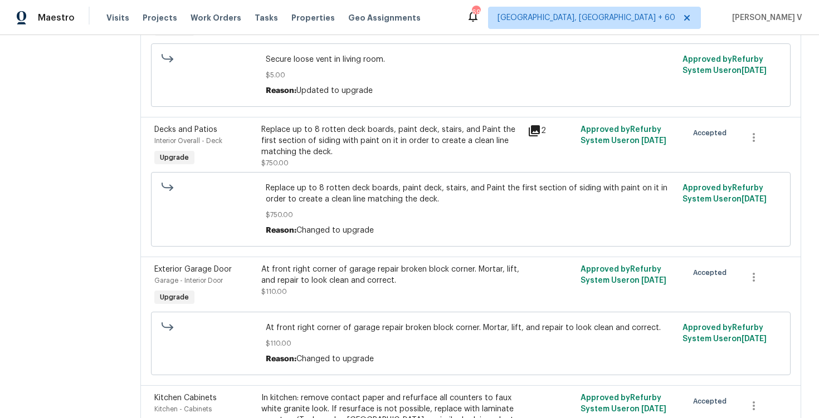
click at [313, 290] on div "At front right corner of garage repair broken block corner. Mortar, lift, and r…" at bounding box center [391, 280] width 260 height 33
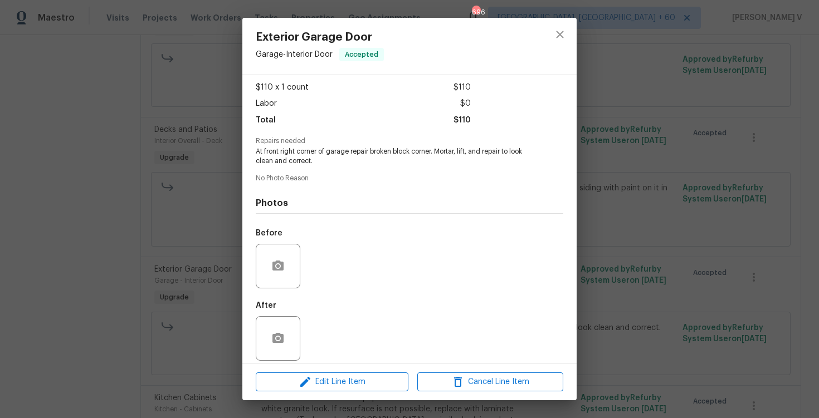
scroll to position [67, 0]
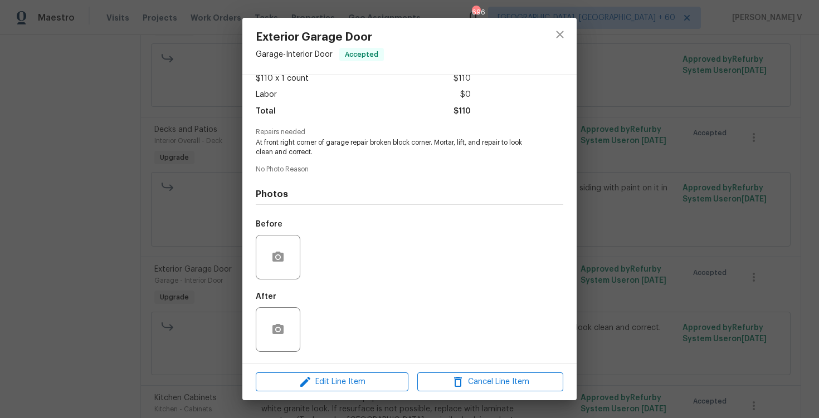
click at [194, 284] on div "Exterior Garage Door Garage - Interior Door Accepted Vendor Bright Line Finishe…" at bounding box center [409, 209] width 819 height 418
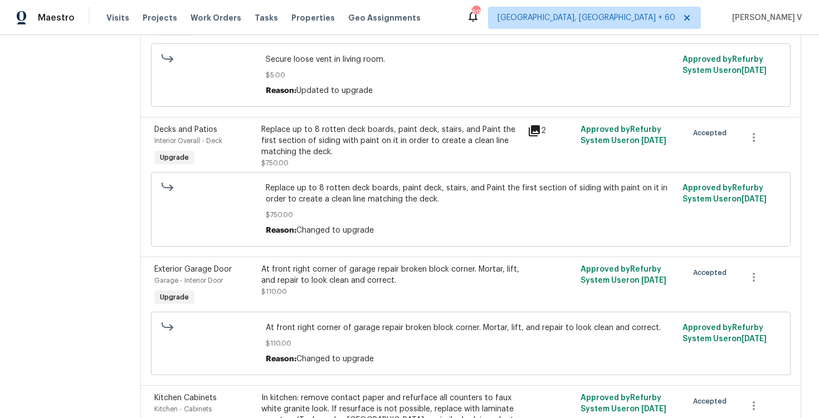
scroll to position [845, 0]
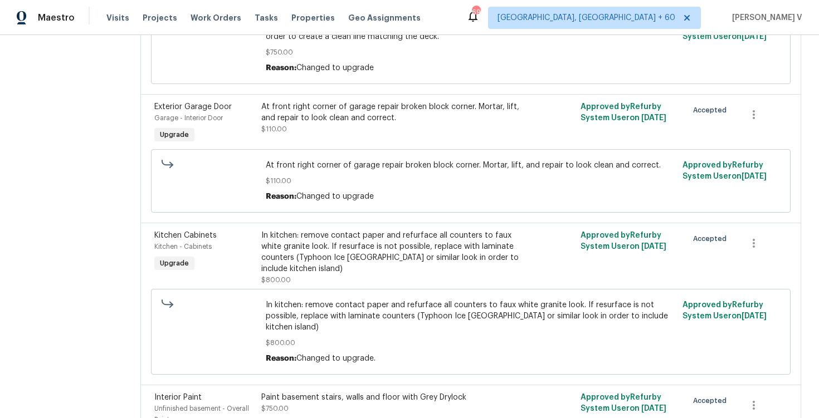
click at [325, 270] on div "In kitchen: remove contact paper and refurface all counters to faux white grani…" at bounding box center [391, 252] width 260 height 45
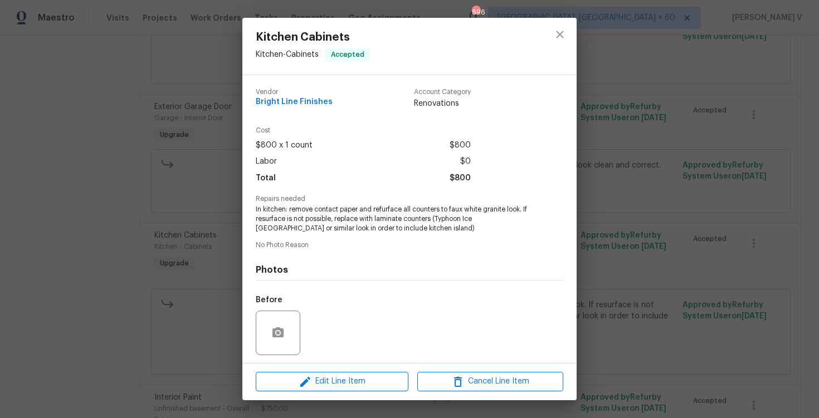
click at [343, 372] on div "Edit Line Item Cancel Line Item" at bounding box center [409, 381] width 334 height 37
click at [317, 382] on span "Edit Line Item" at bounding box center [332, 382] width 146 height 14
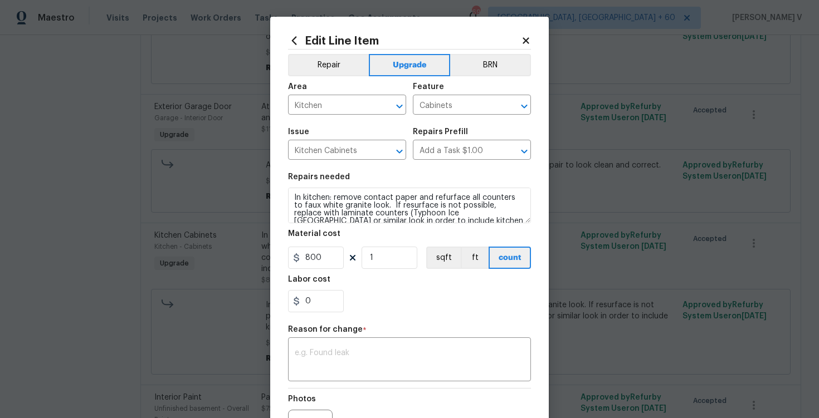
click at [174, 291] on body "Maestro Visits Projects Work Orders Tasks Properties Geo Assignments 696 [GEOGR…" at bounding box center [409, 209] width 819 height 418
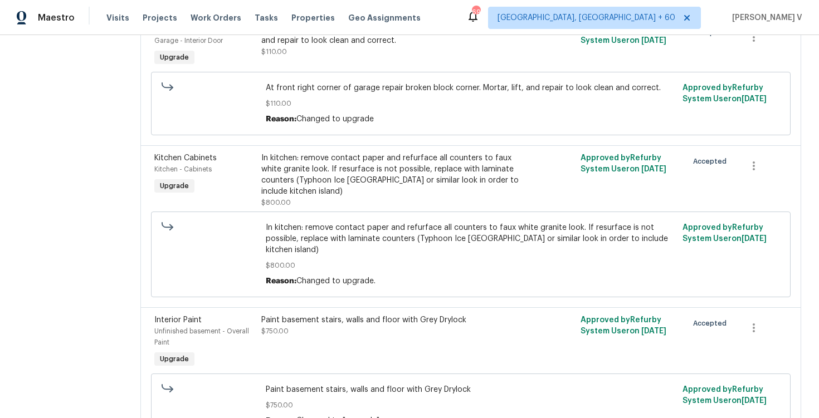
scroll to position [930, 0]
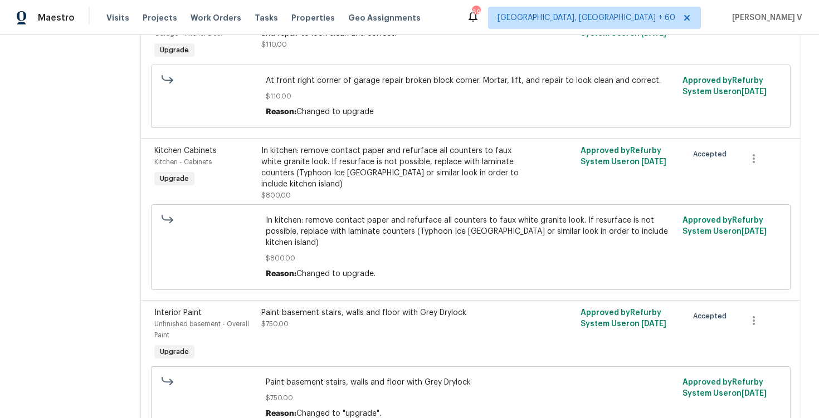
click at [293, 329] on div "Paint basement stairs, walls and floor with Grey Drylock $750.00" at bounding box center [391, 319] width 260 height 22
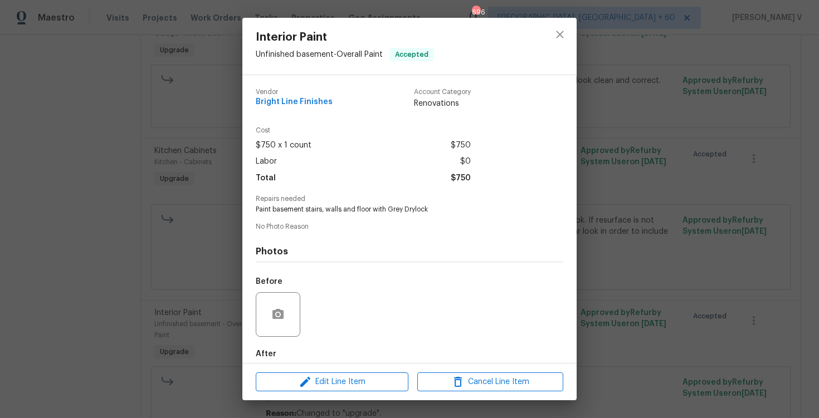
scroll to position [57, 0]
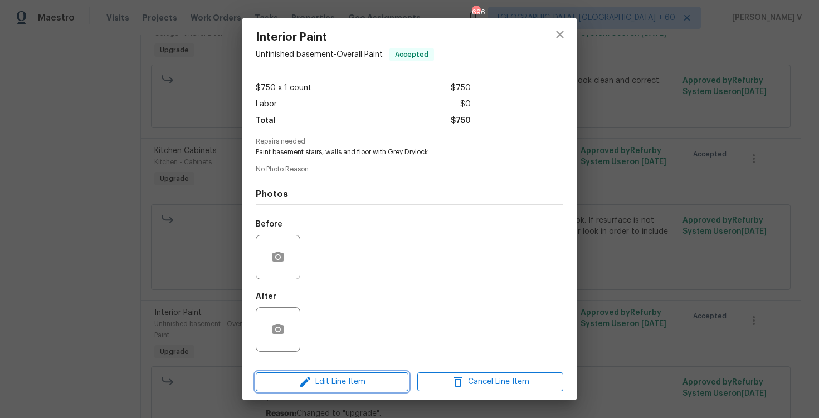
click at [319, 380] on span "Edit Line Item" at bounding box center [332, 383] width 146 height 14
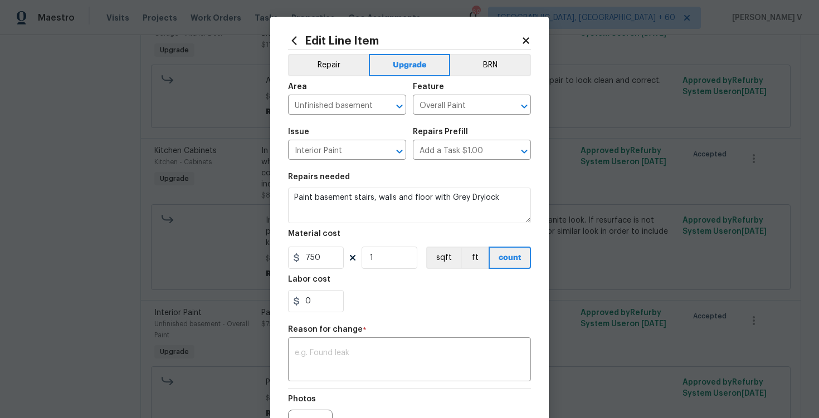
click at [212, 311] on body "Maestro Visits Projects Work Orders Tasks Properties Geo Assignments 696 [GEOGR…" at bounding box center [409, 209] width 819 height 418
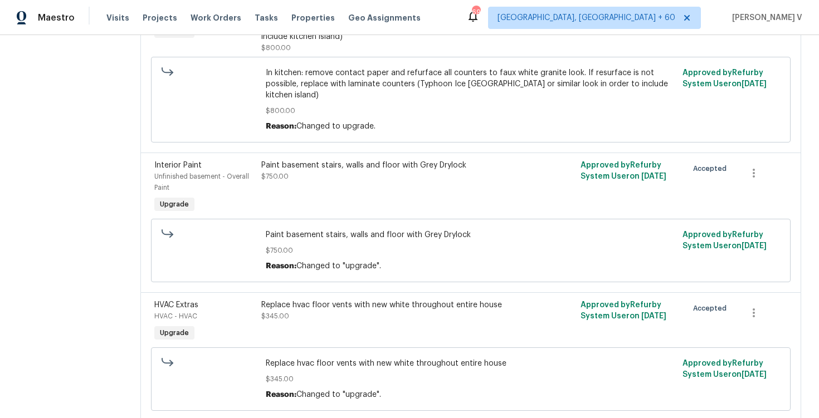
scroll to position [1103, 0]
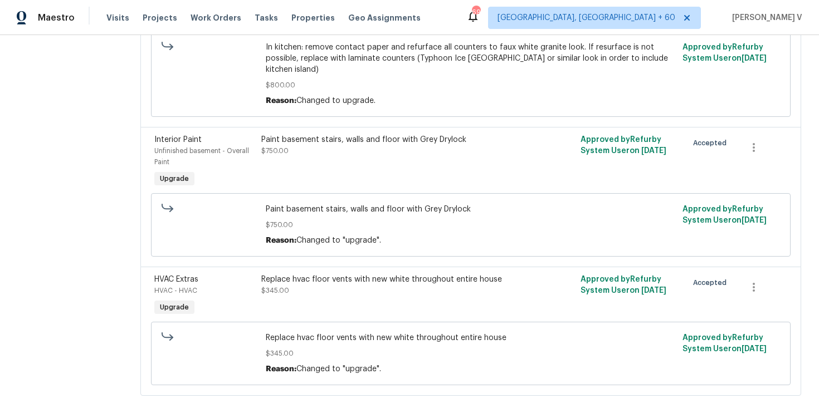
click at [294, 307] on div "Replace hvac floor vents with new white throughout entire house $345.00" at bounding box center [391, 296] width 266 height 51
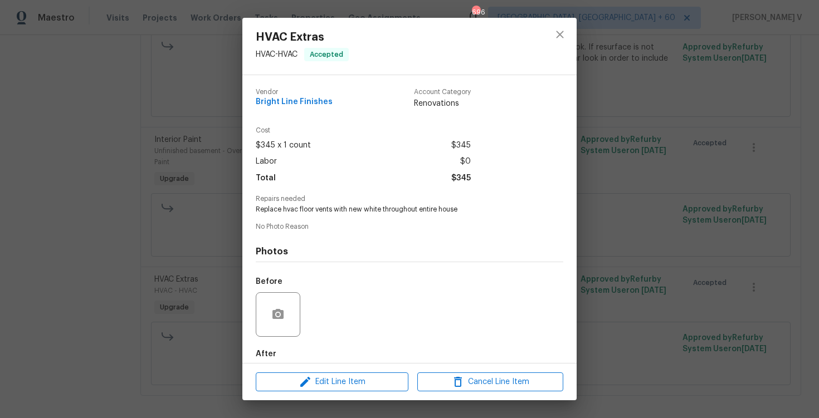
scroll to position [57, 0]
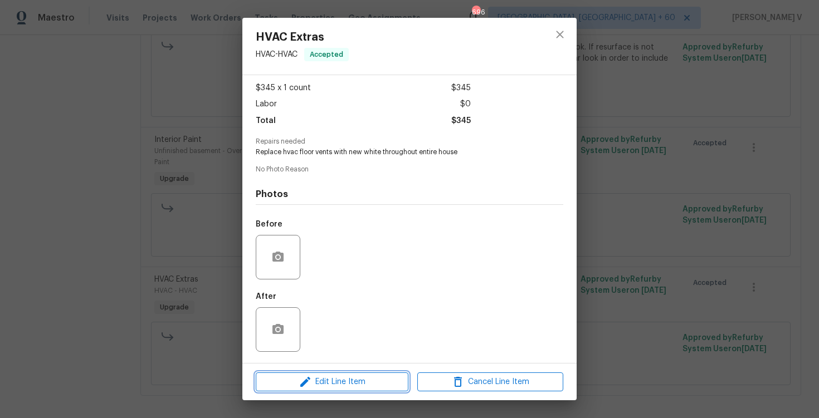
click at [324, 378] on span "Edit Line Item" at bounding box center [332, 383] width 146 height 14
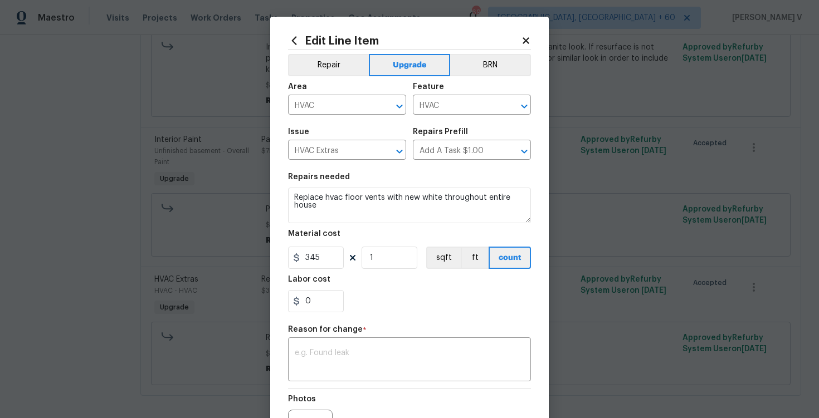
click at [220, 270] on body "Maestro Visits Projects Work Orders Tasks Properties Geo Assignments 696 [GEOGR…" at bounding box center [409, 209] width 819 height 418
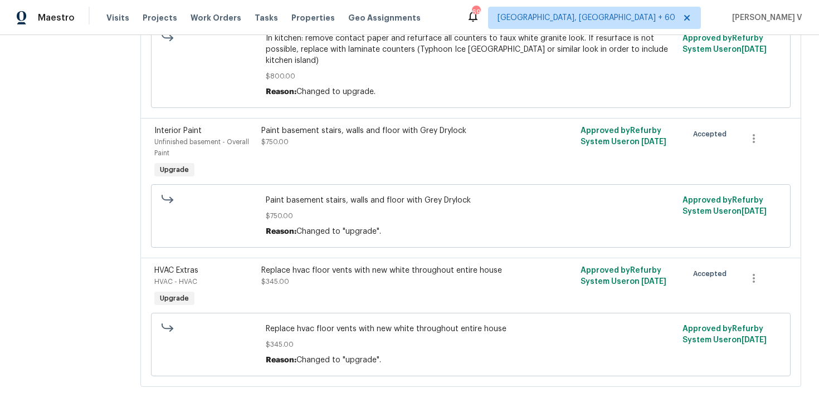
scroll to position [0, 0]
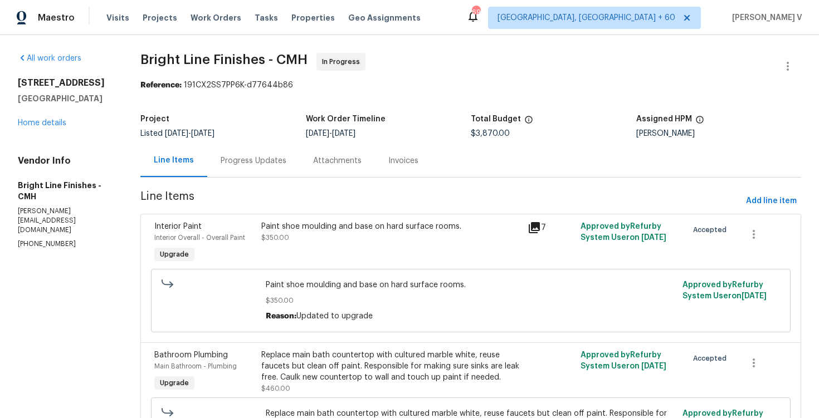
click at [257, 168] on div "Progress Updates" at bounding box center [253, 160] width 92 height 33
click at [243, 145] on div "Progress Updates" at bounding box center [253, 160] width 92 height 33
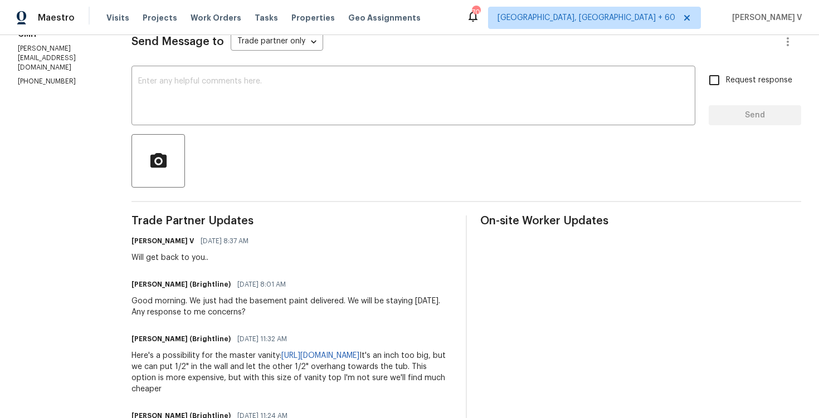
scroll to position [104, 0]
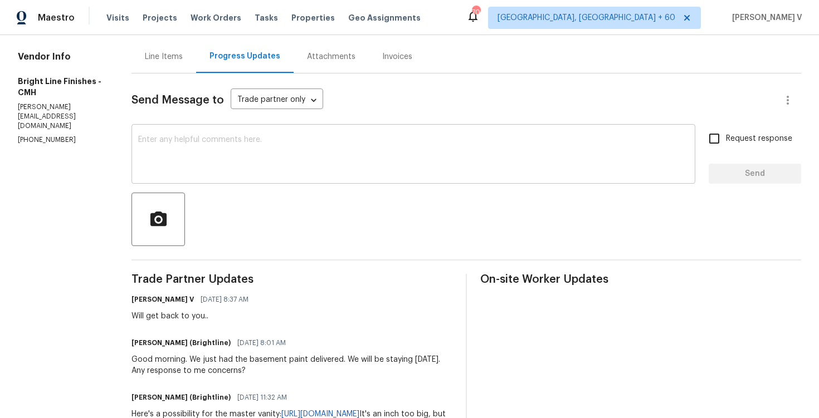
click at [229, 164] on textarea at bounding box center [413, 155] width 551 height 39
paste textarea "Master Vanity: OK to use the slightly larger countertop 66 in. Kitchen counters…"
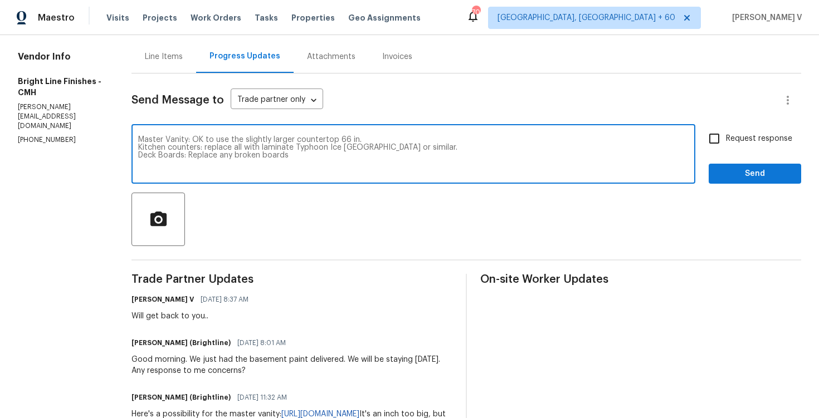
type textarea "Master Vanity: OK to use the slightly larger countertop 66 in. Kitchen counters…"
click at [705, 143] on input "Request response" at bounding box center [714, 138] width 23 height 23
checkbox input "true"
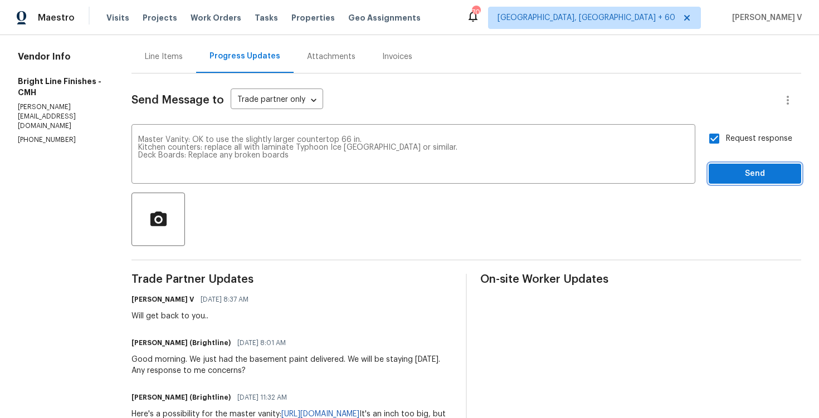
click at [733, 177] on span "Send" at bounding box center [755, 174] width 75 height 14
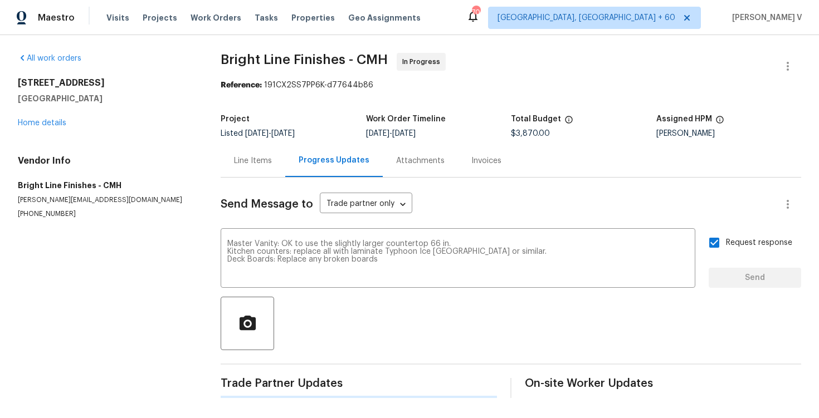
scroll to position [0, 0]
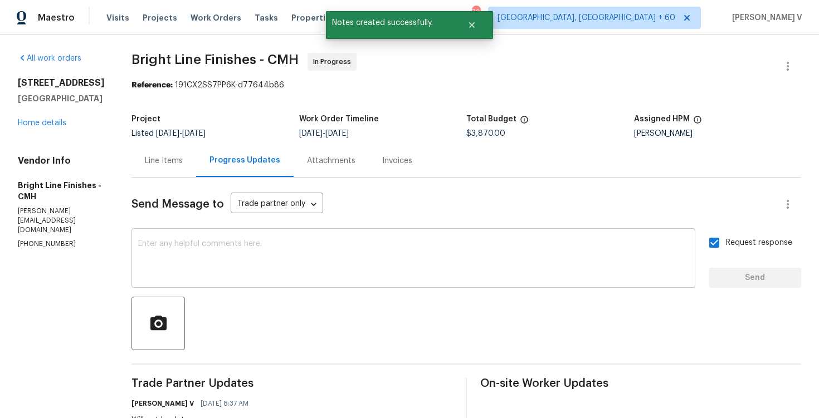
click at [206, 252] on textarea at bounding box center [413, 259] width 551 height 39
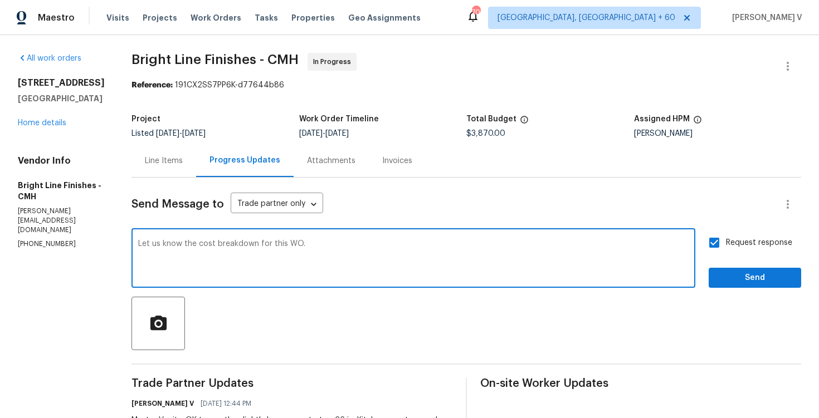
type textarea "Let us know the cost breakdown for this WO."
click at [732, 281] on span "Send" at bounding box center [755, 278] width 75 height 14
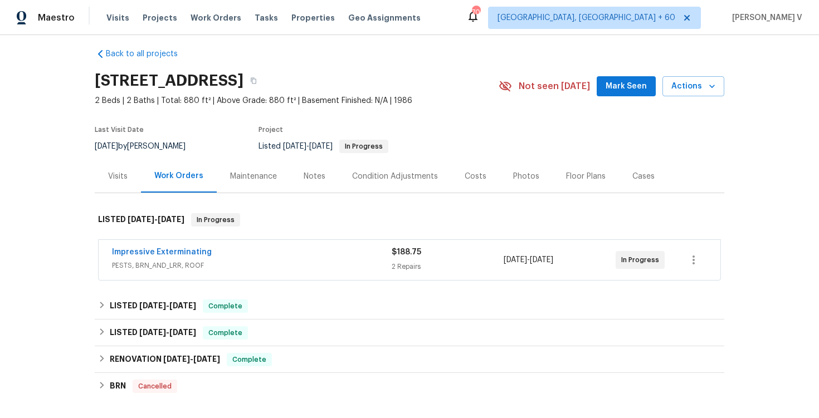
scroll to position [9, 0]
click at [311, 277] on div "Impressive Exterminating PESTS, BRN_AND_LRR, ROOF $188.75 2 Repairs [DATE] - [D…" at bounding box center [410, 260] width 622 height 40
click at [295, 260] on span "PESTS, BRN_AND_LRR, ROOF" at bounding box center [252, 265] width 280 height 11
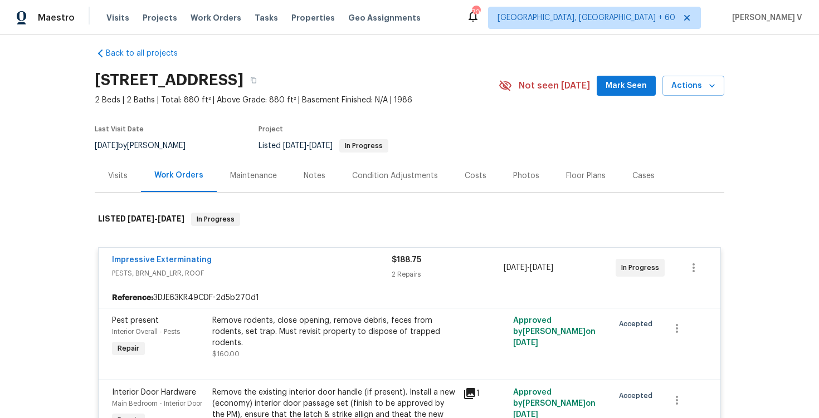
scroll to position [220, 0]
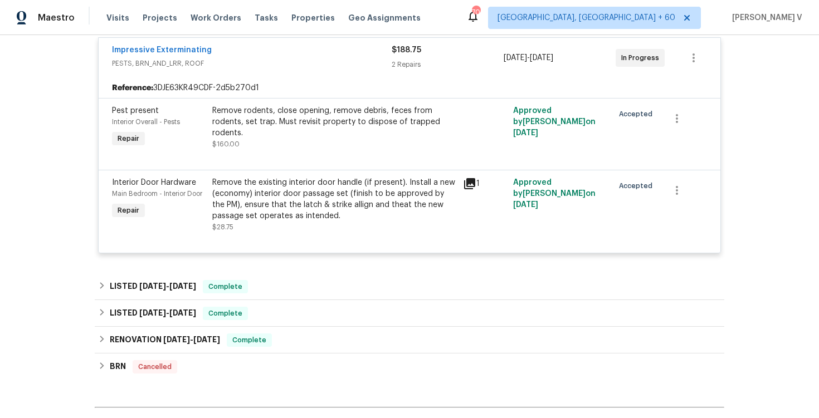
click at [327, 207] on div "Remove the existing interior door handle (if present). Install a new (economy) …" at bounding box center [334, 199] width 244 height 45
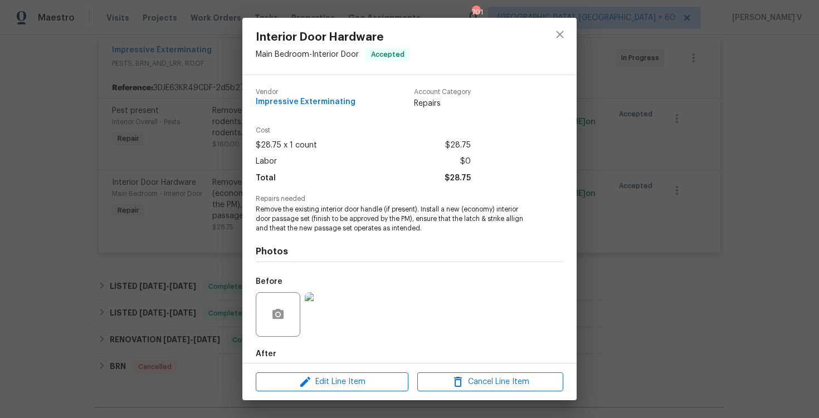
scroll to position [57, 0]
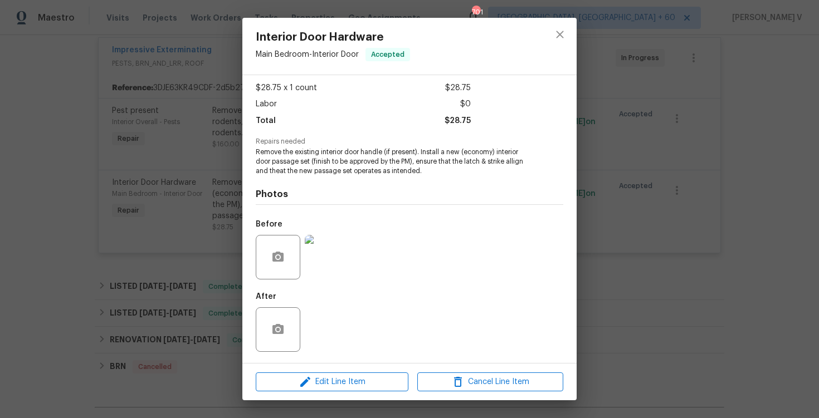
click at [329, 265] on img at bounding box center [327, 257] width 45 height 45
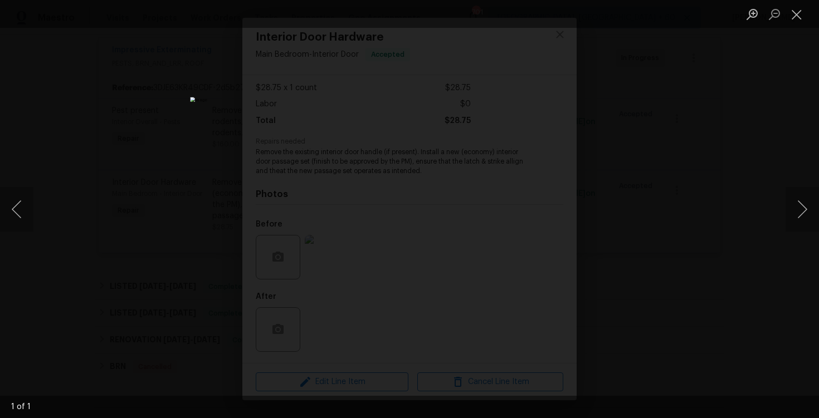
click at [172, 146] on div "Lightbox" at bounding box center [409, 209] width 819 height 418
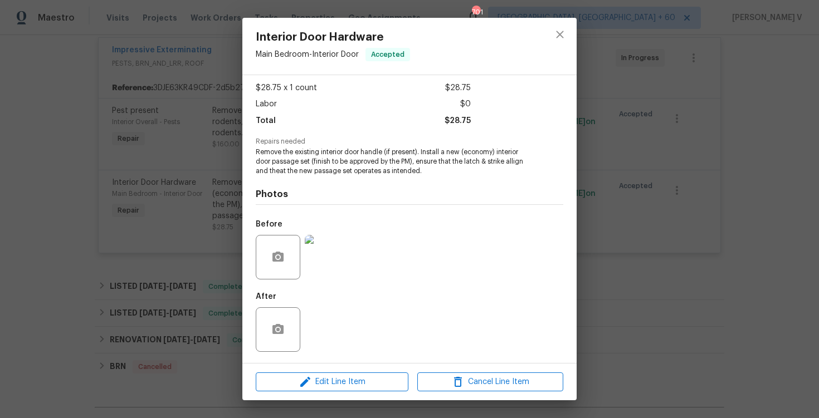
click at [172, 146] on div "Interior Door Hardware Main Bedroom - Interior Door Accepted Vendor Impressive …" at bounding box center [409, 209] width 819 height 418
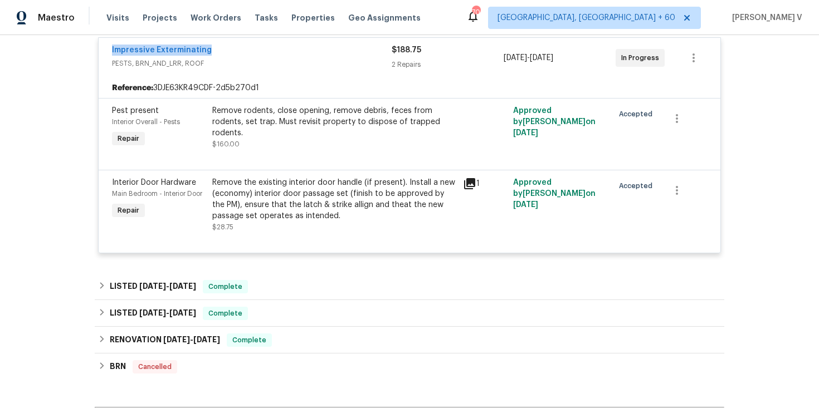
drag, startPoint x: 101, startPoint y: 49, endPoint x: 264, endPoint y: 49, distance: 162.1
click at [264, 49] on div "Impressive Exterminating PESTS, BRN_AND_LRR, ROOF $188.75 2 Repairs [DATE] - [D…" at bounding box center [410, 58] width 622 height 40
copy link "Impressive Exterminating"
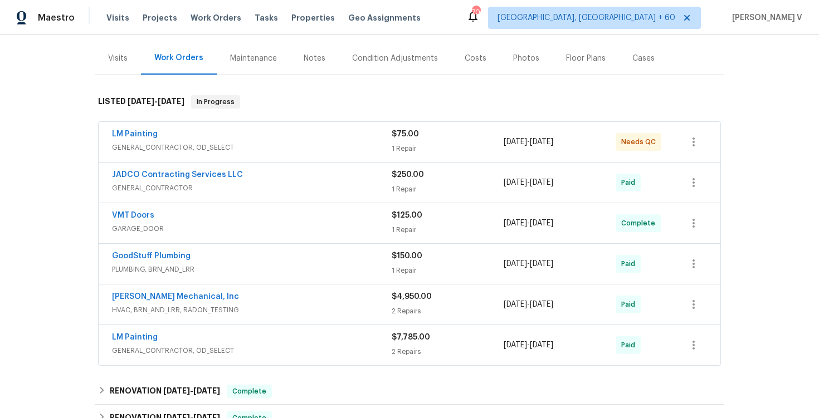
scroll to position [397, 0]
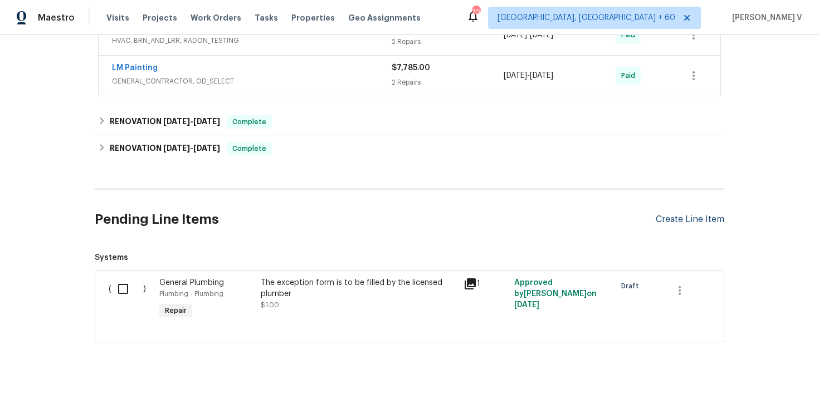
click at [688, 224] on div "Create Line Item" at bounding box center [690, 220] width 69 height 11
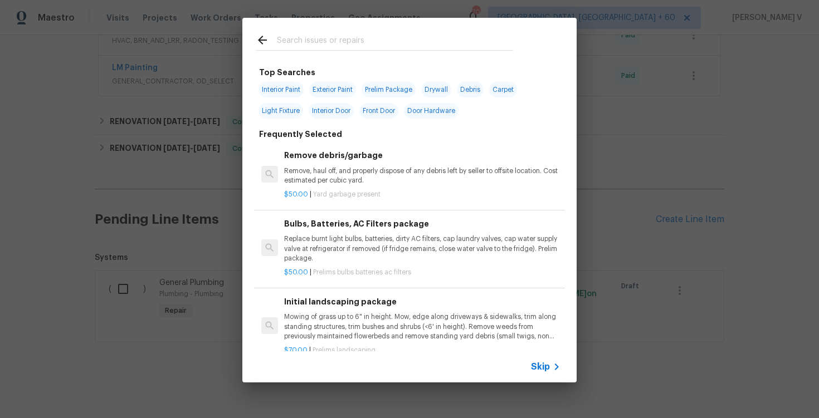
click at [541, 376] on div "Skip" at bounding box center [409, 367] width 334 height 31
click at [541, 371] on span "Skip" at bounding box center [540, 367] width 19 height 11
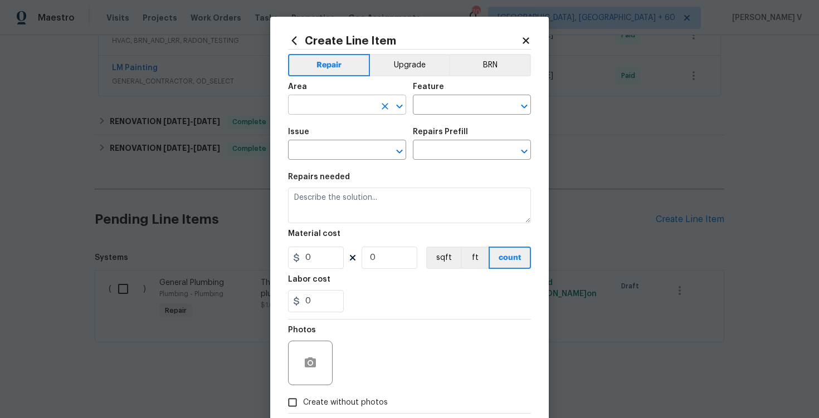
click at [345, 109] on input "text" at bounding box center [331, 106] width 87 height 17
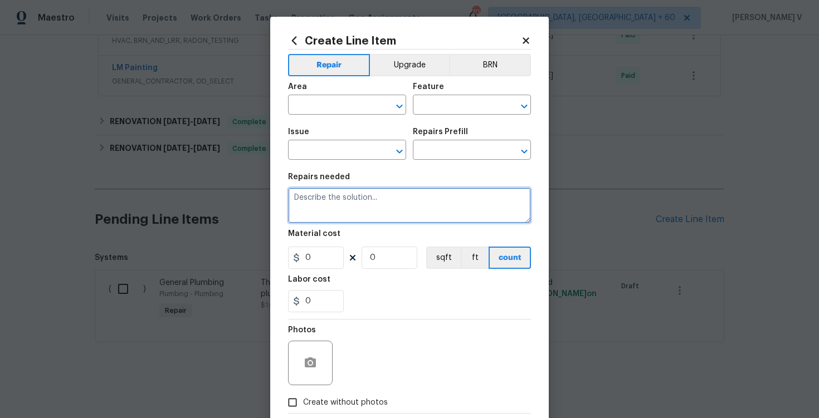
click at [444, 220] on textarea at bounding box center [409, 206] width 243 height 36
paste textarea "To improve the curb appeal I suggest power washing the driveway and the home."
drag, startPoint x: 429, startPoint y: 196, endPoint x: 293, endPoint y: 191, distance: 136.1
click at [293, 192] on textarea "To improve the curb appeal I suggest power washing the driveway and the home." at bounding box center [409, 206] width 243 height 36
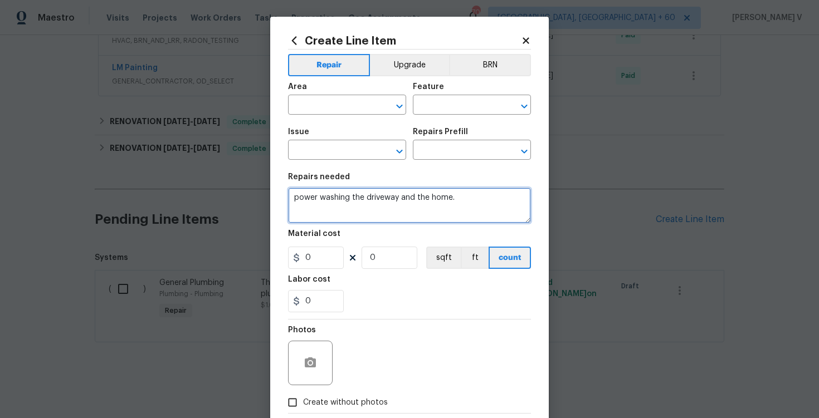
scroll to position [0, 0]
click at [350, 202] on textarea "Power washing the driveway and the home." at bounding box center [409, 206] width 243 height 36
click at [396, 204] on textarea "Power wash the driveway and the home." at bounding box center [409, 206] width 243 height 36
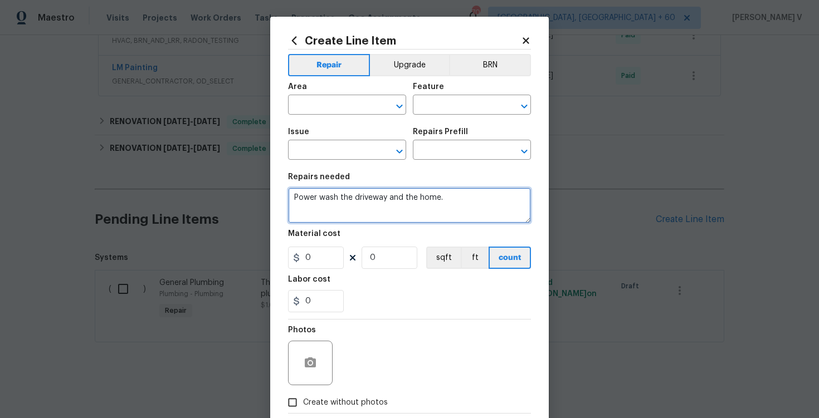
click at [386, 195] on textarea "Power wash the driveway and the home." at bounding box center [409, 206] width 243 height 36
type textarea "Power wash the driveway and the home."
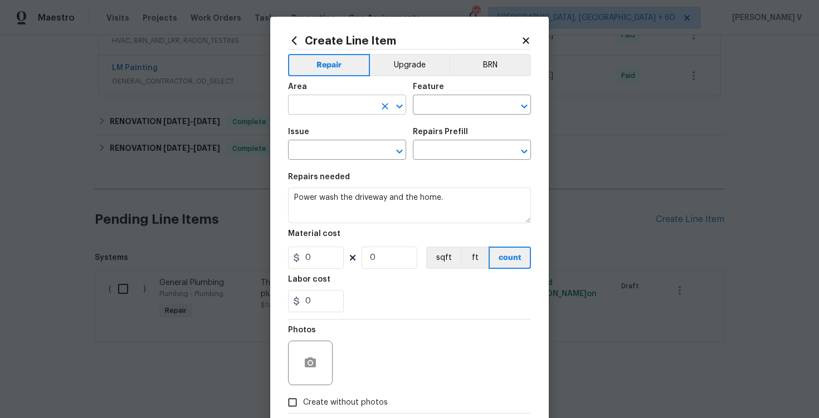
click at [339, 109] on input "text" at bounding box center [331, 106] width 87 height 17
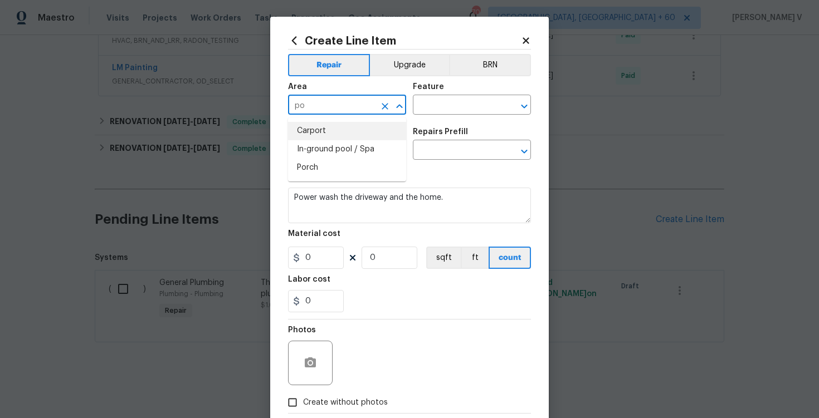
click at [313, 109] on input "po" at bounding box center [331, 106] width 87 height 17
click at [312, 110] on input "dri" at bounding box center [331, 106] width 87 height 17
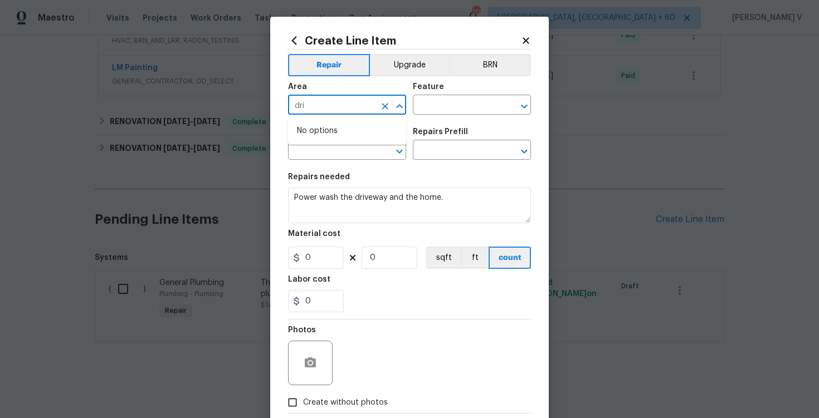
click at [312, 110] on input "dri" at bounding box center [331, 106] width 87 height 17
click at [324, 155] on li "Exterior Overall" at bounding box center [347, 149] width 118 height 18
type input "Exterior Overall"
click at [434, 104] on input "text" at bounding box center [456, 106] width 87 height 17
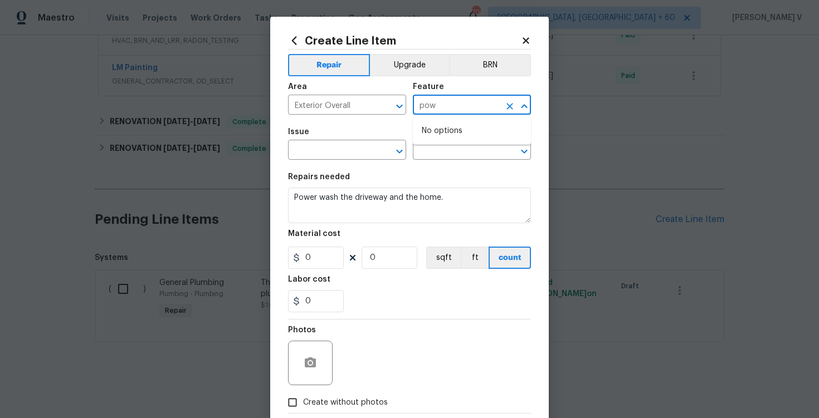
click at [442, 105] on input "pow" at bounding box center [456, 106] width 87 height 17
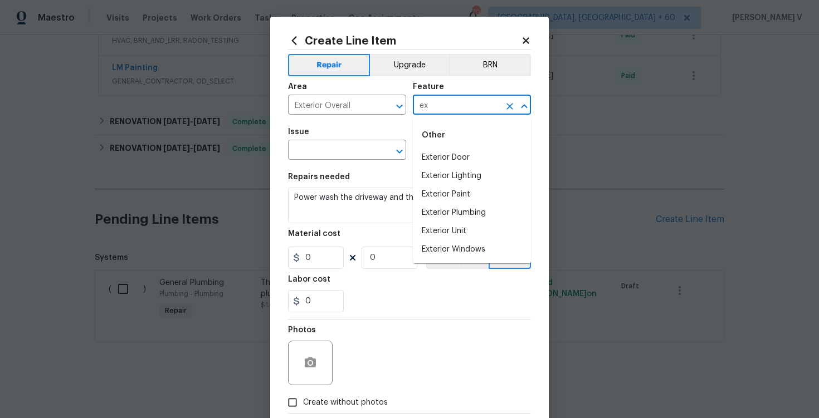
type input "e"
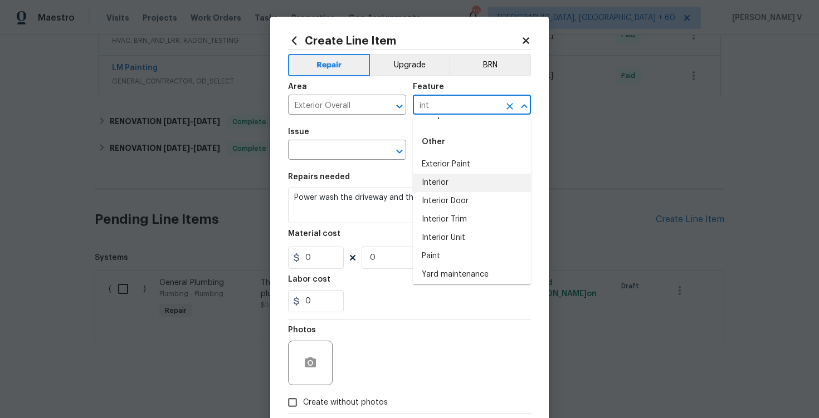
scroll to position [42, 0]
click at [432, 183] on li "Interior" at bounding box center [472, 180] width 118 height 18
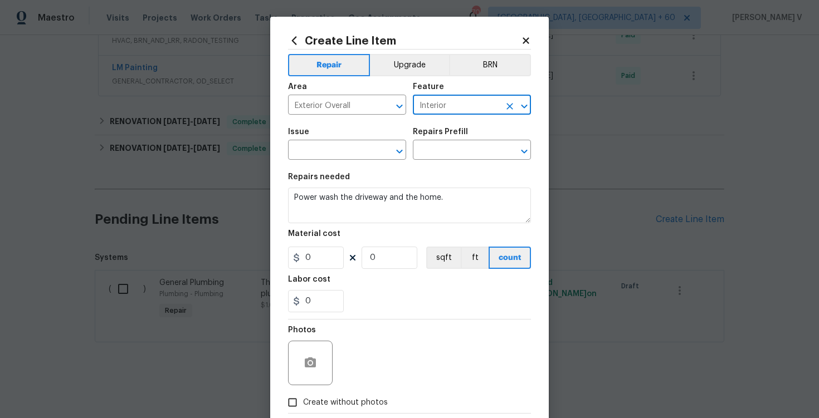
type input "Interior"
click at [303, 162] on span "Issue ​" at bounding box center [347, 143] width 118 height 45
click at [313, 155] on input "text" at bounding box center [331, 151] width 87 height 17
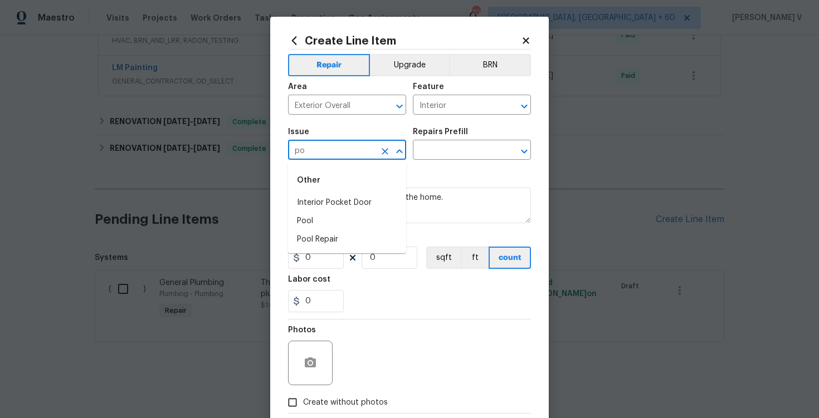
type input "p"
click at [340, 204] on li "Pressure Washing" at bounding box center [347, 203] width 118 height 18
type input "Pressure Washing"
click at [461, 148] on input "text" at bounding box center [456, 151] width 87 height 17
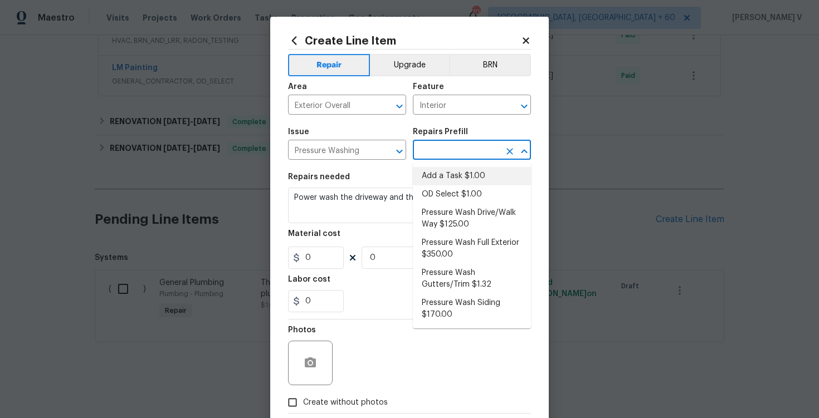
click at [444, 167] on li "Add a Task $1.00" at bounding box center [472, 176] width 118 height 18
type input "Siding"
type input "Add a Task $1.00"
type textarea "HPM to detail"
type input "1"
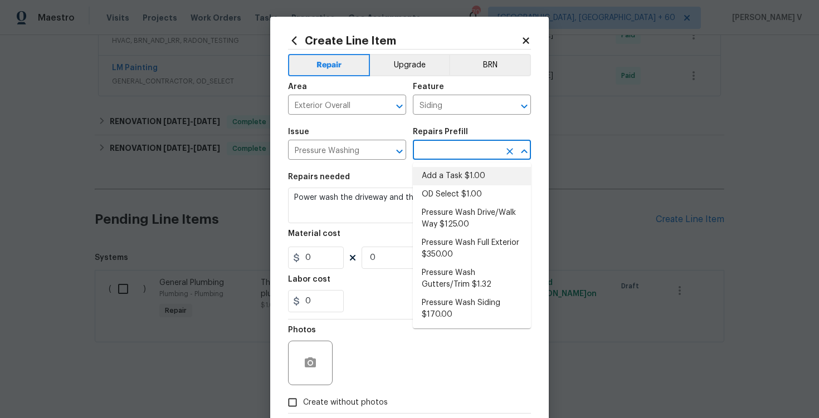
type input "1"
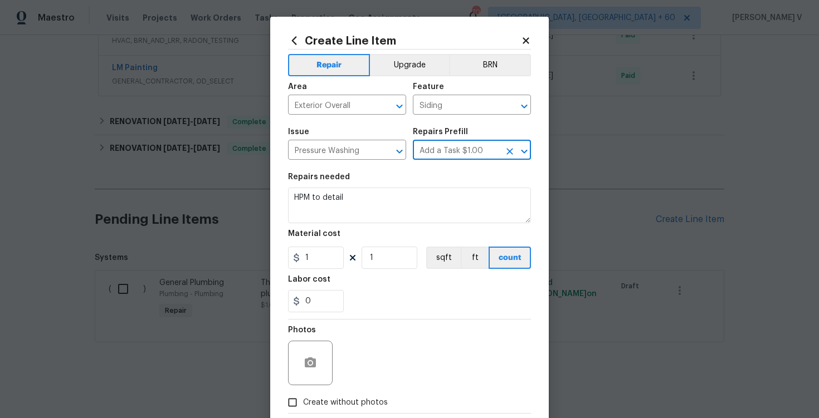
click at [408, 184] on div "Repairs needed" at bounding box center [409, 180] width 243 height 14
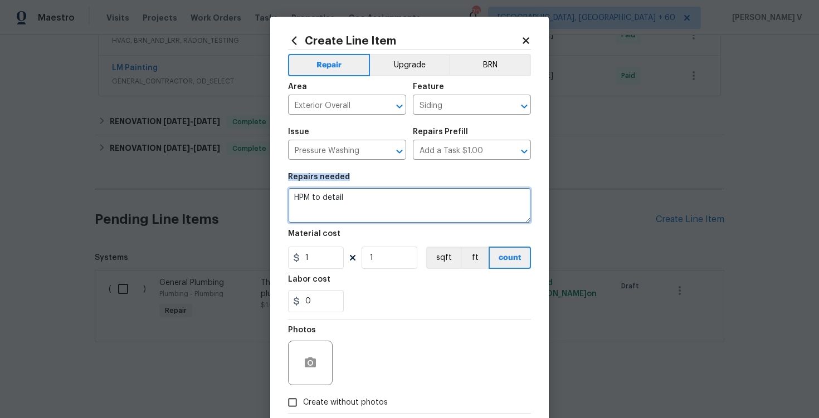
click at [376, 196] on textarea "HPM to detail" at bounding box center [409, 206] width 243 height 36
paste textarea "Power wash the driveway and the home."
click at [355, 205] on textarea "HPM to Power wash the driveway and the home." at bounding box center [409, 206] width 243 height 36
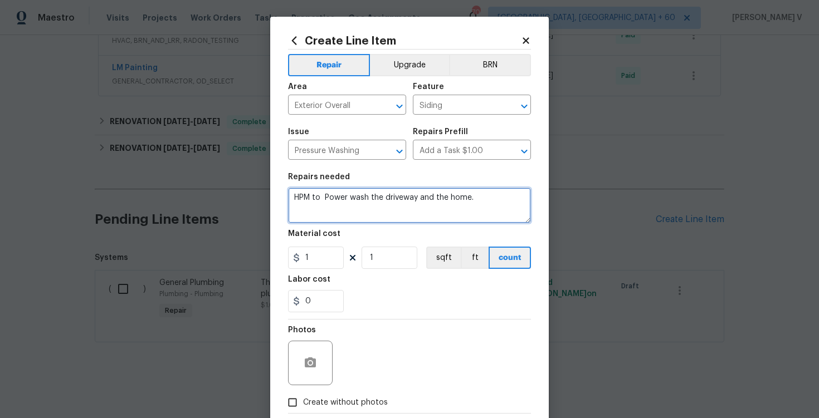
click at [355, 205] on textarea "HPM to Power wash the driveway and the home." at bounding box center [409, 206] width 243 height 36
paste textarea
type textarea "Power wash the driveway and the home."
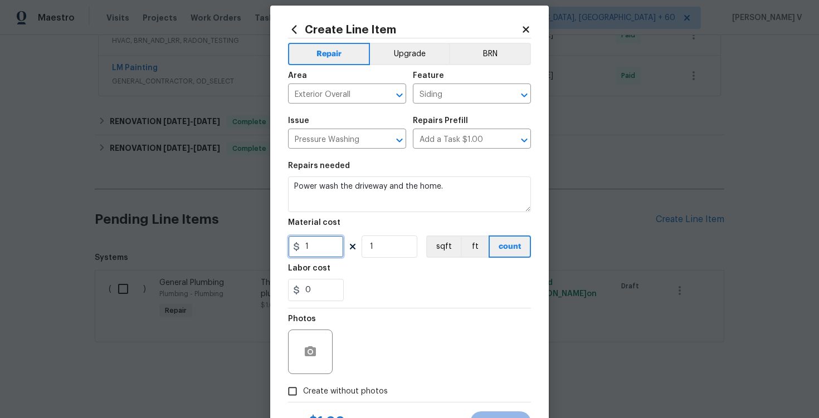
click at [318, 240] on input "1" at bounding box center [316, 247] width 56 height 22
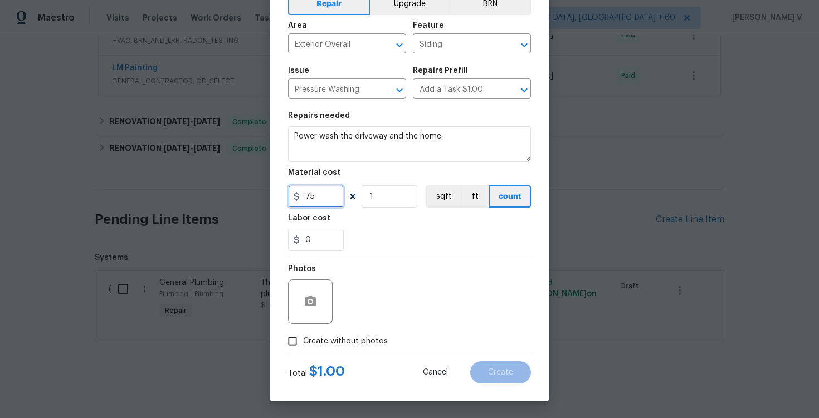
type input "75"
click at [304, 339] on span "Create without photos" at bounding box center [345, 342] width 85 height 12
click at [303, 339] on input "Create without photos" at bounding box center [292, 341] width 21 height 21
checkbox input "true"
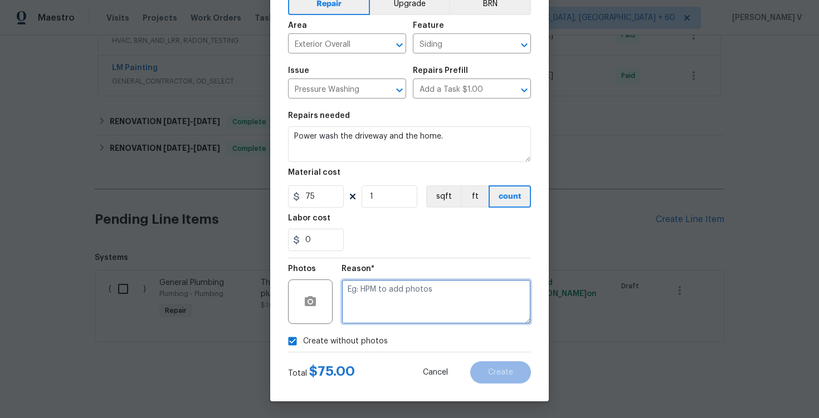
click at [397, 301] on textarea at bounding box center [436, 302] width 189 height 45
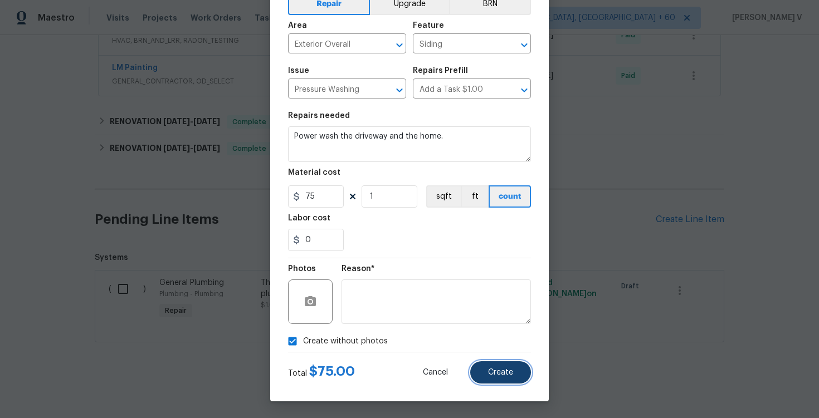
click at [492, 363] on button "Create" at bounding box center [500, 373] width 61 height 22
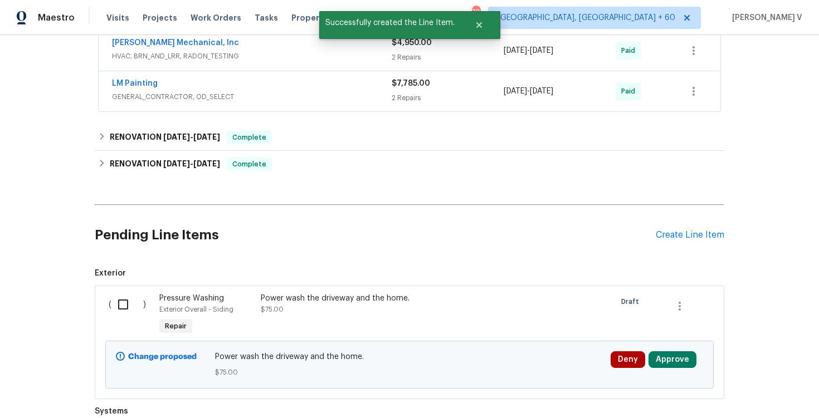
scroll to position [453, 0]
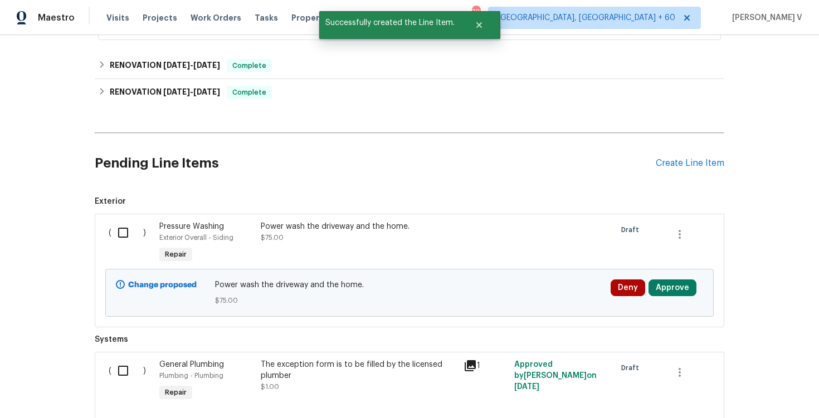
click at [134, 237] on input "checkbox" at bounding box center [127, 232] width 32 height 23
checkbox input "true"
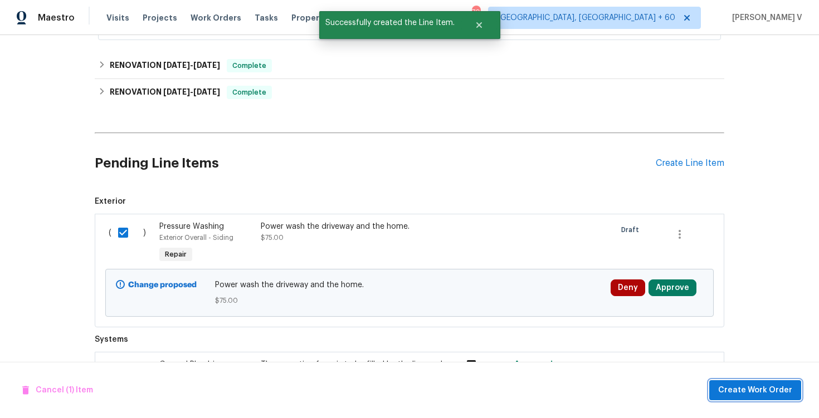
click at [724, 384] on span "Create Work Order" at bounding box center [755, 391] width 74 height 14
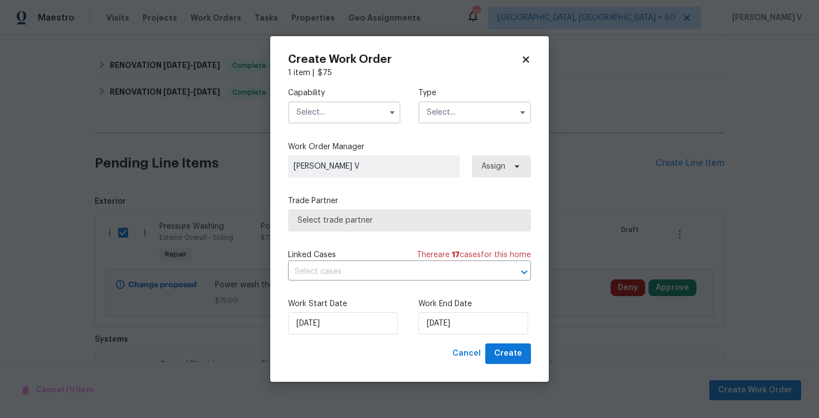
click at [327, 100] on div "Capability" at bounding box center [344, 105] width 113 height 36
click at [327, 108] on input "text" at bounding box center [344, 112] width 113 height 22
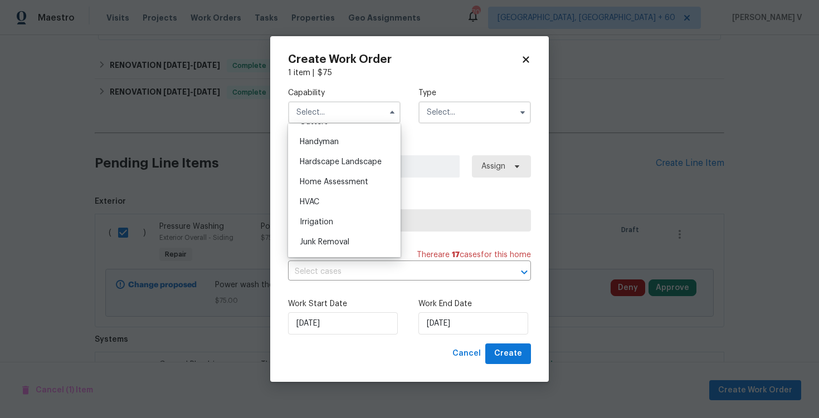
scroll to position [580, 0]
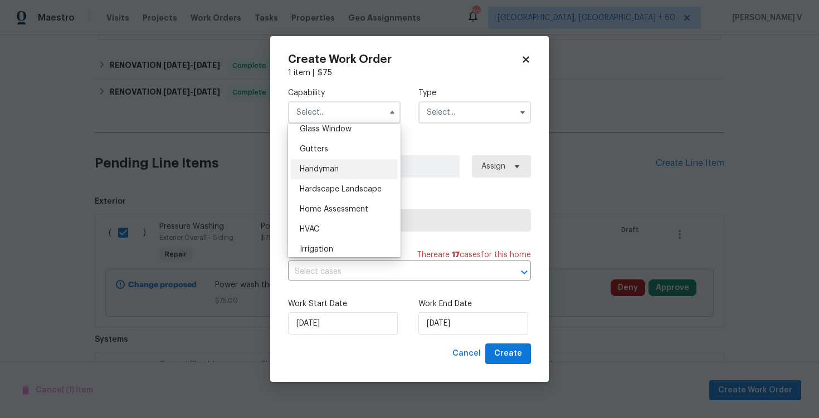
click at [327, 173] on div "Handyman" at bounding box center [344, 169] width 107 height 20
type input "Handyman"
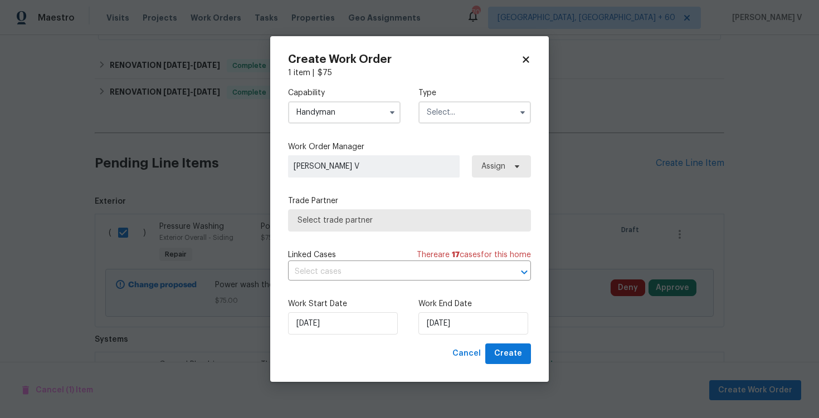
click at [436, 127] on div "Capability Handyman Agent Appliance Bathtub Resurfacing BRN And Lrr Broker Cabi…" at bounding box center [409, 106] width 243 height 54
click at [457, 116] on input "text" at bounding box center [474, 112] width 113 height 22
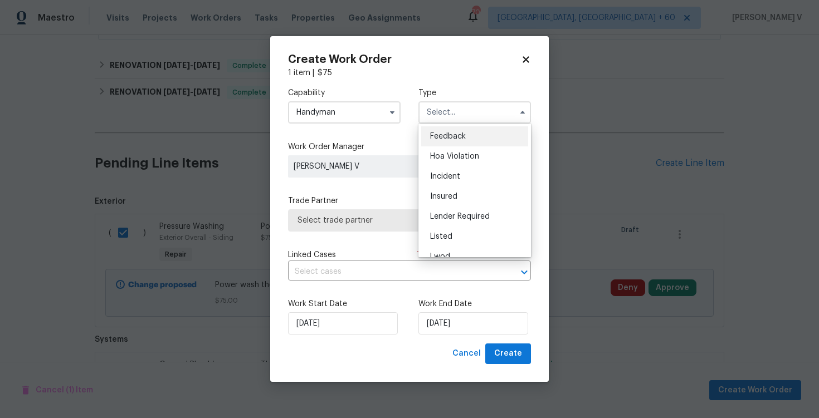
click at [431, 134] on span "Feedback" at bounding box center [448, 137] width 36 height 8
type input "Feedback"
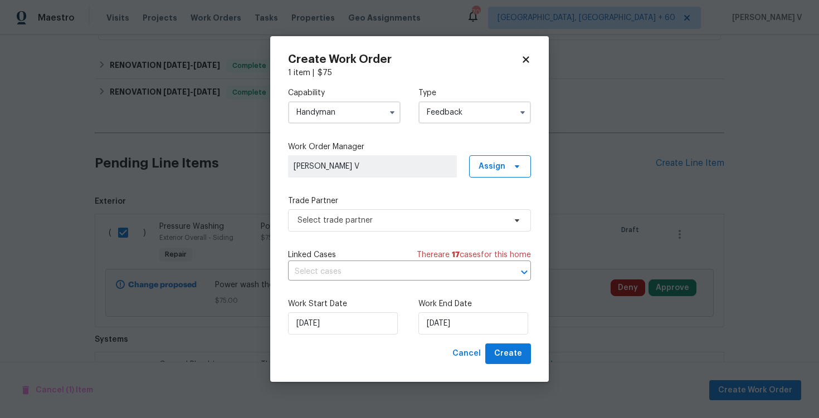
click at [373, 198] on label "Trade Partner" at bounding box center [409, 201] width 243 height 11
click at [355, 220] on span "Select trade partner" at bounding box center [402, 220] width 208 height 11
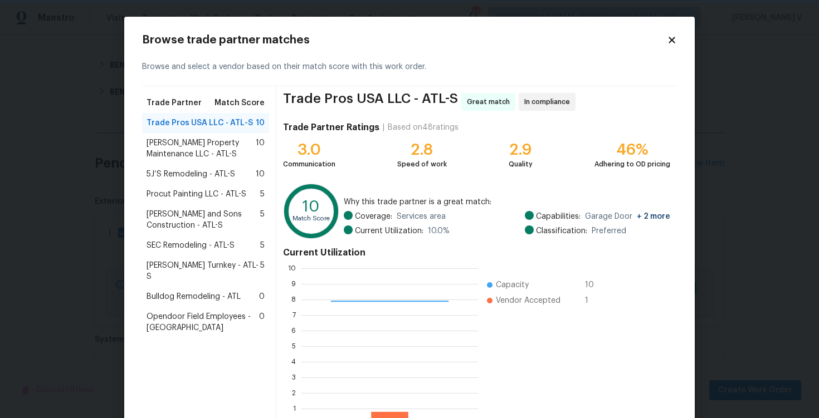
scroll to position [73, 0]
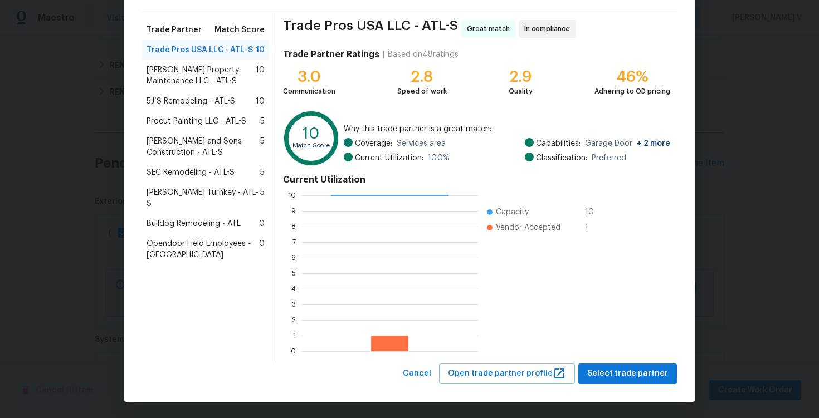
click at [199, 71] on span "Glen Property Maintenance LLC - ATL-S" at bounding box center [201, 76] width 109 height 22
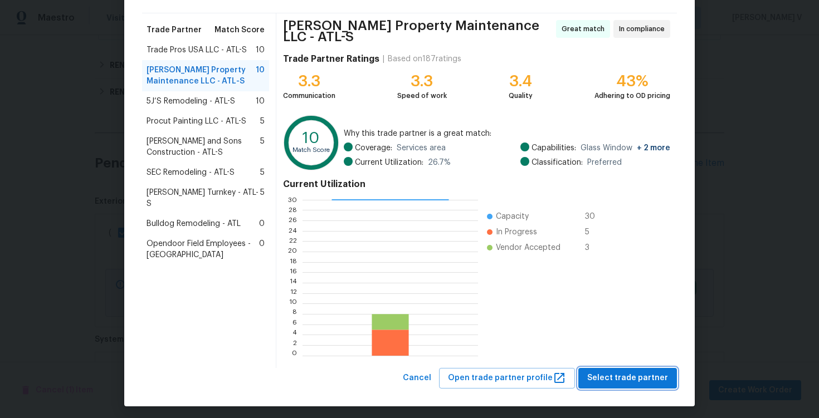
click at [649, 376] on span "Select trade partner" at bounding box center [627, 379] width 81 height 14
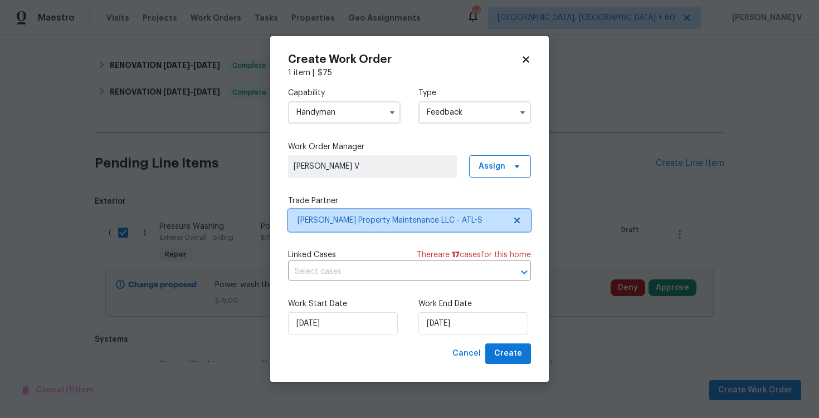
scroll to position [0, 0]
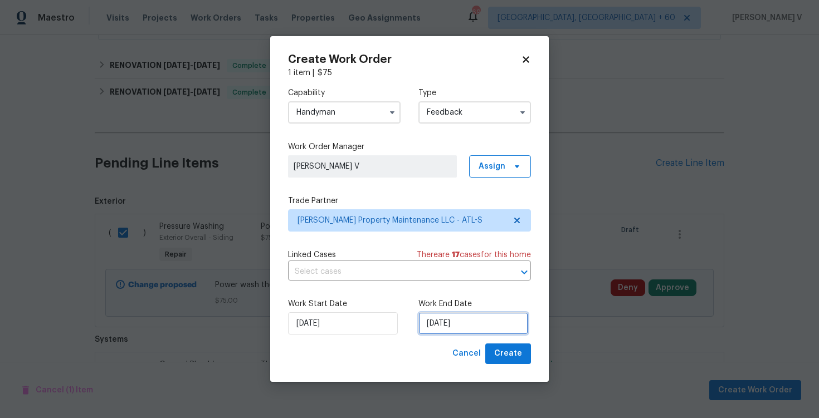
click at [455, 329] on input "[DATE]" at bounding box center [473, 324] width 110 height 22
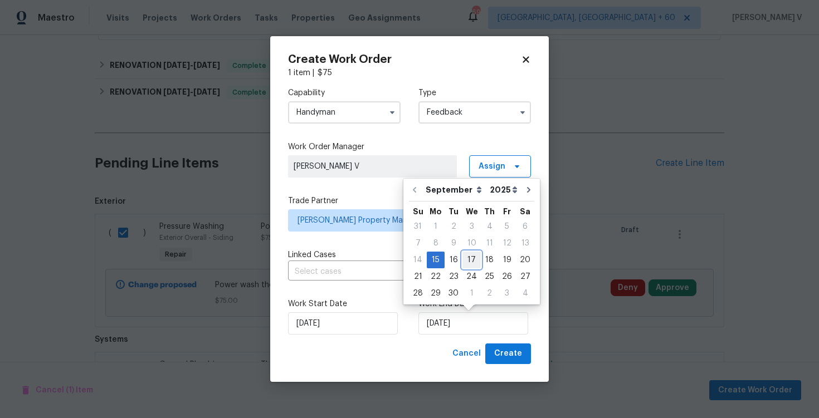
click at [465, 262] on div "17" at bounding box center [471, 260] width 18 height 16
type input "[DATE]"
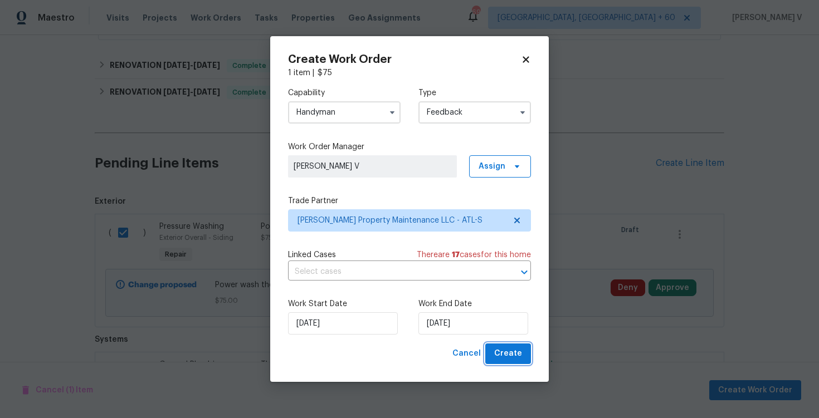
click at [503, 354] on span "Create" at bounding box center [508, 354] width 28 height 14
checkbox input "false"
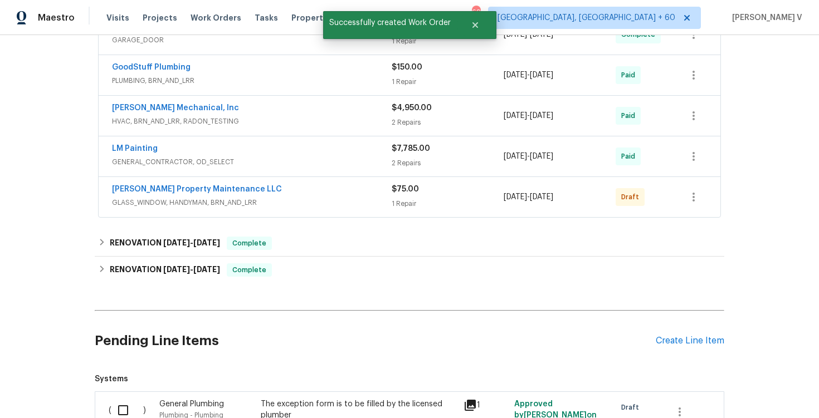
scroll to position [303, 0]
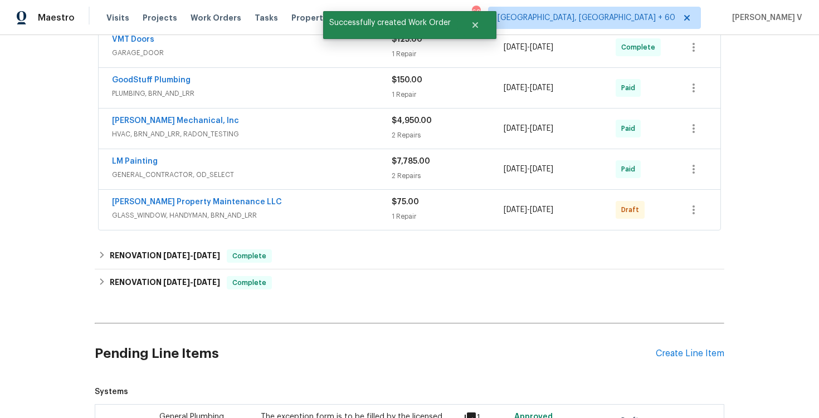
click at [160, 197] on span "Glen Property Maintenance LLC" at bounding box center [197, 202] width 170 height 11
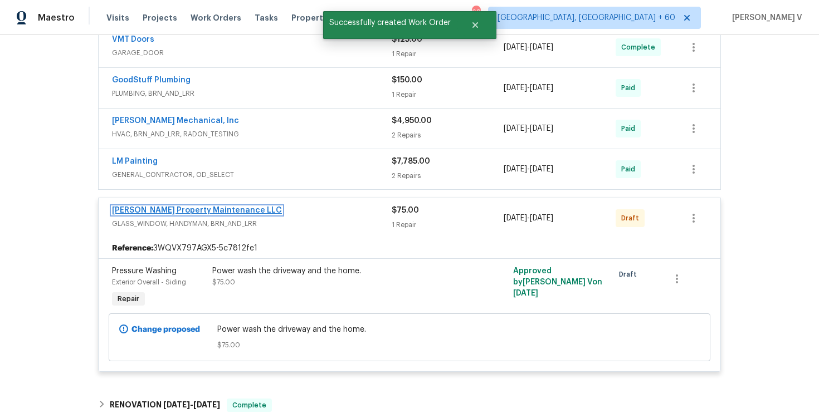
click at [180, 213] on link "Glen Property Maintenance LLC" at bounding box center [197, 211] width 170 height 8
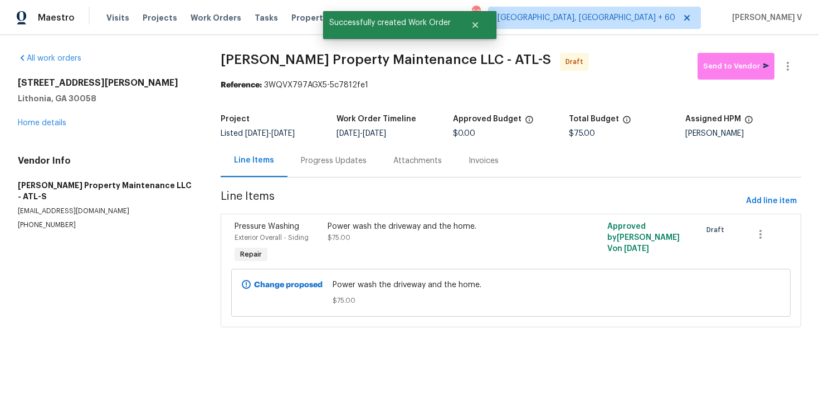
click at [305, 147] on div "Progress Updates" at bounding box center [334, 160] width 92 height 33
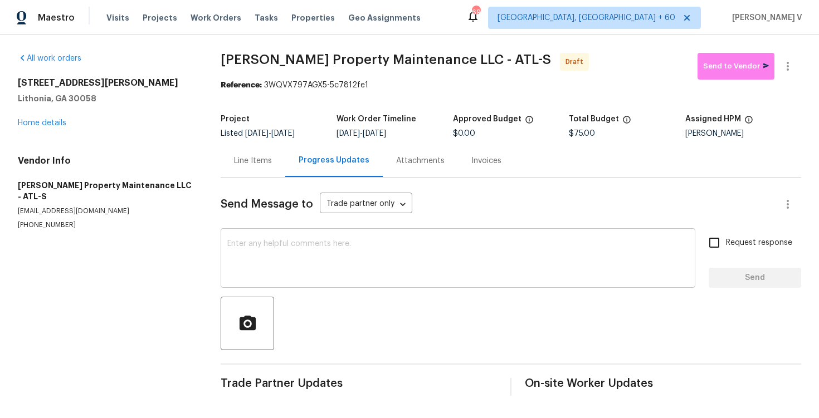
click at [300, 280] on div "x ​" at bounding box center [458, 259] width 475 height 57
paste textarea "Hi this is Divya with Opendoor. I’m confirming you received the WO for the prop…"
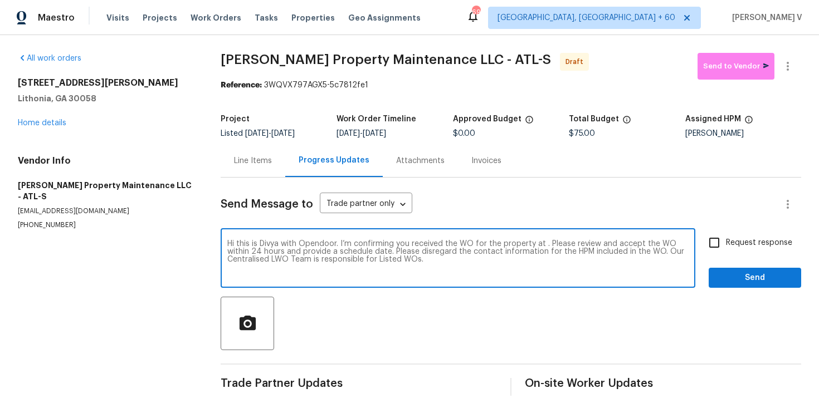
click at [543, 249] on textarea "Hi this is Divya with Opendoor. I’m confirming you received the WO for the prop…" at bounding box center [457, 259] width 461 height 39
click at [543, 245] on textarea "Hi this is Divya with Opendoor. I’m confirming you received the WO for the prop…" at bounding box center [457, 259] width 461 height 39
paste textarea "2067 Wellborn Close, Lithonia, GA 30058"
type textarea "Hi this is Divya with Opendoor. I’m confirming you received the WO for the prop…"
click at [713, 239] on input "Request response" at bounding box center [714, 242] width 23 height 23
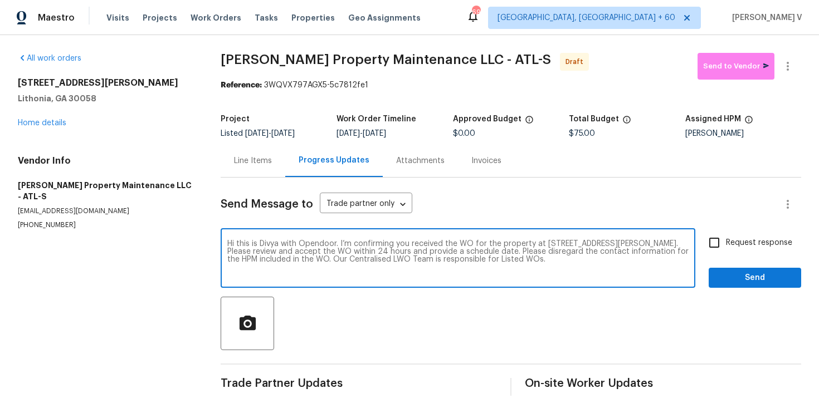
checkbox input "true"
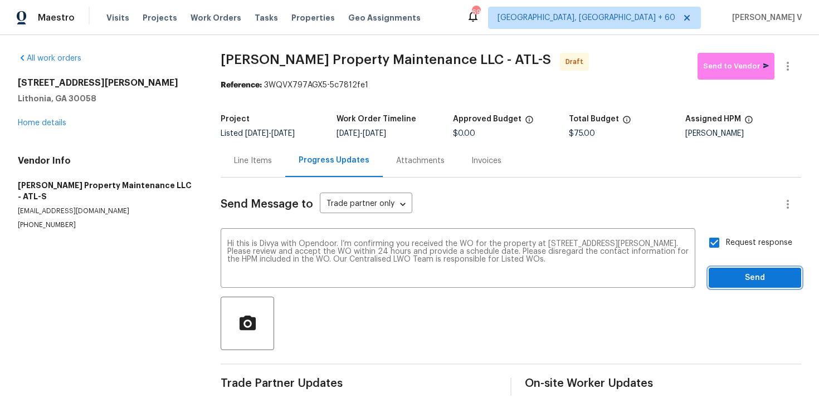
click at [758, 274] on span "Send" at bounding box center [755, 278] width 75 height 14
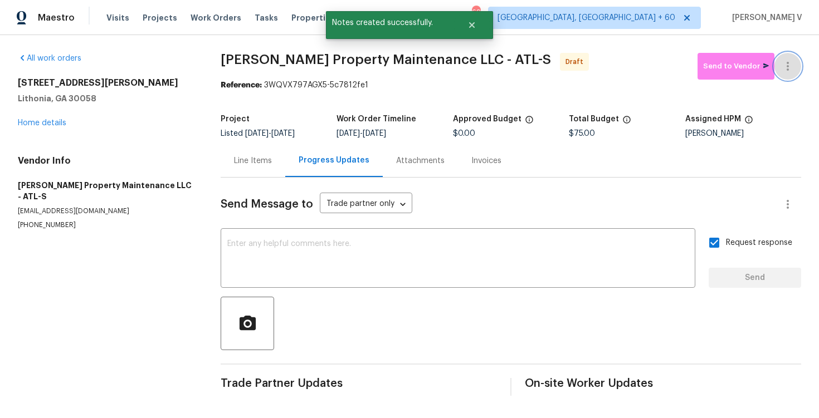
click at [785, 58] on button "button" at bounding box center [788, 66] width 27 height 27
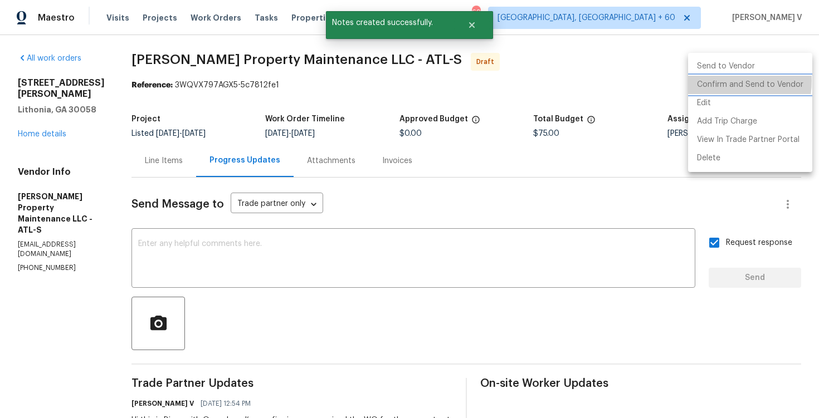
click at [714, 81] on li "Confirm and Send to Vendor" at bounding box center [750, 85] width 124 height 18
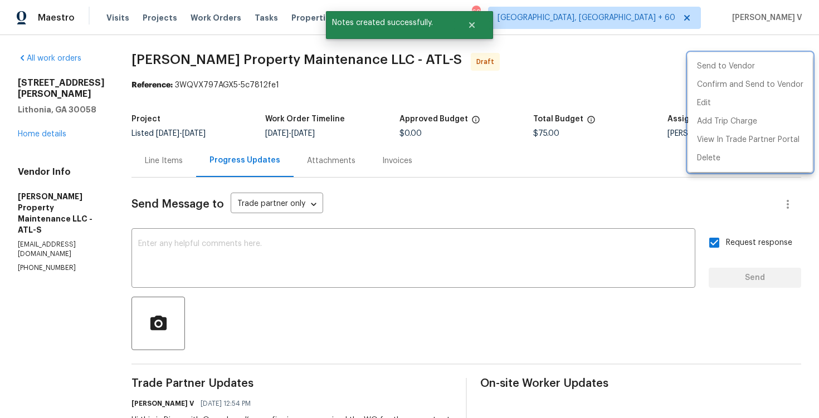
click at [242, 120] on div at bounding box center [409, 209] width 819 height 418
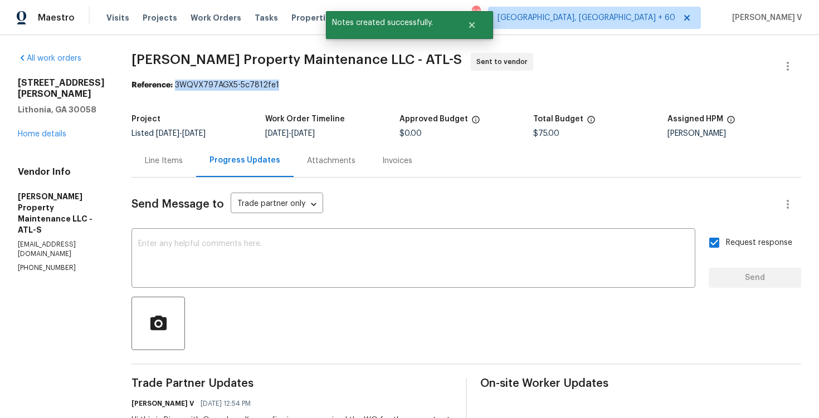
drag, startPoint x: 178, startPoint y: 88, endPoint x: 369, endPoint y: 85, distance: 190.6
click at [369, 85] on div "Reference: 3WQVX797AGX5-5c7812fe1" at bounding box center [467, 85] width 670 height 11
copy div "3WQVX797AGX5-5c7812fe1"
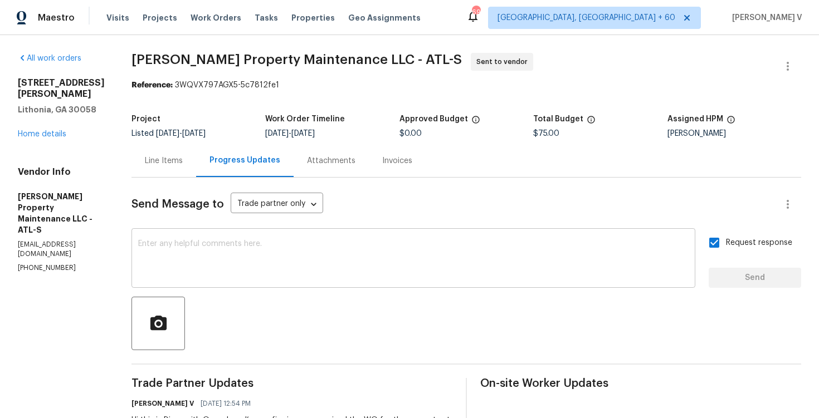
click at [232, 258] on textarea at bounding box center [413, 259] width 551 height 39
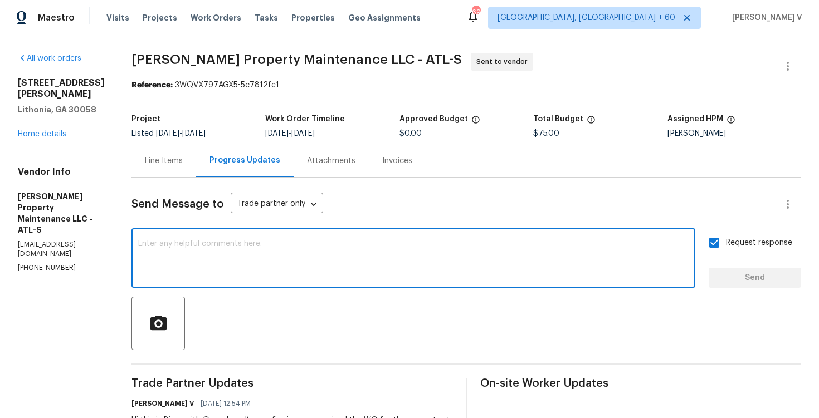
paste textarea "Attention All Work Orders must include before-photos (both close-up and wide-an…"
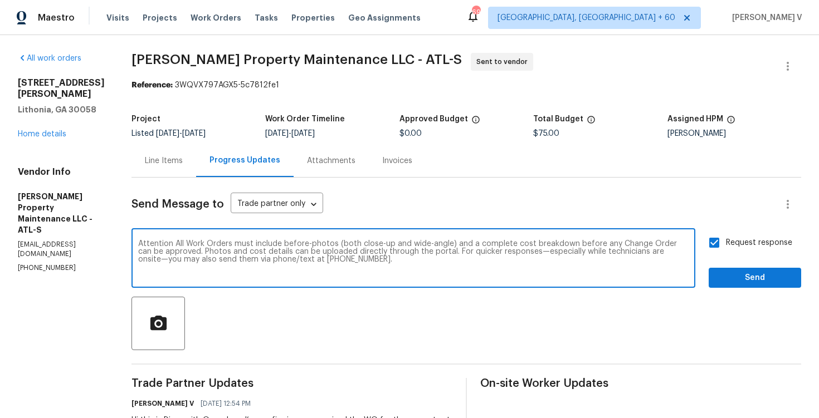
type textarea "Attention All Work Orders must include before-photos (both close-up and wide-an…"
click at [718, 267] on div "Request response Send" at bounding box center [755, 259] width 92 height 57
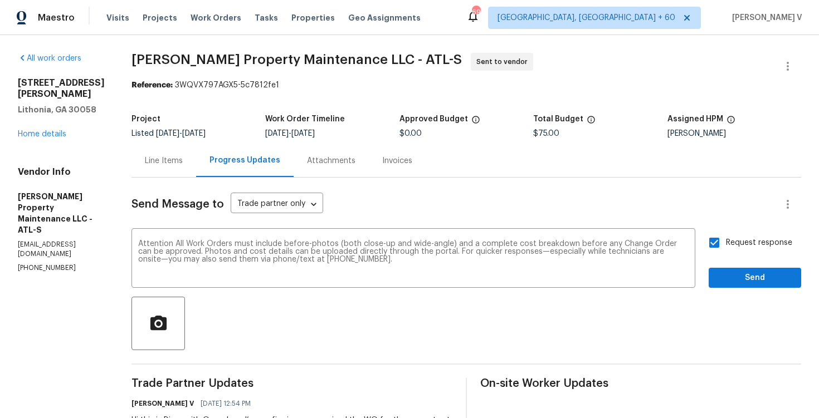
click at [749, 291] on div "Send Message to Trade partner only Trade partner only ​ Attention All Work Orde…" at bounding box center [467, 325] width 670 height 295
click at [749, 276] on span "Send" at bounding box center [755, 278] width 75 height 14
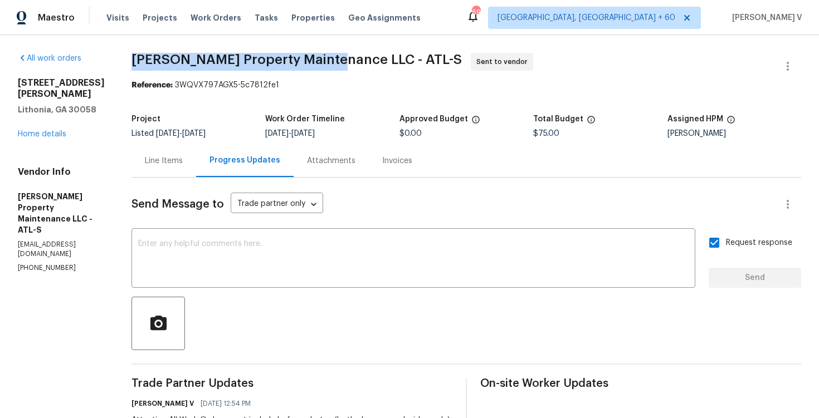
drag, startPoint x: 133, startPoint y: 59, endPoint x: 335, endPoint y: 61, distance: 201.7
click at [335, 61] on div "All work orders 2067 Wellborn Close Lithonia, GA 30058 Home details Vendor Info…" at bounding box center [409, 307] width 819 height 544
copy span "Glen Property Maintenance LLC"
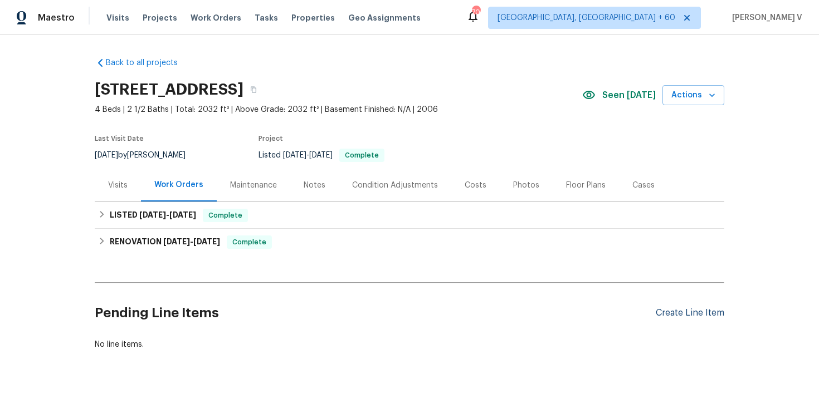
click at [680, 311] on div "Create Line Item" at bounding box center [690, 313] width 69 height 11
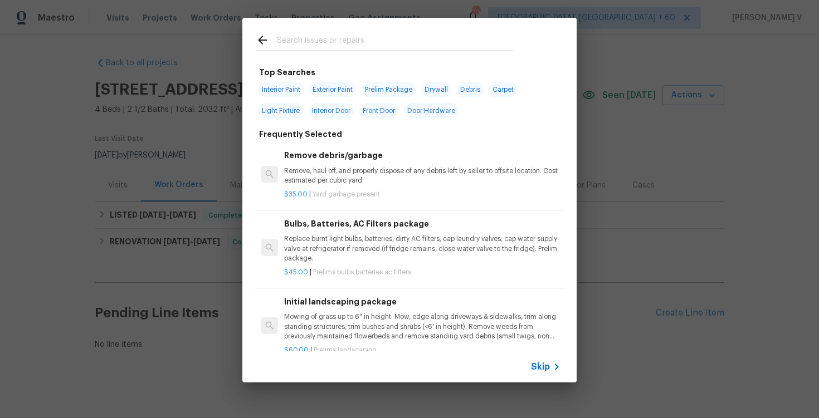
click at [551, 372] on icon at bounding box center [556, 367] width 13 height 13
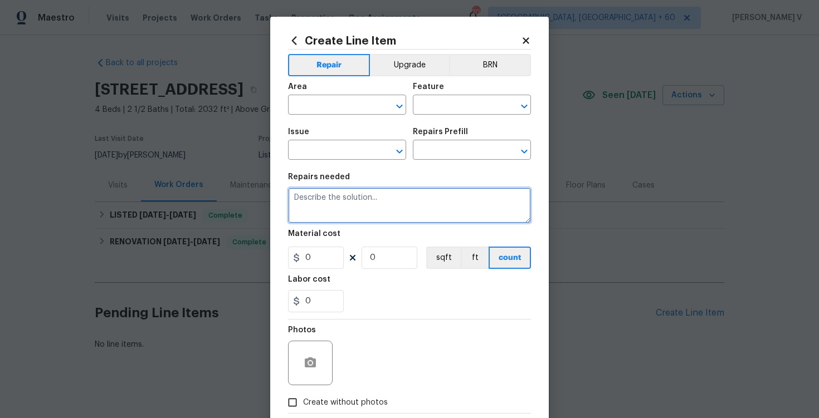
click at [386, 215] on textarea at bounding box center [409, 206] width 243 height 36
paste textarea "Add glade plug in at front door, main bedroom, and upstairs."
type textarea "Add glade plug in at front door, main bedroom, and upstairs."
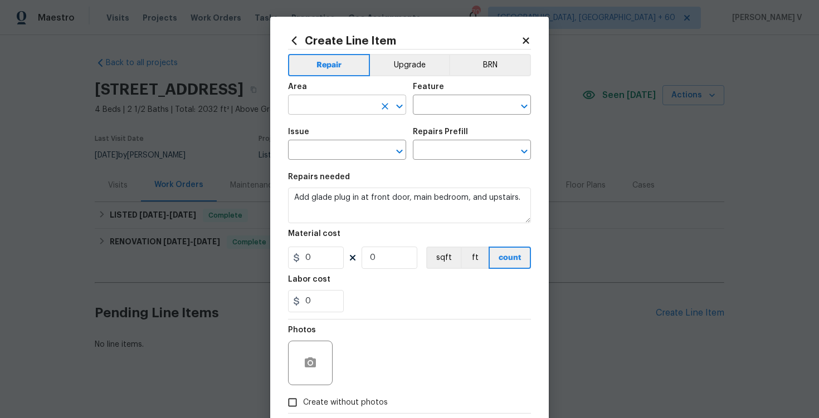
click at [303, 108] on input "text" at bounding box center [331, 106] width 87 height 17
click at [313, 125] on li "Front" at bounding box center [347, 131] width 118 height 18
type input "Front"
click at [440, 102] on input "text" at bounding box center [456, 106] width 87 height 17
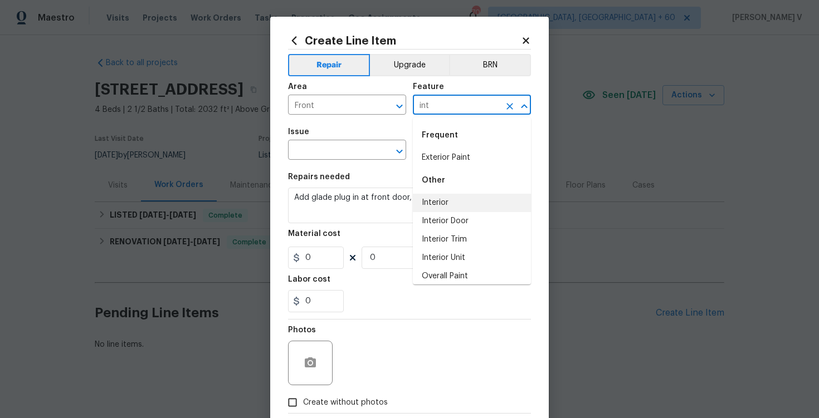
click at [449, 196] on li "Interior" at bounding box center [472, 203] width 118 height 18
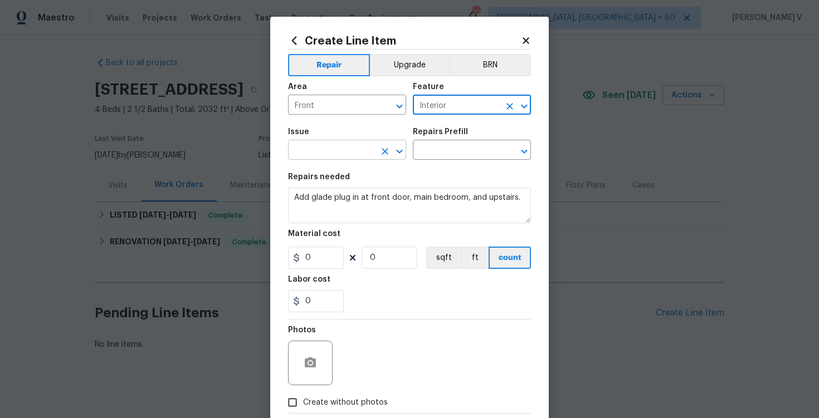
type input "Interior"
click at [350, 151] on input "text" at bounding box center [331, 151] width 87 height 17
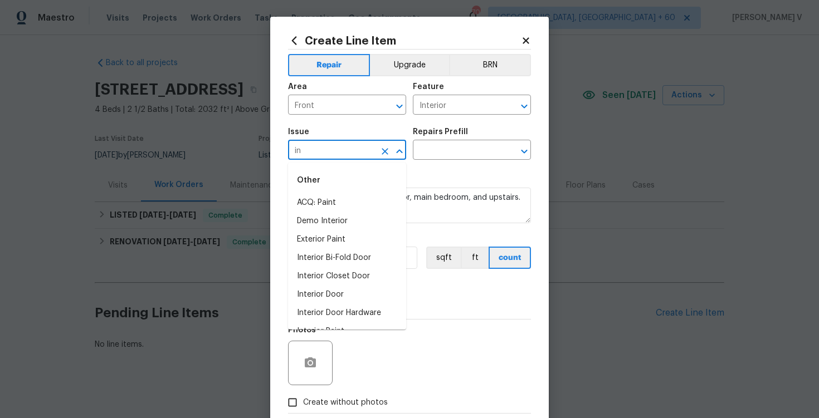
type input "i"
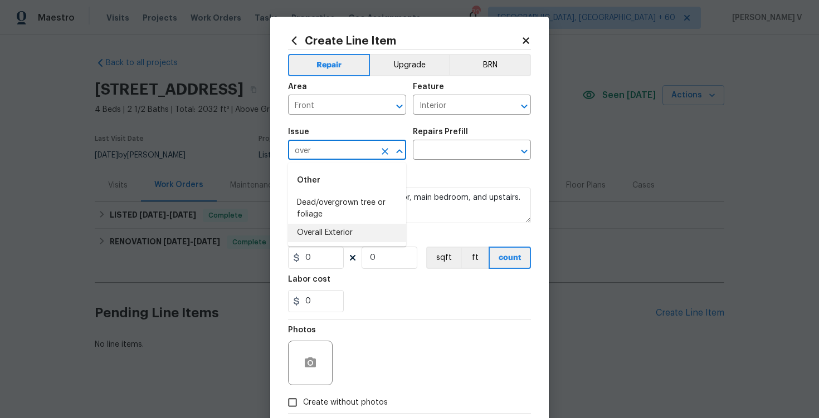
click at [362, 230] on li "Overall Exterior" at bounding box center [347, 233] width 118 height 18
type input "Overall Exterior"
click at [466, 153] on input "text" at bounding box center [456, 151] width 87 height 17
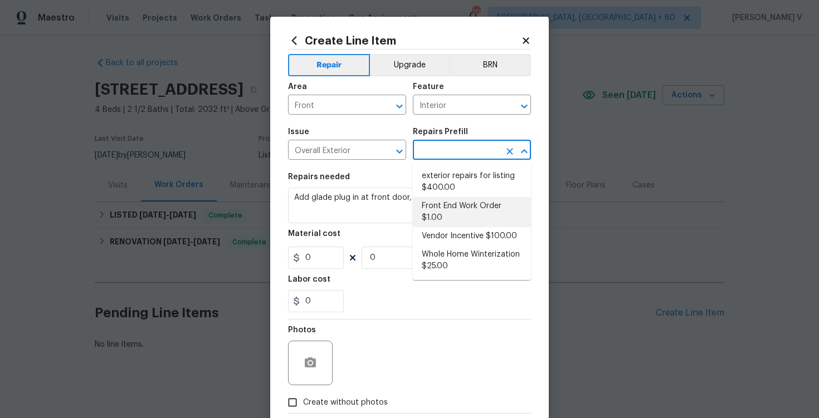
click at [447, 205] on li "Front End Work Order $1.00" at bounding box center [472, 212] width 118 height 30
type input "Front End Work Order $1.00"
type textarea "Placeholder line item for the creation of front end work orders."
type input "1"
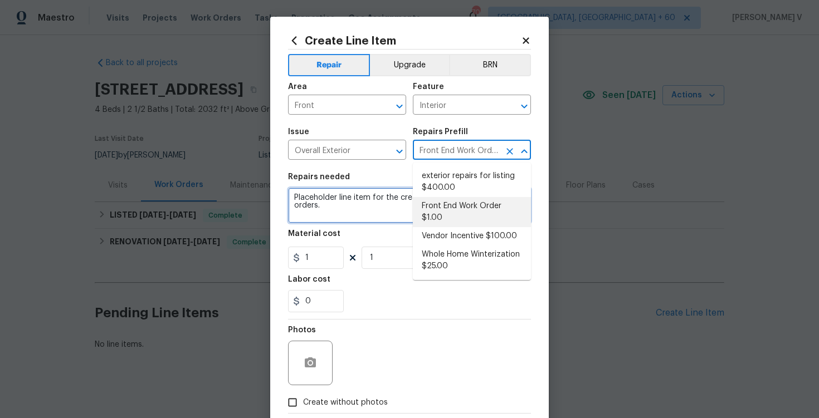
click at [447, 205] on textarea "Add glade plug in at front door, main bedroom, and upstairs." at bounding box center [409, 206] width 243 height 36
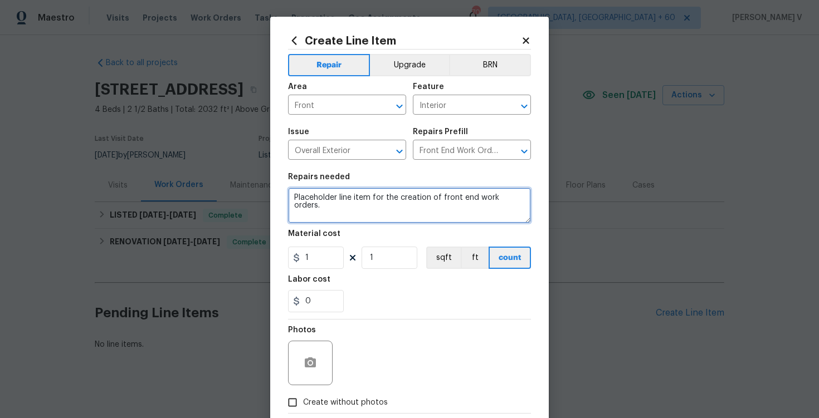
click at [447, 205] on textarea "Placeholder line item for the creation of front end work orders." at bounding box center [409, 206] width 243 height 36
paste textarea "Add glade plug in at front door, main bedroom, and upstairs."
type textarea "Add glade plug in at front door, main bedroom, and upstairs."
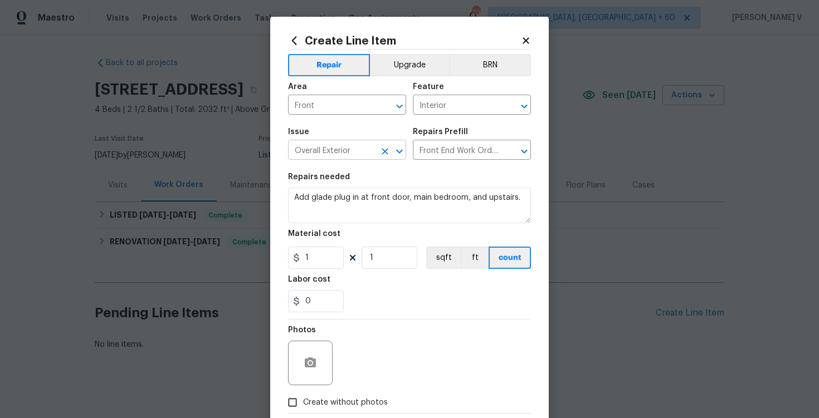
click at [360, 149] on input "Overall Exterior" at bounding box center [331, 151] width 87 height 17
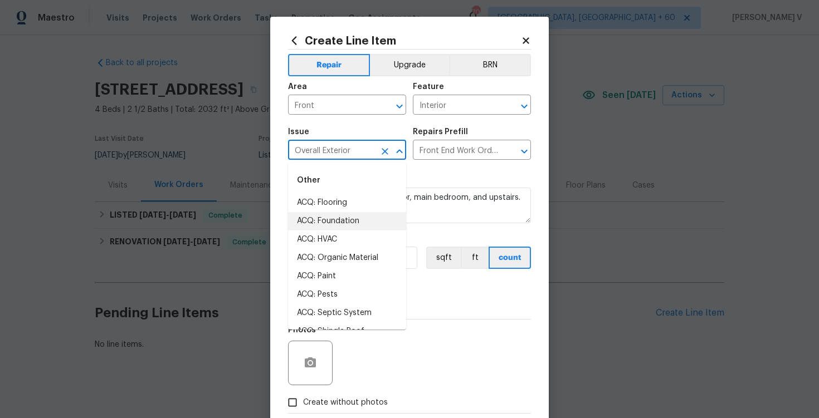
click at [360, 149] on input "Overall Exterior" at bounding box center [331, 151] width 87 height 17
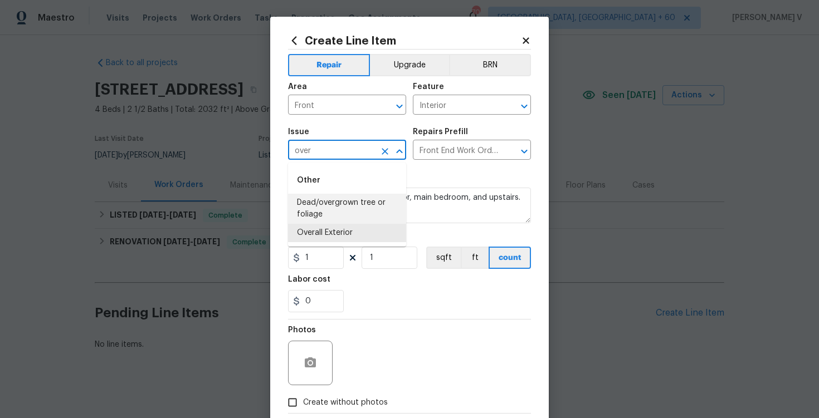
click at [321, 153] on input "over" at bounding box center [331, 151] width 87 height 17
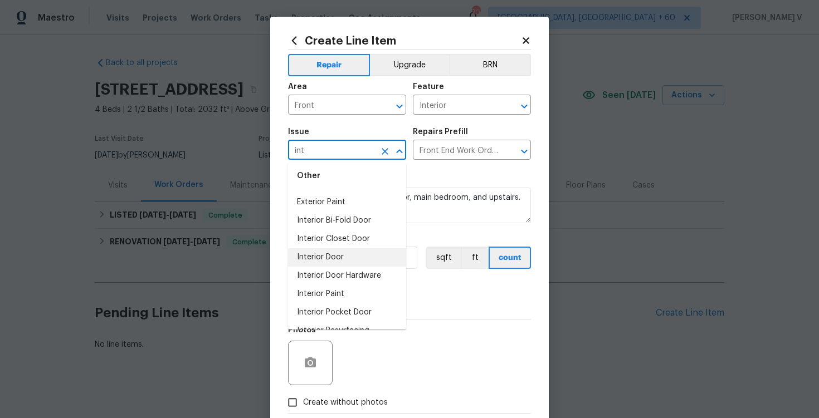
scroll to position [38, 0]
click at [345, 273] on li "Interior Door Hardware" at bounding box center [347, 275] width 118 height 18
type input "Interior Door Hardware"
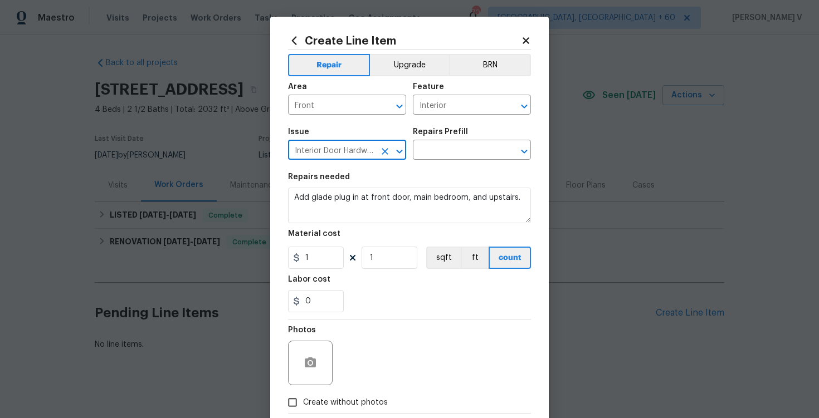
type input "Interior Door Hardware"
click at [413, 227] on section "Repairs needed Add glade plug in at front door, main bedroom, and upstairs. Mat…" at bounding box center [409, 243] width 243 height 153
click at [448, 161] on div "Issue Interior Door Hardware ​ Repairs Prefill ​" at bounding box center [409, 143] width 243 height 45
click at [447, 156] on input "text" at bounding box center [456, 151] width 87 height 17
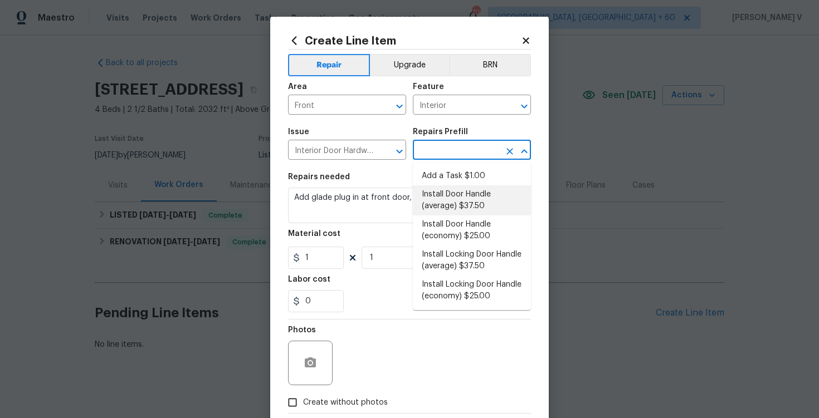
click at [439, 168] on li "Add a Task $1.00" at bounding box center [472, 176] width 118 height 18
type input "Interior Door"
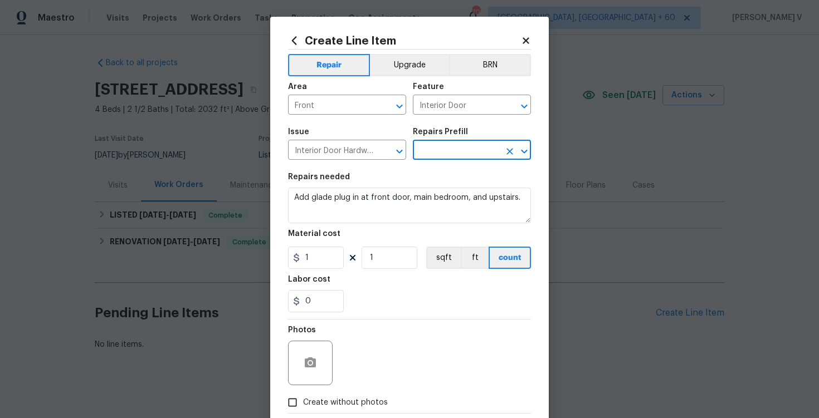
type input "Add a Task $1.00"
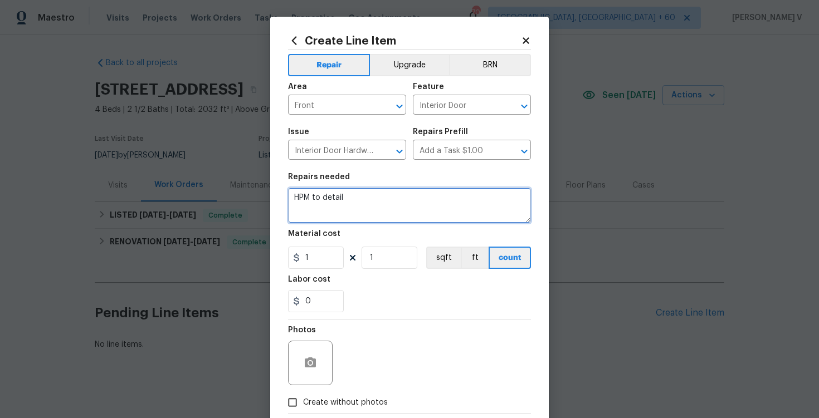
click at [379, 217] on textarea "HPM to detail" at bounding box center [409, 206] width 243 height 36
paste textarea "Add glade plug in at front door, main bedroom, and upstairs."
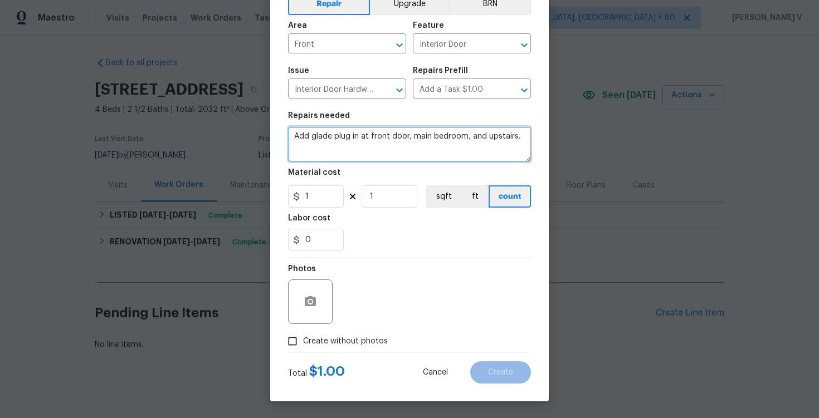
type textarea "Add glade plug in at front door, main bedroom, and upstairs."
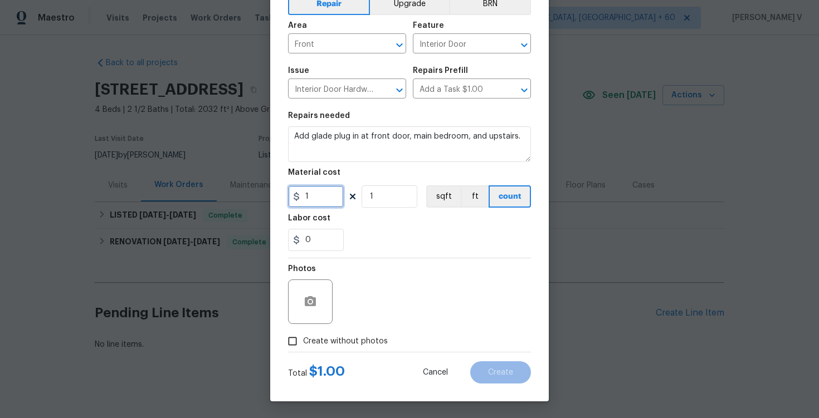
click at [316, 205] on input "1" at bounding box center [316, 197] width 56 height 22
type input "50"
click at [286, 350] on input "Create without photos" at bounding box center [292, 341] width 21 height 21
checkbox input "true"
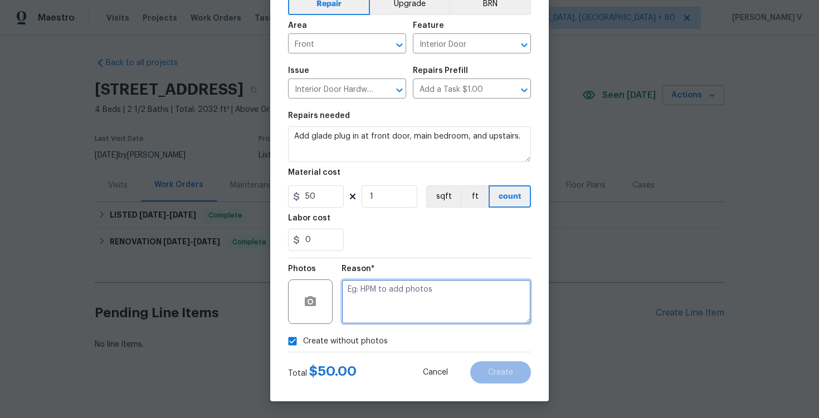
click at [374, 281] on textarea at bounding box center [436, 302] width 189 height 45
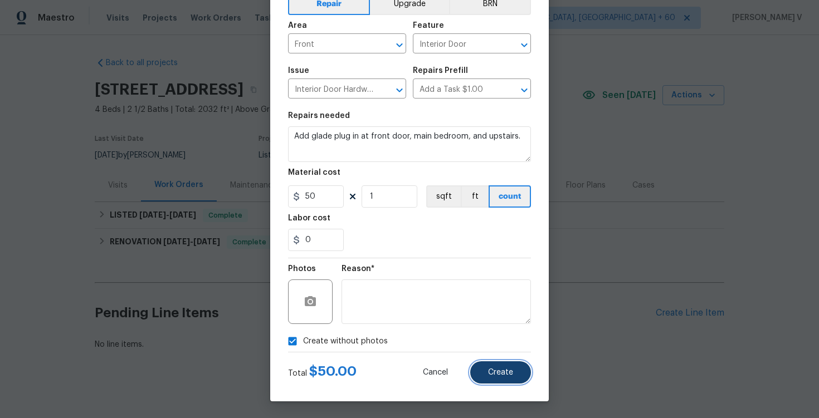
click at [491, 371] on span "Create" at bounding box center [500, 373] width 25 height 8
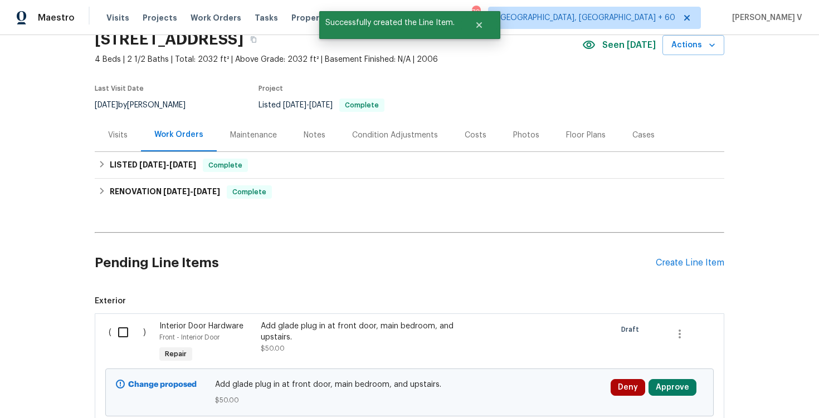
click at [115, 331] on input "checkbox" at bounding box center [127, 332] width 32 height 23
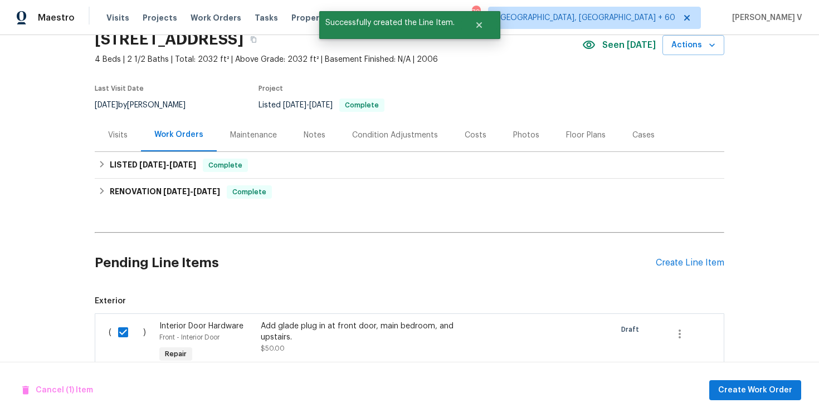
scroll to position [135, 0]
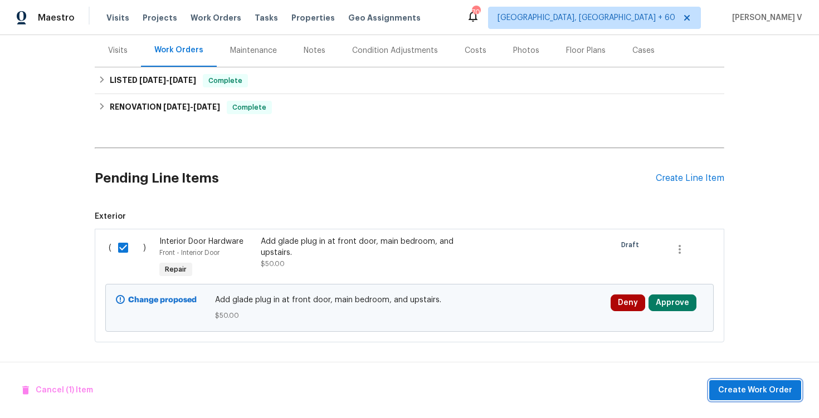
click at [763, 388] on span "Create Work Order" at bounding box center [755, 391] width 74 height 14
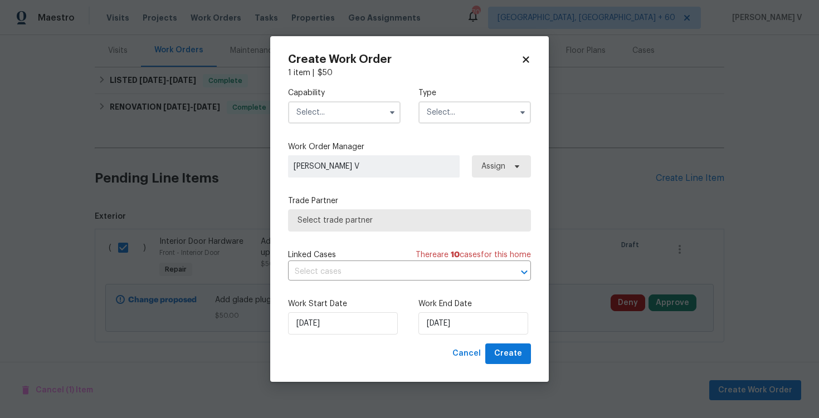
checkbox input "false"
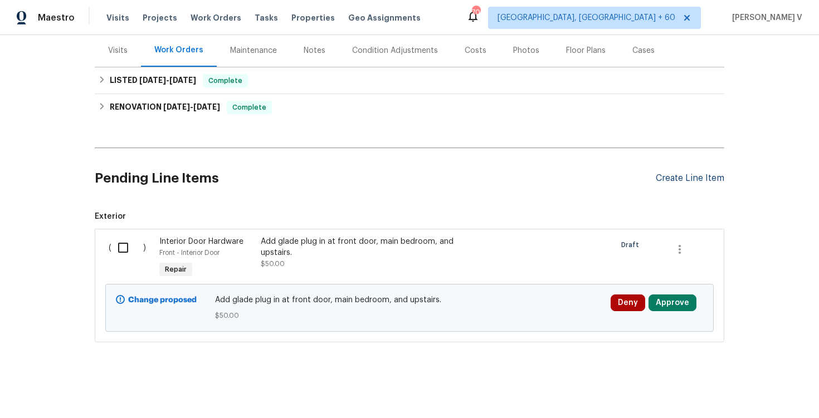
click at [687, 173] on div "Create Line Item" at bounding box center [690, 178] width 69 height 11
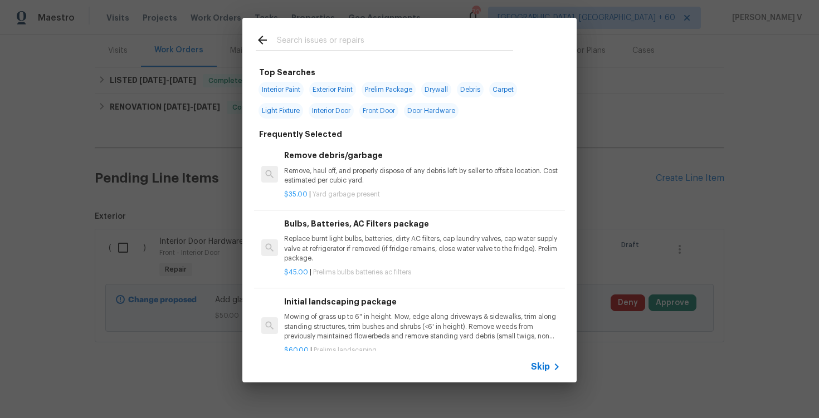
click at [551, 364] on icon at bounding box center [556, 367] width 13 height 13
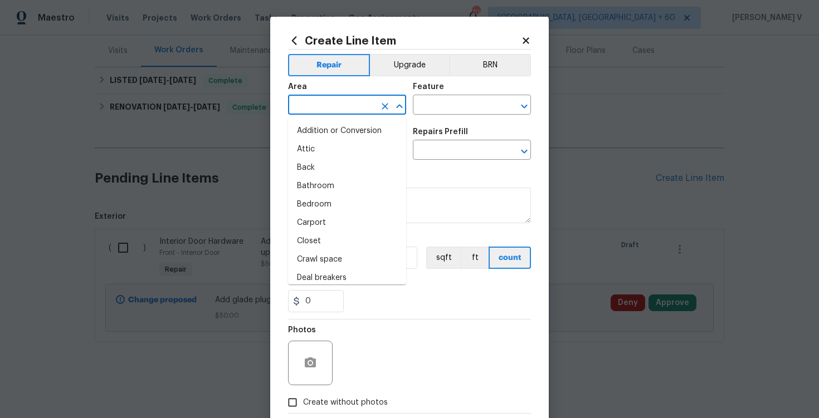
click at [339, 110] on input "text" at bounding box center [331, 106] width 87 height 17
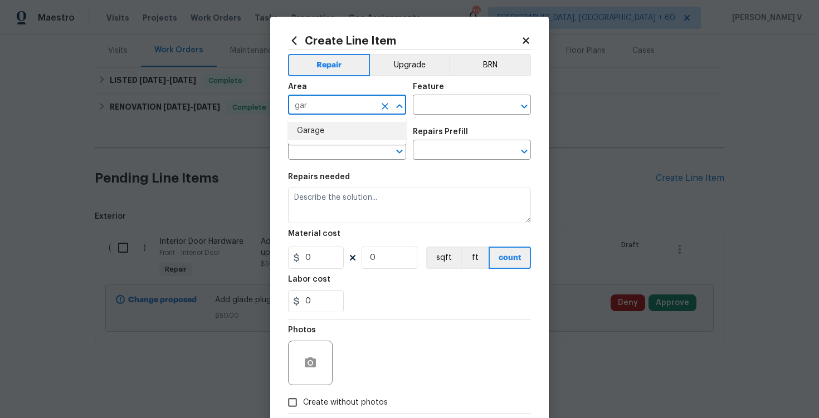
click at [327, 143] on ul "Garage" at bounding box center [347, 131] width 118 height 27
click at [327, 139] on li "Garage" at bounding box center [347, 131] width 118 height 18
type input "Garage"
click at [415, 112] on input "text" at bounding box center [456, 106] width 87 height 17
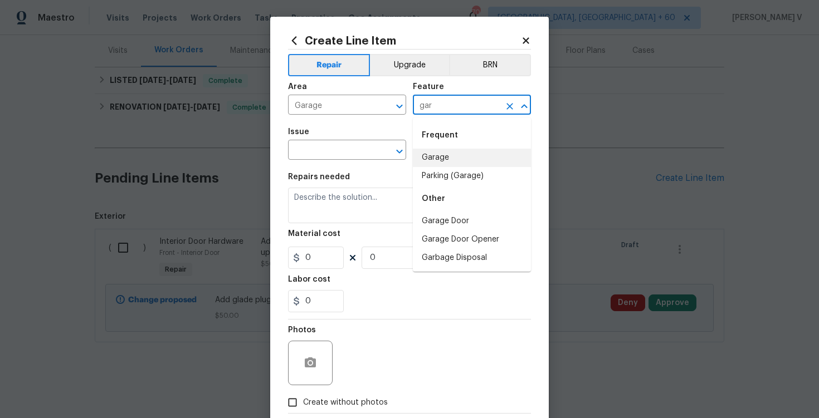
click at [425, 155] on li "Garage" at bounding box center [472, 158] width 118 height 18
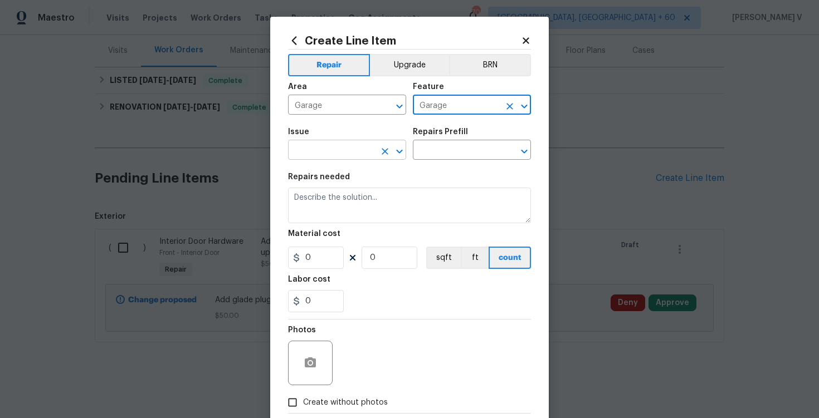
type input "Garage"
click at [363, 149] on input "text" at bounding box center [331, 151] width 87 height 17
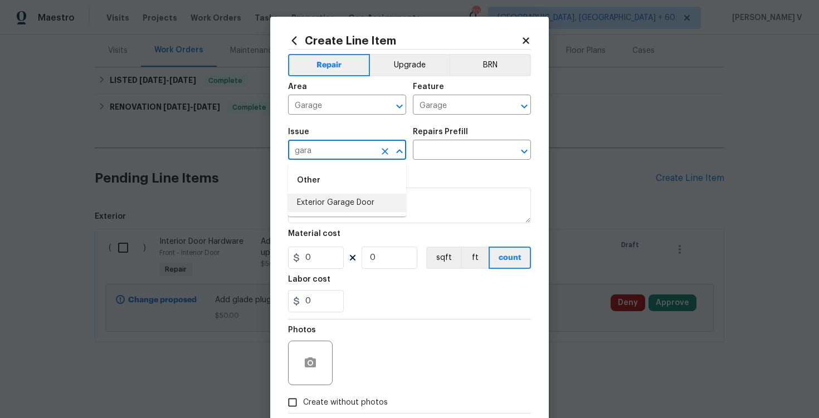
click at [361, 202] on li "Exterior Garage Door" at bounding box center [347, 203] width 118 height 18
type input "Exterior Garage Door"
click at [454, 159] on input "text" at bounding box center [456, 151] width 87 height 17
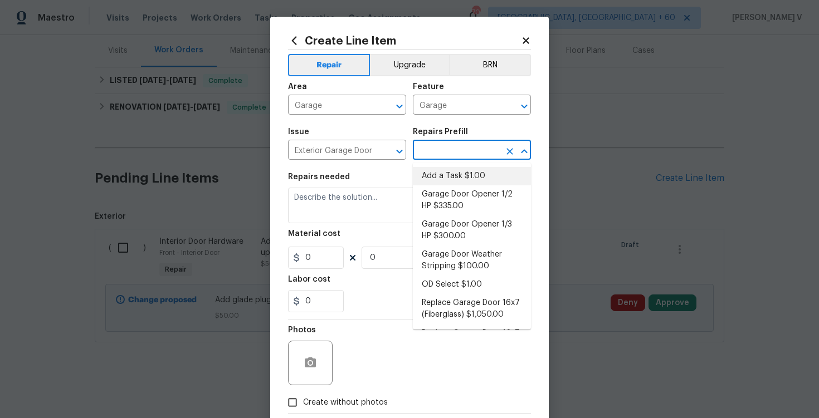
click at [445, 173] on li "Add a Task $1.00" at bounding box center [472, 176] width 118 height 18
type input "Interior Door"
type input "Add a Task $1.00"
type textarea "HPM to detail"
type input "1"
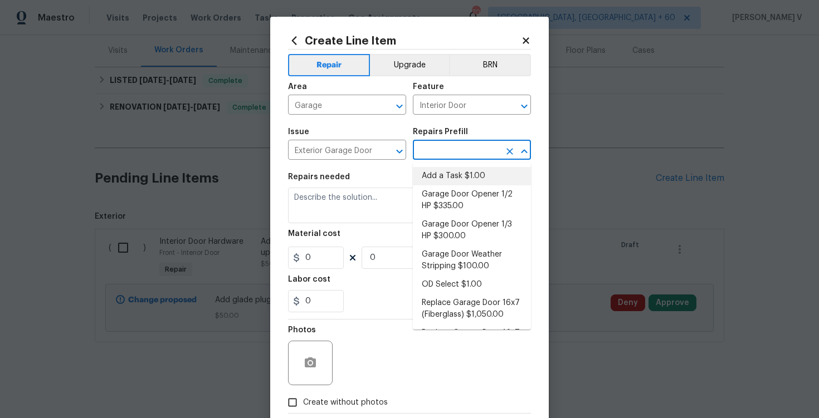
type input "1"
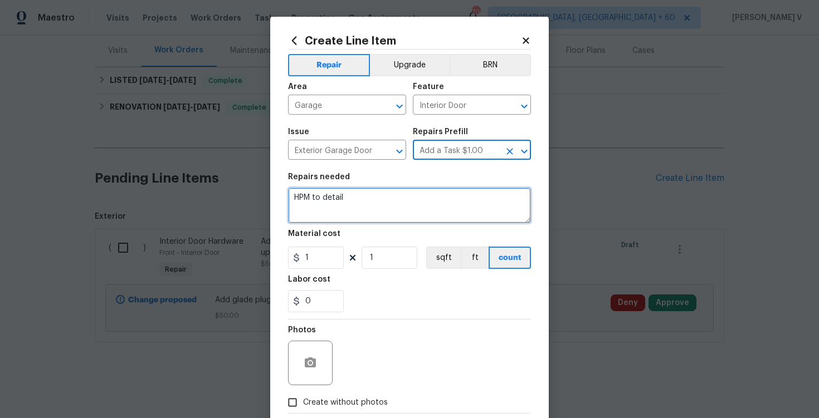
click at [385, 204] on textarea "HPM to detail" at bounding box center [409, 206] width 243 height 36
paste textarea "Chemically clean garage floor to rid sticky residues."
type textarea "Chemically clean garage floor to rid sticky residues."
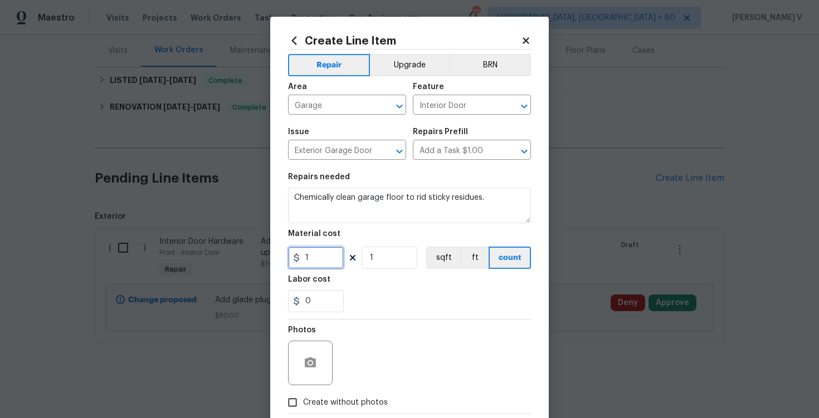
click at [310, 259] on input "1" at bounding box center [316, 258] width 56 height 22
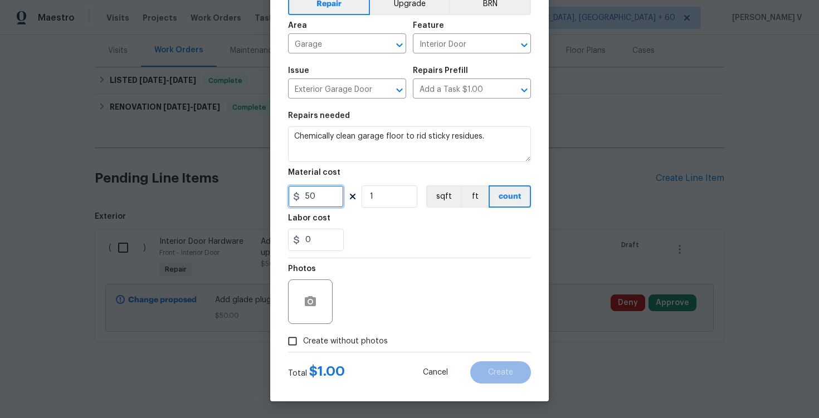
type input "50"
click at [294, 343] on input "Create without photos" at bounding box center [292, 341] width 21 height 21
checkbox input "true"
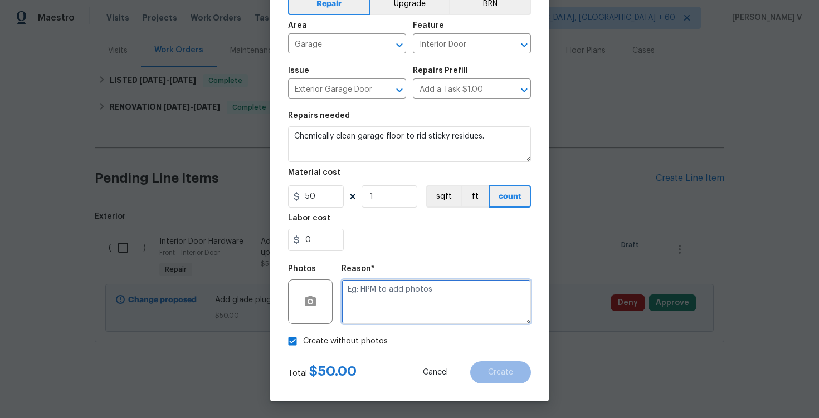
click at [384, 309] on textarea at bounding box center [436, 302] width 189 height 45
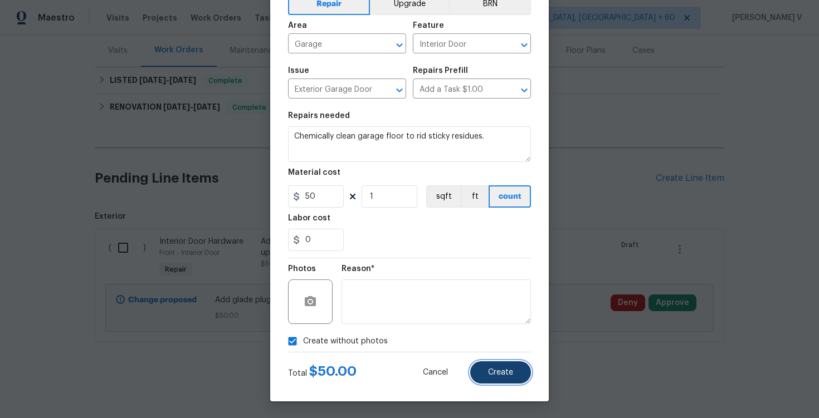
click at [481, 378] on button "Create" at bounding box center [500, 373] width 61 height 22
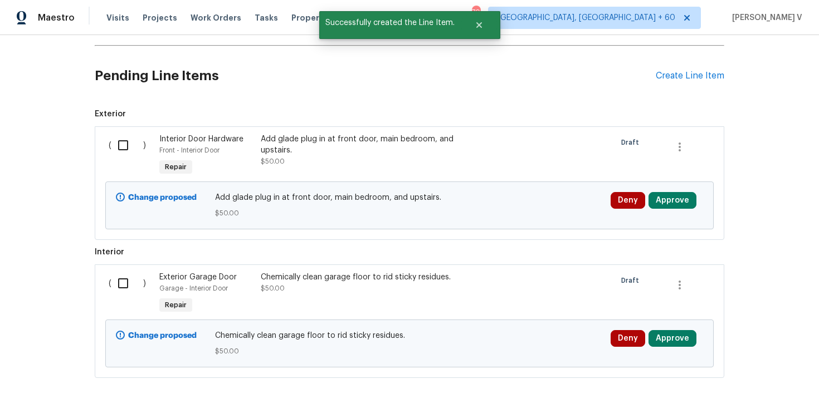
scroll to position [246, 0]
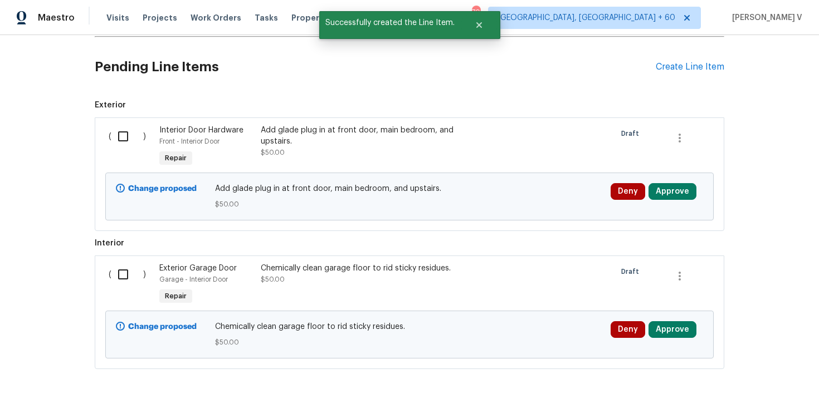
click at [121, 130] on input "checkbox" at bounding box center [127, 136] width 32 height 23
checkbox input "true"
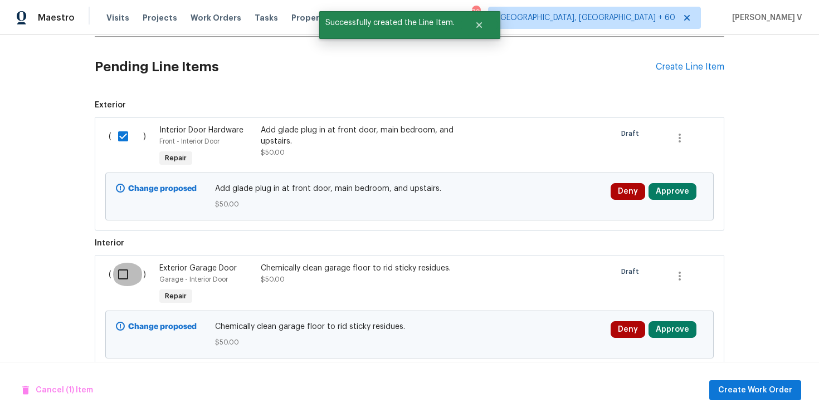
click at [121, 273] on input "checkbox" at bounding box center [127, 274] width 32 height 23
checkbox input "true"
click at [733, 387] on span "Create Work Order" at bounding box center [755, 391] width 74 height 14
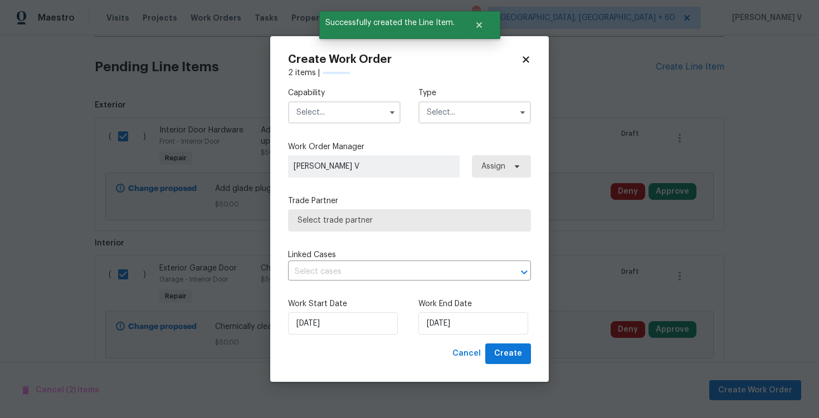
checkbox input "false"
click at [360, 101] on input "text" at bounding box center [344, 112] width 113 height 22
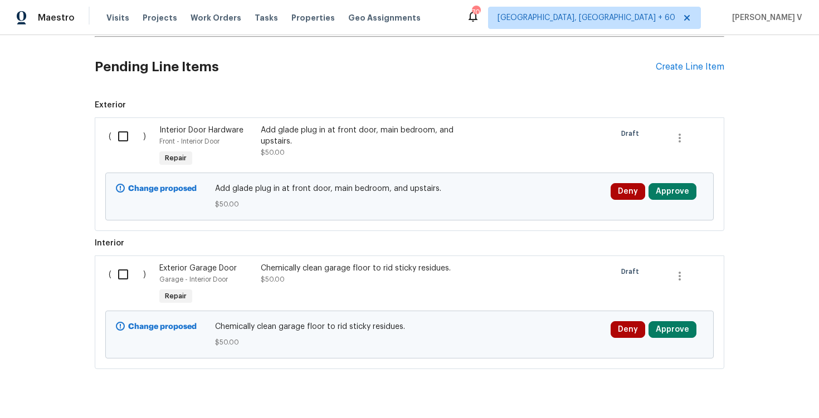
click at [118, 144] on input "checkbox" at bounding box center [127, 136] width 32 height 23
checkbox input "true"
click at [128, 260] on div "( )" at bounding box center [130, 285] width 51 height 51
click at [125, 269] on input "checkbox" at bounding box center [127, 274] width 32 height 23
checkbox input "true"
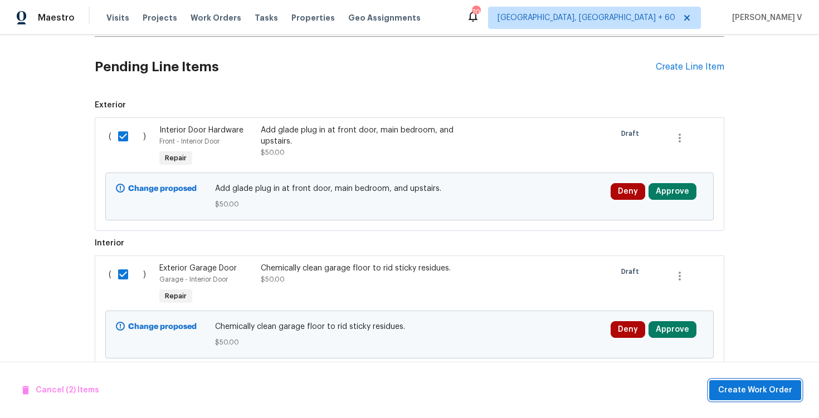
click at [746, 389] on span "Create Work Order" at bounding box center [755, 391] width 74 height 14
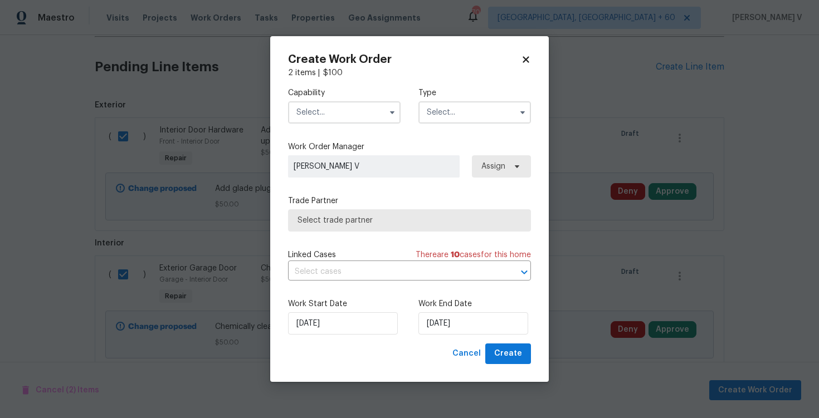
click at [340, 116] on input "text" at bounding box center [344, 112] width 113 height 22
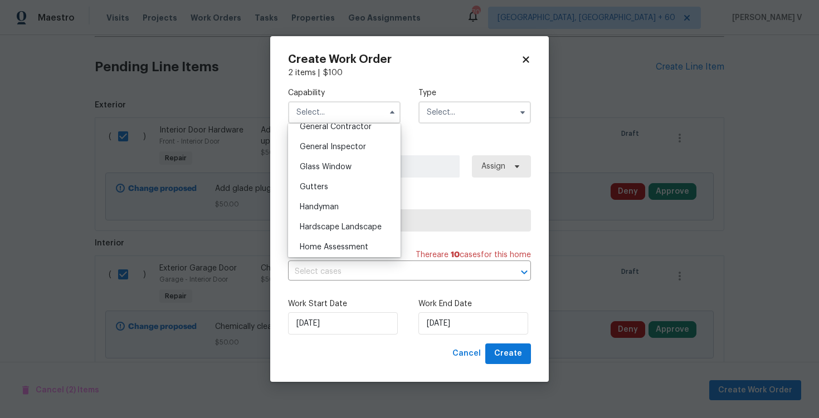
scroll to position [556, 0]
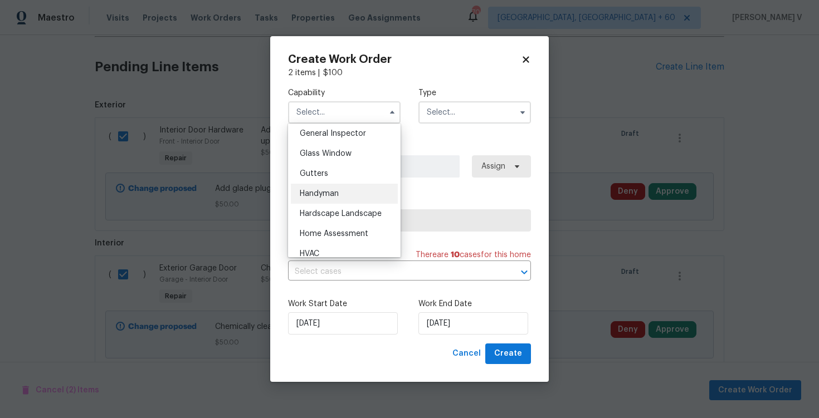
click at [335, 194] on span "Handyman" at bounding box center [319, 194] width 39 height 8
type input "Handyman"
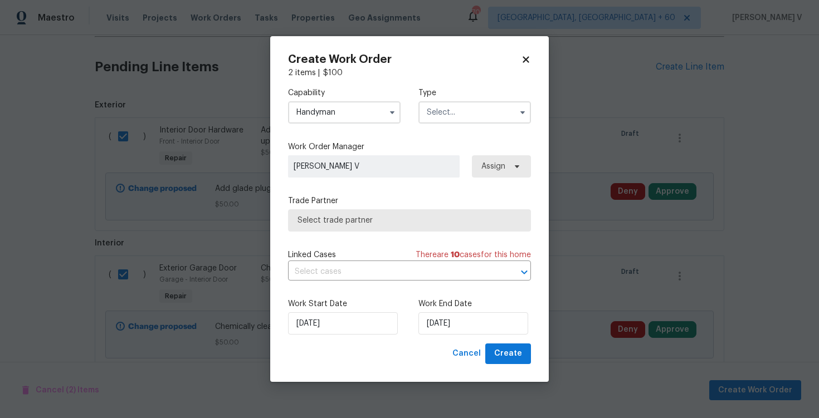
click at [478, 105] on input "text" at bounding box center [474, 112] width 113 height 22
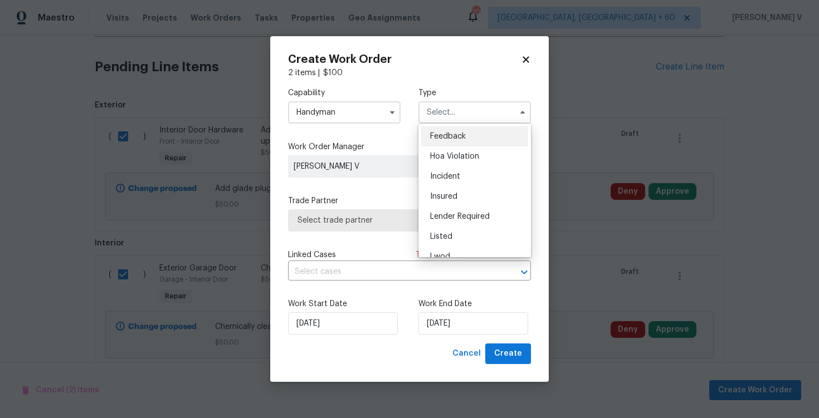
click at [451, 133] on span "Feedback" at bounding box center [448, 137] width 36 height 8
type input "Feedback"
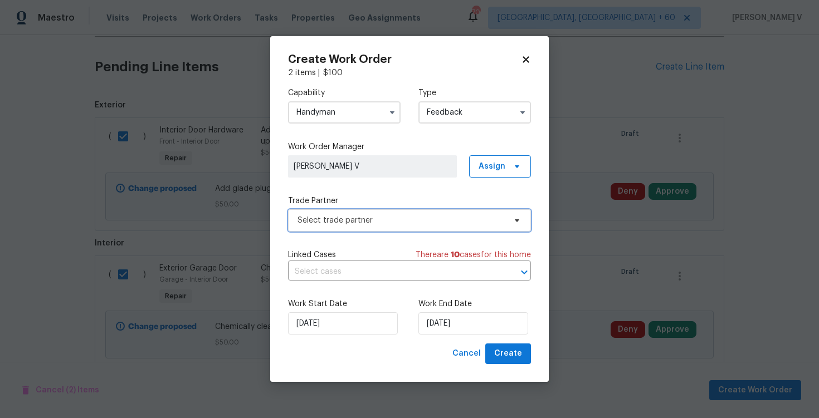
click at [355, 224] on span "Select trade partner" at bounding box center [402, 220] width 208 height 11
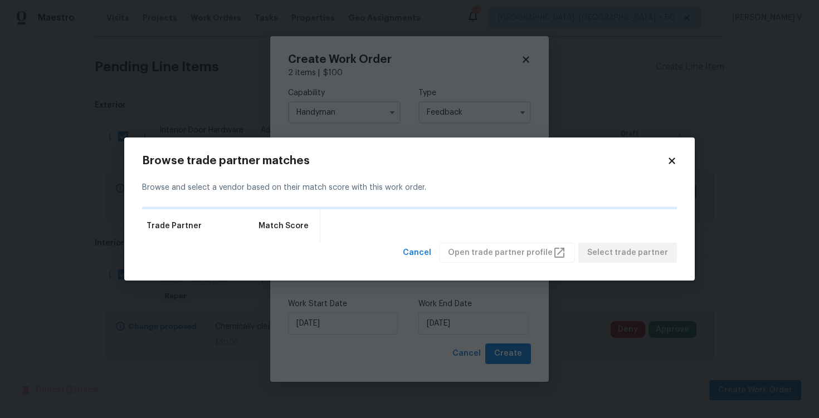
click at [354, 224] on div "Trade Partner Match Score" at bounding box center [409, 226] width 535 height 33
click at [351, 228] on div "Trade Partner Match Score" at bounding box center [409, 226] width 535 height 33
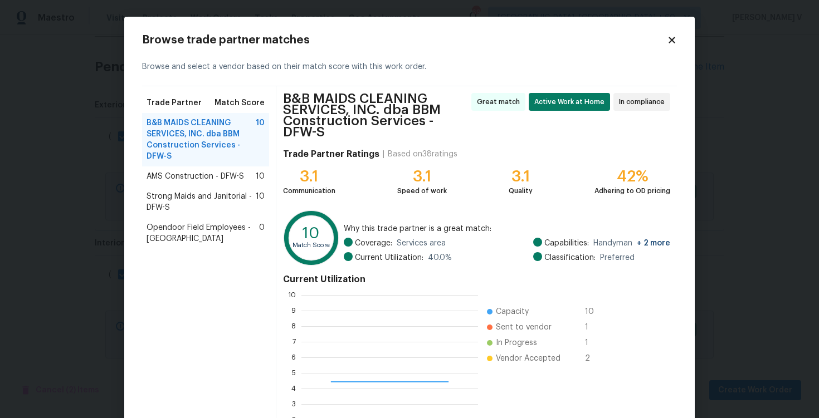
scroll to position [156, 177]
click at [222, 178] on span "AMS Construction - DFW-S" at bounding box center [196, 176] width 98 height 11
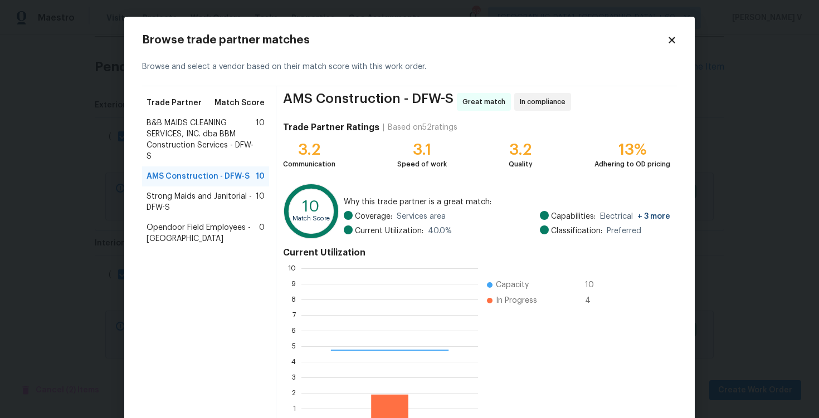
scroll to position [73, 0]
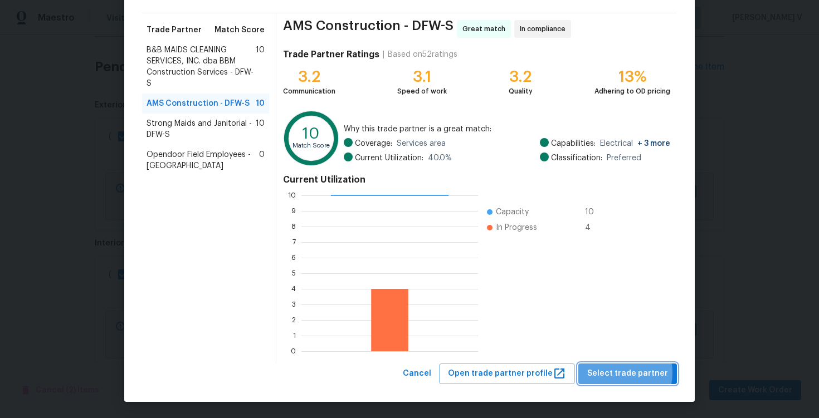
click at [624, 373] on span "Select trade partner" at bounding box center [627, 374] width 81 height 14
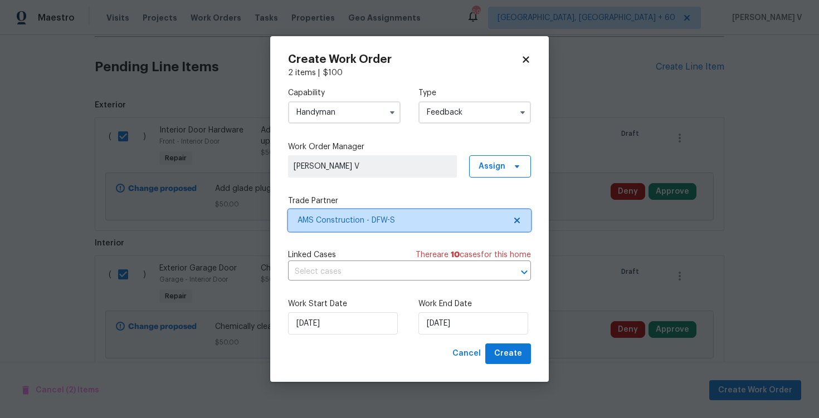
scroll to position [0, 0]
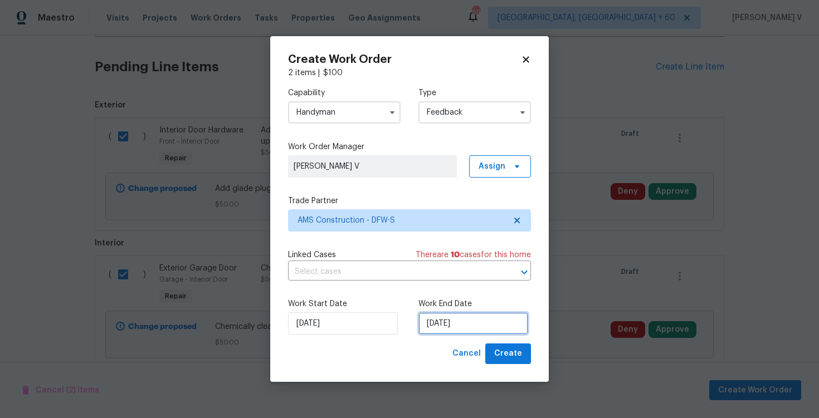
click at [471, 317] on input "[DATE]" at bounding box center [473, 324] width 110 height 22
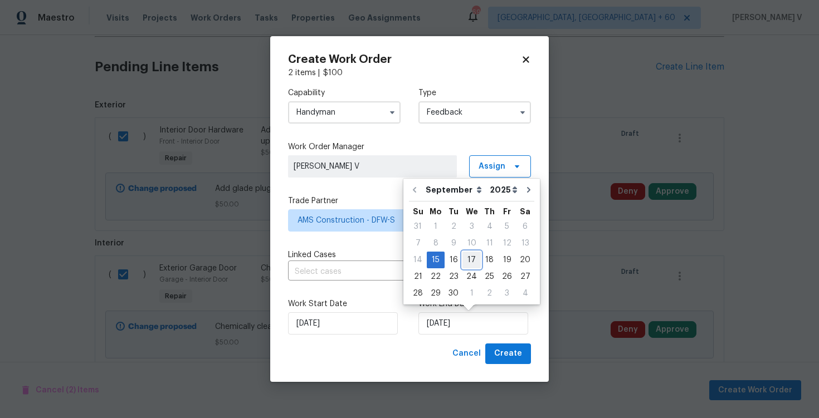
click at [469, 259] on div "17" at bounding box center [471, 260] width 18 height 16
type input "[DATE]"
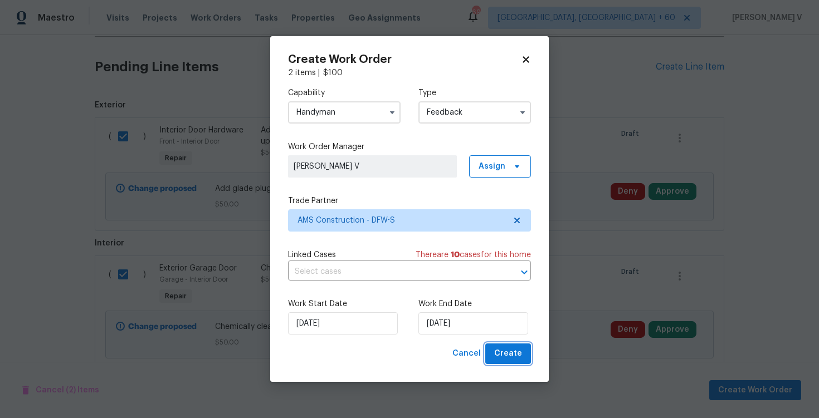
click at [509, 357] on span "Create" at bounding box center [508, 354] width 28 height 14
checkbox input "false"
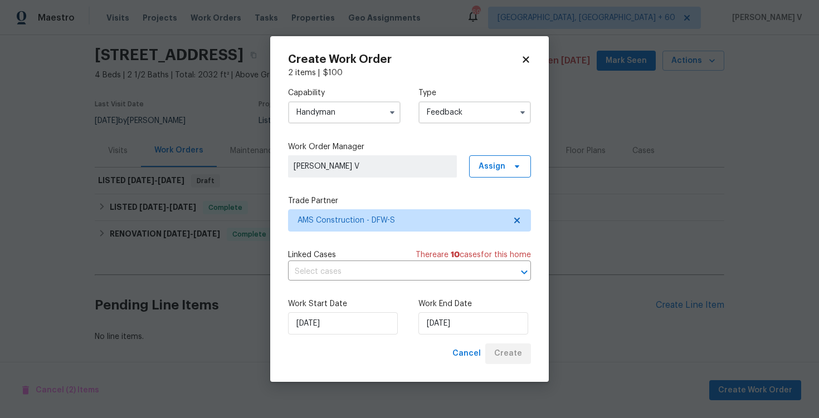
scroll to position [35, 0]
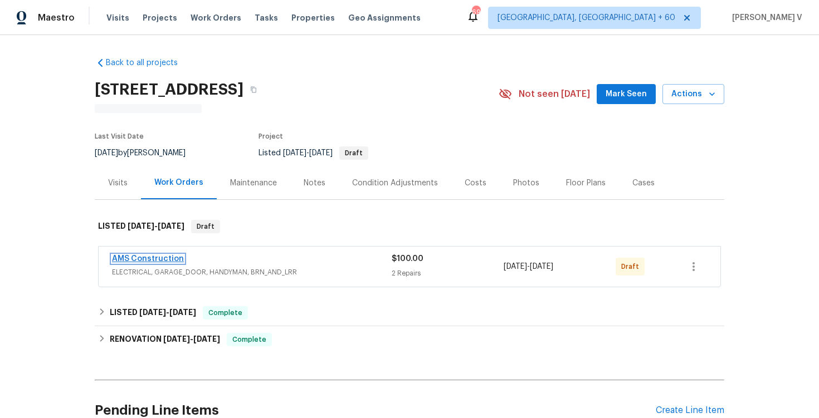
click at [148, 255] on link "AMS Construction" at bounding box center [148, 259] width 72 height 8
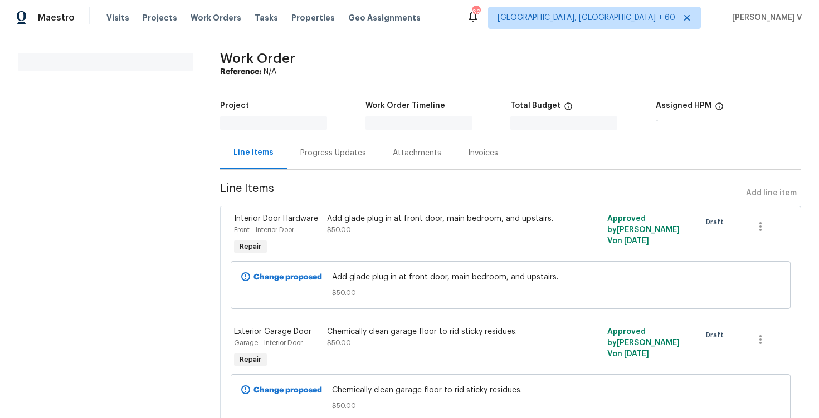
click at [303, 167] on div "Progress Updates" at bounding box center [333, 153] width 92 height 33
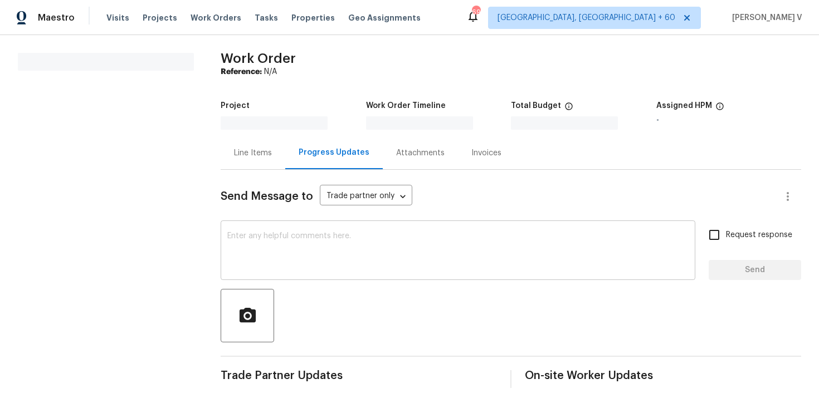
click at [319, 252] on textarea at bounding box center [457, 251] width 461 height 39
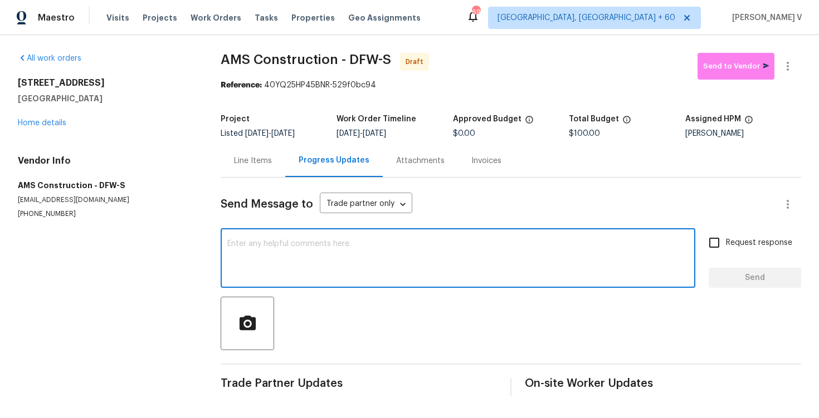
click at [250, 242] on textarea at bounding box center [457, 259] width 461 height 39
paste textarea "Hi this is Divya with Opendoor. I’m confirming you received the WO for the prop…"
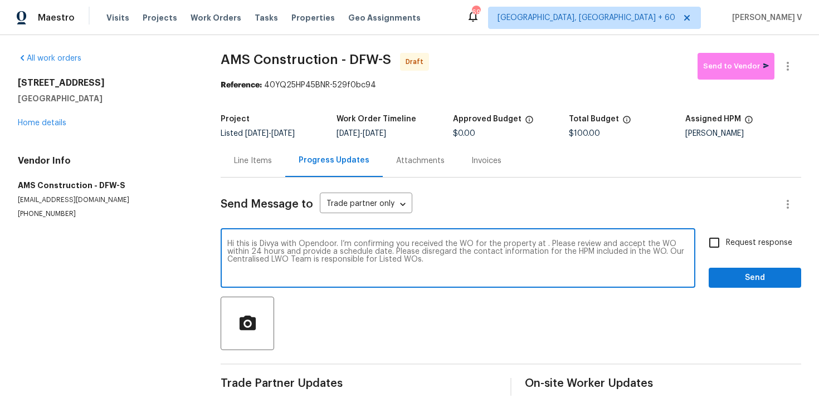
click at [543, 246] on textarea "Hi this is Divya with Opendoor. I’m confirming you received the WO for the prop…" at bounding box center [457, 259] width 461 height 39
paste textarea "[STREET_ADDRESS]"
type textarea "Hi this is Divya with Opendoor. I’m confirming you received the WO for the prop…"
click at [726, 247] on input "Request response" at bounding box center [714, 242] width 23 height 23
checkbox input "true"
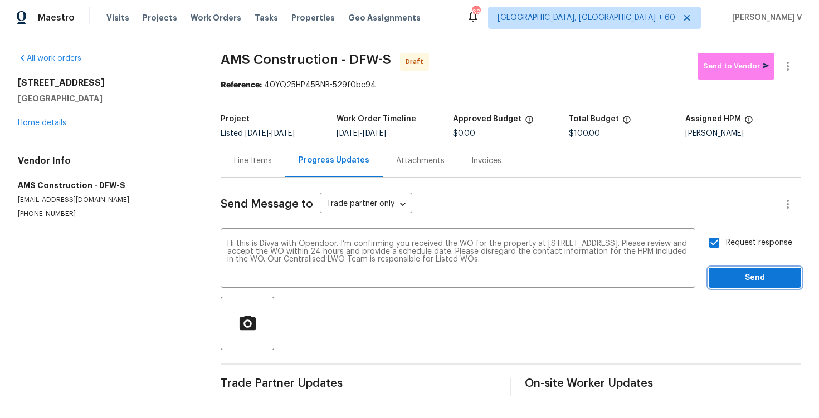
click at [736, 276] on span "Send" at bounding box center [755, 278] width 75 height 14
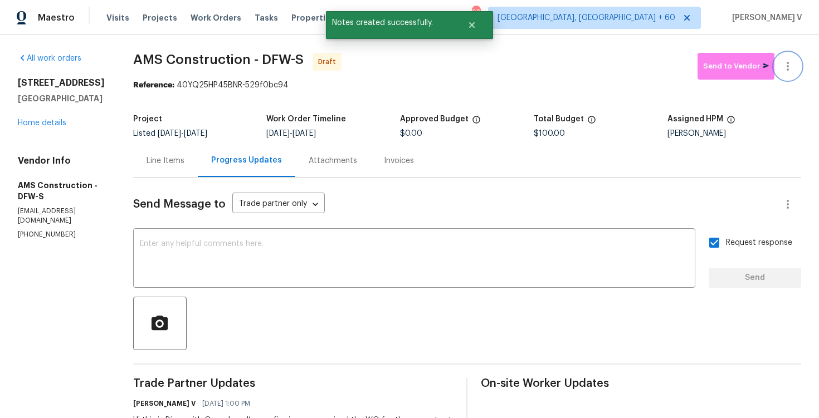
click at [790, 66] on icon "button" at bounding box center [787, 66] width 13 height 13
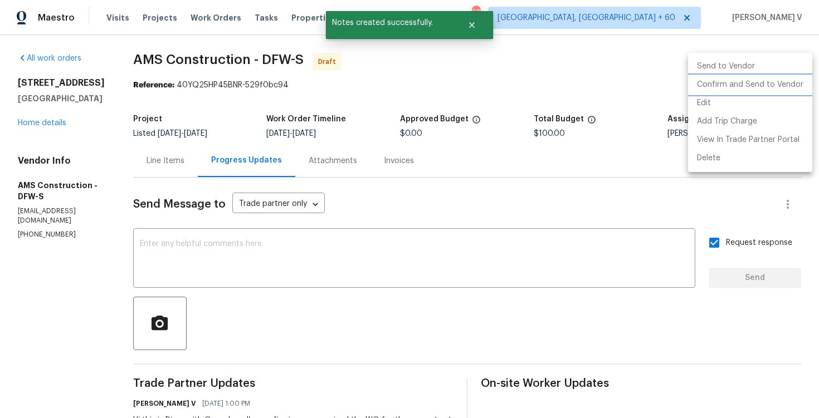
click at [733, 85] on li "Confirm and Send to Vendor" at bounding box center [750, 85] width 124 height 18
click at [243, 120] on div at bounding box center [409, 209] width 819 height 418
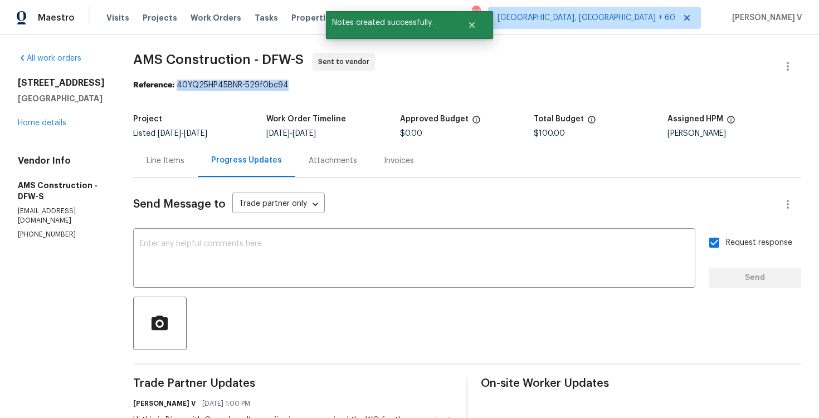
drag, startPoint x: 173, startPoint y: 84, endPoint x: 363, endPoint y: 85, distance: 189.5
click at [364, 85] on div "Reference: 40YQ25HP45BNR-529f0bc94" at bounding box center [467, 85] width 668 height 11
copy div "40YQ25HP45BNR-529f0bc94"
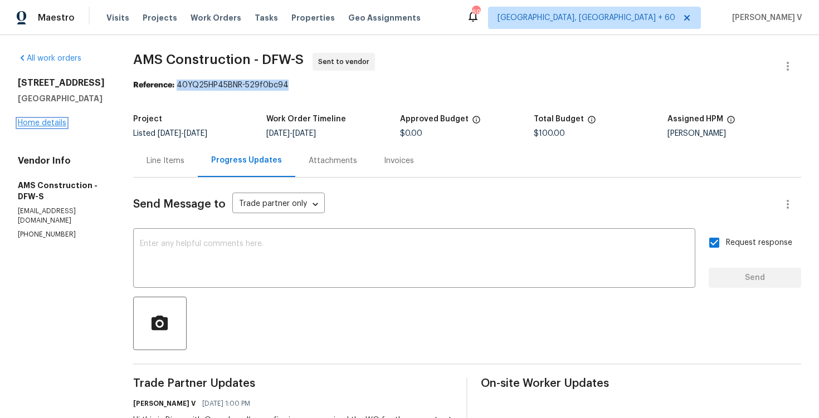
click at [29, 120] on link "Home details" at bounding box center [42, 123] width 48 height 8
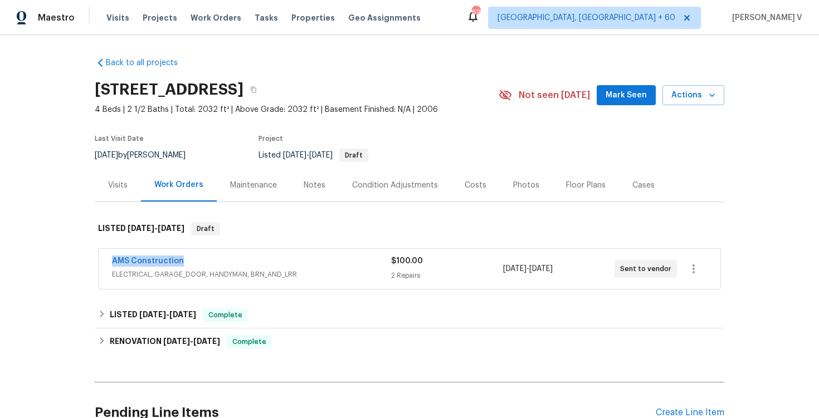
drag, startPoint x: 114, startPoint y: 257, endPoint x: 206, endPoint y: 257, distance: 91.9
click at [206, 257] on div "AMS Construction ELECTRICAL, GARAGE_DOOR, HANDYMAN, BRN_AND_LRR $100.00 2 Repai…" at bounding box center [410, 269] width 622 height 40
copy link "AMS Construction"
click at [148, 264] on link "AMS Construction" at bounding box center [148, 261] width 72 height 8
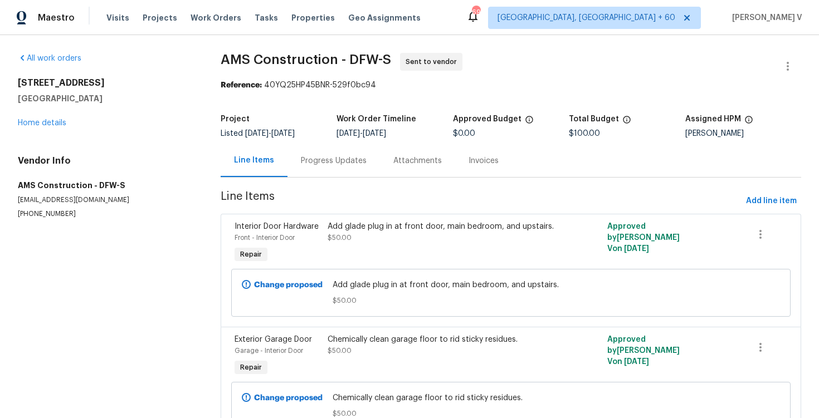
scroll to position [26, 0]
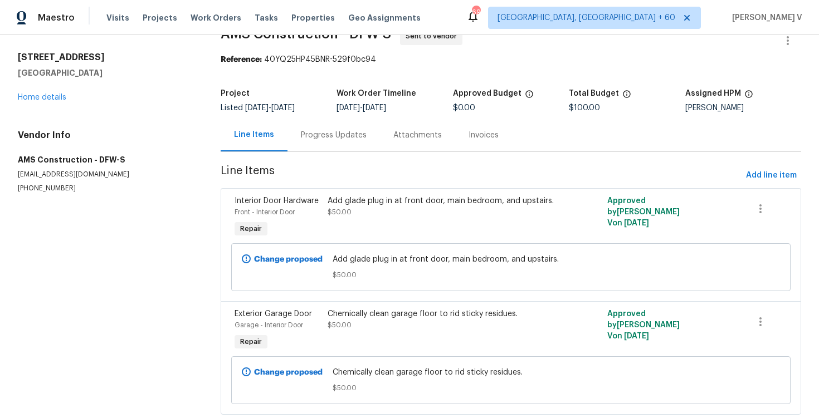
click at [351, 116] on div "Project Listed 9/15/2025 - 9/17/2025 Work Order Timeline 9/15/2025 - 9/17/2025 …" at bounding box center [511, 101] width 581 height 36
click at [322, 144] on div "Progress Updates" at bounding box center [334, 135] width 92 height 33
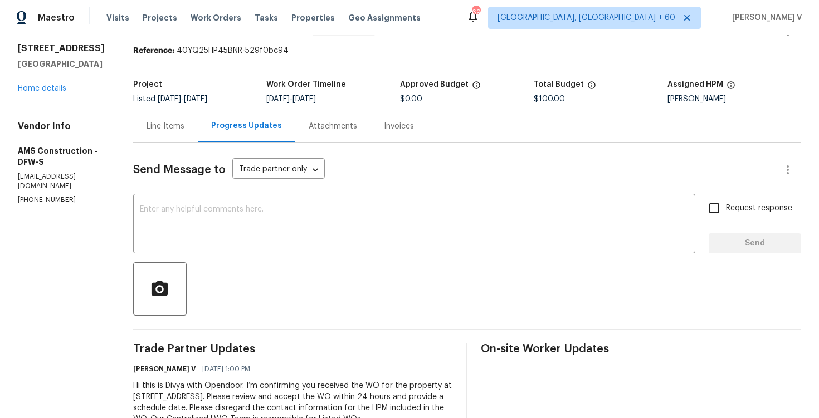
scroll to position [72, 0]
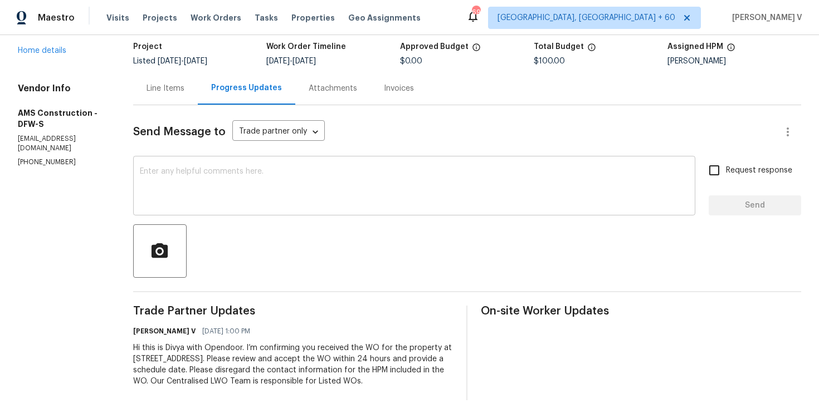
click at [261, 201] on textarea at bounding box center [414, 187] width 549 height 39
paste textarea "Attention All Work Orders must include before-photos (both close-up and wide-an…"
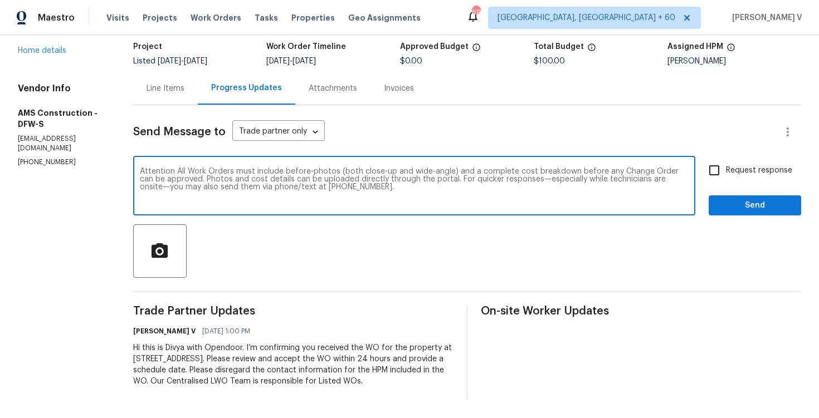
type textarea "Attention All Work Orders must include before-photos (both close-up and wide-an…"
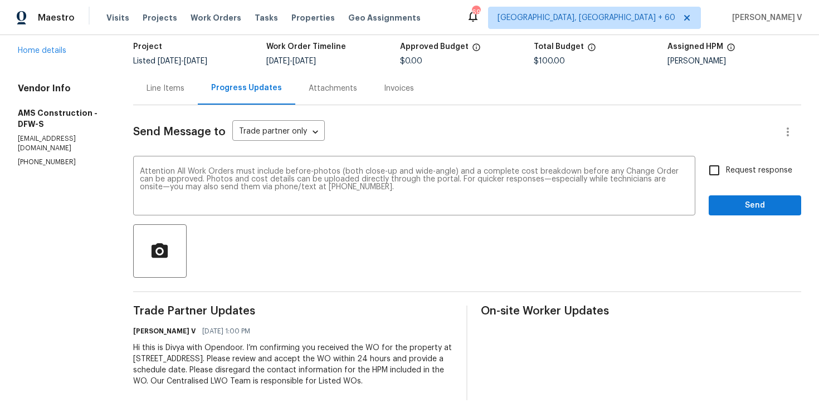
click at [736, 171] on span "Request response" at bounding box center [759, 171] width 66 height 12
click at [726, 171] on input "Request response" at bounding box center [714, 170] width 23 height 23
checkbox input "true"
click at [736, 206] on span "Send" at bounding box center [755, 206] width 75 height 14
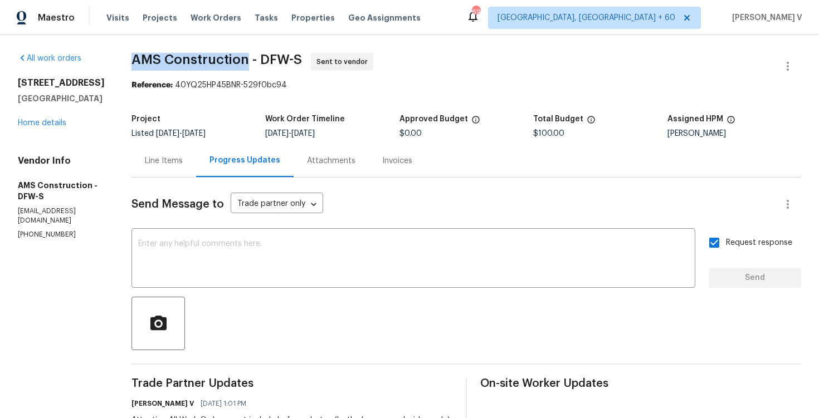
drag, startPoint x: 128, startPoint y: 63, endPoint x: 243, endPoint y: 64, distance: 115.9
click at [244, 64] on div "All work orders 7417 Cowhand Ct Fort Worth, TX 76131 Home details Vendor Info A…" at bounding box center [409, 307] width 819 height 544
copy span "AMS Construction"
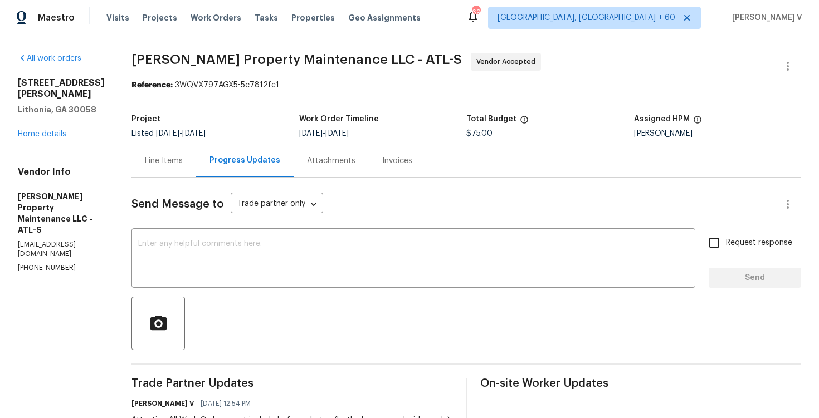
click at [35, 139] on div "[STREET_ADDRESS][PERSON_NAME] Home details" at bounding box center [61, 108] width 87 height 62
click at [33, 134] on link "Home details" at bounding box center [42, 134] width 48 height 8
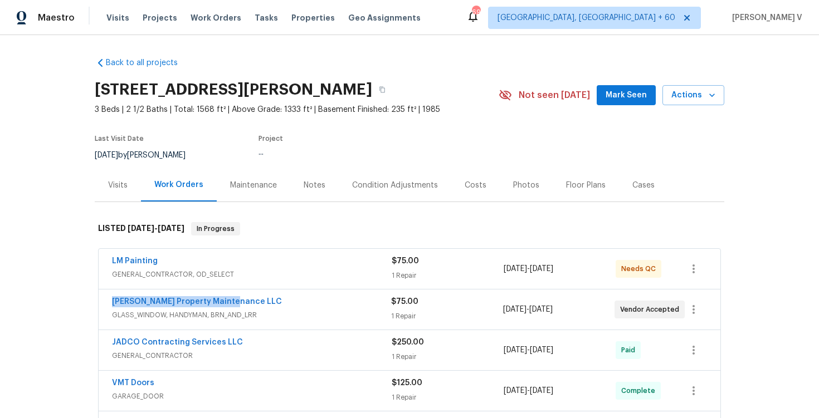
drag, startPoint x: 100, startPoint y: 304, endPoint x: 311, endPoint y: 300, distance: 211.2
click at [311, 301] on div "[PERSON_NAME] Property Maintenance LLC GLASS_WINDOW, HANDYMAN, BRN_AND_LRR $75.…" at bounding box center [410, 310] width 622 height 40
copy link "[PERSON_NAME] Property Maintenance LLC"
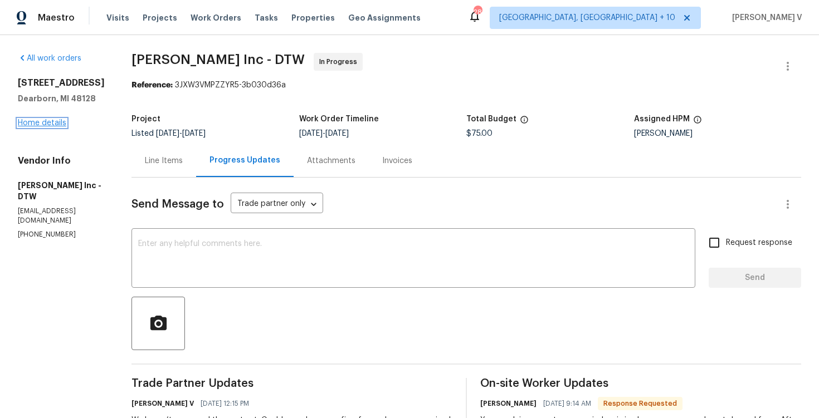
click at [55, 124] on link "Home details" at bounding box center [42, 123] width 48 height 8
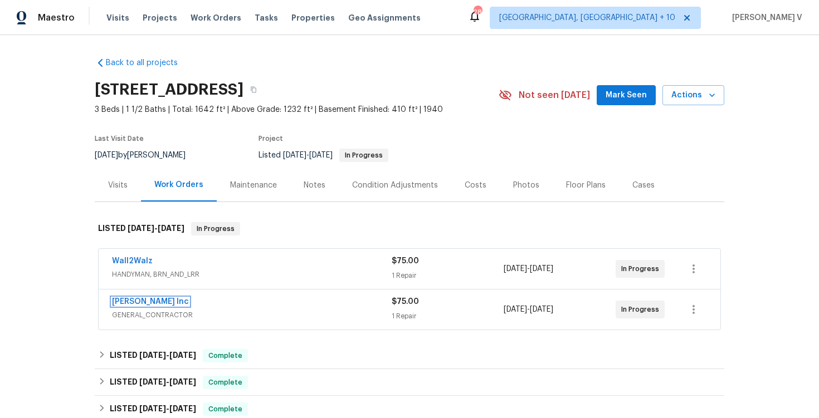
click at [136, 300] on link "[PERSON_NAME] Inc" at bounding box center [150, 302] width 77 height 8
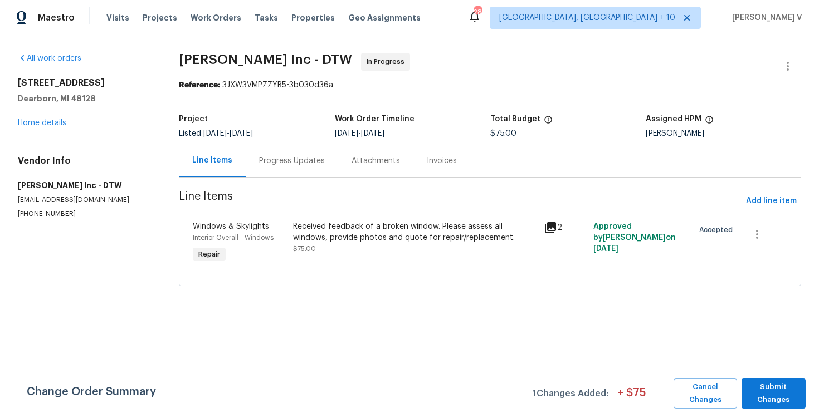
click at [289, 153] on div "Progress Updates" at bounding box center [292, 160] width 92 height 33
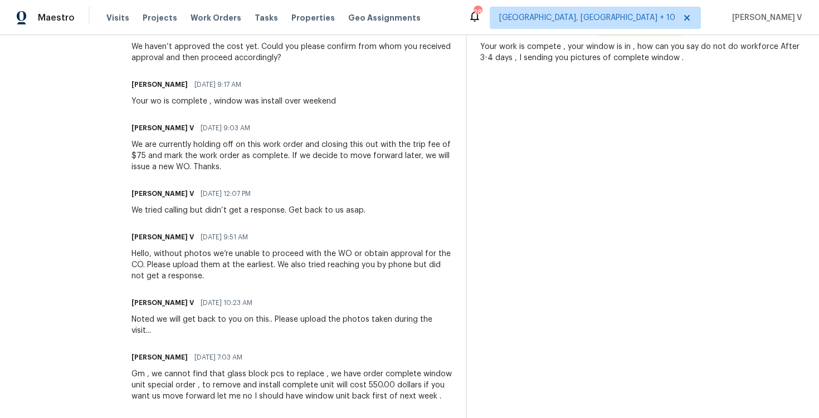
scroll to position [211, 0]
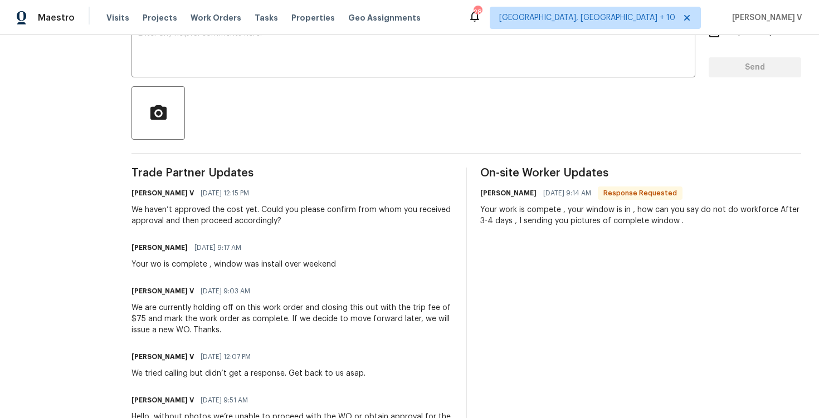
click at [221, 212] on div "We haven’t approved the cost yet. Could you please confirm from whom you receiv…" at bounding box center [292, 215] width 321 height 22
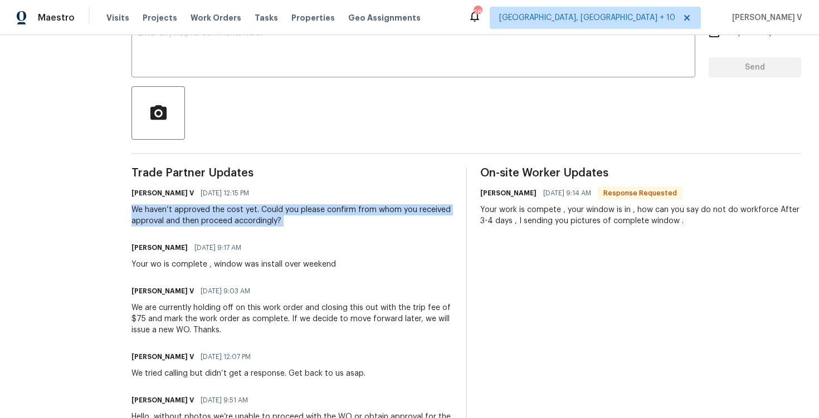
copy div "We haven’t approved the cost yet. Could you please confirm from whom you receiv…"
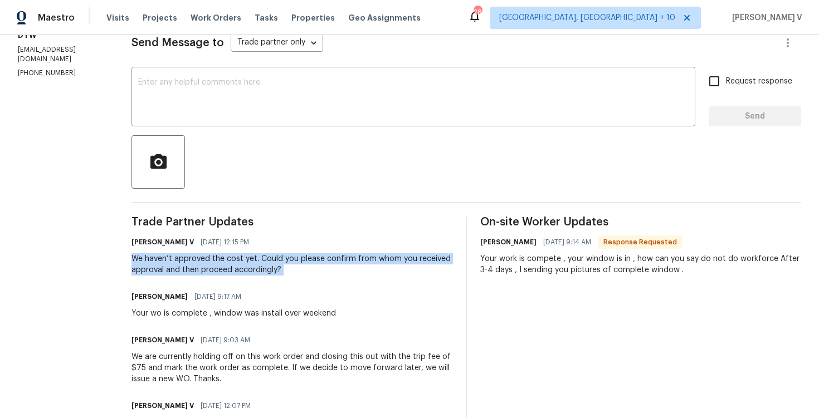
scroll to position [145, 0]
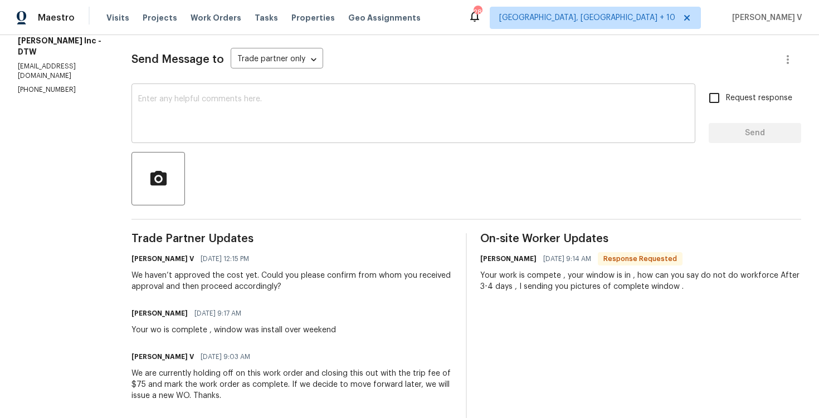
click at [216, 142] on div "x ​" at bounding box center [414, 114] width 564 height 57
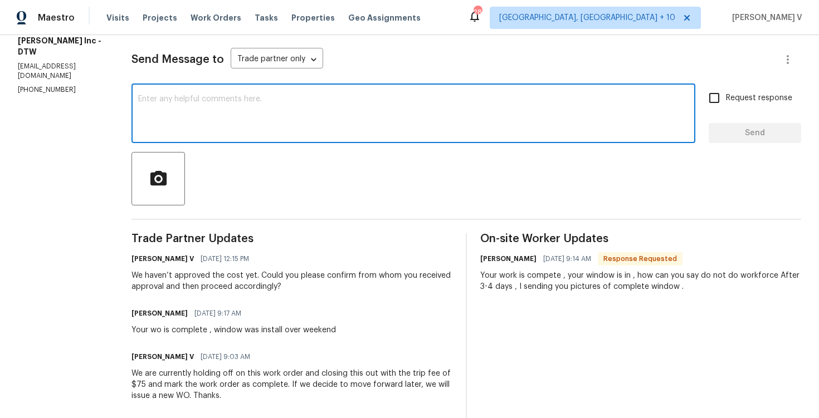
paste textarea "We haven’t approved the cost yet. Could you please confirm from whom you receiv…"
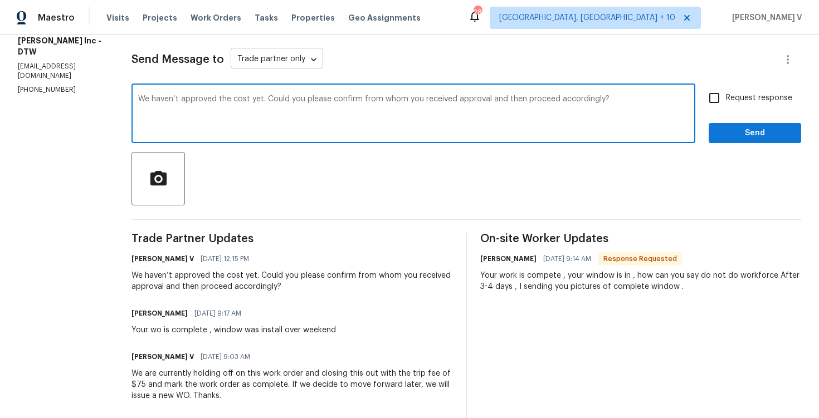
type textarea "We haven’t approved the cost yet. Could you please confirm from whom you receiv…"
click at [277, 55] on body "Maestro Visits Projects Work Orders Tasks Properties Geo Assignments [STREET_AD…" at bounding box center [409, 209] width 819 height 418
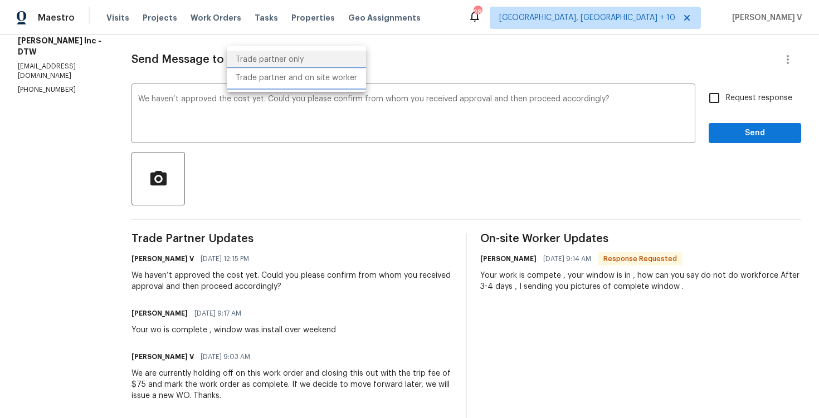
click at [277, 80] on li "Trade partner and on site worker" at bounding box center [296, 78] width 139 height 18
type input "Trade Partner and On-Site Worker"
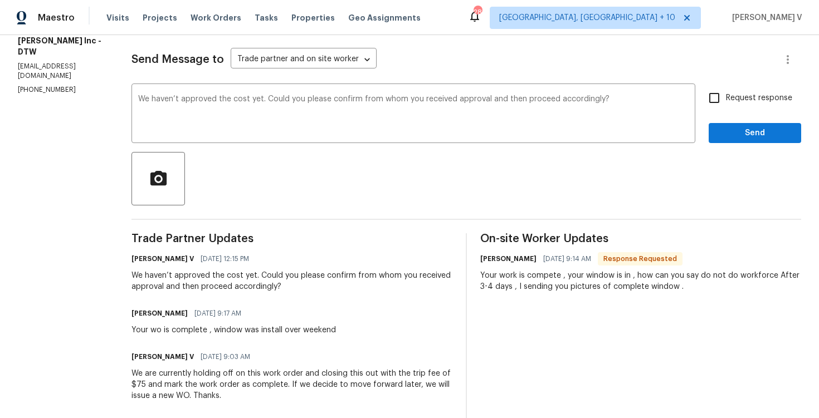
click at [736, 95] on span "Request response" at bounding box center [759, 98] width 66 height 12
click at [726, 95] on input "Request response" at bounding box center [714, 97] width 23 height 23
checkbox input "true"
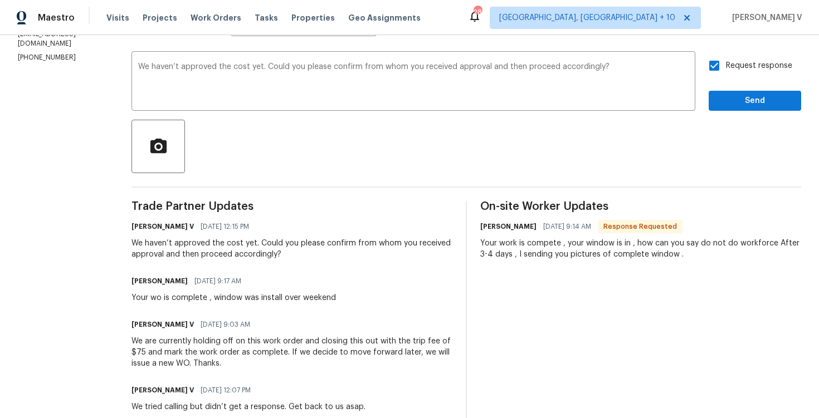
scroll to position [242, 0]
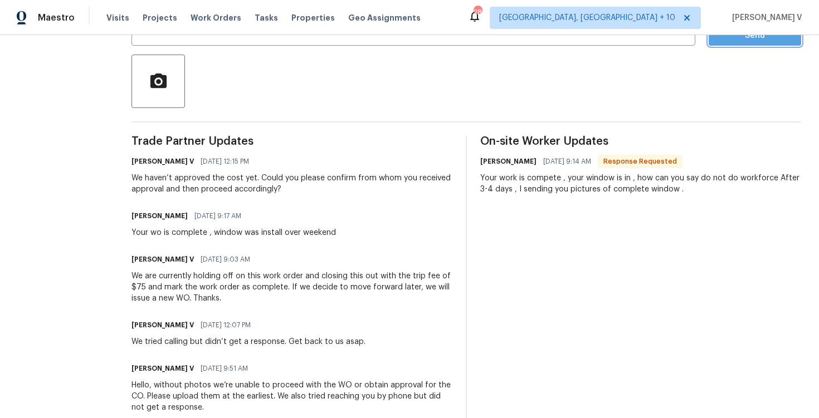
click at [724, 38] on span "Send" at bounding box center [755, 36] width 75 height 14
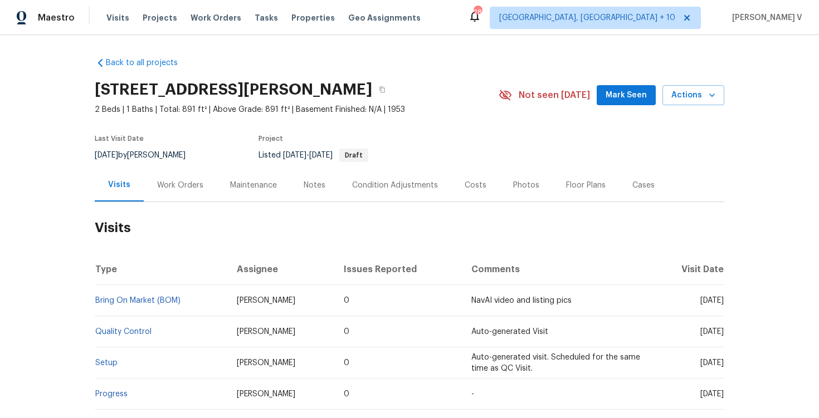
click at [172, 181] on div "Work Orders" at bounding box center [180, 185] width 46 height 11
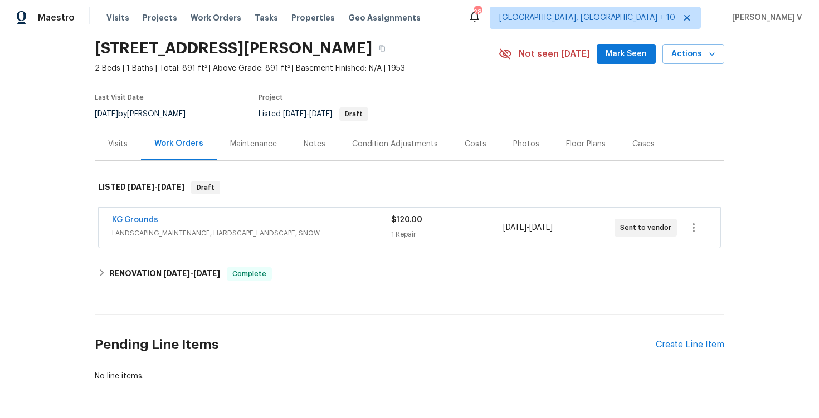
scroll to position [41, 0]
click at [279, 215] on div "KG Grounds" at bounding box center [251, 221] width 279 height 13
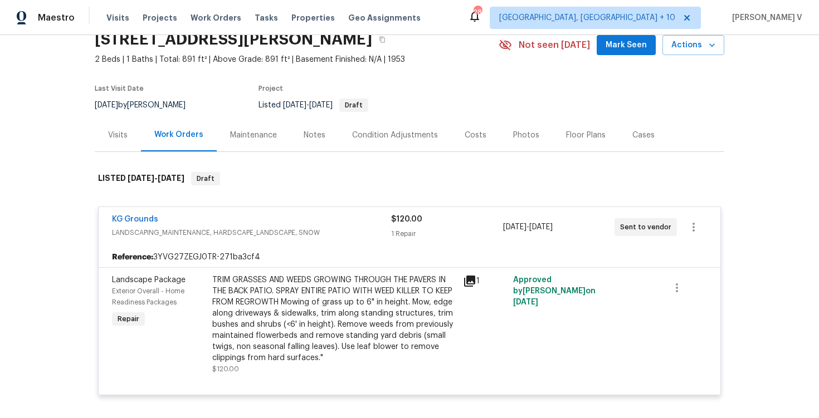
scroll to position [119, 0]
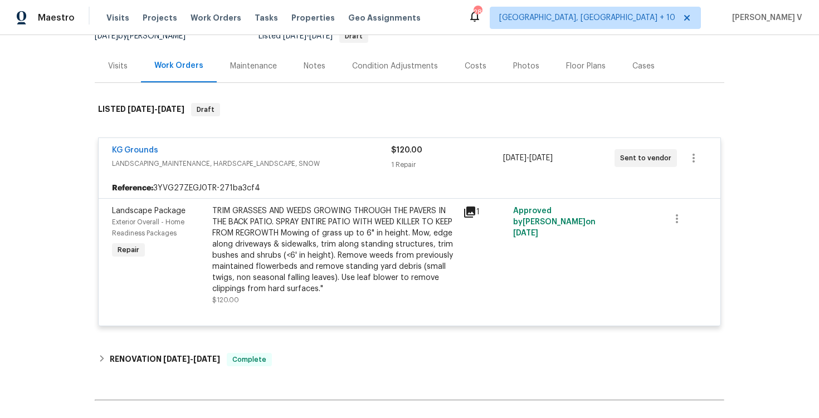
click at [296, 148] on div "KG Grounds" at bounding box center [251, 151] width 279 height 13
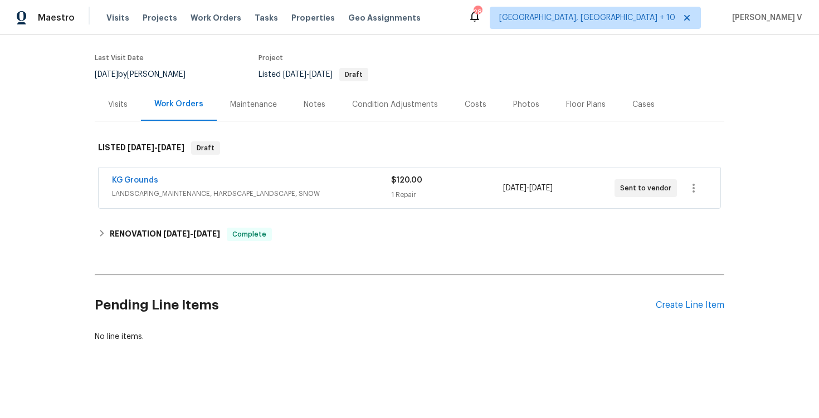
scroll to position [81, 0]
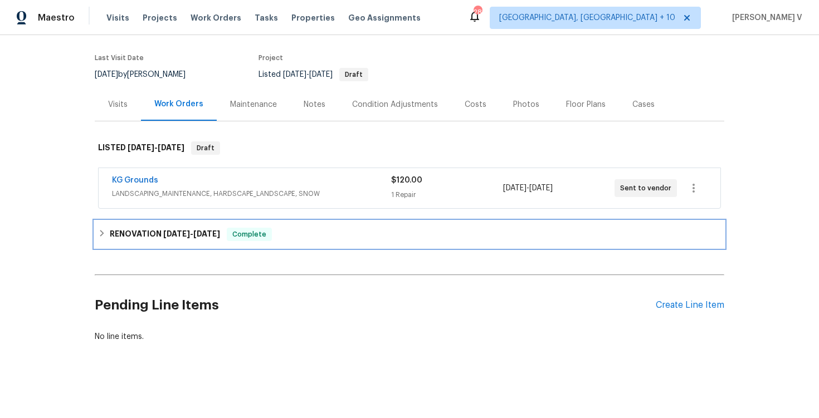
click at [291, 231] on div "RENOVATION 8/22/25 - 8/29/25 Complete" at bounding box center [409, 234] width 623 height 13
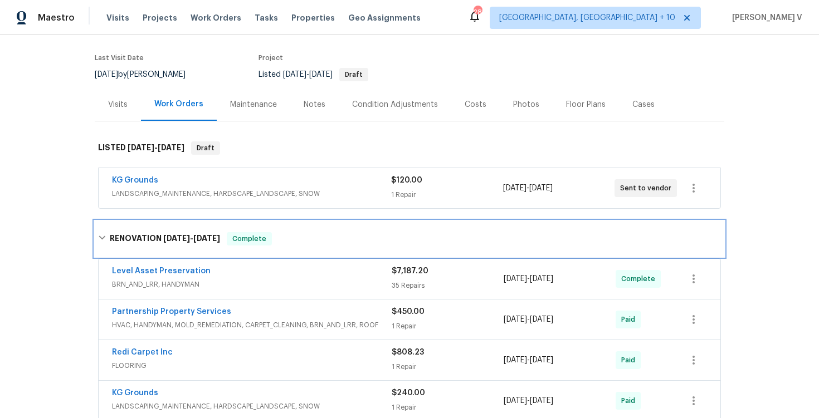
scroll to position [242, 0]
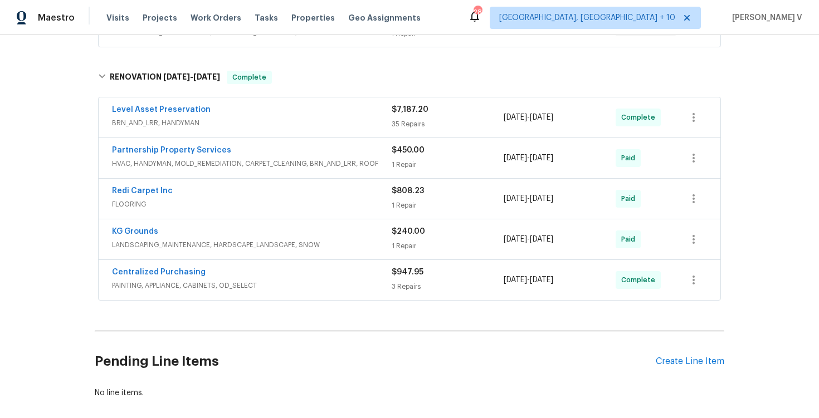
click at [289, 120] on span "BRN_AND_LRR, HANDYMAN" at bounding box center [252, 123] width 280 height 11
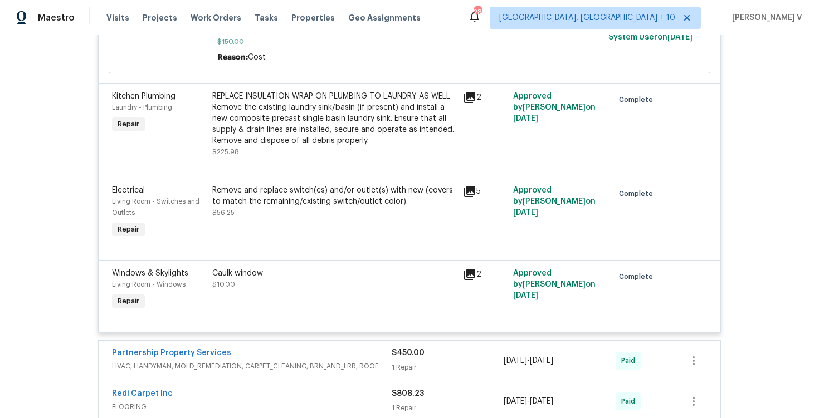
scroll to position [3999, 0]
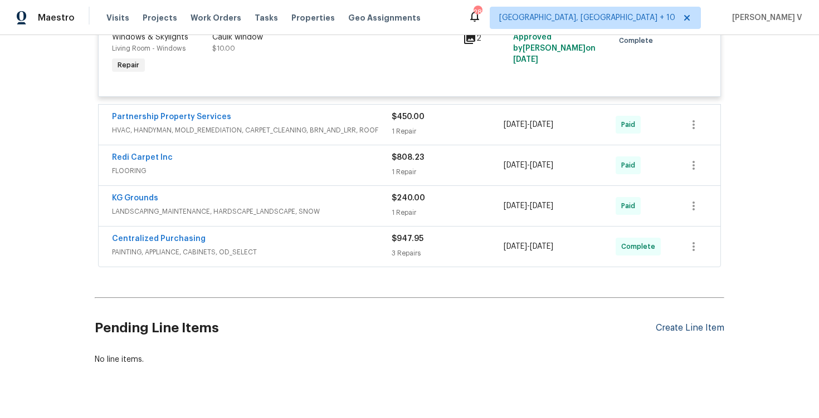
click at [691, 323] on div "Create Line Item" at bounding box center [690, 328] width 69 height 11
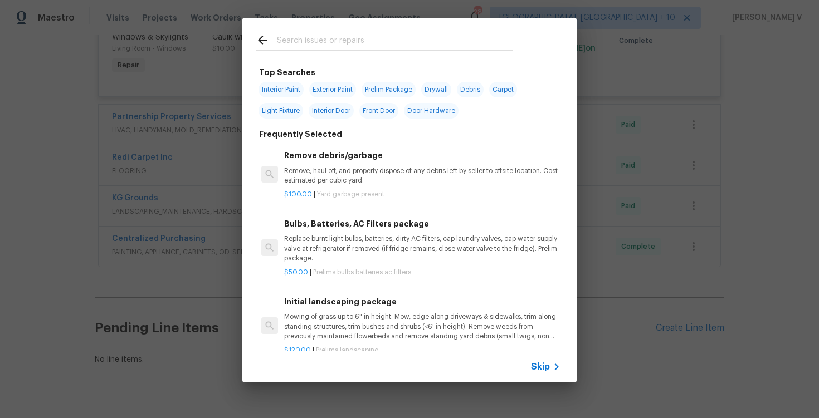
click at [559, 372] on icon at bounding box center [556, 367] width 13 height 13
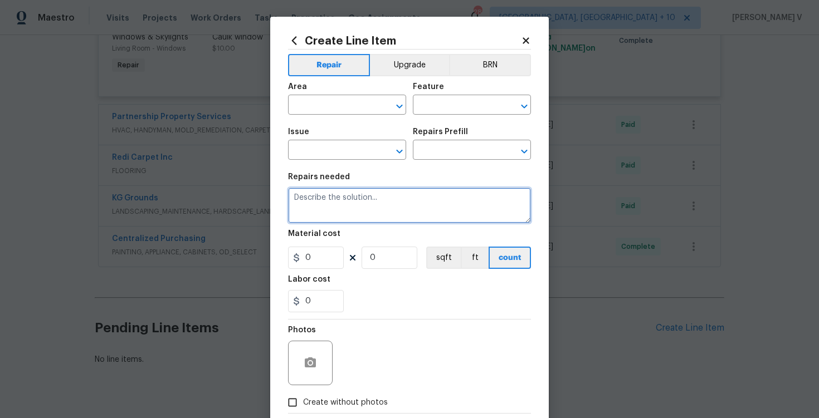
click at [373, 201] on textarea at bounding box center [409, 206] width 243 height 36
paste textarea "Rework: Received feedback that the kitchen sink has a leak with water coming ou…"
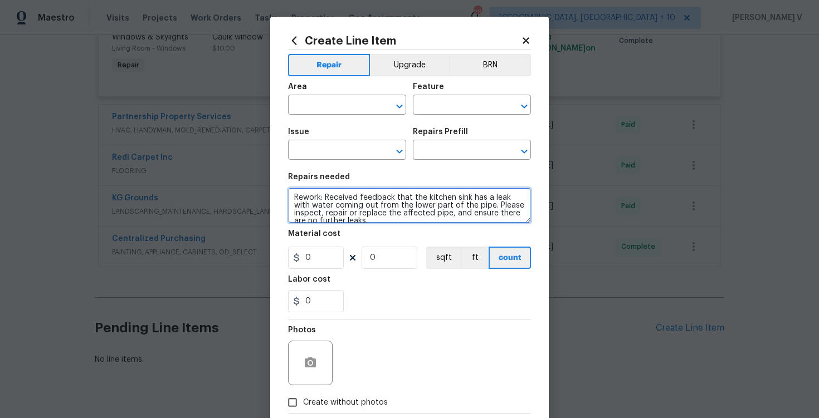
scroll to position [2, 0]
type textarea "Rework: Received feedback that the kitchen sink has a leak with water coming ou…"
click at [483, 197] on textarea "Rework: Received feedback that the kitchen sink has a leak with water coming ou…" at bounding box center [409, 206] width 243 height 36
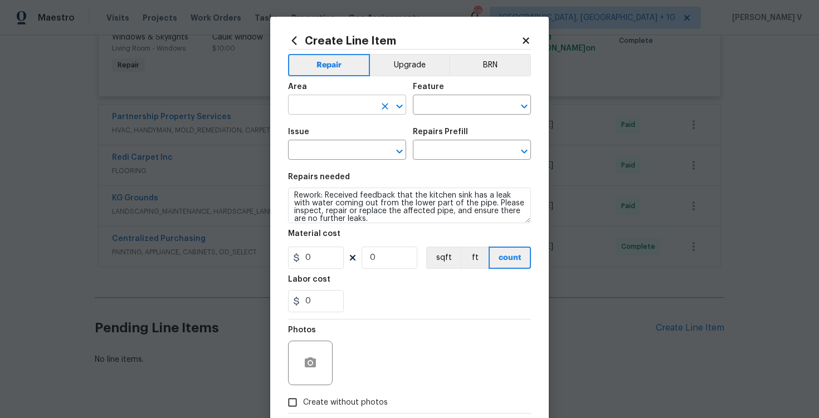
click at [303, 99] on input "text" at bounding box center [331, 106] width 87 height 17
click at [300, 133] on li "Kitchen" at bounding box center [347, 131] width 118 height 18
type input "Kitchen"
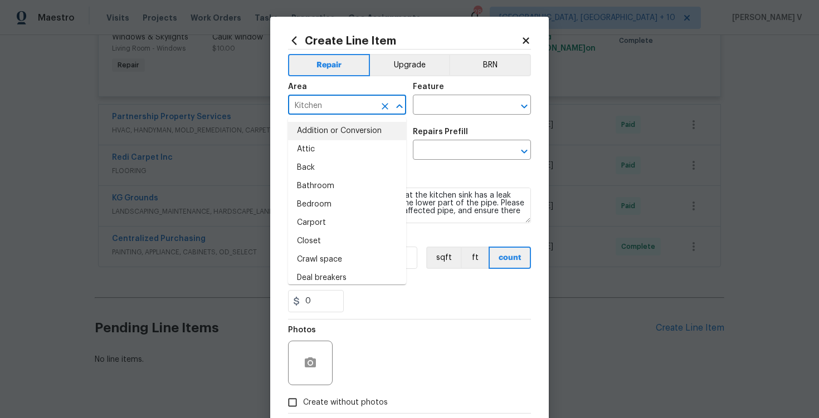
click at [449, 115] on div "Area Kitchen ​ Feature ​" at bounding box center [409, 98] width 243 height 45
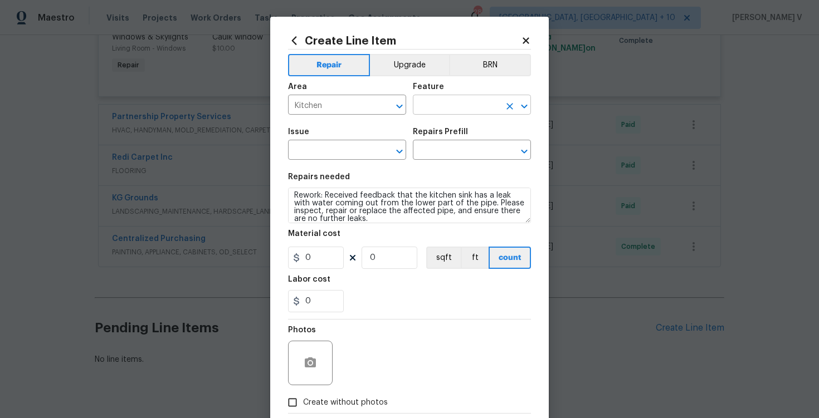
click at [450, 105] on input "text" at bounding box center [456, 106] width 87 height 17
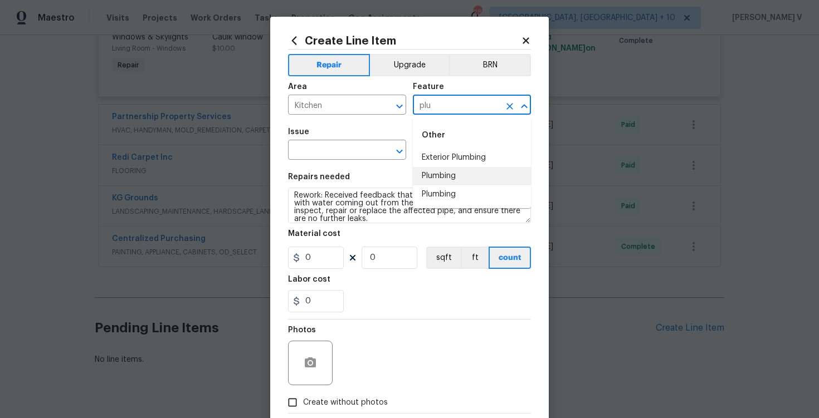
click at [452, 168] on li "Plumbing" at bounding box center [472, 176] width 118 height 18
type input "Plumbing"
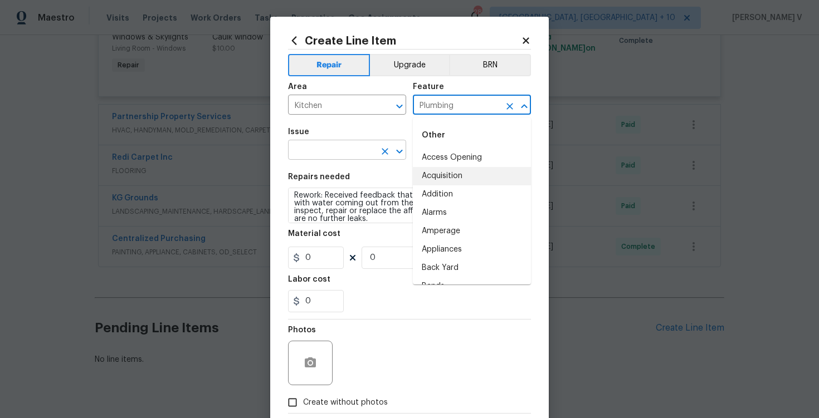
click at [332, 154] on input "text" at bounding box center [331, 151] width 87 height 17
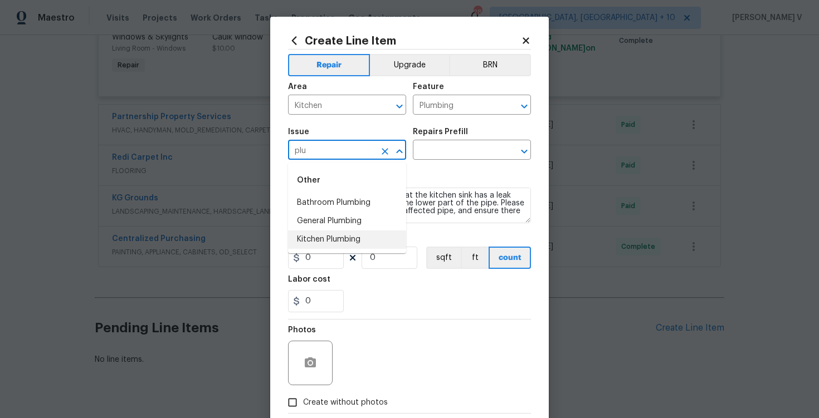
click at [345, 237] on li "Kitchen Plumbing" at bounding box center [347, 240] width 118 height 18
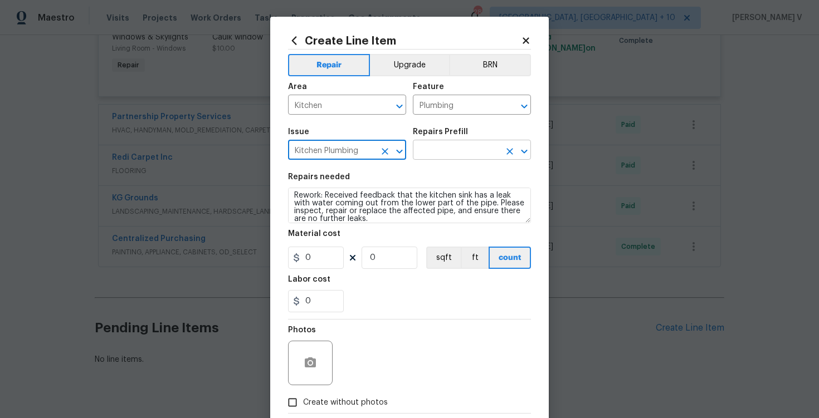
type input "Kitchen Plumbing"
click at [435, 157] on input "text" at bounding box center [456, 151] width 87 height 17
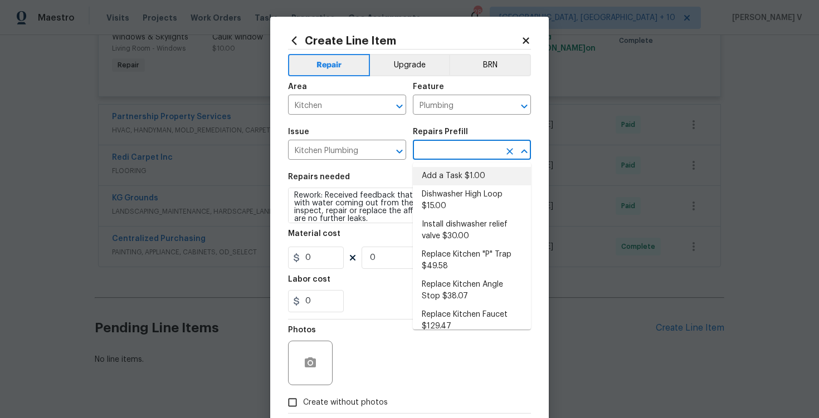
click at [439, 174] on li "Add a Task $1.00" at bounding box center [472, 176] width 118 height 18
type input "Add a Task $1.00"
type textarea "HPM to detail"
type input "1"
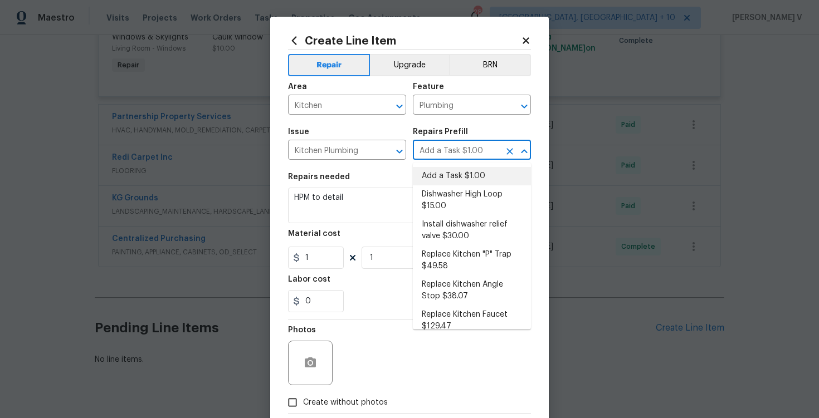
scroll to position [0, 0]
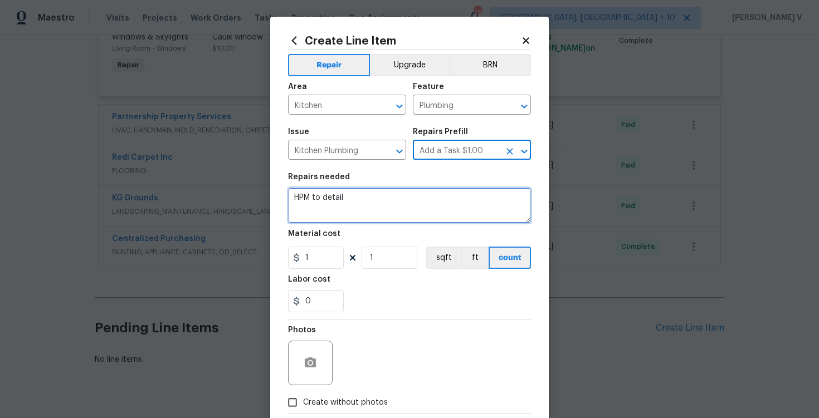
click at [336, 204] on textarea "HPM to detail" at bounding box center [409, 206] width 243 height 36
paste textarea "Rework: Received feedback that the kitchen sink has a leak with water coming ou…"
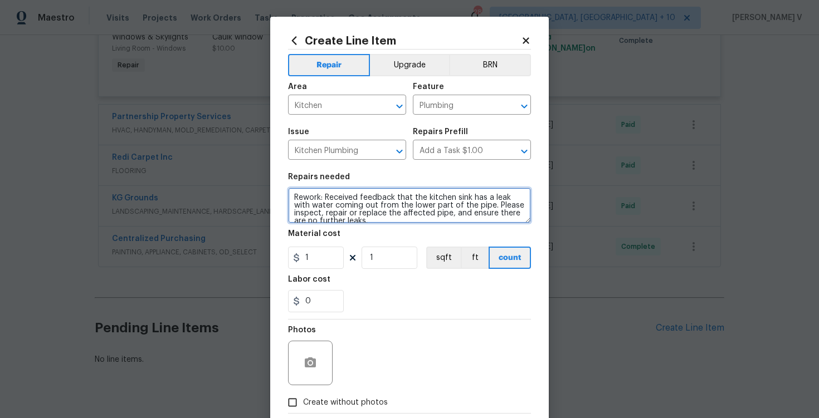
scroll to position [2, 0]
type textarea "Rework: Received feedback that the kitchen sink has a leak with water coming ou…"
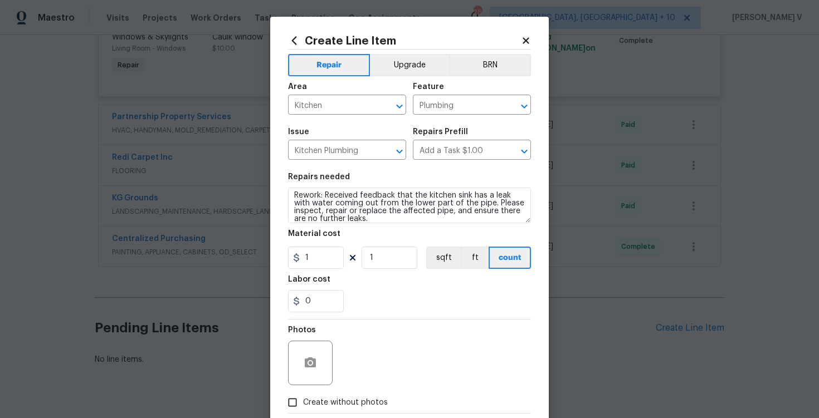
click at [362, 354] on div "Photos" at bounding box center [409, 356] width 243 height 72
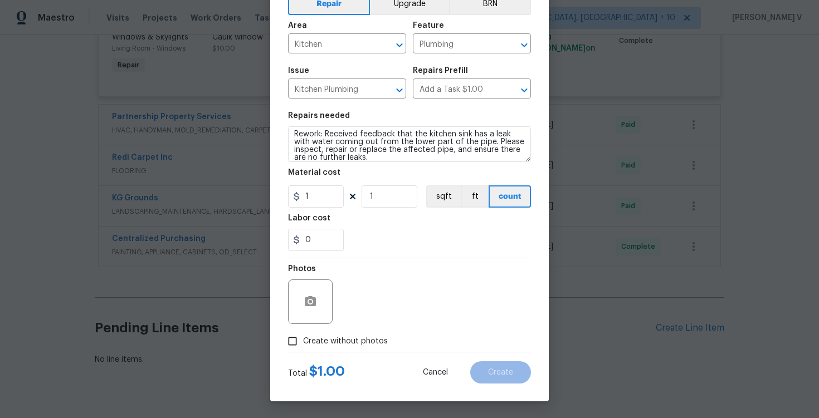
click at [284, 351] on input "Create without photos" at bounding box center [292, 341] width 21 height 21
checkbox input "true"
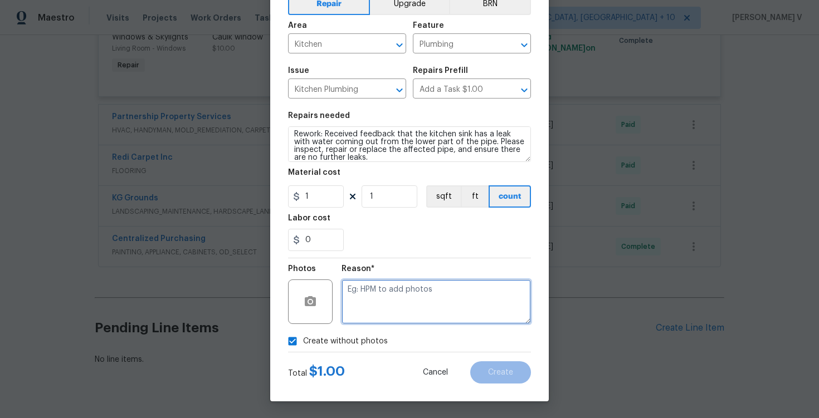
click at [352, 309] on textarea at bounding box center [436, 302] width 189 height 45
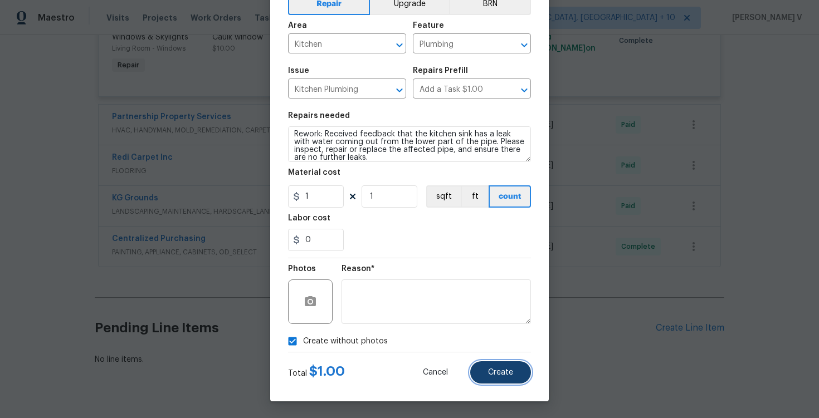
click at [522, 367] on button "Create" at bounding box center [500, 373] width 61 height 22
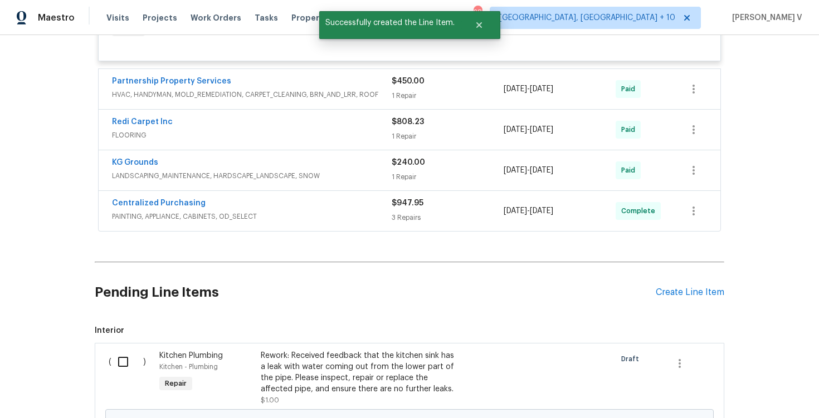
scroll to position [4097, 0]
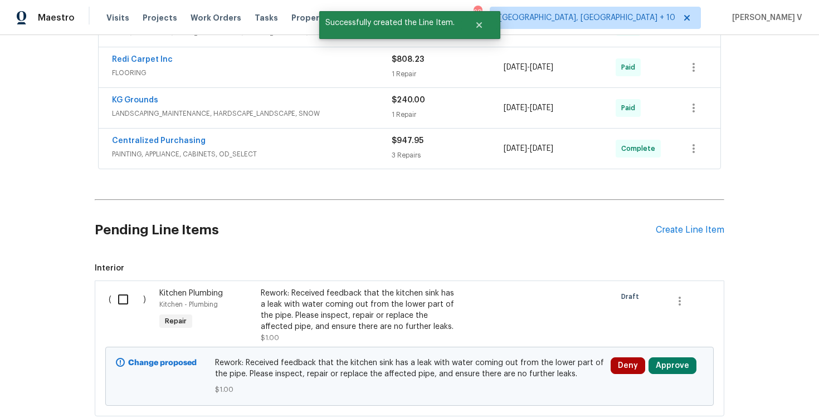
click at [119, 288] on input "checkbox" at bounding box center [127, 299] width 32 height 23
checkbox input "true"
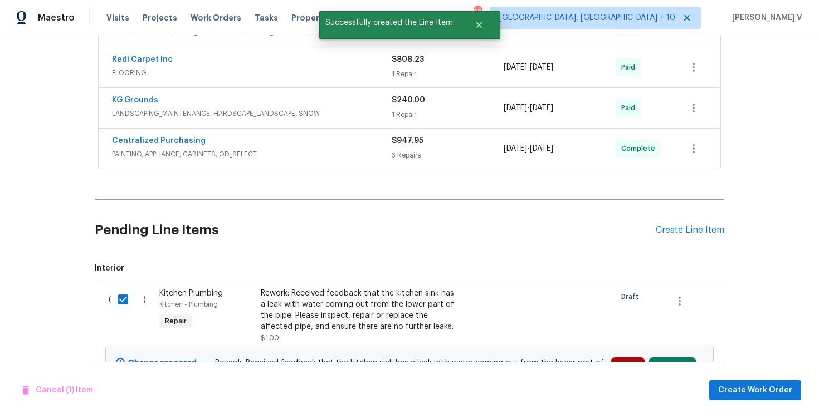
scroll to position [4149, 0]
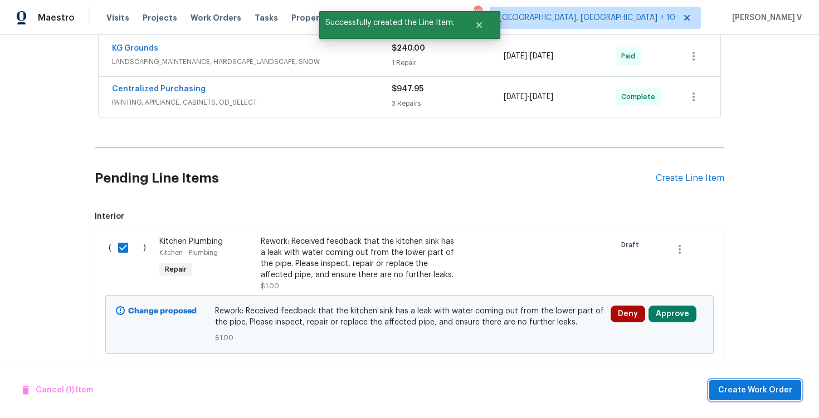
click at [741, 386] on span "Create Work Order" at bounding box center [755, 391] width 74 height 14
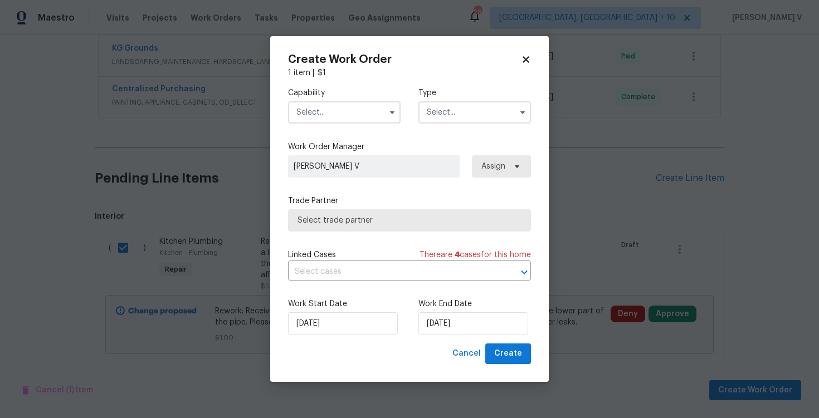
click at [325, 121] on input "text" at bounding box center [344, 112] width 113 height 22
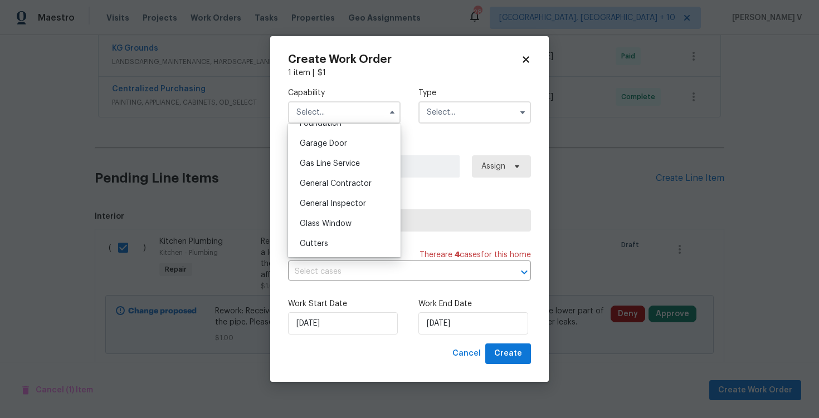
scroll to position [549, 0]
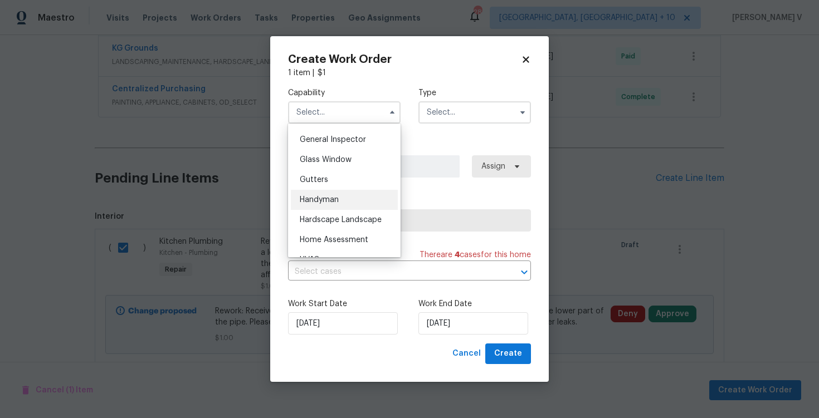
click at [344, 202] on div "Handyman" at bounding box center [344, 200] width 107 height 20
type input "Handyman"
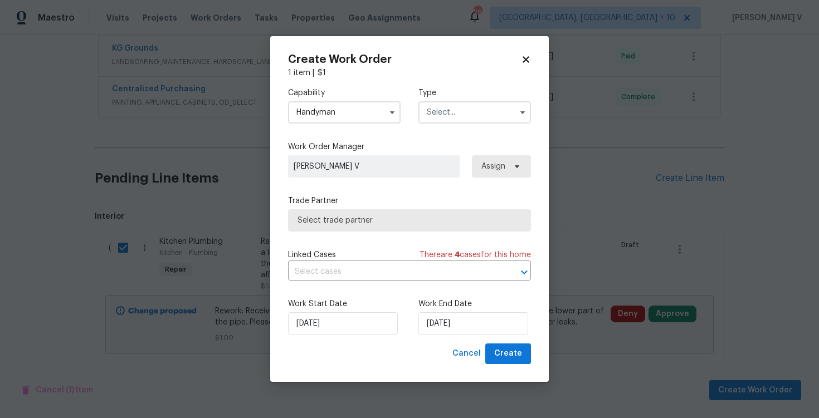
click at [470, 98] on label "Type" at bounding box center [474, 92] width 113 height 11
click at [466, 117] on input "text" at bounding box center [474, 112] width 113 height 22
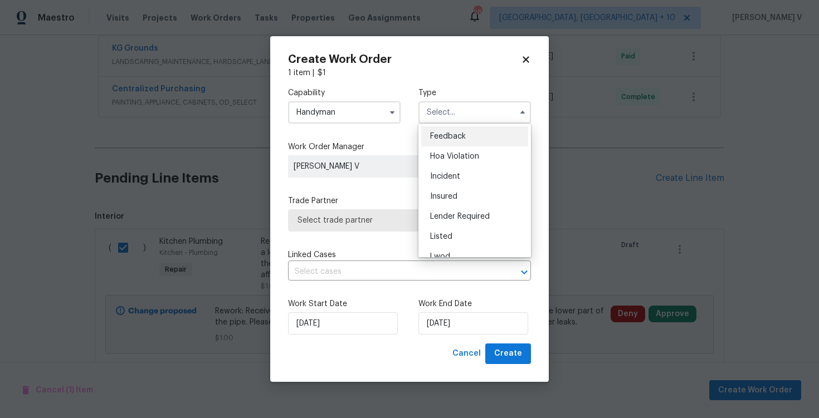
click at [435, 135] on span "Feedback" at bounding box center [448, 137] width 36 height 8
type input "Feedback"
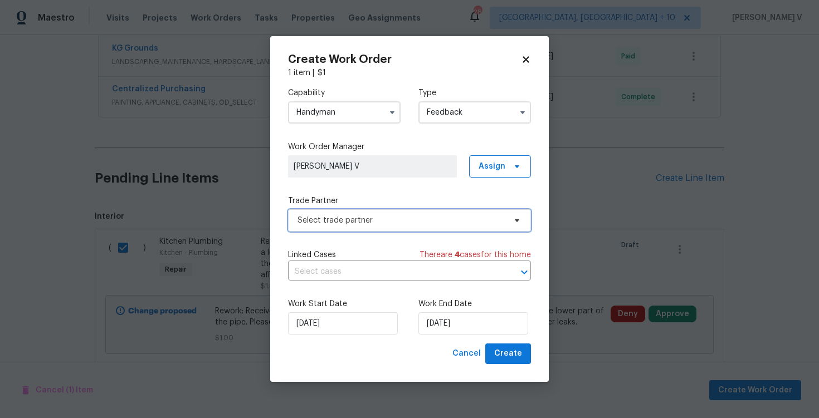
click at [355, 213] on span "Select trade partner" at bounding box center [409, 221] width 243 height 22
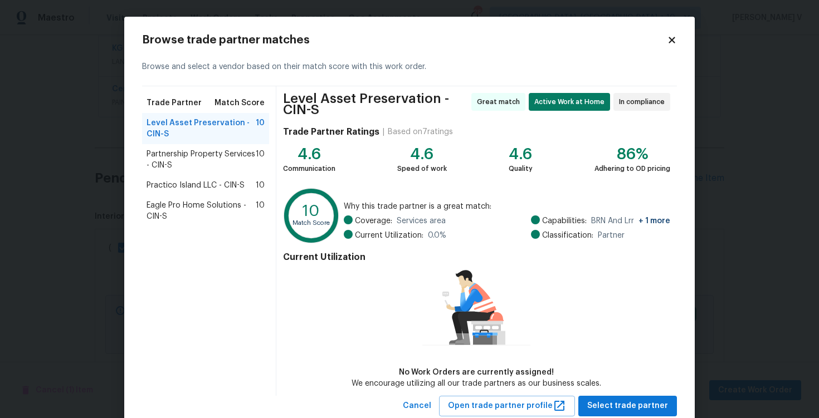
scroll to position [32, 0]
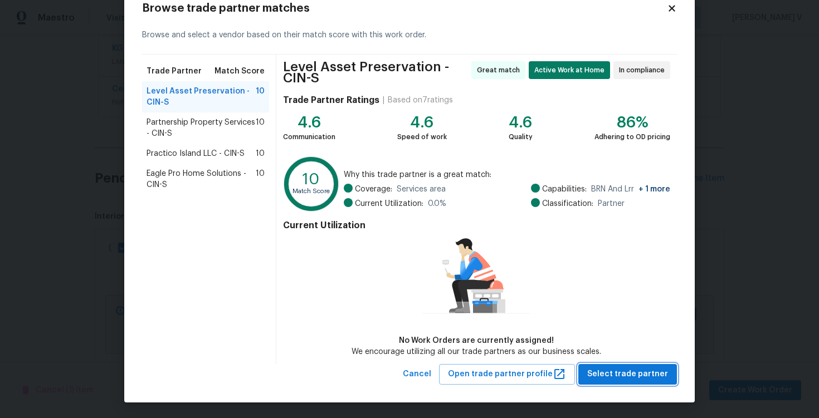
click at [629, 365] on button "Select trade partner" at bounding box center [627, 374] width 99 height 21
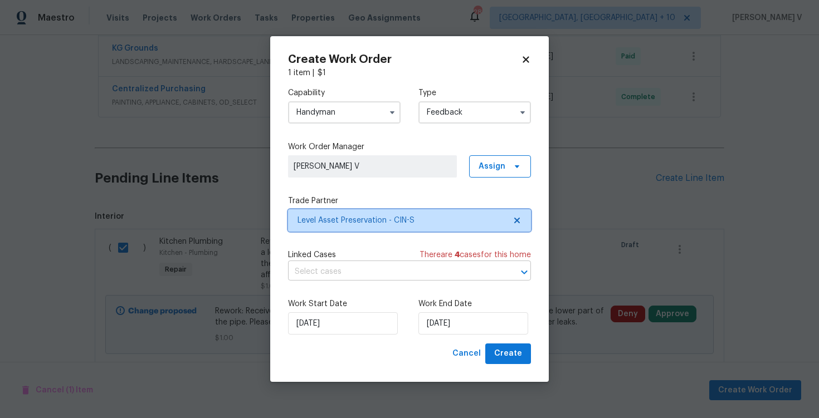
scroll to position [0, 0]
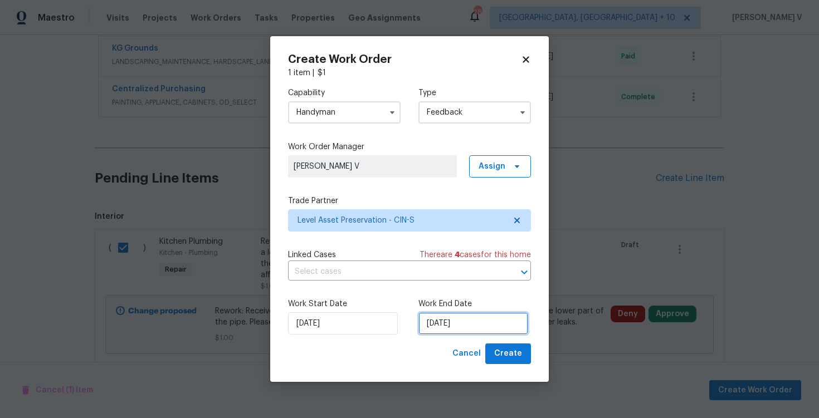
click at [420, 323] on input "15/09/2025" at bounding box center [473, 324] width 110 height 22
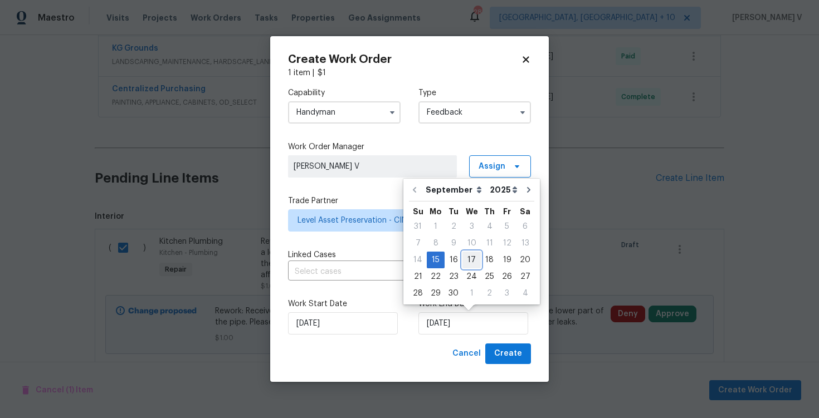
click at [465, 265] on div "17" at bounding box center [471, 260] width 18 height 16
type input "17/09/2025"
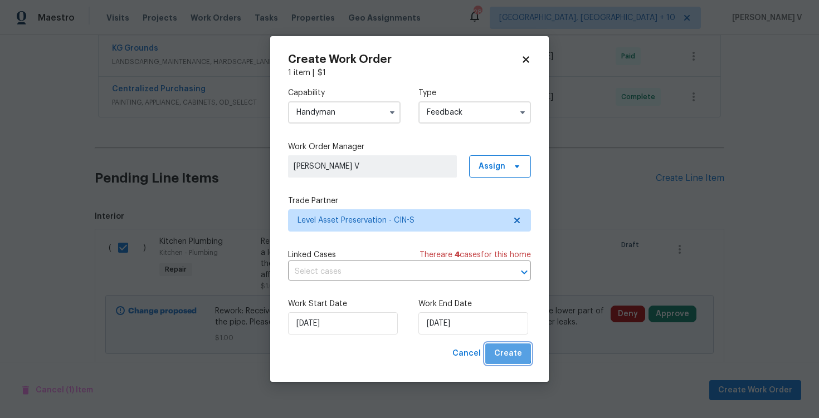
click at [504, 349] on span "Create" at bounding box center [508, 354] width 28 height 14
checkbox input "false"
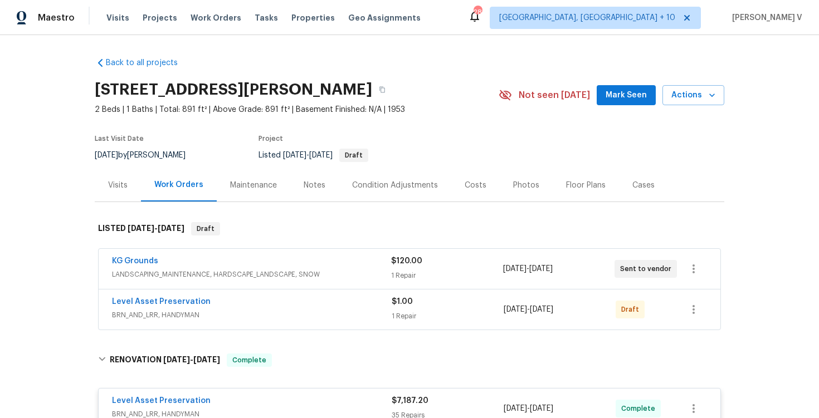
click at [297, 402] on div "Level Asset Preservation" at bounding box center [252, 402] width 280 height 13
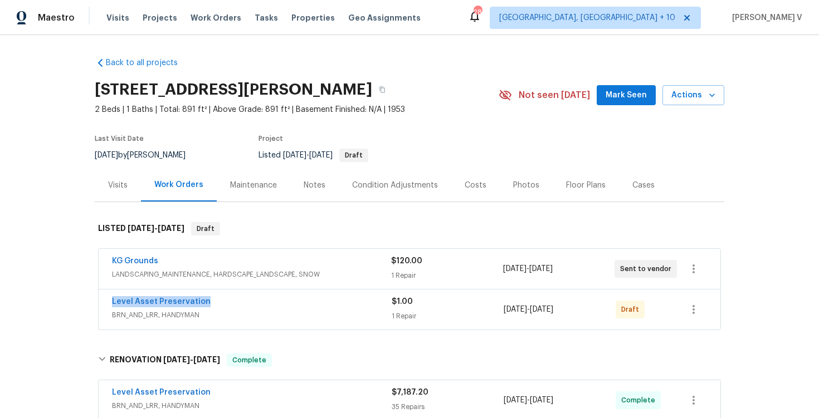
drag, startPoint x: 210, startPoint y: 302, endPoint x: 75, endPoint y: 303, distance: 135.4
click at [75, 303] on div "Back to all projects 1142 Will O Ee Dr, Amelia, OH 45102 2 Beds | 1 Baths | Tot…" at bounding box center [409, 226] width 819 height 383
copy link "Level Asset Preservation"
click at [156, 303] on link "Level Asset Preservation" at bounding box center [161, 302] width 99 height 8
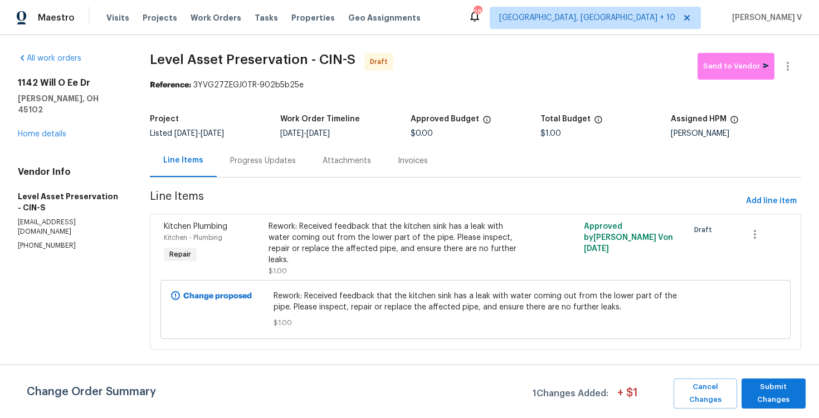
click at [242, 184] on section "Level Asset Preservation - CIN-S Draft Send to Vendor Reference: 3YVG27ZEGJ0TR-…" at bounding box center [475, 208] width 651 height 310
click at [272, 160] on div "Progress Updates" at bounding box center [263, 160] width 66 height 11
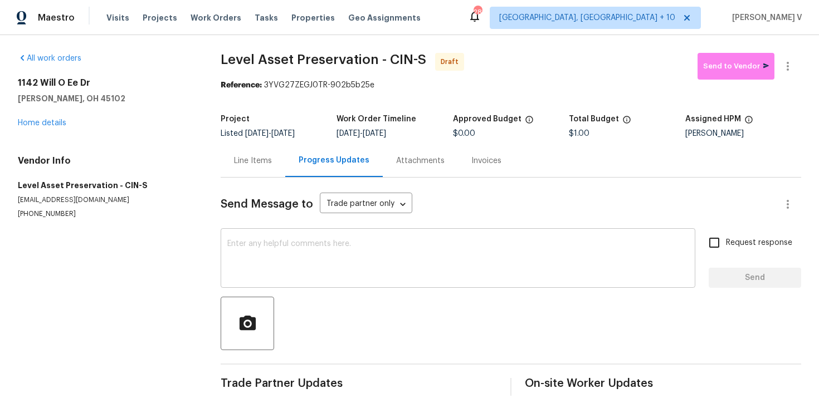
click at [292, 261] on textarea at bounding box center [457, 259] width 461 height 39
paste textarea "Hi this is Divya with Opendoor. I’m confirming you received the WO for the prop…"
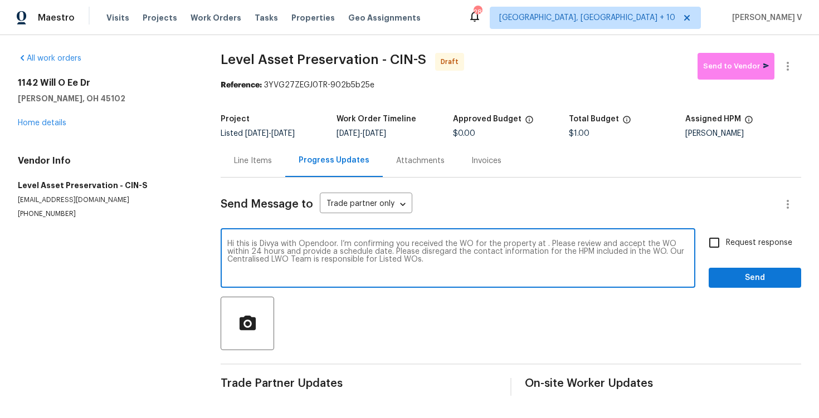
click at [542, 246] on textarea "Hi this is Divya with Opendoor. I’m confirming you received the WO for the prop…" at bounding box center [457, 259] width 461 height 39
paste textarea "1142 Will O Ee Dr, Amelia, OH 45102"
type textarea "Hi this is Divya with Opendoor. I’m confirming you received the WO for the prop…"
click at [703, 243] on input "Request response" at bounding box center [714, 242] width 23 height 23
checkbox input "true"
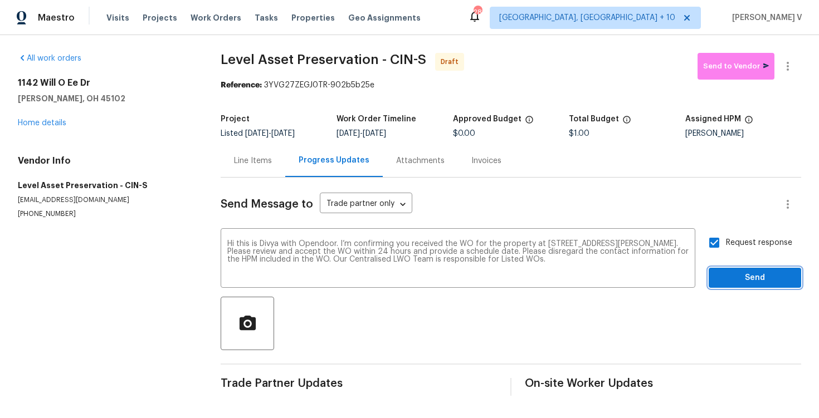
click at [748, 279] on span "Send" at bounding box center [755, 278] width 75 height 14
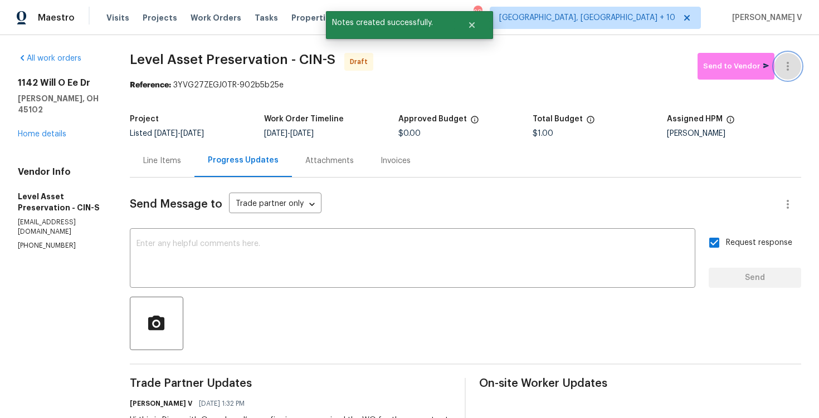
click at [783, 71] on icon "button" at bounding box center [787, 66] width 13 height 13
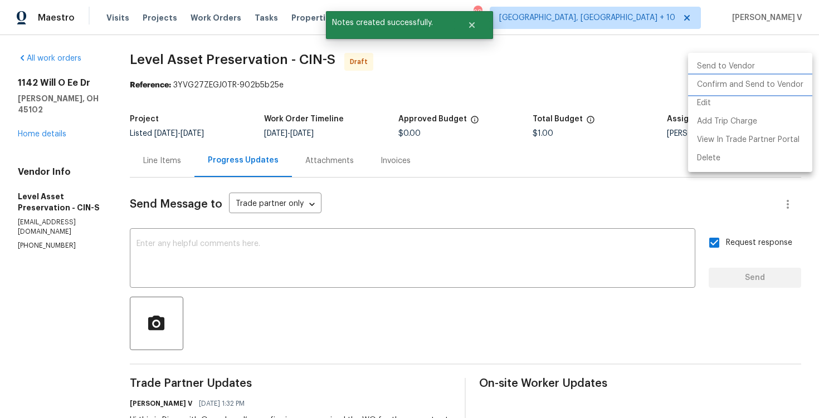
click at [744, 90] on li "Confirm and Send to Vendor" at bounding box center [750, 85] width 124 height 18
click at [218, 101] on div at bounding box center [409, 209] width 819 height 418
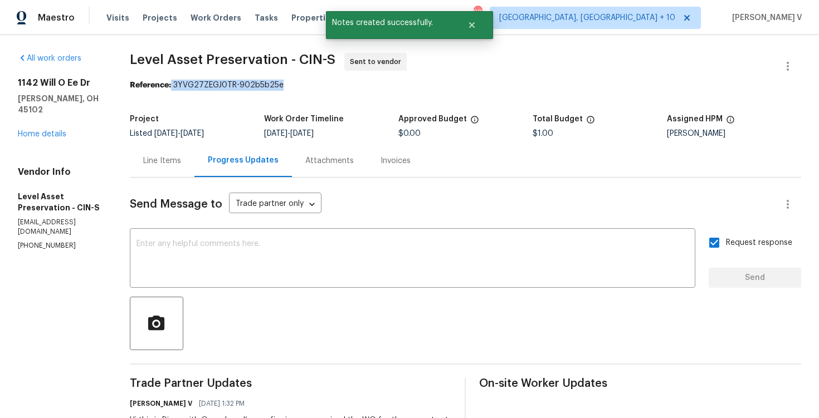
drag, startPoint x: 215, startPoint y: 85, endPoint x: 448, endPoint y: 84, distance: 233.5
click at [449, 85] on div "Reference: 3YVG27ZEGJ0TR-902b5b25e" at bounding box center [465, 85] width 671 height 11
copy div "3YVG27ZEGJ0TR-902b5b25e"
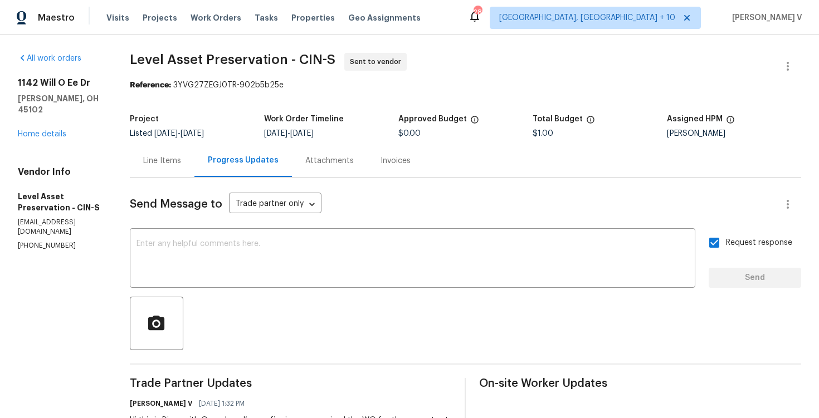
click at [247, 211] on div "Send Message to Trade partner only Trade partner only ​" at bounding box center [452, 204] width 645 height 27
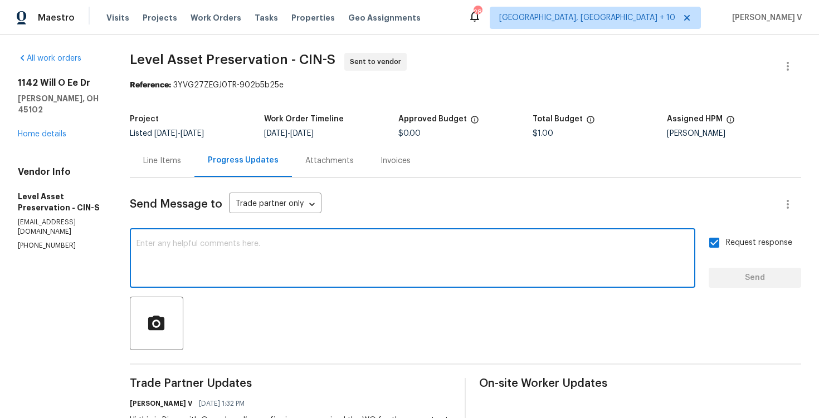
click at [247, 243] on textarea at bounding box center [413, 259] width 552 height 39
paste textarea "Attention All Work Orders must include before-photos (both close-up and wide-an…"
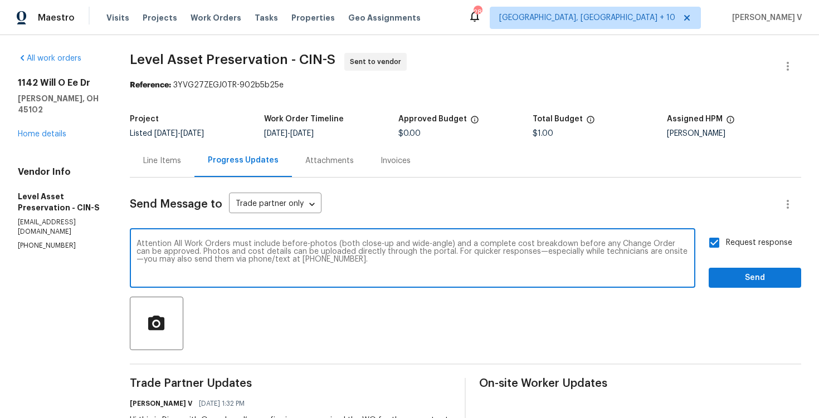
type textarea "Attention All Work Orders must include before-photos (both close-up and wide-an…"
click at [718, 236] on input "Request response" at bounding box center [714, 242] width 23 height 23
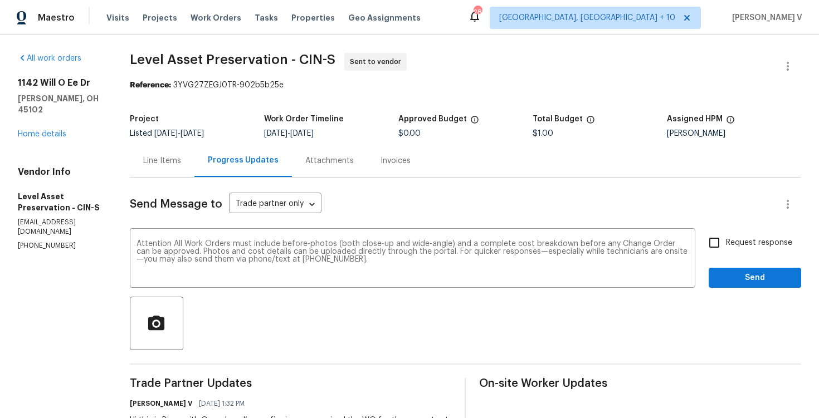
click at [714, 237] on input "Request response" at bounding box center [714, 242] width 23 height 23
checkbox input "true"
click at [734, 287] on button "Send" at bounding box center [755, 278] width 92 height 21
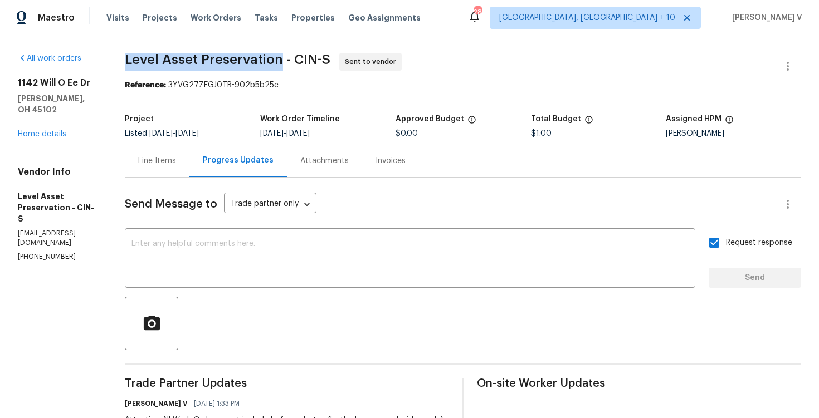
drag, startPoint x: 171, startPoint y: 63, endPoint x: 327, endPoint y: 55, distance: 155.7
click at [327, 55] on div "All work orders 1142 Will O Ee Dr Amelia, OH 45102 Home details Vendor Info Lev…" at bounding box center [409, 307] width 819 height 544
copy span "Level Asset Preservation"
click at [98, 147] on div "All work orders 1142 Will O Ee Dr Amelia, OH 45102 Home details Vendor Info Lev…" at bounding box center [58, 157] width 80 height 209
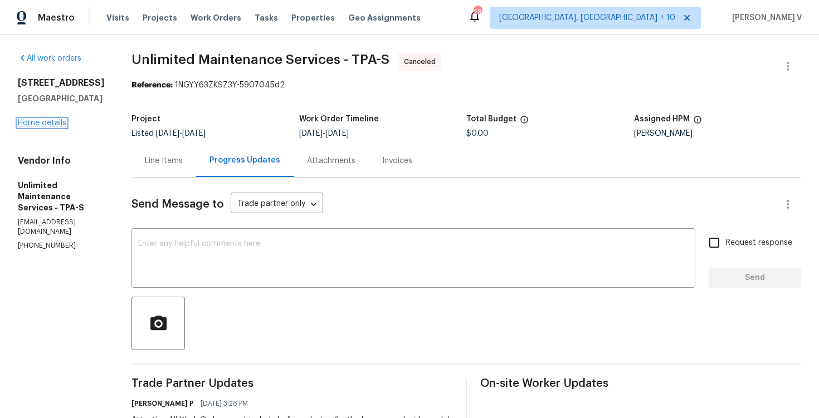
click at [55, 127] on link "Home details" at bounding box center [42, 123] width 48 height 8
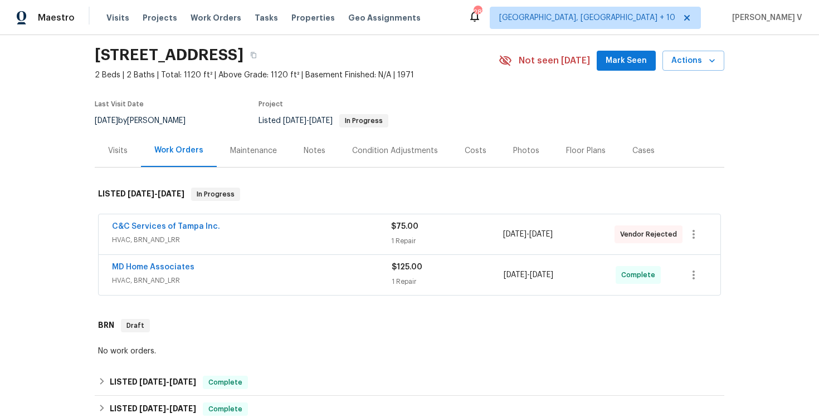
scroll to position [36, 0]
click at [252, 248] on div "C&C Services of Tampa Inc. HVAC, BRN_AND_LRR $75.00 1 Repair [DATE] - [DATE] Ve…" at bounding box center [410, 233] width 622 height 40
click at [231, 236] on span "HVAC, BRN_AND_LRR" at bounding box center [251, 238] width 279 height 11
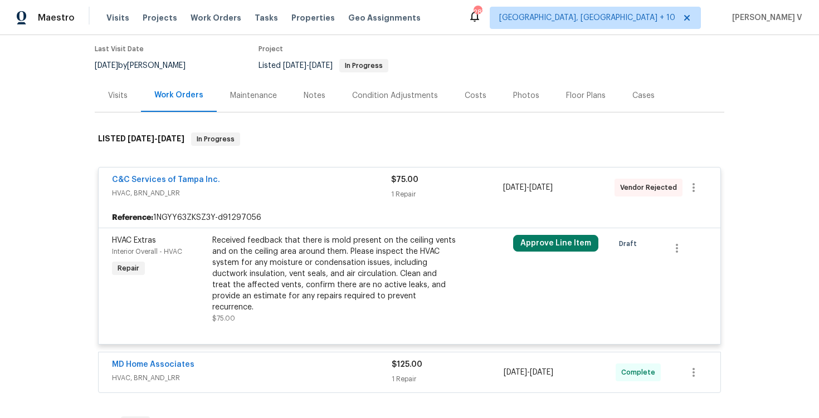
scroll to position [128, 0]
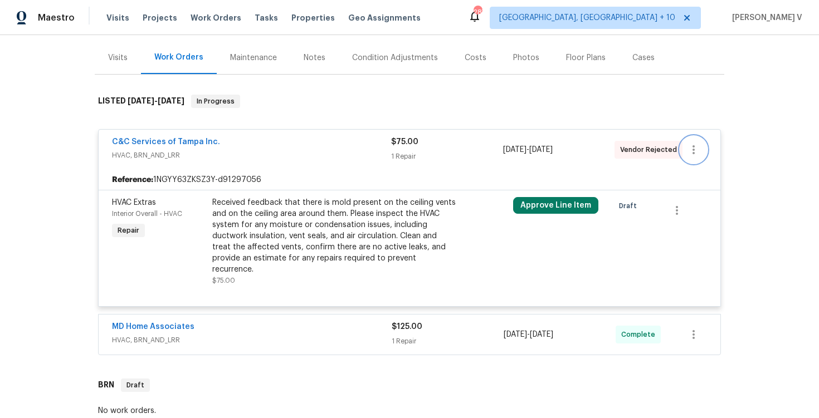
click at [691, 145] on icon "button" at bounding box center [693, 149] width 13 height 13
click at [691, 145] on li "Edit" at bounding box center [740, 150] width 120 height 18
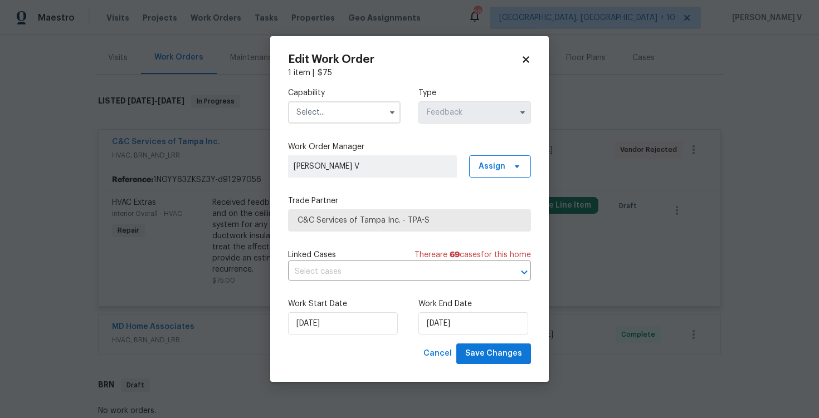
click at [333, 121] on input "text" at bounding box center [344, 112] width 113 height 22
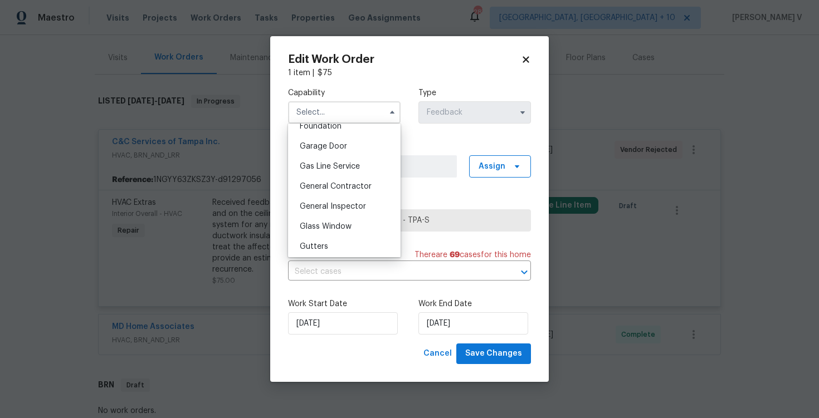
scroll to position [555, 0]
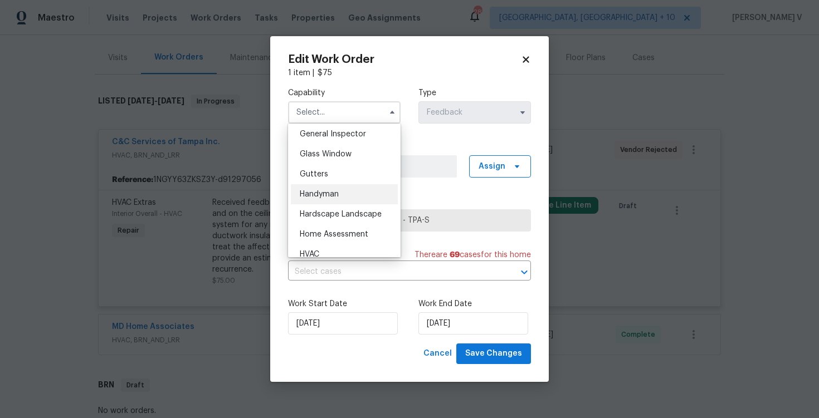
click at [325, 195] on span "Handyman" at bounding box center [319, 195] width 39 height 8
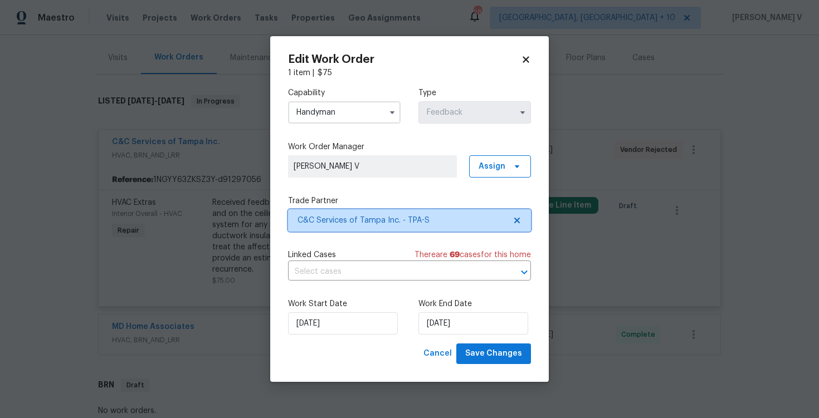
click at [517, 220] on icon at bounding box center [517, 221] width 6 height 6
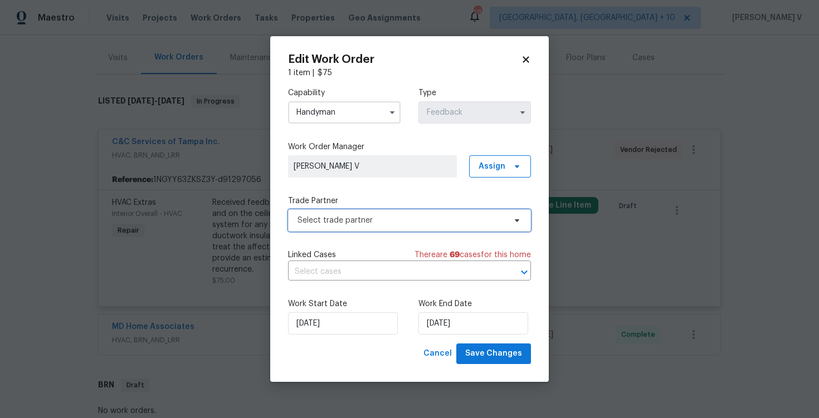
click at [517, 220] on icon at bounding box center [517, 221] width 4 height 3
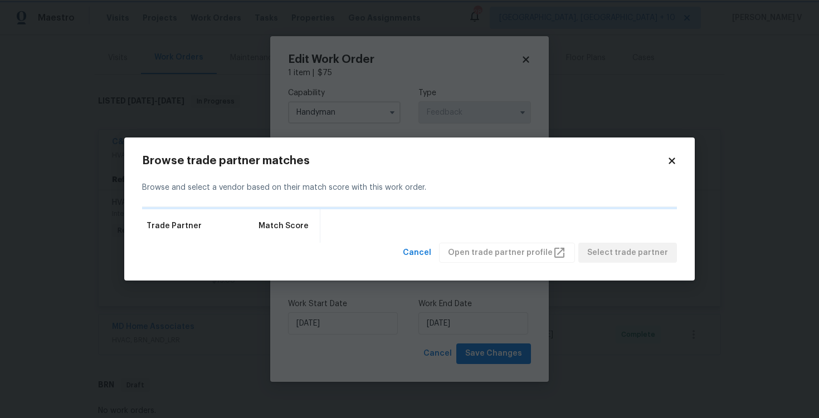
click at [128, 38] on body "Maestro Visits Projects Work Orders Tasks Properties Geo Assignments [STREET_AD…" at bounding box center [409, 209] width 819 height 418
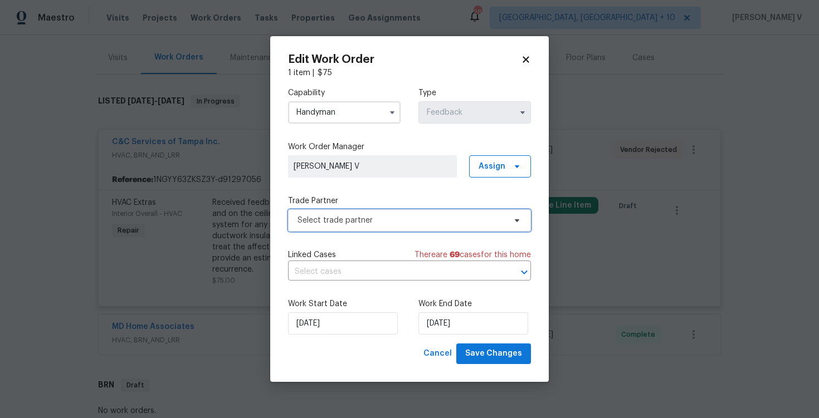
click at [455, 222] on span "Select trade partner" at bounding box center [402, 220] width 208 height 11
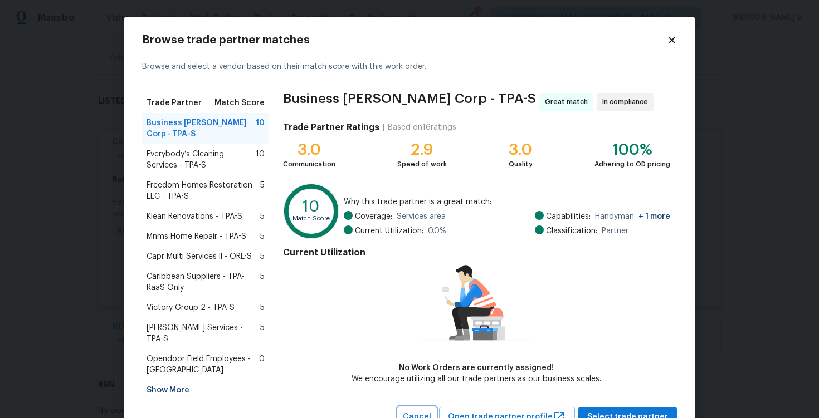
click at [430, 411] on span "Cancel" at bounding box center [417, 418] width 28 height 14
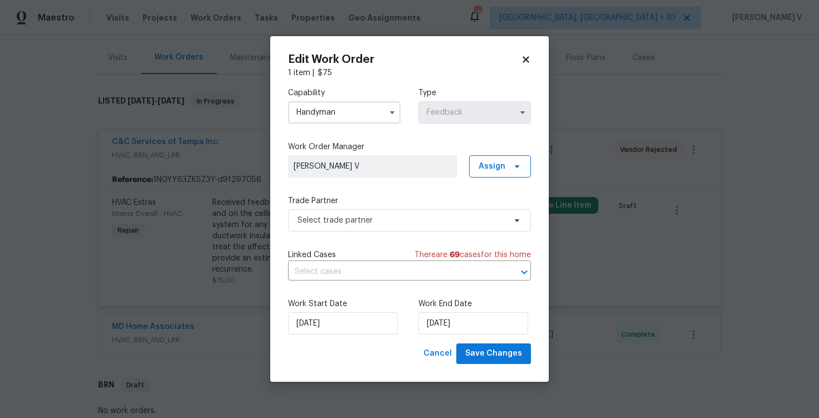
click at [324, 116] on input "Handyman" at bounding box center [344, 112] width 113 height 22
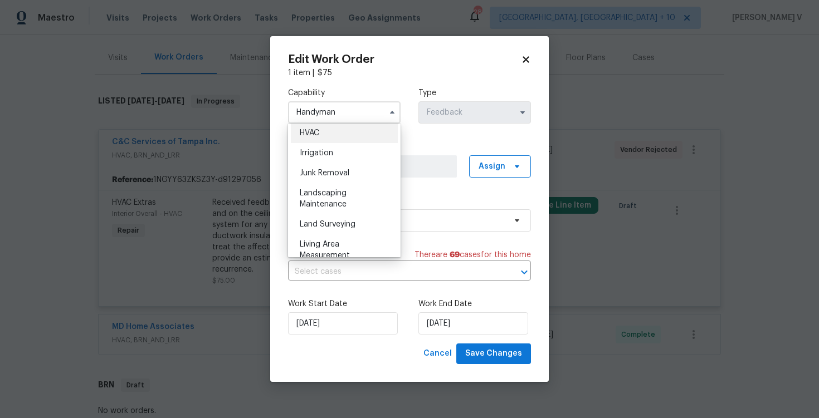
click at [315, 134] on span "HVAC" at bounding box center [310, 133] width 20 height 8
type input "HVAC"
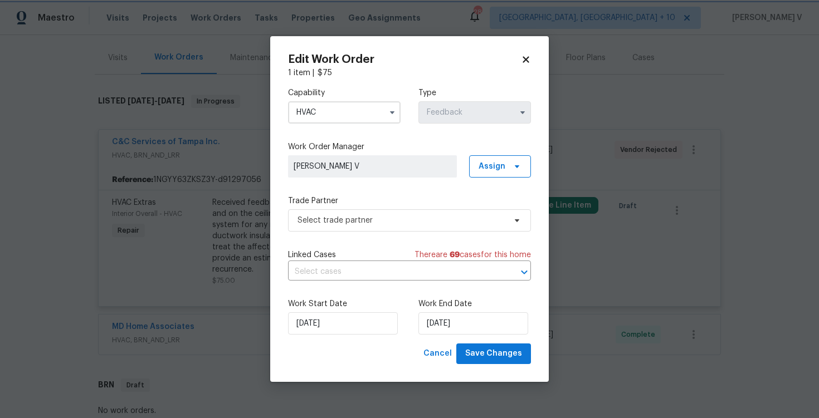
scroll to position [653, 0]
click at [512, 217] on span at bounding box center [515, 220] width 12 height 9
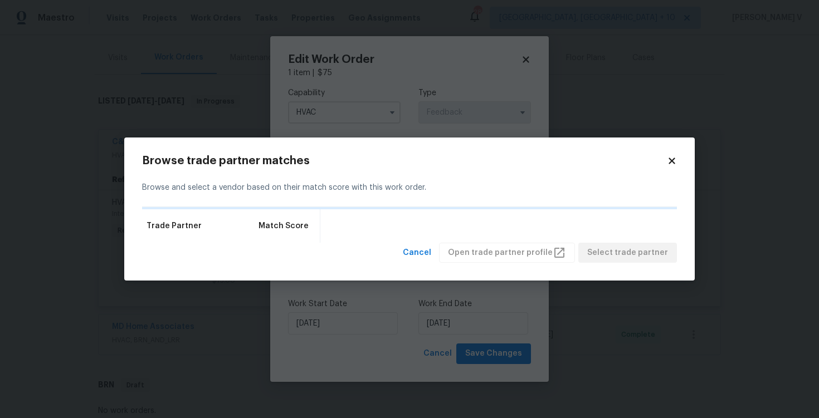
click at [512, 217] on div "Trade Partner Match Score" at bounding box center [409, 226] width 535 height 33
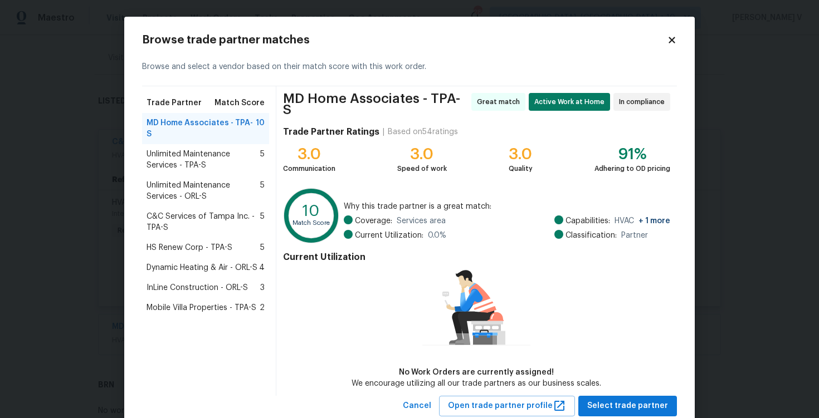
click at [241, 106] on span "Match Score" at bounding box center [240, 103] width 50 height 11
click at [208, 262] on span "Dynamic Heating & Air - ORL-S" at bounding box center [202, 267] width 111 height 11
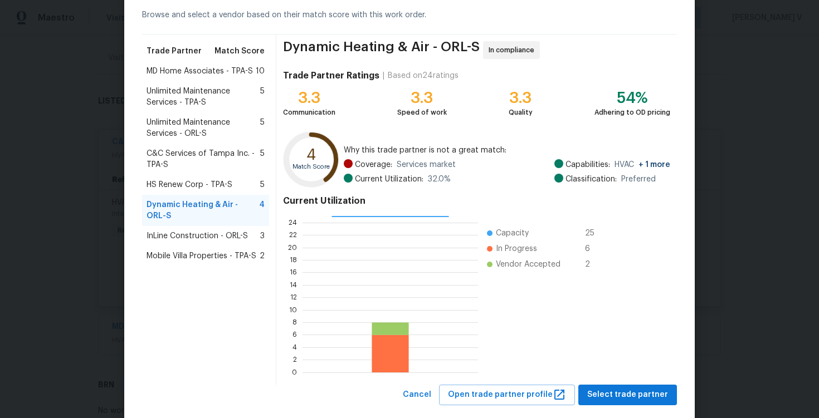
scroll to position [73, 0]
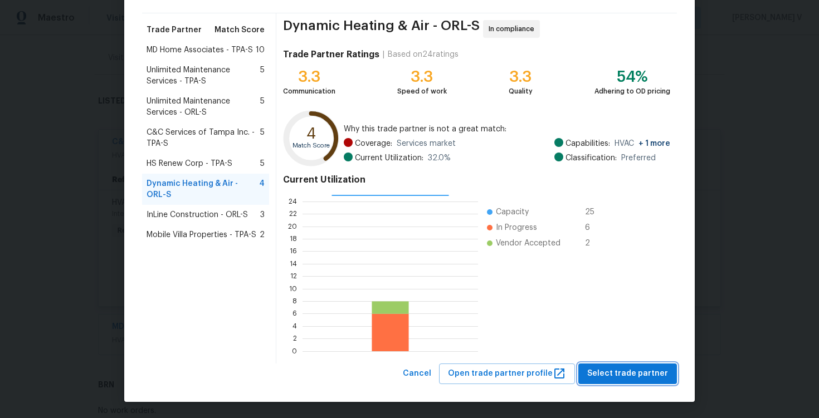
click at [642, 371] on span "Select trade partner" at bounding box center [627, 374] width 81 height 14
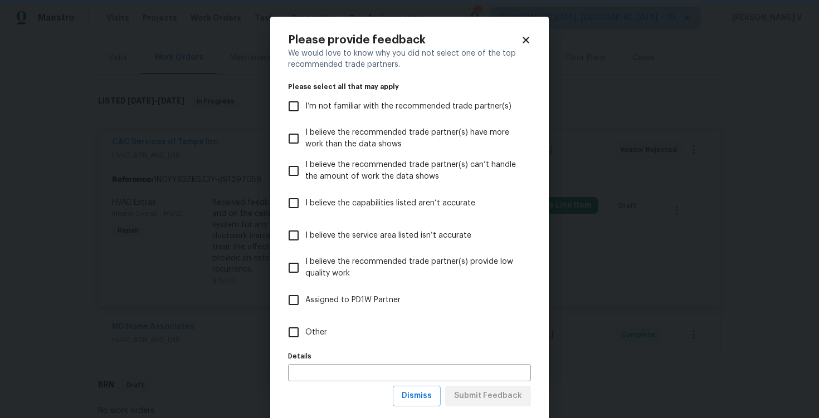
scroll to position [23, 0]
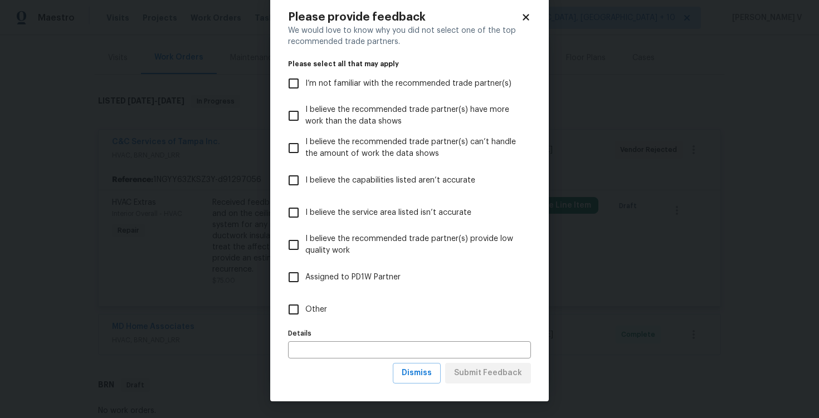
click at [378, 310] on label "Other" at bounding box center [402, 310] width 240 height 32
click at [305, 310] on input "Other" at bounding box center [293, 309] width 23 height 23
checkbox input "true"
click at [492, 374] on span "Submit Feedback" at bounding box center [488, 374] width 68 height 14
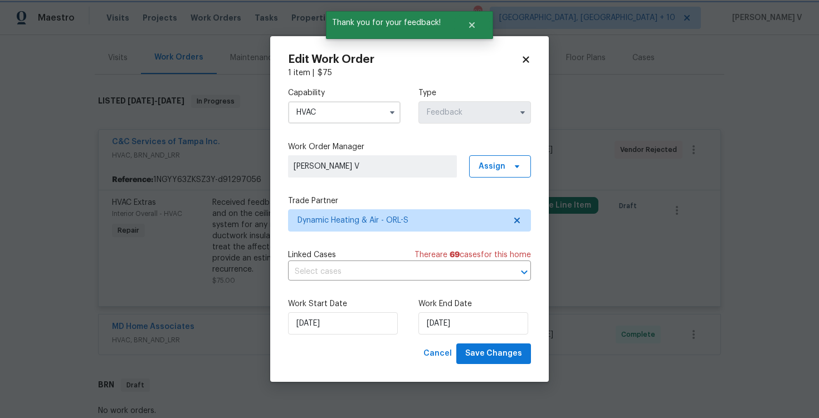
scroll to position [0, 0]
click at [483, 338] on div "Work Start Date 12/09/2025 Work End Date 16/09/2025" at bounding box center [409, 317] width 243 height 54
click at [476, 330] on input "16/09/2025" at bounding box center [473, 324] width 110 height 22
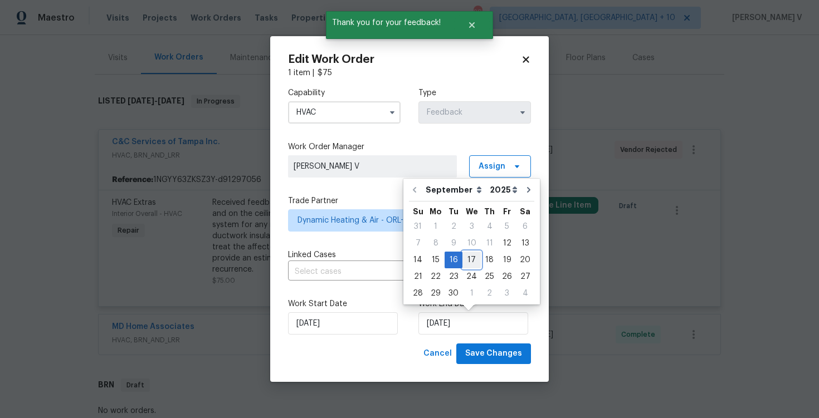
click at [469, 258] on div "17" at bounding box center [471, 260] width 18 height 16
type input "17/09/2025"
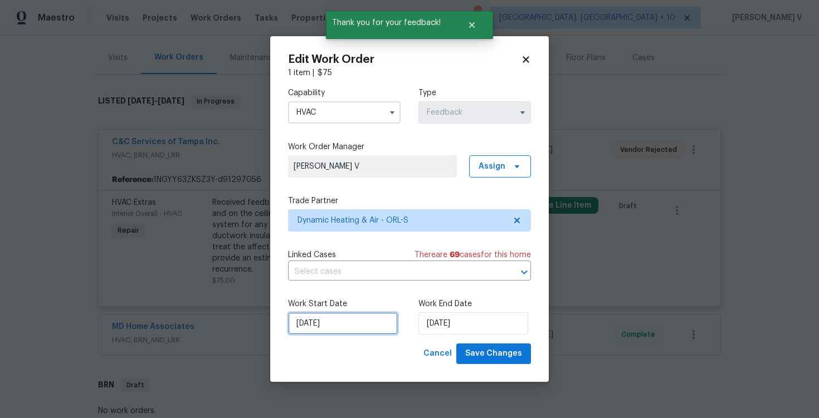
click at [338, 320] on input "12/09/2025" at bounding box center [343, 324] width 110 height 22
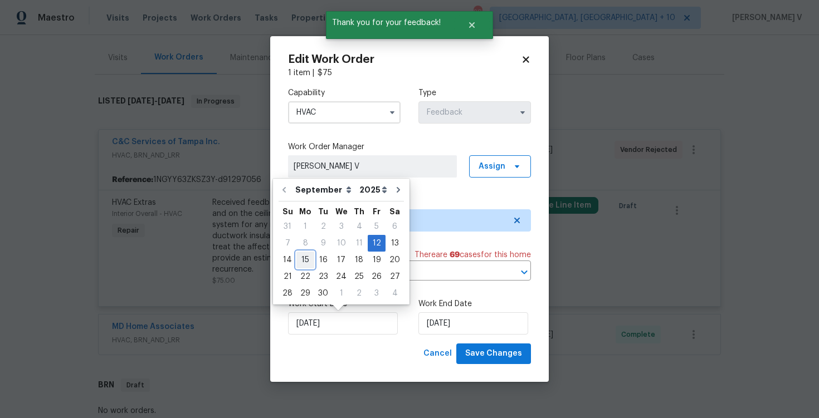
click at [305, 257] on div "15" at bounding box center [305, 260] width 18 height 16
type input "15/09/2025"
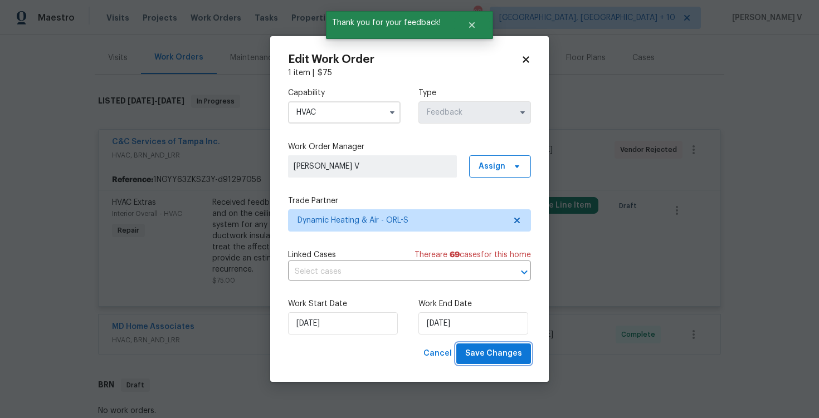
click at [479, 348] on span "Save Changes" at bounding box center [493, 354] width 57 height 14
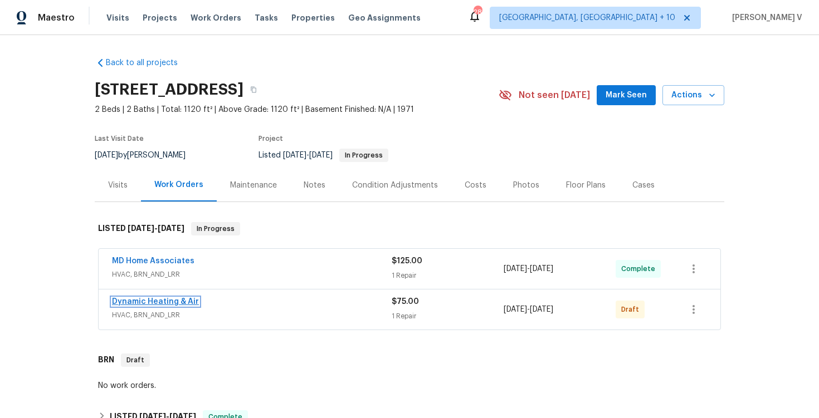
click at [185, 299] on link "Dynamic Heating & Air" at bounding box center [155, 302] width 87 height 8
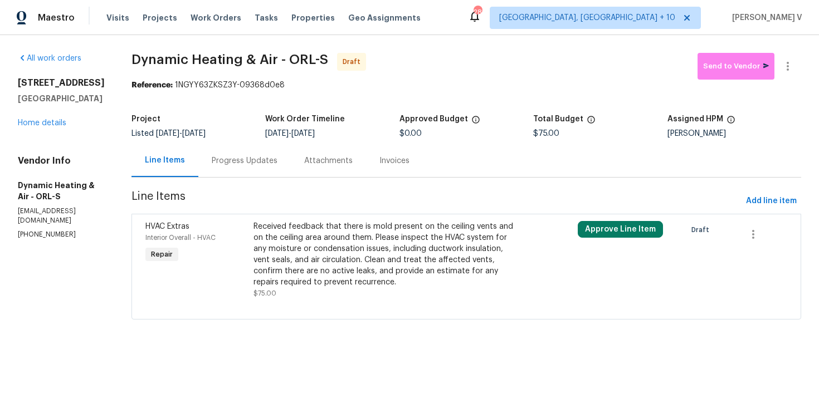
click at [306, 167] on div "Attachments" at bounding box center [328, 160] width 75 height 33
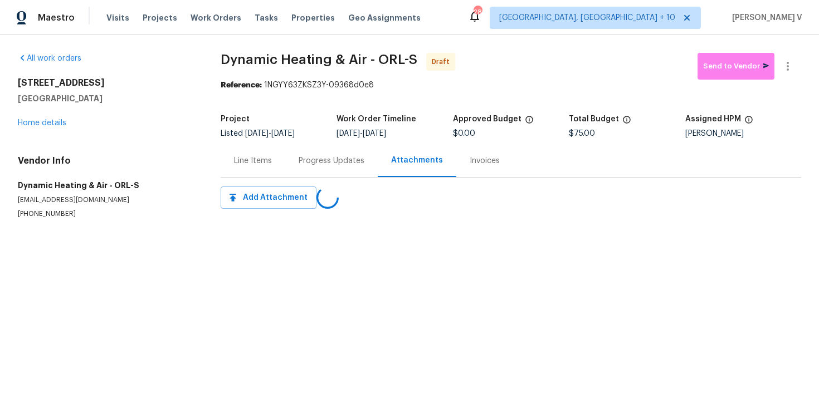
click at [306, 167] on div "Progress Updates" at bounding box center [331, 160] width 92 height 33
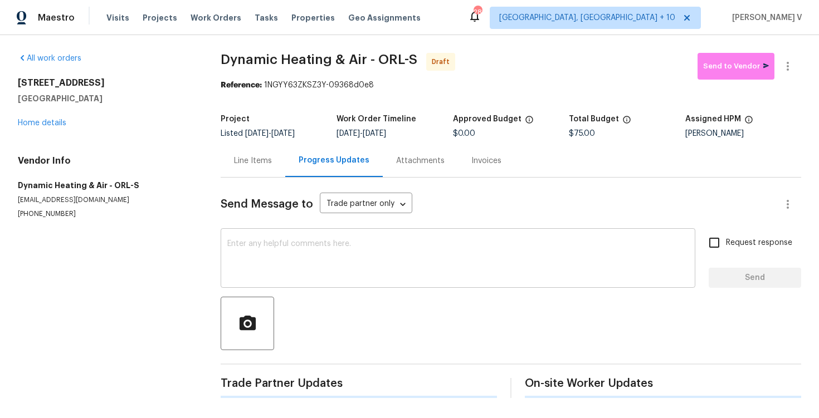
click at [310, 244] on textarea at bounding box center [457, 259] width 461 height 39
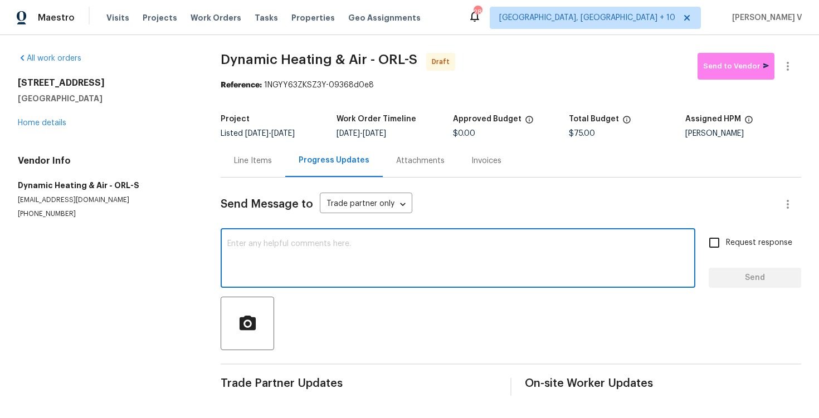
paste textarea "Hi this is Divya with Opendoor. I’m confirming you received the WO for the prop…"
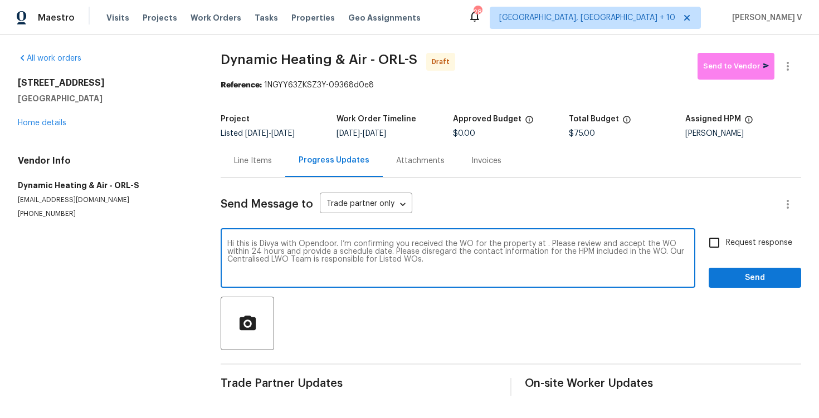
click at [545, 245] on textarea "Hi this is Divya with Opendoor. I’m confirming you received the WO for the prop…" at bounding box center [457, 259] width 461 height 39
paste textarea "[STREET_ADDRESS]"
type textarea "Hi this is Divya with Opendoor. I’m confirming you received the WO for the prop…"
click at [708, 246] on input "Request response" at bounding box center [714, 242] width 23 height 23
checkbox input "true"
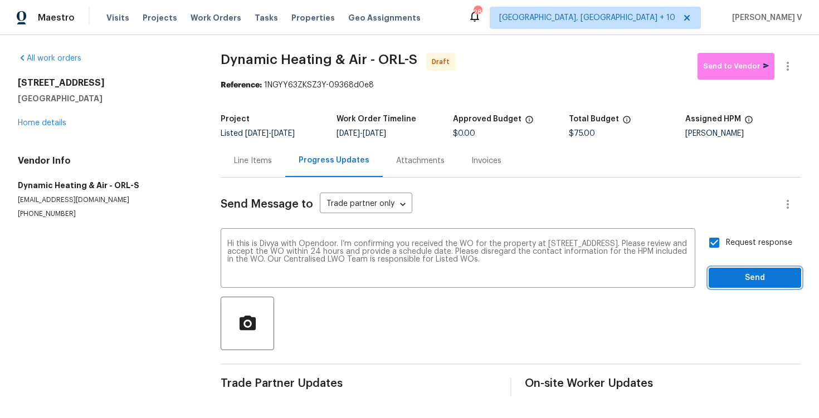
click at [733, 276] on span "Send" at bounding box center [755, 278] width 75 height 14
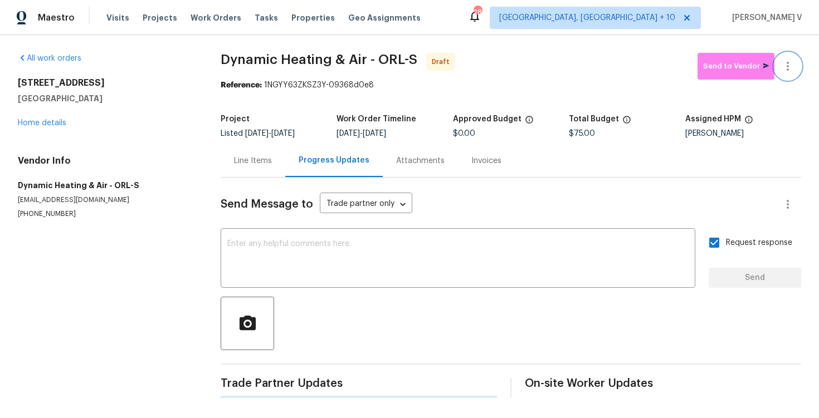
click at [782, 71] on icon "button" at bounding box center [787, 66] width 13 height 13
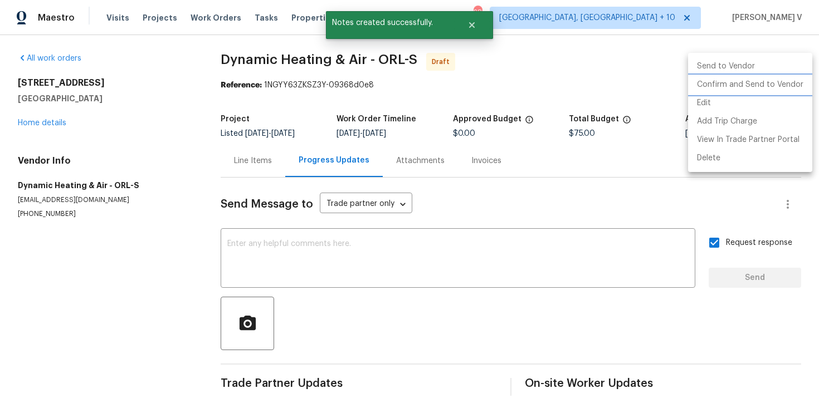
click at [739, 84] on li "Confirm and Send to Vendor" at bounding box center [750, 85] width 124 height 18
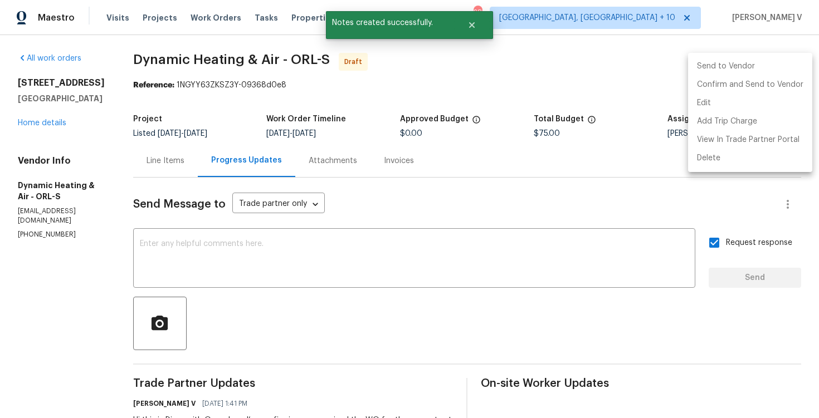
click at [266, 53] on div at bounding box center [409, 209] width 819 height 418
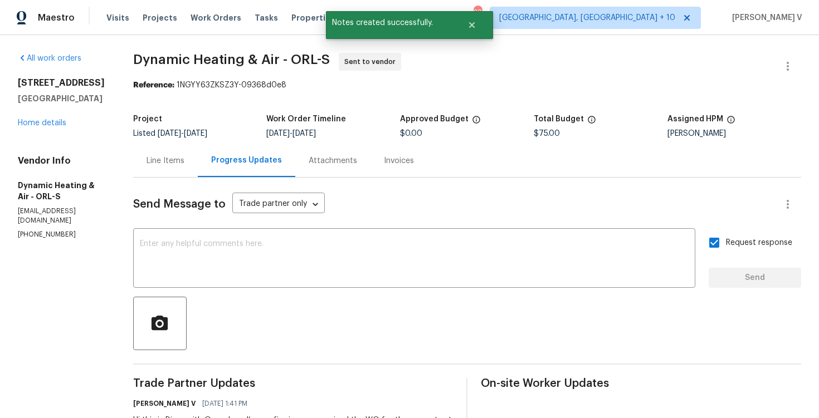
click at [183, 83] on div "Reference: 1NGYY63ZKSZ3Y-09368d0e8" at bounding box center [467, 85] width 668 height 11
drag, startPoint x: 184, startPoint y: 85, endPoint x: 327, endPoint y: 84, distance: 142.1
click at [327, 85] on div "Reference: 1NGYY63ZKSZ3Y-09368d0e8" at bounding box center [467, 85] width 668 height 11
copy div "1NGYY63ZKSZ3Y-09368d0e8"
click at [257, 280] on div "x ​" at bounding box center [414, 259] width 562 height 57
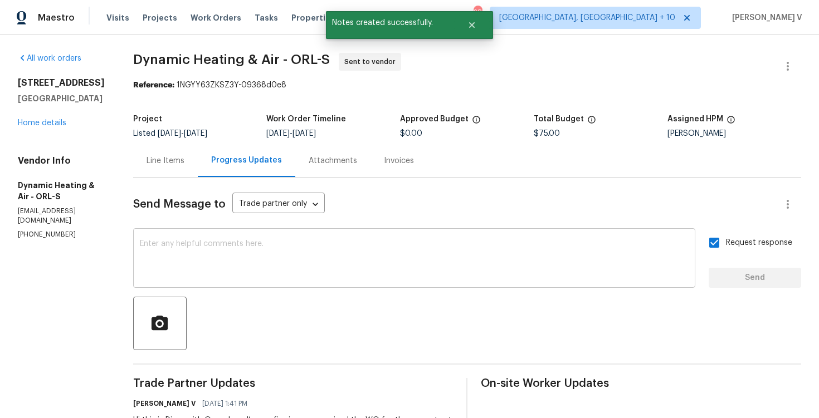
paste textarea "Attention All Work Orders must include before-photos (both close-up and wide-an…"
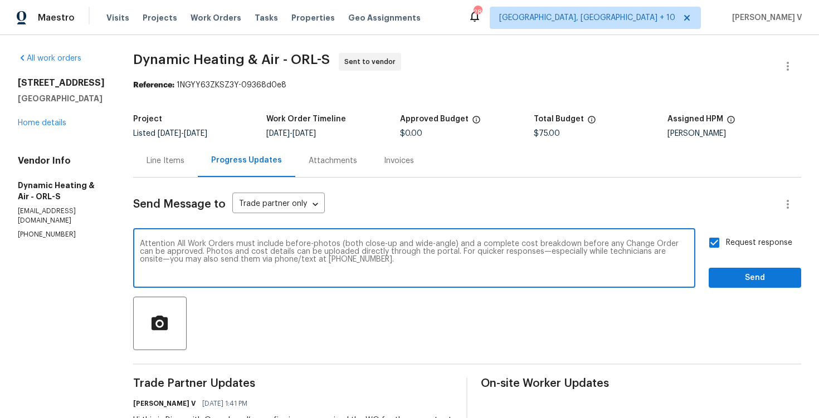
type textarea "Attention All Work Orders must include before-photos (both close-up and wide-an…"
click at [741, 286] on button "Send" at bounding box center [755, 278] width 92 height 21
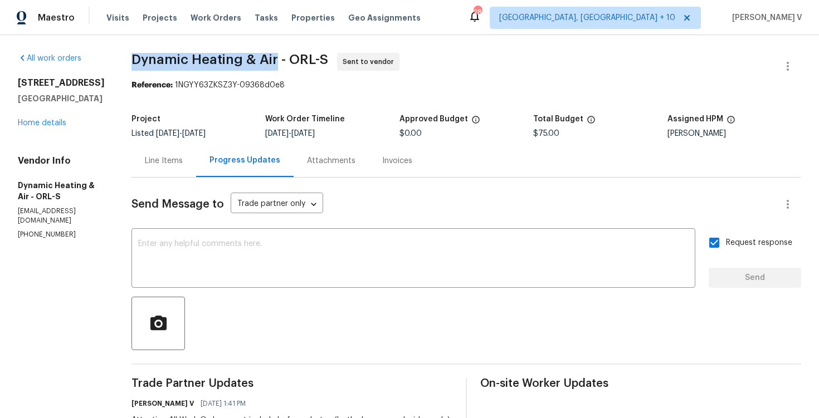
drag, startPoint x: 142, startPoint y: 59, endPoint x: 284, endPoint y: 56, distance: 142.1
click at [284, 56] on span "Dynamic Heating & Air - ORL-S" at bounding box center [230, 59] width 197 height 13
copy span "Dynamic Heating & Air"
click at [57, 129] on div "[STREET_ADDRESS] Home details" at bounding box center [61, 102] width 87 height 51
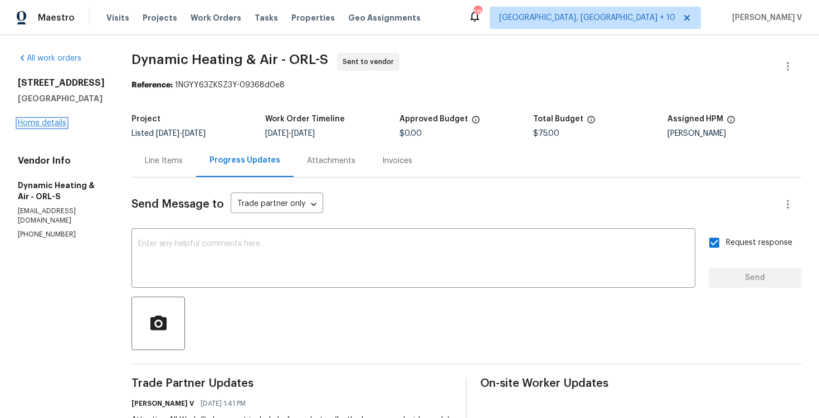
click at [55, 127] on link "Home details" at bounding box center [42, 123] width 48 height 8
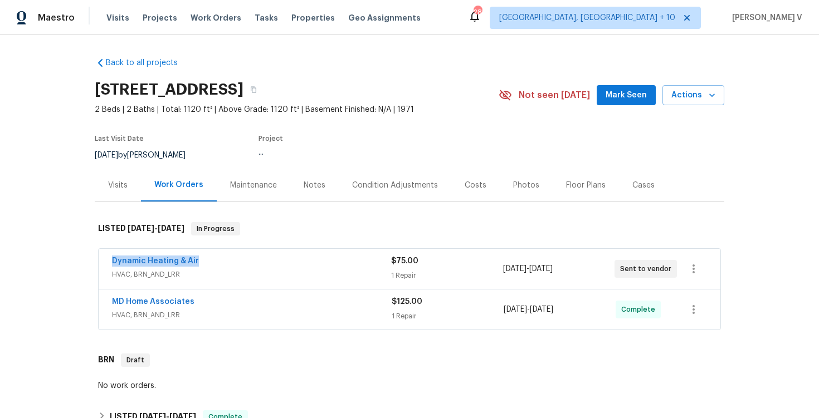
drag, startPoint x: 109, startPoint y: 259, endPoint x: 272, endPoint y: 258, distance: 163.3
click at [272, 258] on div "Dynamic Heating & Air HVAC, BRN_AND_LRR $75.00 1 Repair [DATE] - [DATE] Sent to…" at bounding box center [410, 269] width 622 height 40
copy link "Dynamic Heating & Air"
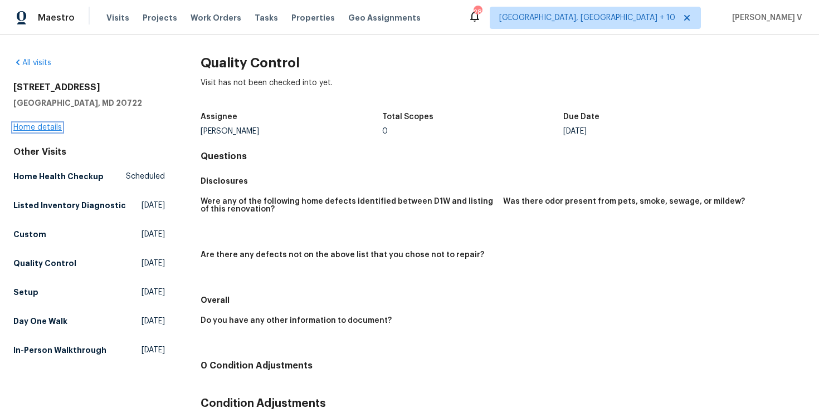
click at [33, 130] on link "Home details" at bounding box center [37, 128] width 48 height 8
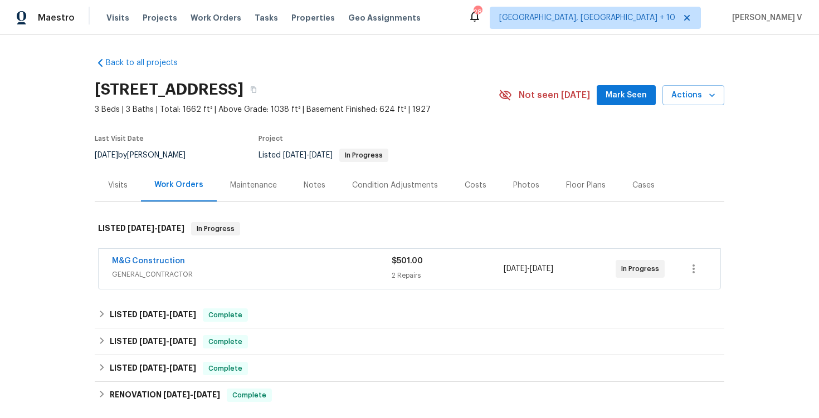
scroll to position [14, 0]
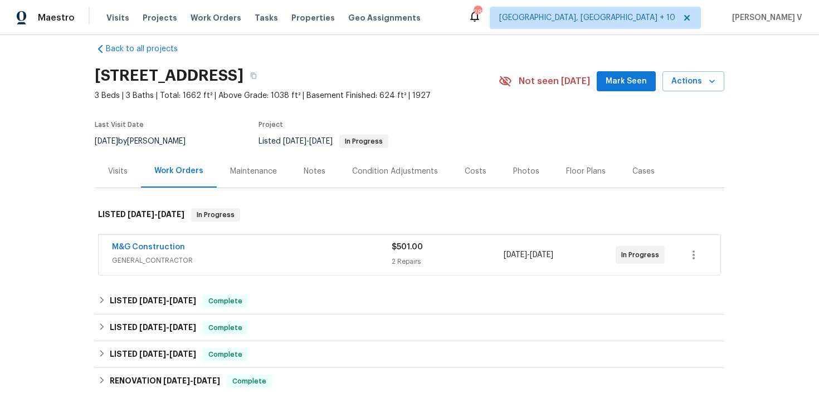
click at [155, 243] on span "M&G Construction" at bounding box center [148, 247] width 73 height 11
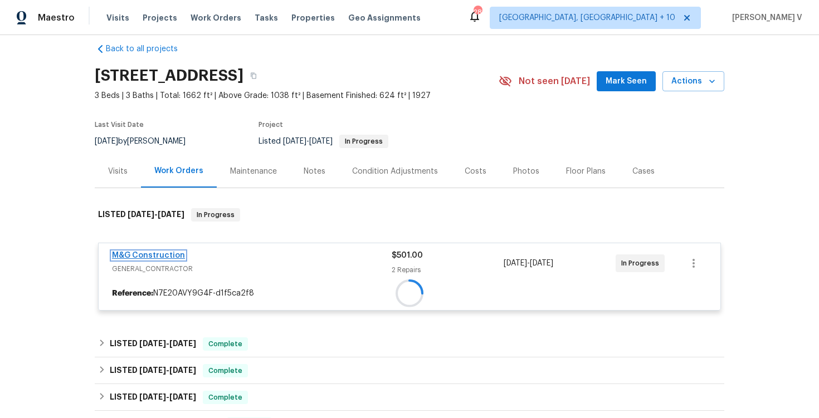
click at [157, 255] on div "M&G Construction GENERAL_CONTRACTOR $501.00 2 Repairs 9/10/2025 - 9/12/2025 In …" at bounding box center [409, 277] width 623 height 68
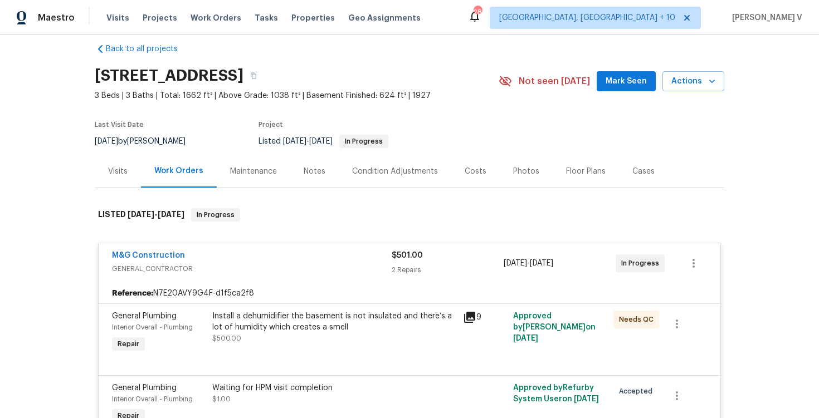
click at [167, 250] on span "M&G Construction" at bounding box center [148, 255] width 73 height 11
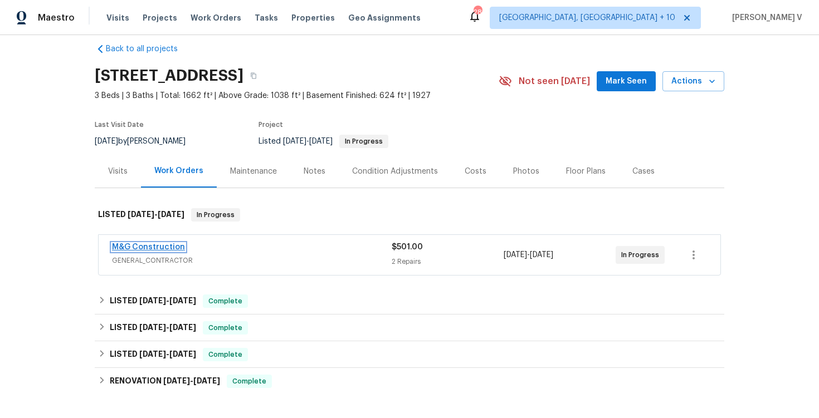
click at [130, 247] on link "M&G Construction" at bounding box center [148, 247] width 73 height 8
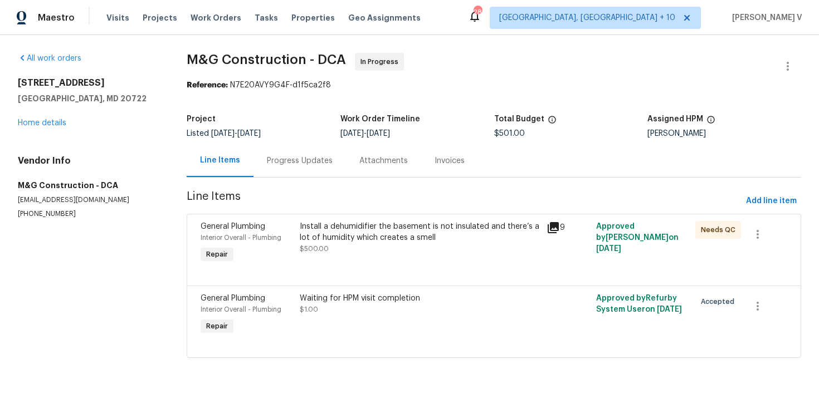
click at [323, 163] on div "Progress Updates" at bounding box center [300, 160] width 66 height 11
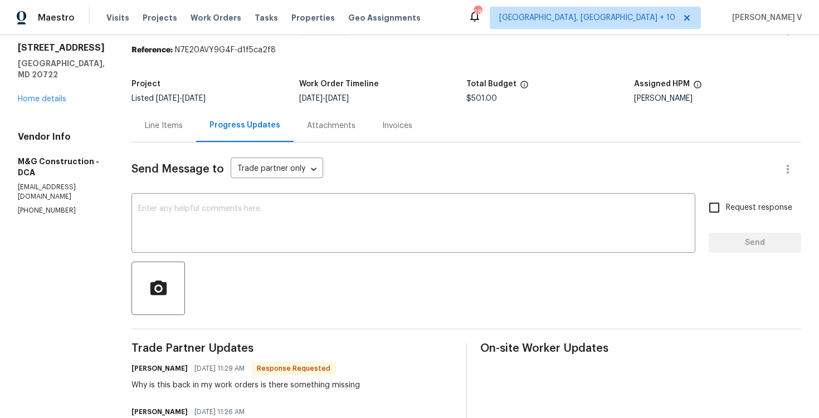
scroll to position [33, 0]
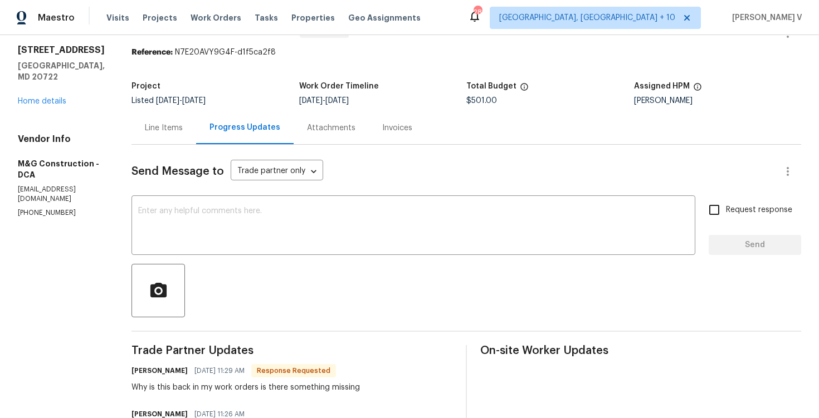
click at [180, 135] on div "Line Items" at bounding box center [164, 127] width 65 height 33
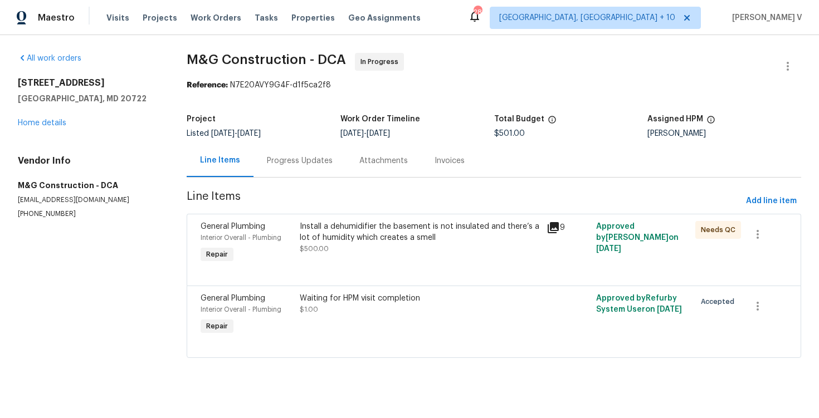
click at [357, 243] on div "Install a dehumidifier the basement is not insulated and there’s a lot of humid…" at bounding box center [420, 232] width 241 height 22
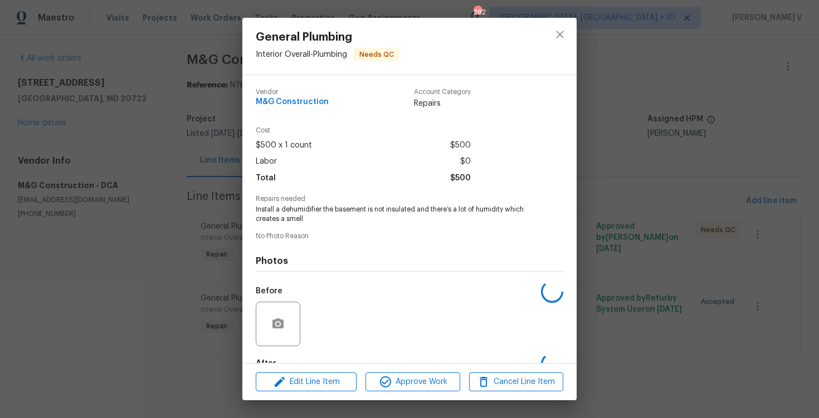
scroll to position [67, 0]
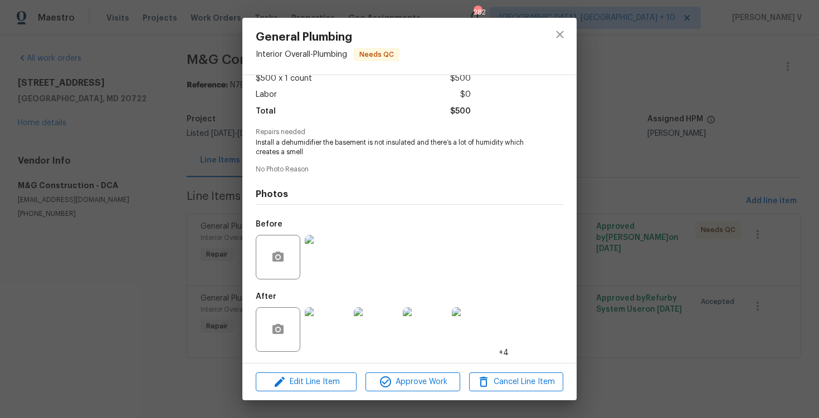
click at [176, 124] on div "General Plumbing Interior Overall - Plumbing Needs QC Vendor M&G Construction A…" at bounding box center [409, 209] width 819 height 418
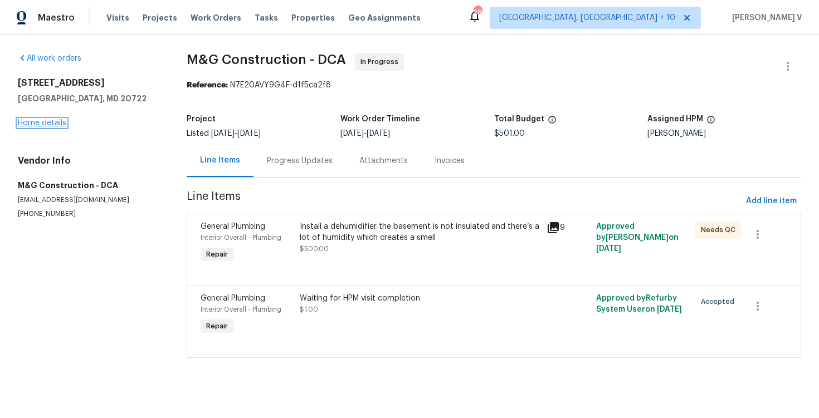
click at [28, 124] on link "Home details" at bounding box center [42, 123] width 48 height 8
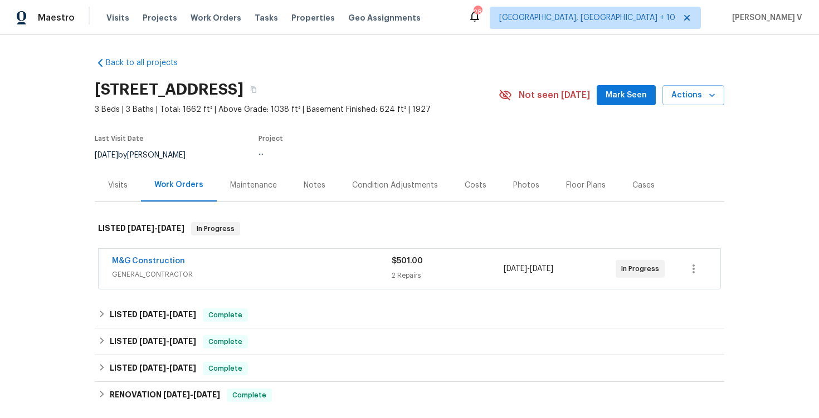
click at [106, 185] on div "Visits" at bounding box center [118, 185] width 46 height 33
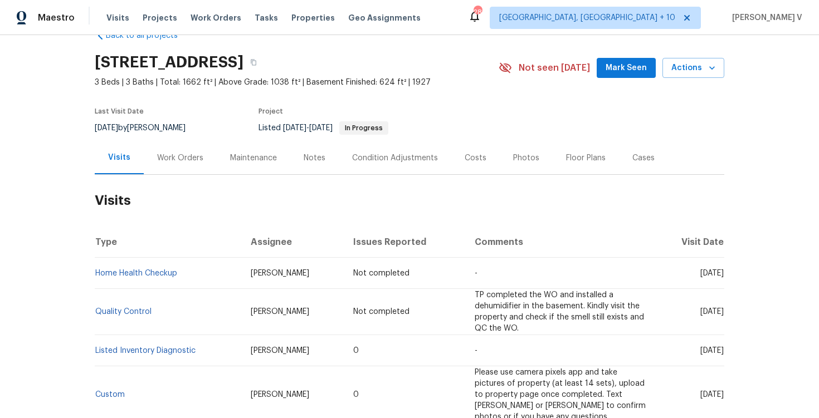
scroll to position [65, 0]
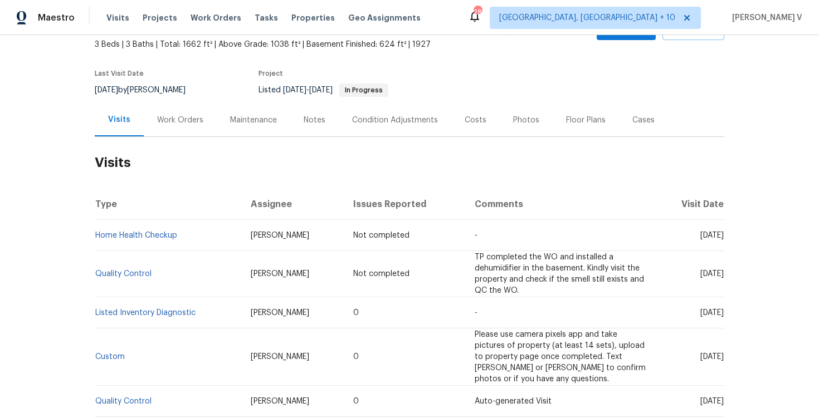
click at [173, 111] on div "Work Orders" at bounding box center [180, 120] width 73 height 33
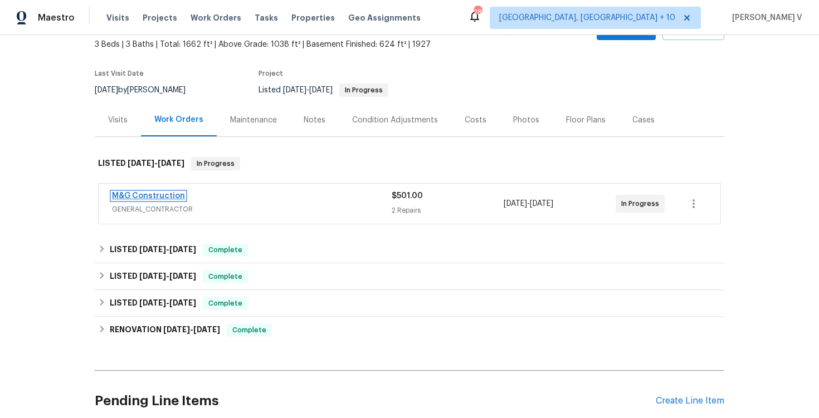
click at [137, 194] on link "M&G Construction" at bounding box center [148, 196] width 73 height 8
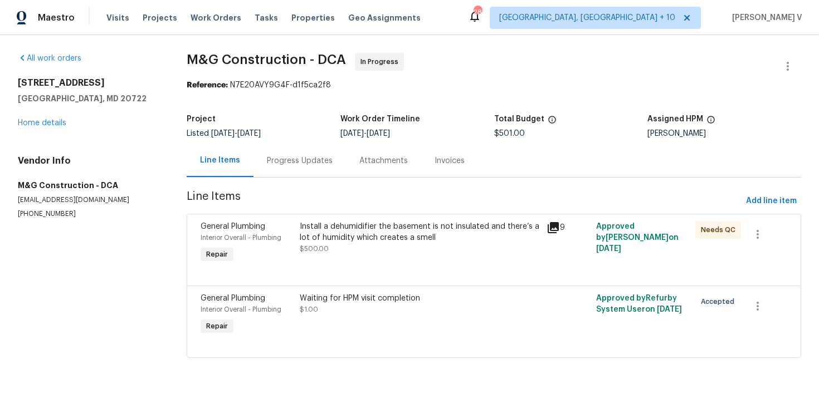
click at [299, 168] on div "Progress Updates" at bounding box center [300, 160] width 92 height 33
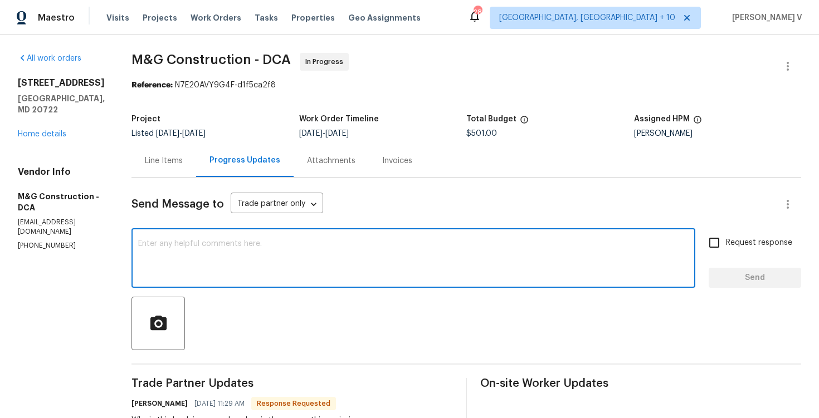
click at [299, 265] on textarea at bounding box center [413, 259] width 551 height 39
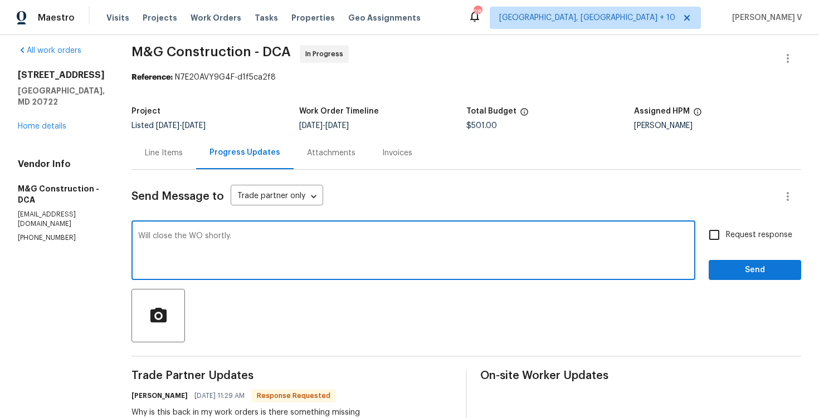
type textarea "Will close the WO shortly."
click at [779, 272] on span "Send" at bounding box center [755, 271] width 75 height 14
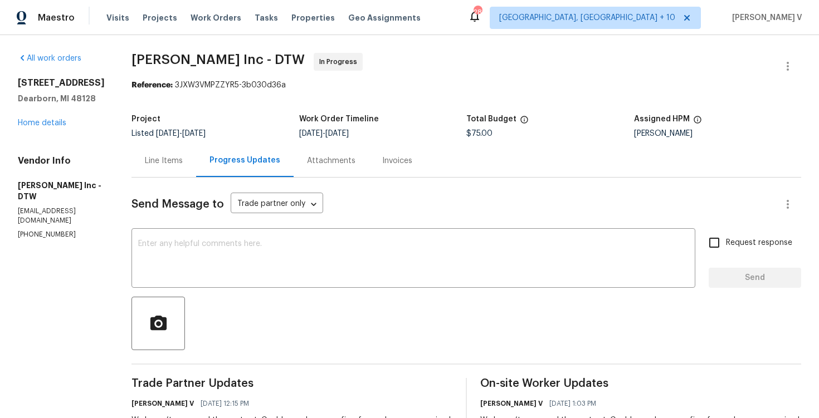
scroll to position [23, 0]
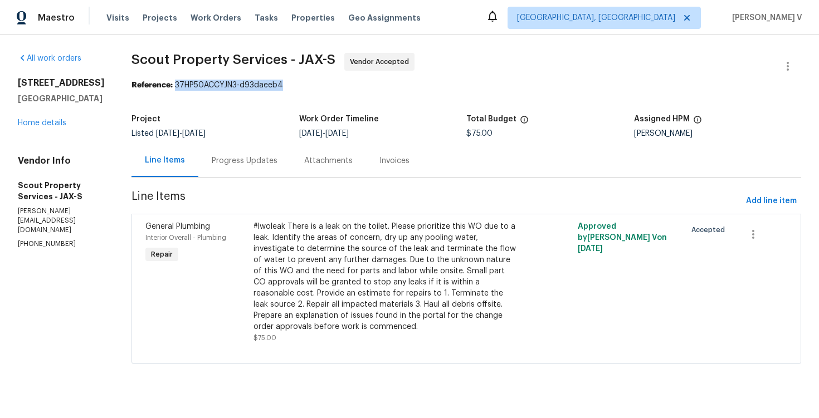
drag, startPoint x: 135, startPoint y: 86, endPoint x: 342, endPoint y: 86, distance: 206.7
click at [342, 86] on div "Reference: 37HP50ACCYJN3-d93daeeb4" at bounding box center [467, 85] width 670 height 11
copy div "37HP50ACCYJN3-d93daeeb4"
